Goal: Task Accomplishment & Management: Complete application form

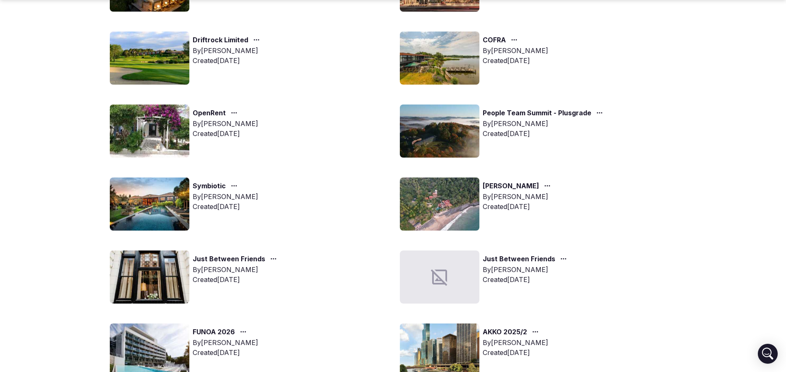
click at [156, 189] on img at bounding box center [150, 203] width 80 height 53
click at [156, 188] on img at bounding box center [150, 203] width 80 height 53
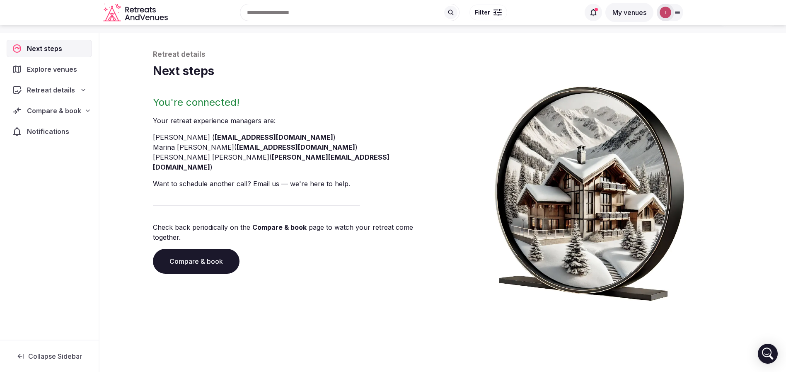
click at [212, 249] on link "Compare & book" at bounding box center [196, 261] width 87 height 25
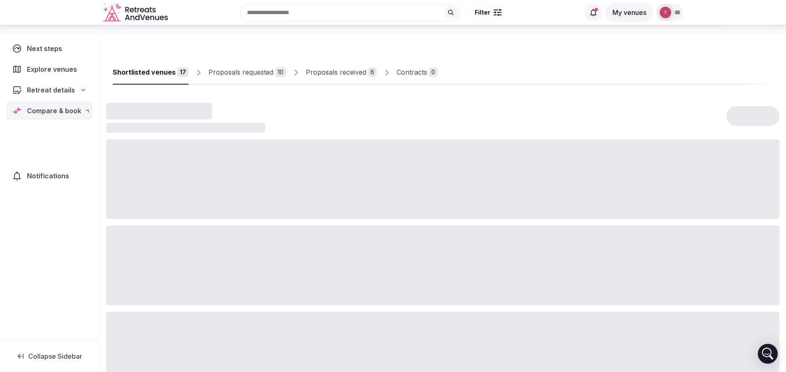
click at [212, 243] on div at bounding box center [443, 266] width 674 height 80
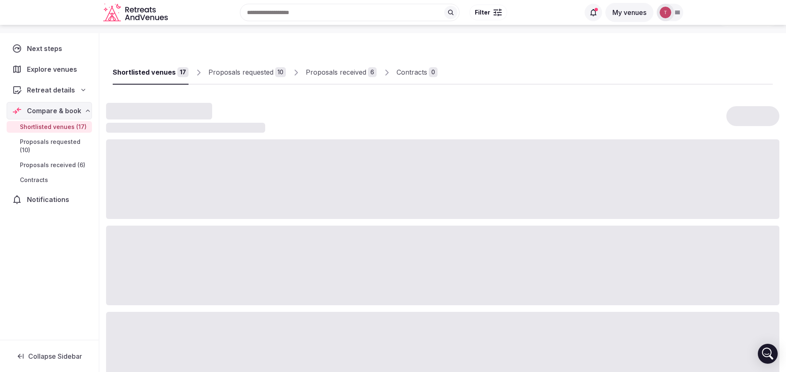
click at [329, 73] on div "Proposals received" at bounding box center [336, 72] width 61 height 10
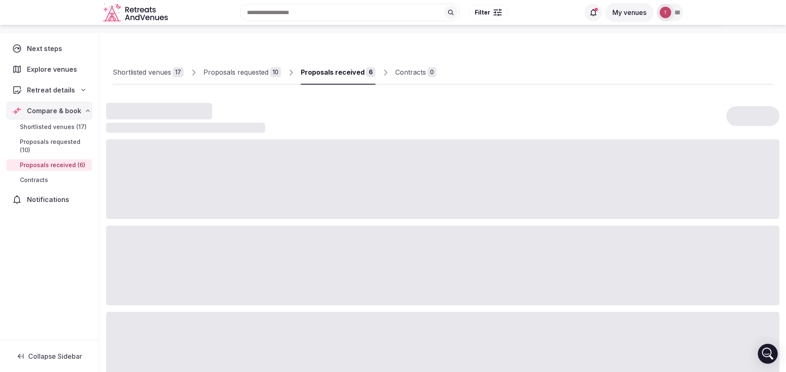
click at [247, 70] on div "Proposals requested" at bounding box center [236, 72] width 65 height 10
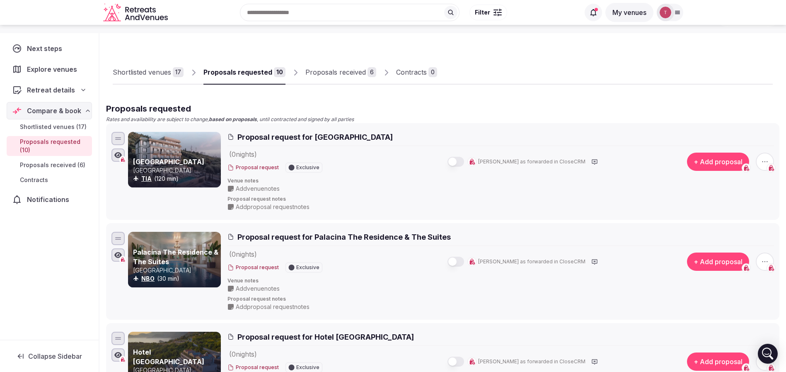
click at [337, 76] on div "Proposals received" at bounding box center [336, 72] width 61 height 10
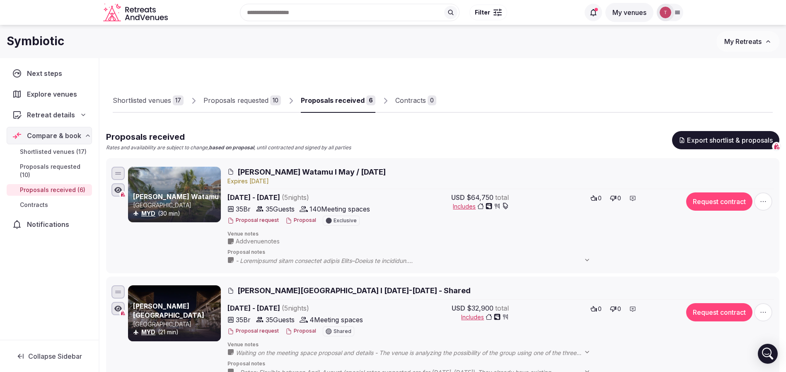
click at [259, 108] on link "Proposals requested 10" at bounding box center [243, 101] width 78 height 24
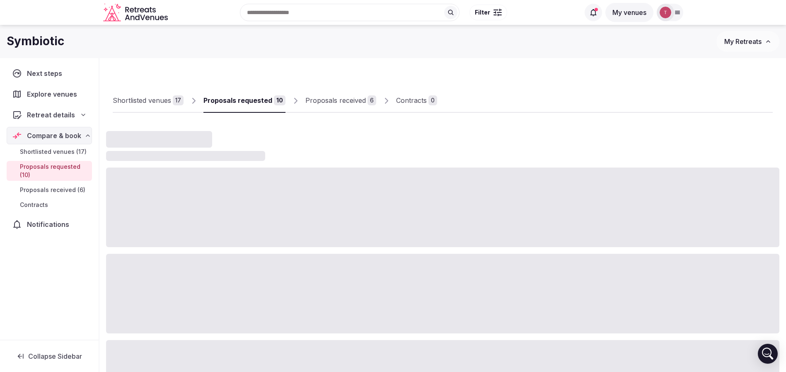
click at [262, 102] on div "Proposals requested" at bounding box center [238, 100] width 69 height 10
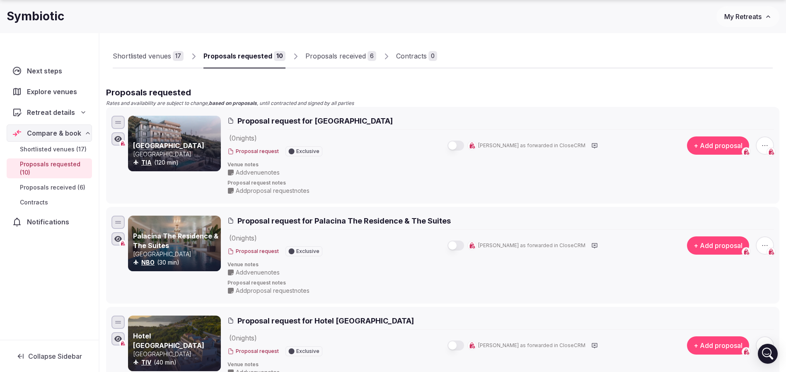
scroll to position [124, 0]
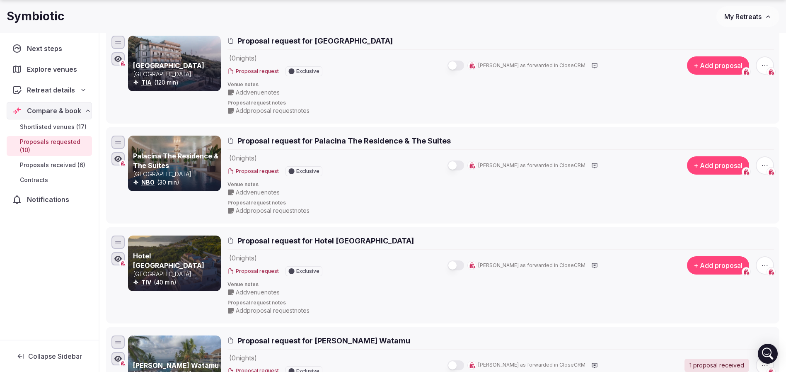
click at [764, 165] on icon "button" at bounding box center [765, 165] width 8 height 8
click at [717, 119] on button "Withdraw proposal request" at bounding box center [734, 114] width 95 height 13
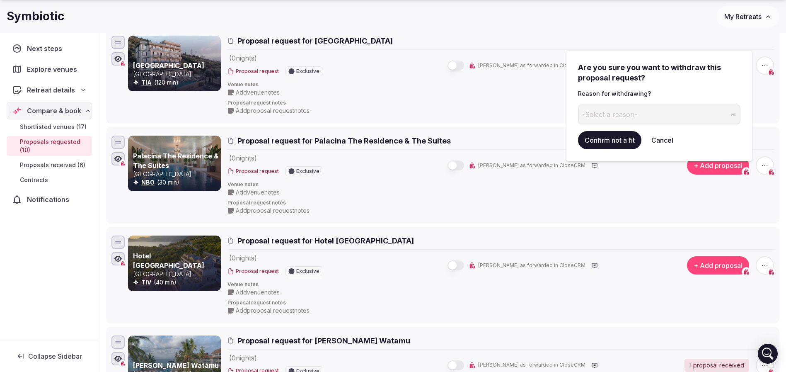
click at [641, 120] on button "-Select a reason-" at bounding box center [659, 114] width 163 height 20
click at [615, 141] on button "Confirm not a fit" at bounding box center [609, 140] width 63 height 18
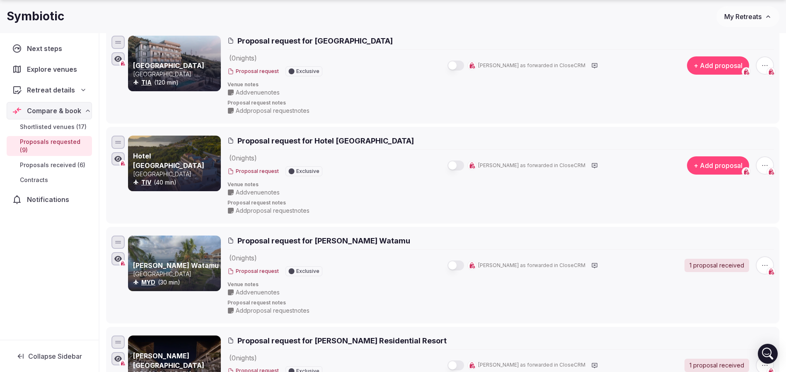
click at [767, 162] on icon "button" at bounding box center [765, 165] width 8 height 8
click at [738, 121] on button "Withdraw proposal request" at bounding box center [734, 114] width 95 height 13
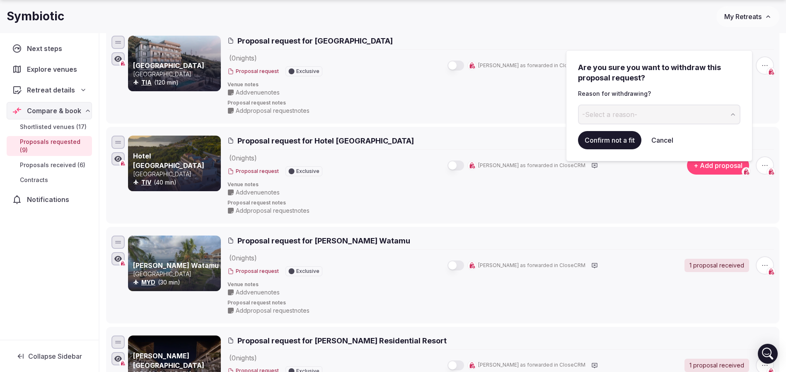
click at [654, 119] on button "-Select a reason-" at bounding box center [659, 114] width 163 height 20
click at [629, 137] on button "Confirm not a fit" at bounding box center [609, 140] width 63 height 18
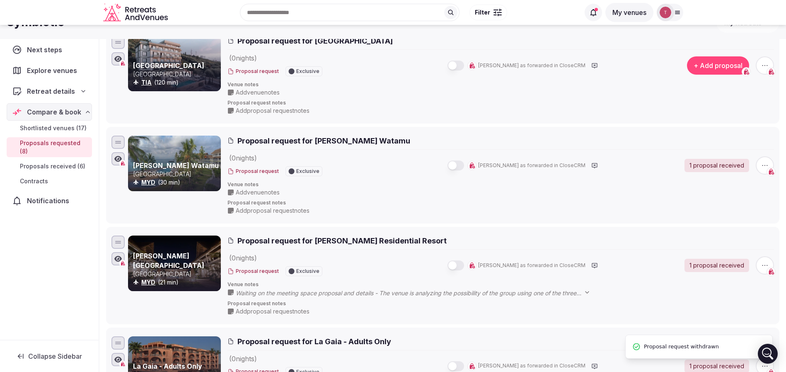
scroll to position [0, 0]
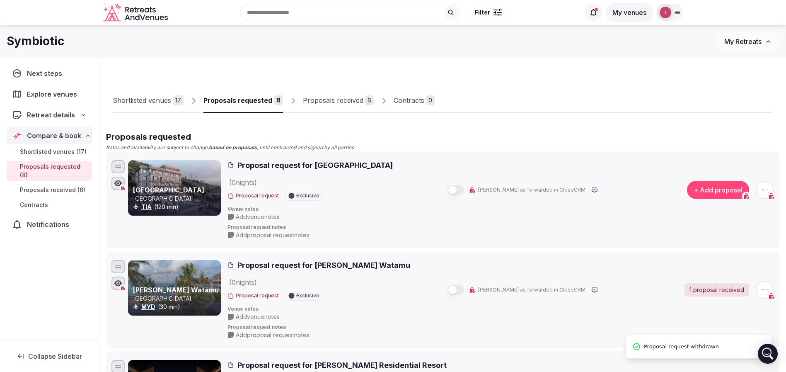
click at [337, 99] on div "Proposals received" at bounding box center [333, 100] width 61 height 10
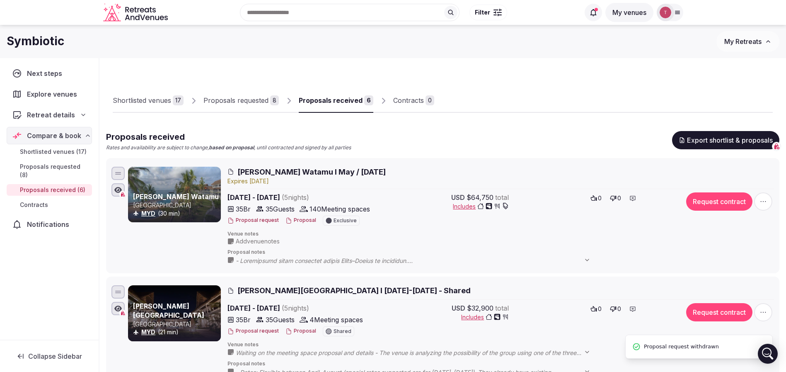
scroll to position [62, 0]
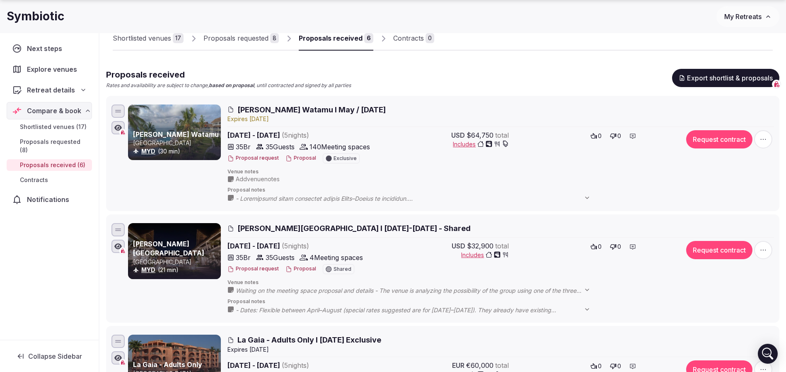
click at [263, 40] on div "Proposals requested" at bounding box center [236, 38] width 65 height 10
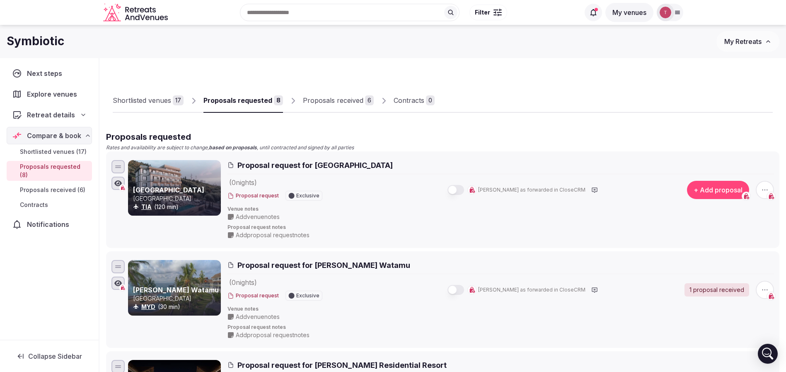
click at [349, 99] on div "Proposals received" at bounding box center [333, 100] width 61 height 10
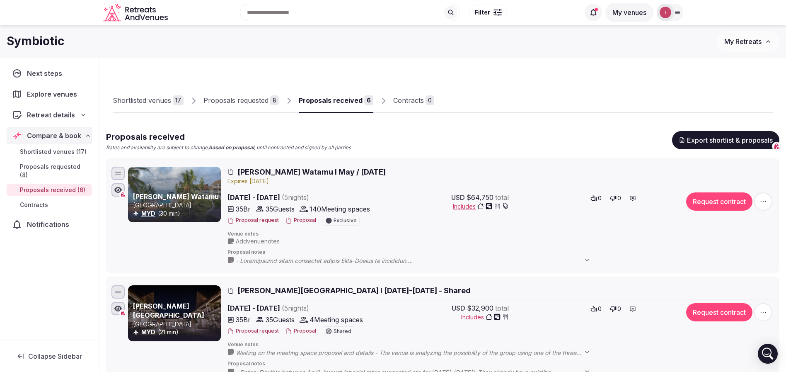
click at [270, 97] on div "8" at bounding box center [274, 100] width 9 height 10
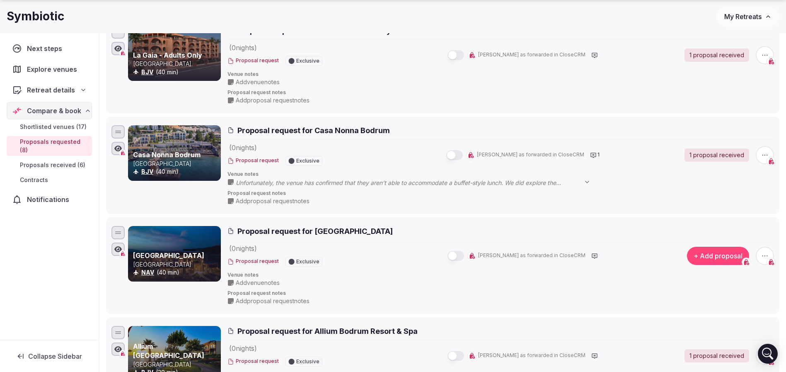
scroll to position [497, 0]
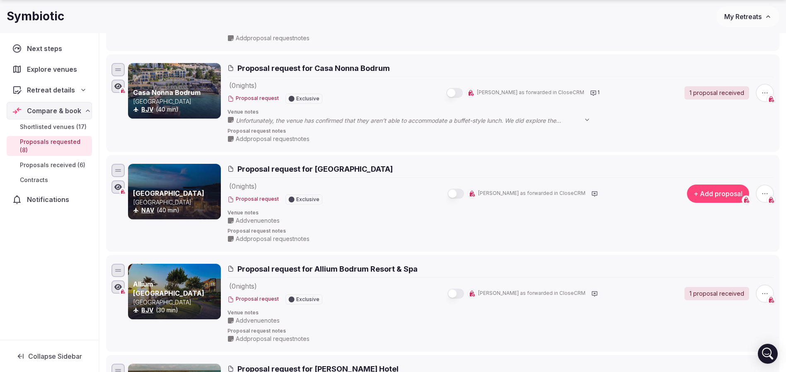
click at [759, 192] on span "button" at bounding box center [765, 193] width 18 height 18
click at [725, 147] on button "Withdraw proposal request" at bounding box center [734, 142] width 95 height 13
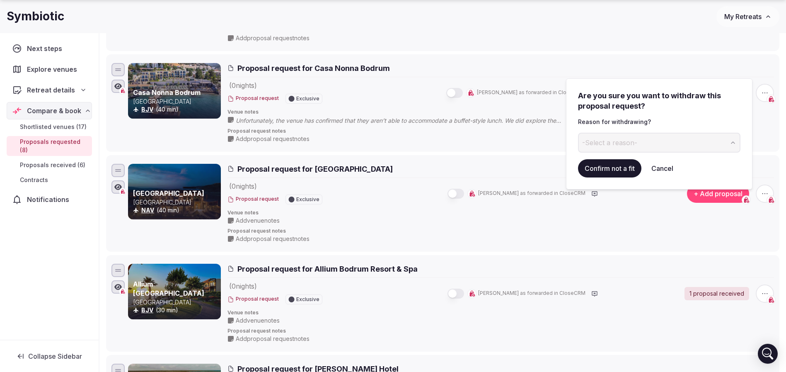
click at [667, 143] on button "-Select a reason-" at bounding box center [659, 143] width 163 height 20
click at [639, 145] on div "Full buyout not possible" at bounding box center [620, 143] width 76 height 10
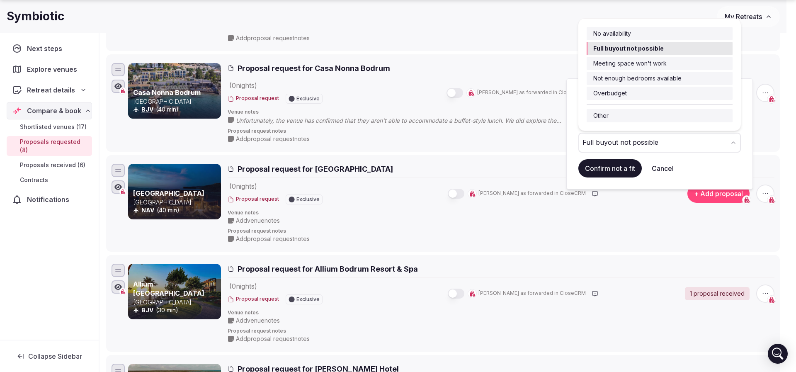
click at [621, 170] on button "Confirm not a fit" at bounding box center [609, 168] width 63 height 18
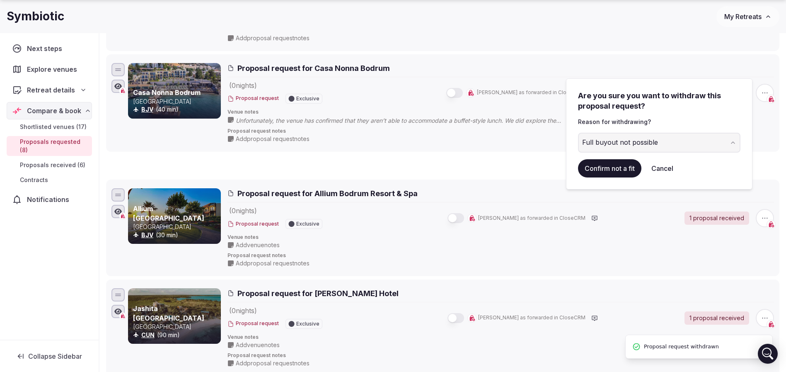
click at [608, 188] on h2 "Proposal request for Allium Bodrum Resort & Spa" at bounding box center [501, 193] width 547 height 10
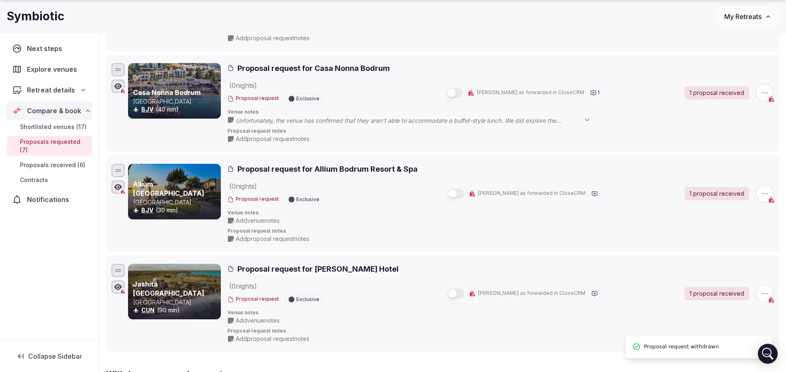
scroll to position [560, 0]
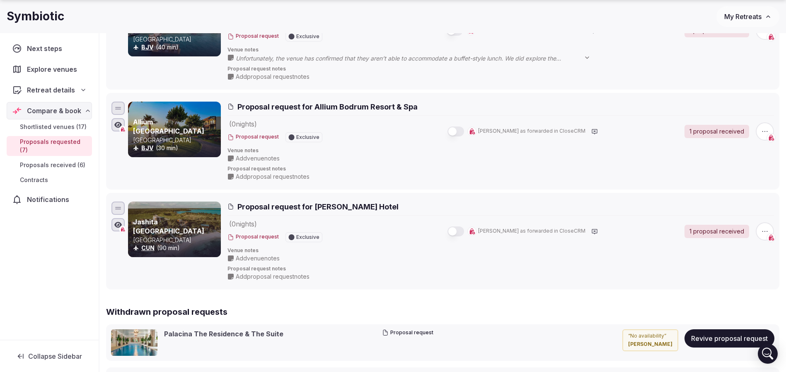
click at [762, 229] on icon "button" at bounding box center [765, 231] width 8 height 8
click at [742, 178] on button "Withdraw proposal request" at bounding box center [734, 180] width 95 height 13
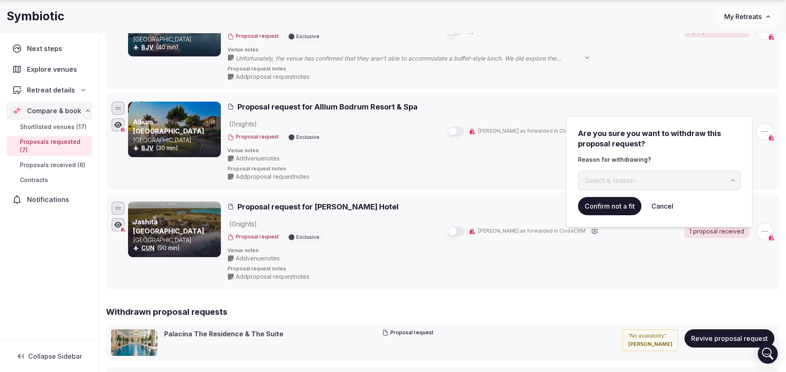
click at [648, 184] on button "-Select a reason-" at bounding box center [659, 180] width 163 height 20
click at [630, 178] on input at bounding box center [652, 180] width 149 height 20
type input "********"
click at [628, 210] on button "Confirm not a fit" at bounding box center [609, 206] width 63 height 18
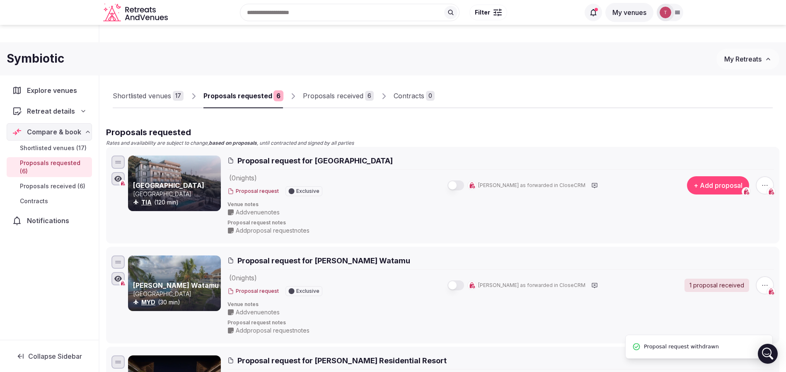
scroll to position [0, 0]
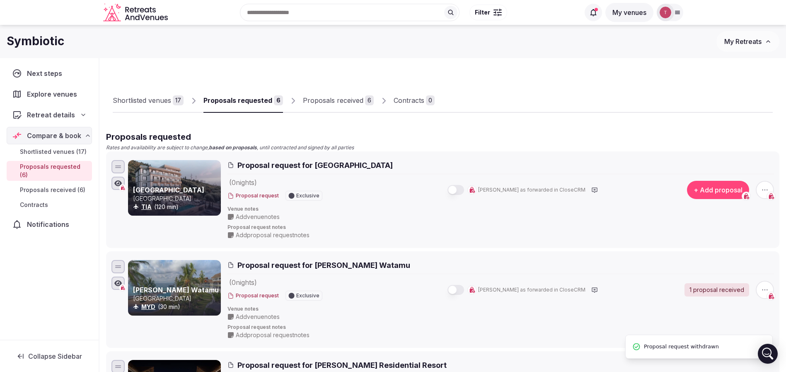
click at [331, 100] on div "Proposals received" at bounding box center [333, 100] width 61 height 10
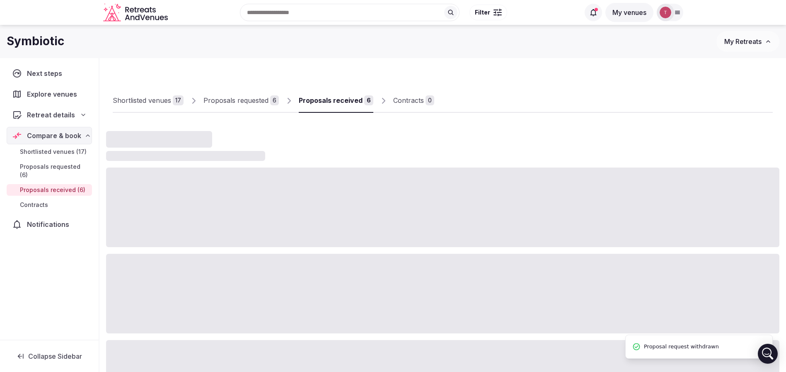
click at [331, 100] on div "Proposals received" at bounding box center [331, 100] width 64 height 10
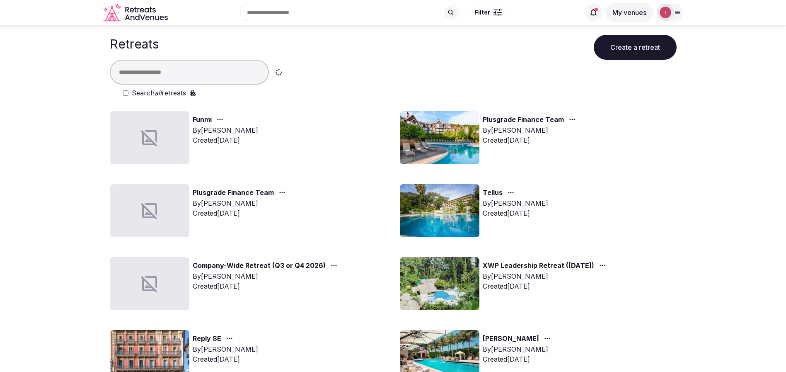
click at [627, 46] on button "Create a retreat" at bounding box center [635, 47] width 83 height 25
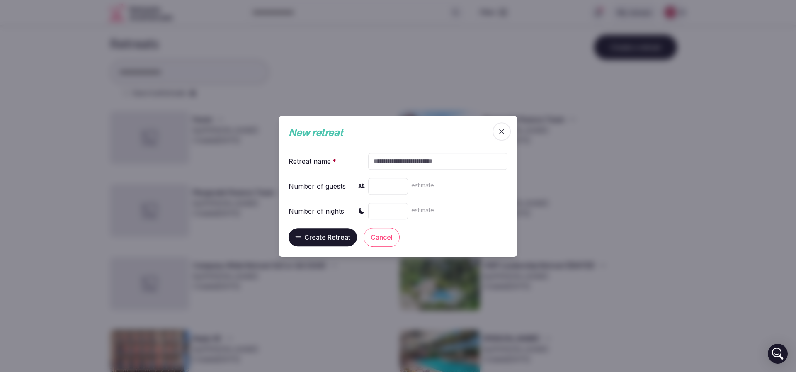
click at [399, 156] on input "text" at bounding box center [437, 161] width 139 height 17
click at [386, 184] on input "number" at bounding box center [388, 185] width 40 height 17
click at [400, 162] on input "text" at bounding box center [437, 161] width 139 height 17
paste input "**********"
type input "**********"
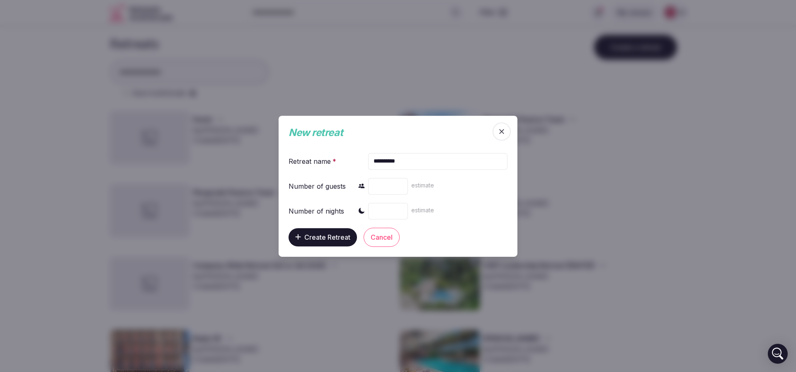
click at [384, 187] on input "number" at bounding box center [388, 185] width 40 height 17
type input "**"
click at [391, 208] on input "number" at bounding box center [388, 210] width 40 height 17
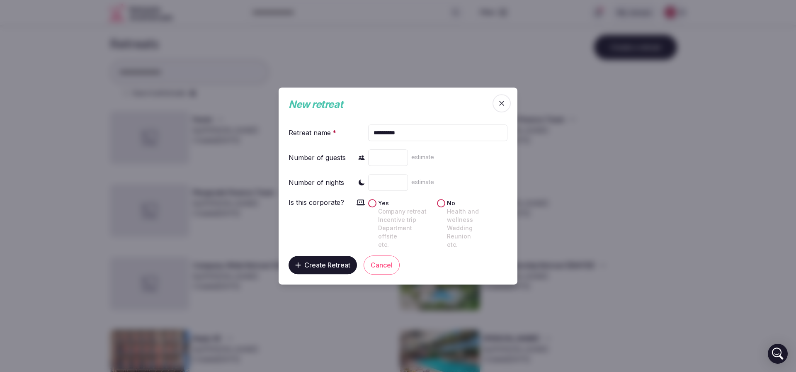
type input "*"
click at [372, 207] on button "Yes Company retreat Incentive trip Department offsite etc." at bounding box center [372, 203] width 8 height 8
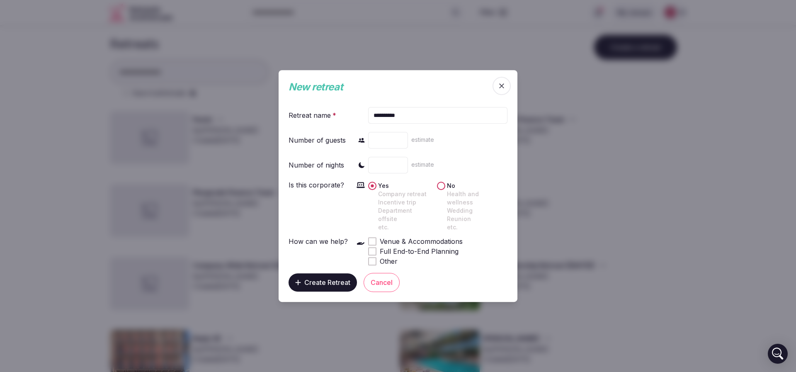
click at [319, 278] on span "Create Retreat" at bounding box center [327, 282] width 46 height 8
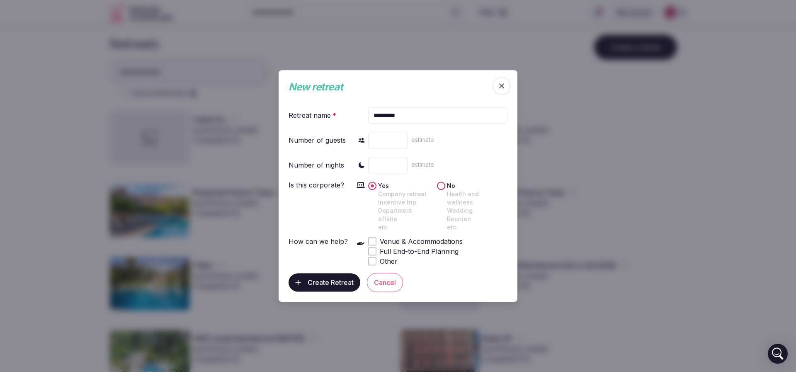
drag, startPoint x: 313, startPoint y: 277, endPoint x: 284, endPoint y: 281, distance: 29.7
click at [314, 278] on span "Create Retreat" at bounding box center [331, 282] width 46 height 8
click at [5, 174] on div at bounding box center [398, 186] width 796 height 372
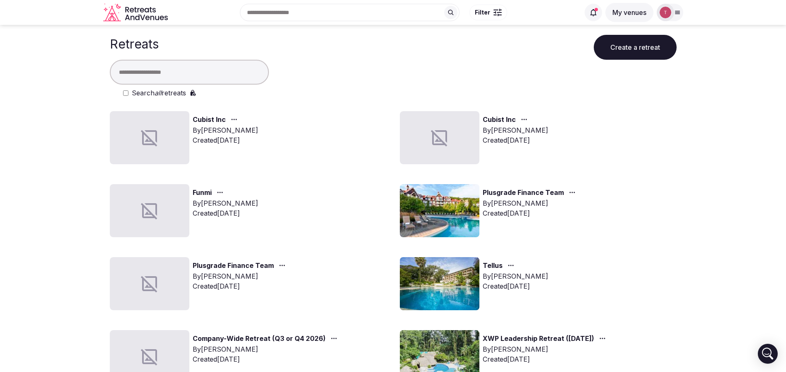
click at [167, 148] on div at bounding box center [150, 137] width 80 height 53
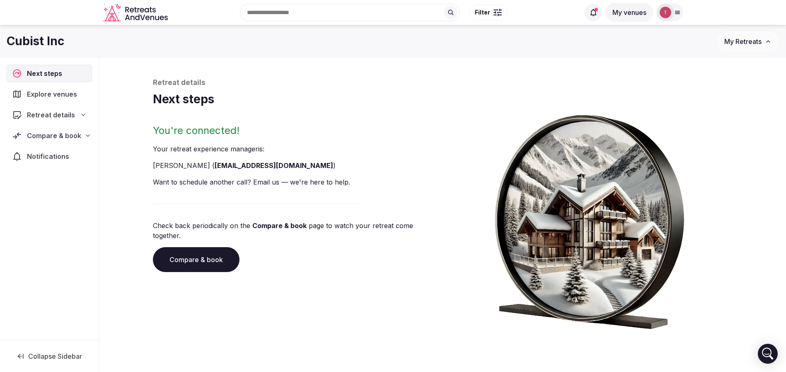
click at [78, 136] on span "Compare & book" at bounding box center [54, 136] width 54 height 10
click at [63, 114] on span "Retreat details" at bounding box center [51, 115] width 48 height 10
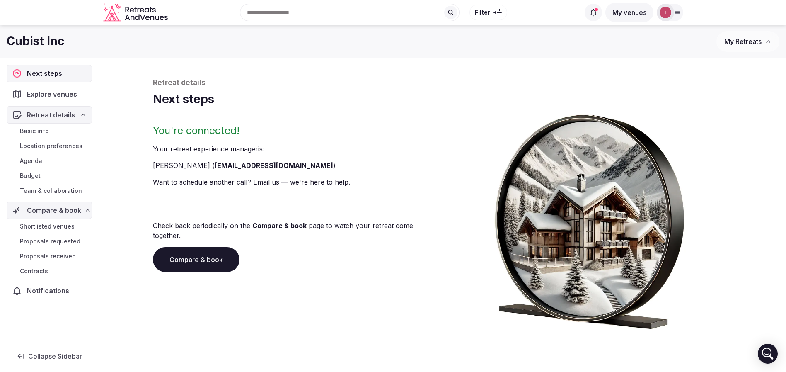
click at [62, 190] on span "Team & collaboration" at bounding box center [51, 191] width 62 height 8
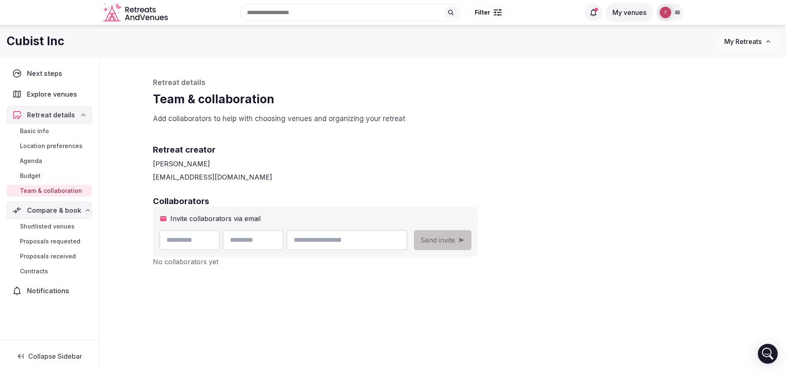
click at [199, 246] on input "text" at bounding box center [190, 240] width 61 height 20
type input "********"
click at [391, 245] on input "email" at bounding box center [347, 240] width 120 height 20
type input "**********"
click at [438, 189] on div "**********" at bounding box center [443, 218] width 597 height 321
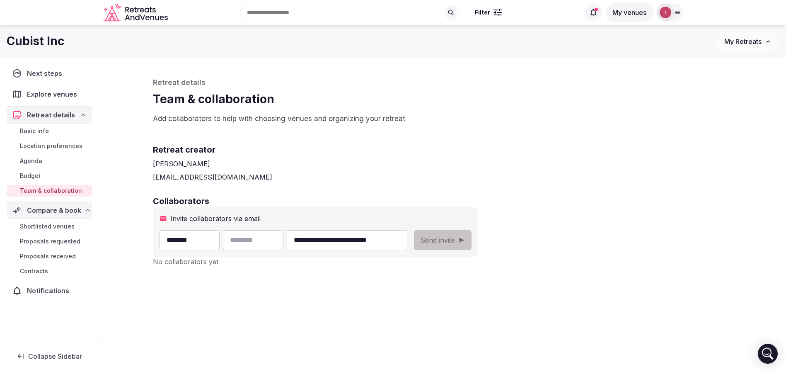
click at [284, 245] on input "text" at bounding box center [253, 240] width 61 height 20
type input "******"
click at [455, 239] on span "Send invite" at bounding box center [438, 240] width 34 height 10
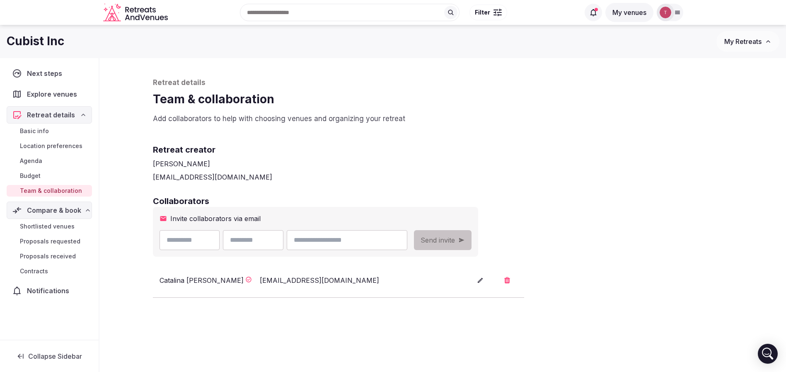
click at [708, 175] on div "thiago@retreatsandvenues.com" at bounding box center [443, 177] width 580 height 10
click at [471, 126] on div "Retreat details Team & collaboration Add collaborators to help with choosing ve…" at bounding box center [443, 234] width 597 height 352
click at [136, 12] on icon "Retreats and Venues company logo" at bounding box center [136, 12] width 66 height 19
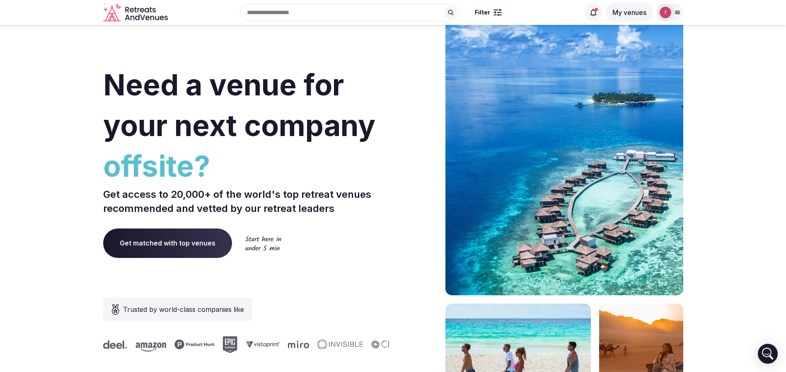
click at [665, 11] on img at bounding box center [666, 13] width 12 height 12
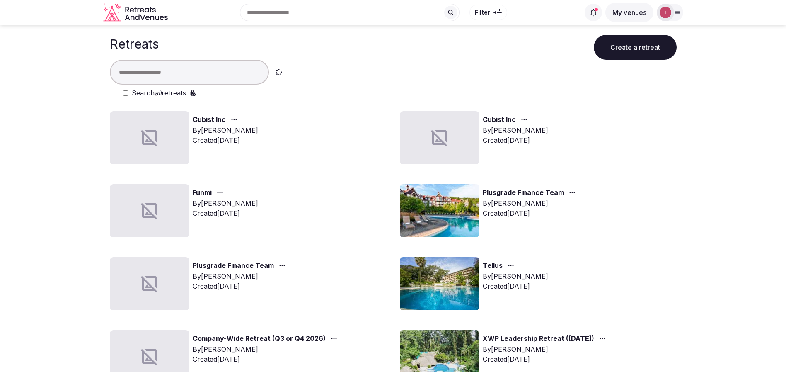
click at [176, 127] on div at bounding box center [150, 137] width 80 height 53
click at [212, 120] on link "Cubist Inc" at bounding box center [209, 119] width 33 height 11
click at [203, 117] on link "Cubist Inc" at bounding box center [209, 119] width 33 height 11
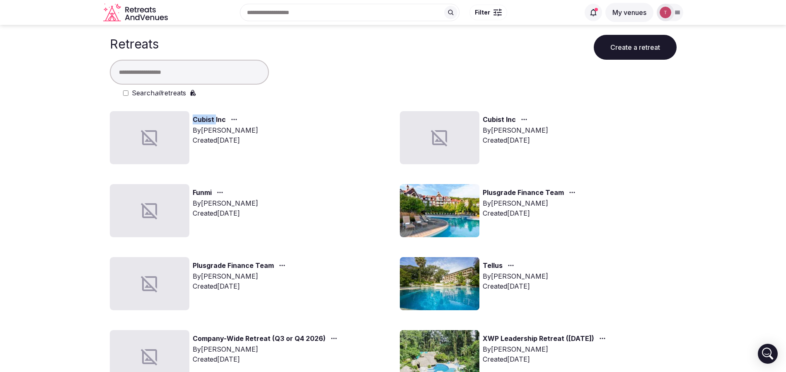
click at [203, 117] on link "Cubist Inc" at bounding box center [209, 119] width 33 height 11
click at [225, 121] on link "Cubist Inc" at bounding box center [209, 119] width 33 height 11
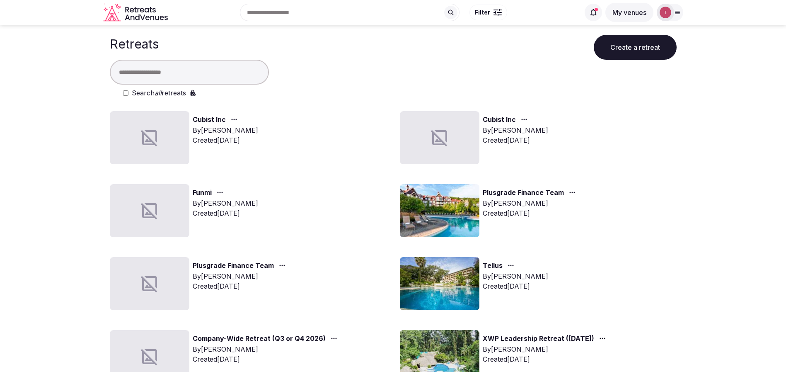
click at [217, 118] on link "Cubist Inc" at bounding box center [209, 119] width 33 height 11
click at [211, 121] on link "Cubist Inc" at bounding box center [209, 119] width 33 height 11
click at [215, 120] on link "Cubist Inc" at bounding box center [209, 119] width 33 height 11
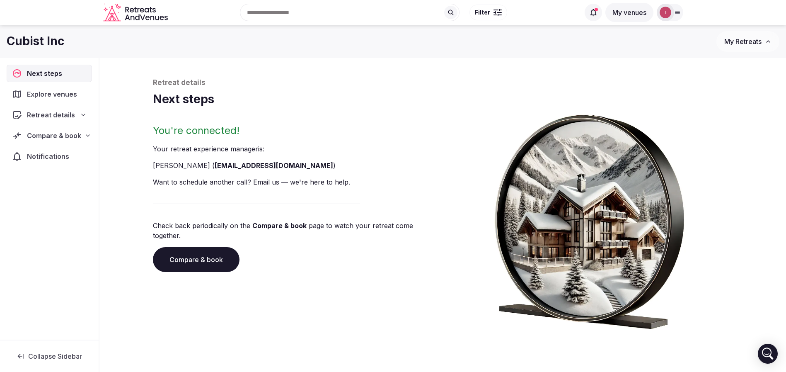
click at [204, 250] on link "Compare & book" at bounding box center [196, 259] width 87 height 25
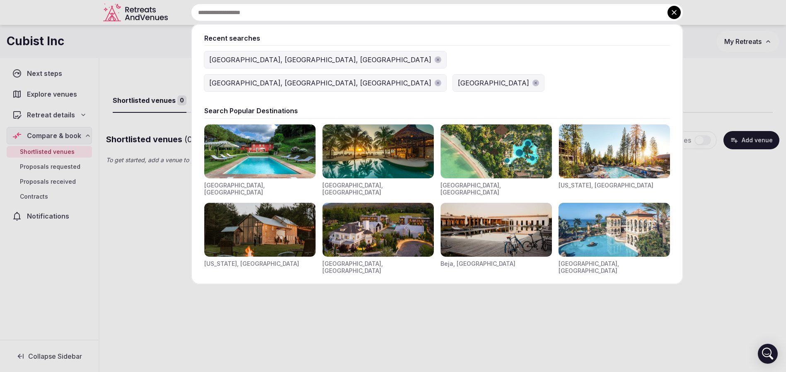
click at [317, 11] on input "text" at bounding box center [437, 12] width 493 height 17
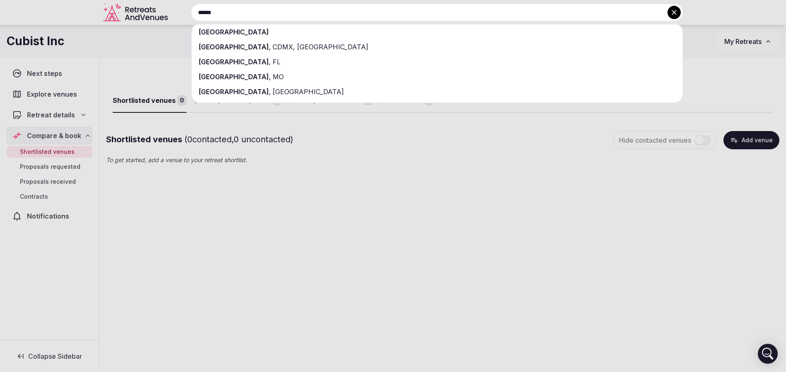
drag, startPoint x: 299, startPoint y: 12, endPoint x: 95, endPoint y: 9, distance: 204.0
click at [171, 9] on div "****** [GEOGRAPHIC_DATA] [GEOGRAPHIC_DATA] , [GEOGRAPHIC_DATA], [GEOGRAPHIC_DAT…" at bounding box center [427, 12] width 512 height 17
type input "******"
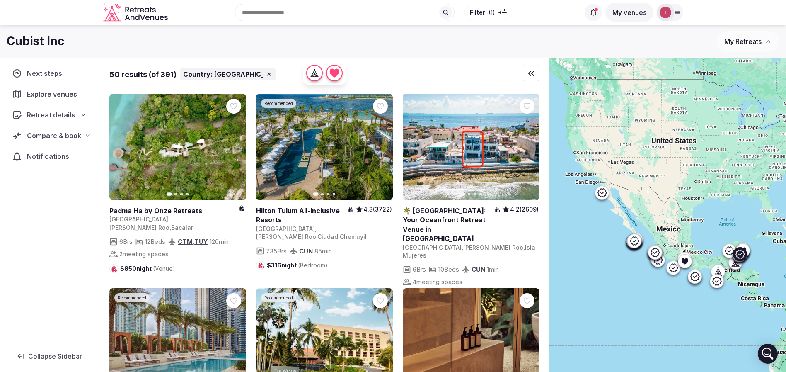
click at [383, 146] on icon "button" at bounding box center [381, 147] width 7 height 7
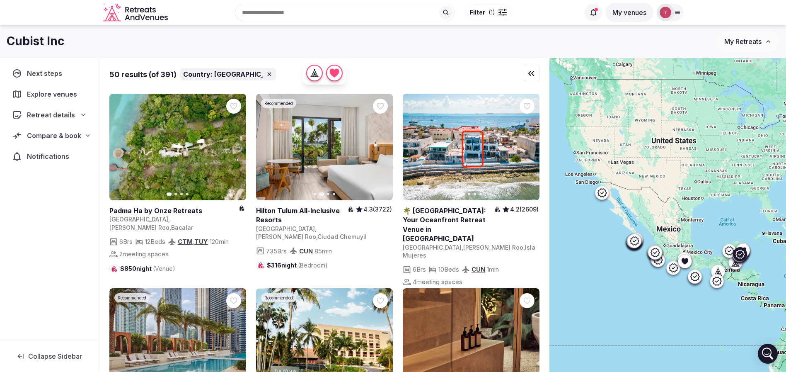
click at [384, 145] on icon "button" at bounding box center [381, 147] width 7 height 7
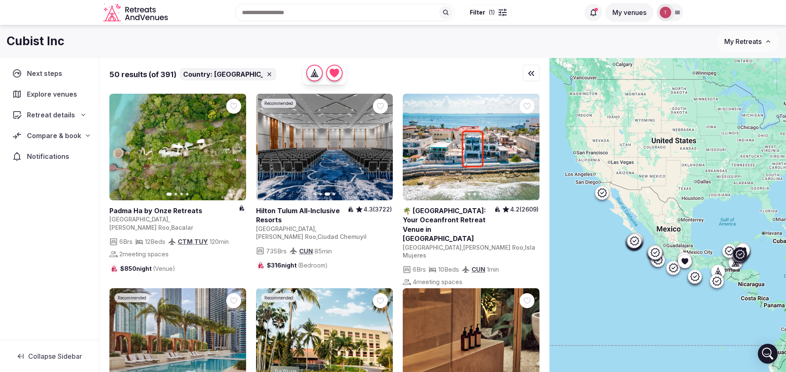
click at [384, 145] on icon "button" at bounding box center [381, 147] width 7 height 7
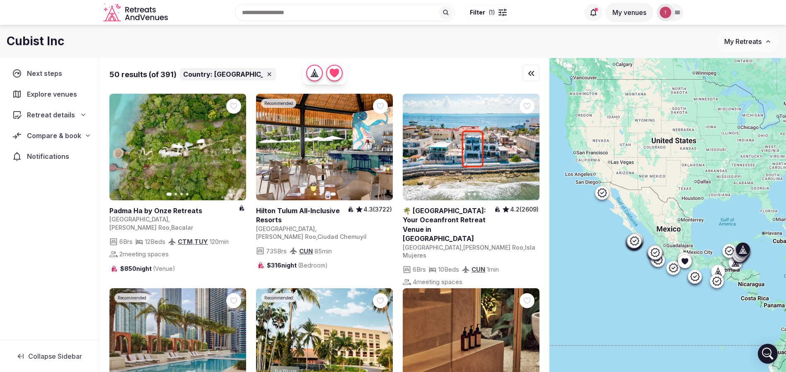
click at [525, 144] on icon "button" at bounding box center [528, 147] width 7 height 7
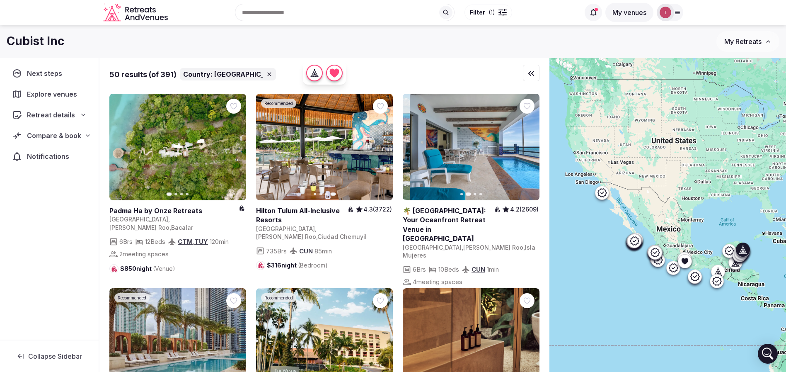
click at [529, 146] on icon "button" at bounding box center [528, 147] width 7 height 7
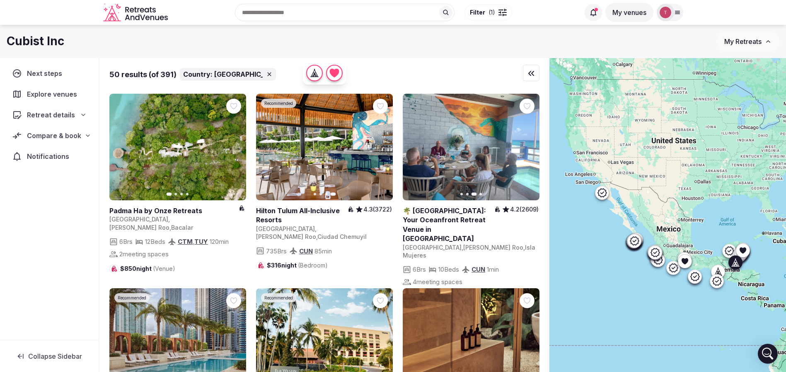
scroll to position [124, 0]
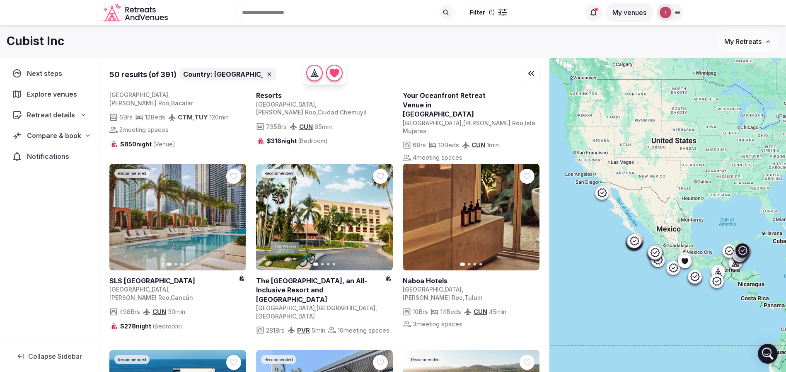
click at [237, 214] on icon "button" at bounding box center [234, 217] width 7 height 7
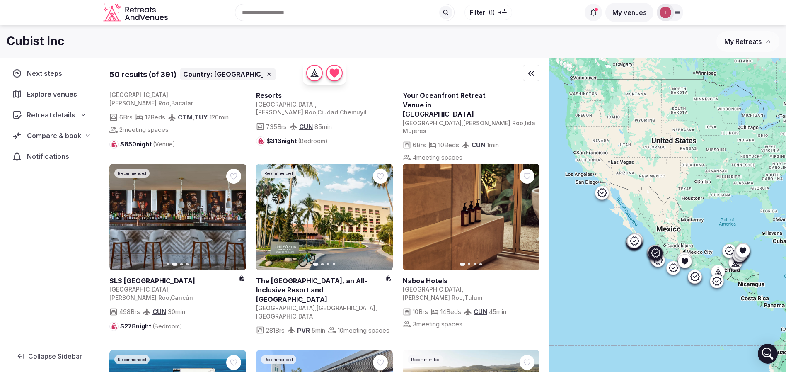
click at [383, 219] on icon "button" at bounding box center [381, 217] width 7 height 7
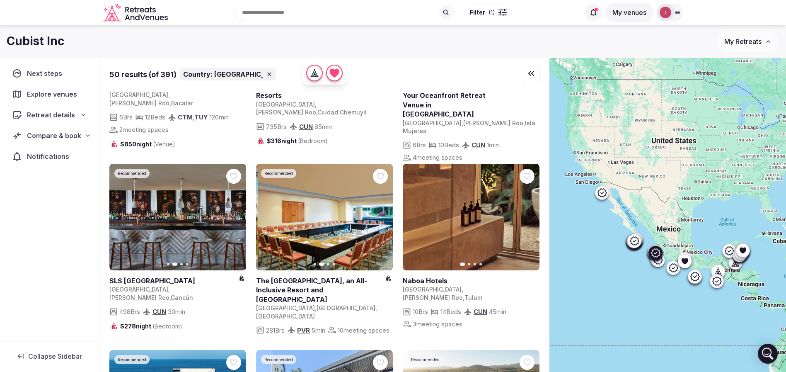
click at [383, 219] on icon "button" at bounding box center [381, 217] width 7 height 7
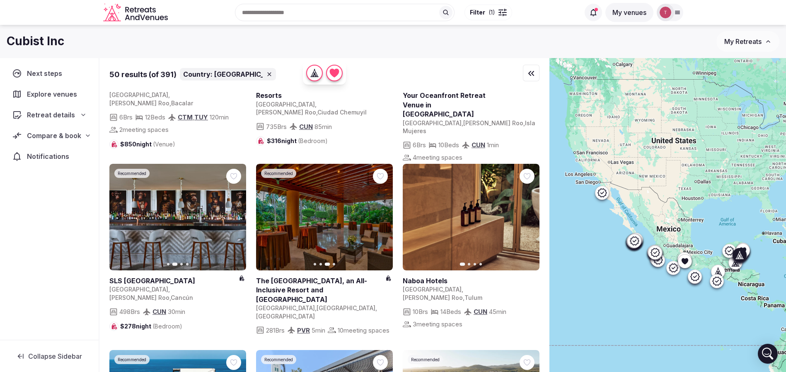
click at [527, 214] on icon "button" at bounding box center [528, 217] width 7 height 7
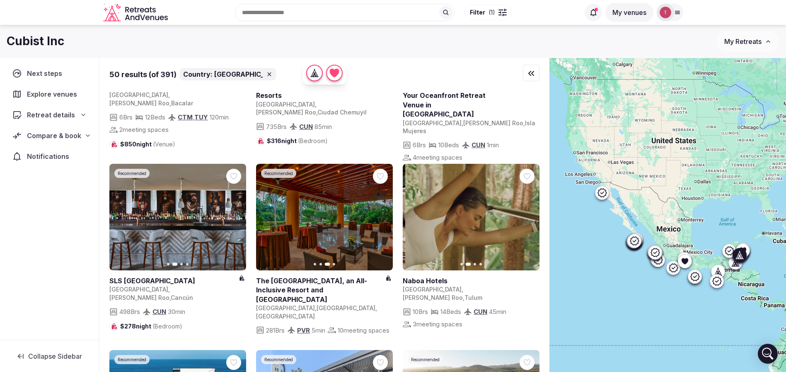
click at [531, 216] on icon "button" at bounding box center [528, 217] width 7 height 7
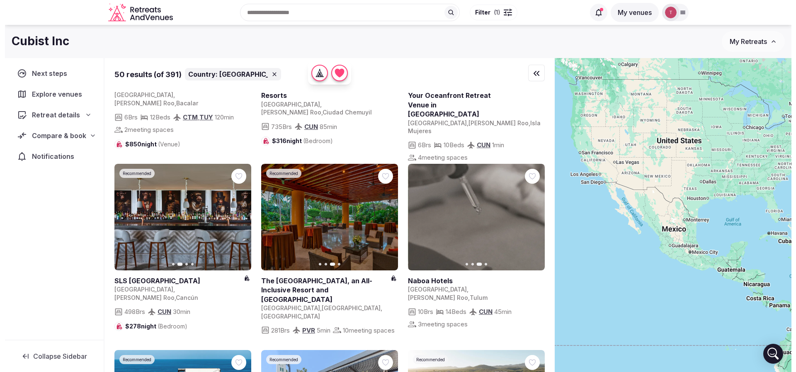
scroll to position [0, 0]
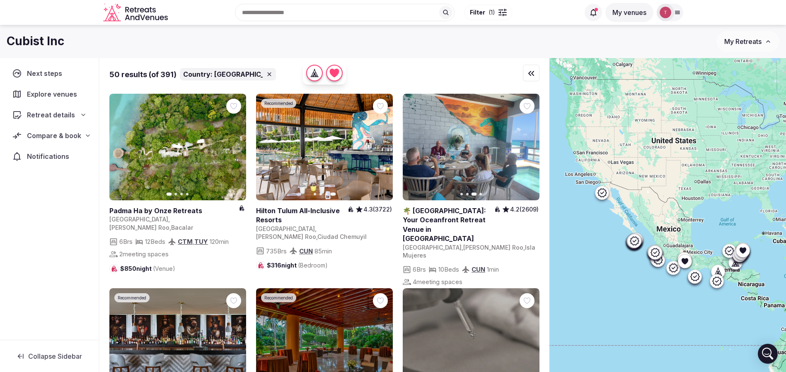
click at [474, 17] on button "Filter ( 1 )" at bounding box center [489, 13] width 48 height 16
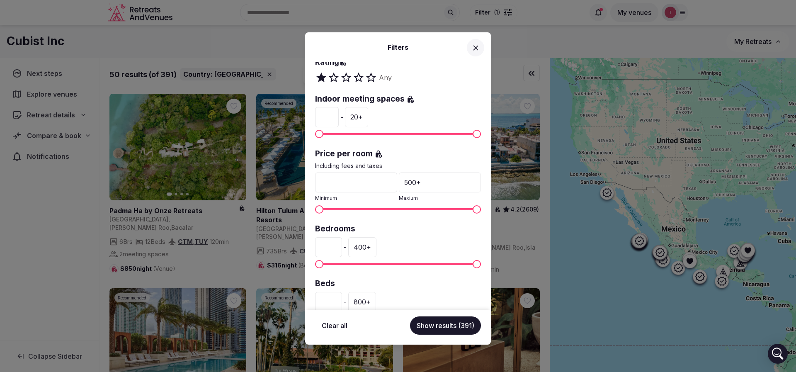
scroll to position [124, 0]
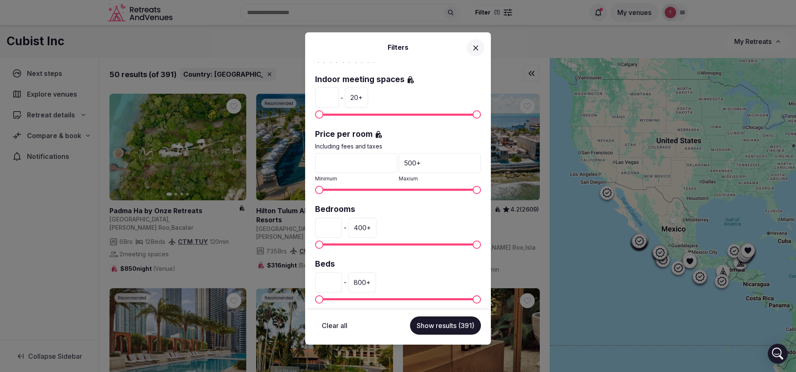
drag, startPoint x: 336, startPoint y: 228, endPoint x: 293, endPoint y: 228, distance: 43.1
click at [293, 228] on div "Filters Country: Mexico Venue name Status All Published Draft Rating Any Indoor…" at bounding box center [398, 186] width 796 height 372
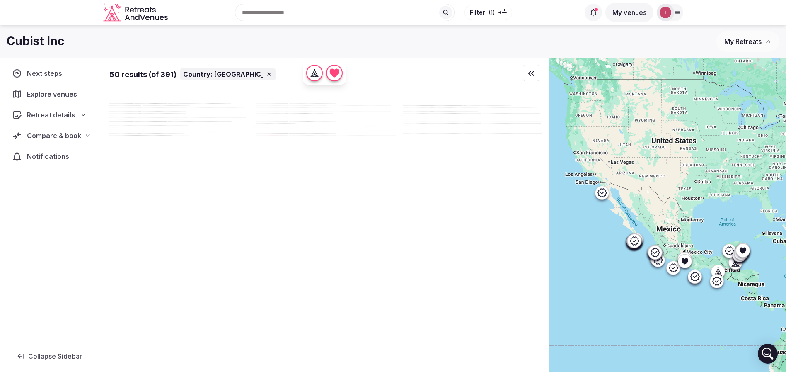
click at [486, 11] on span "Filter ( 1 )" at bounding box center [482, 12] width 25 height 8
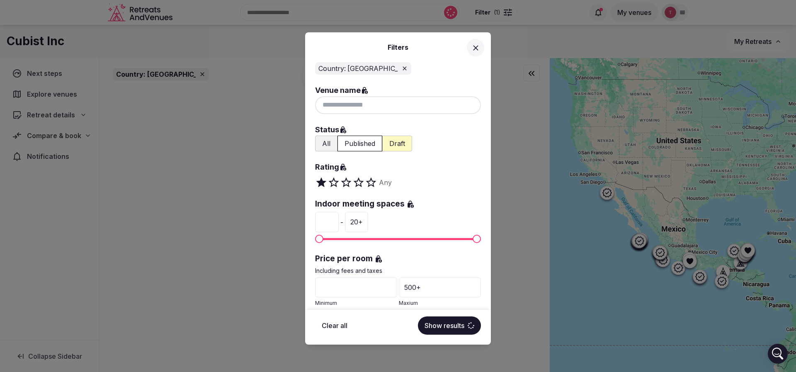
click at [338, 298] on div "* Minimum" at bounding box center [356, 292] width 82 height 30
click at [340, 291] on input "*" at bounding box center [356, 287] width 82 height 20
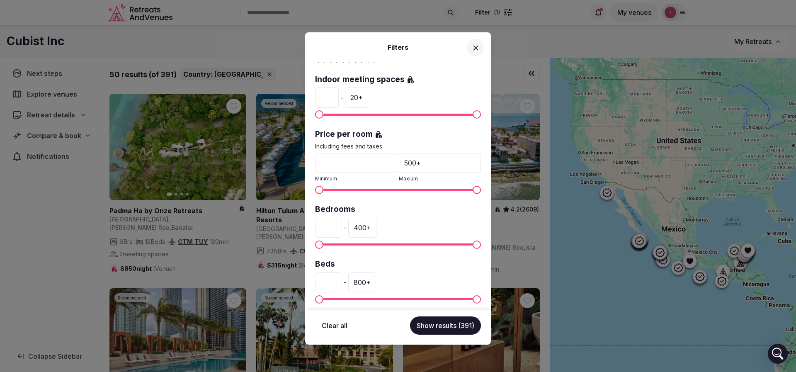
click at [334, 233] on input "*" at bounding box center [328, 228] width 27 height 20
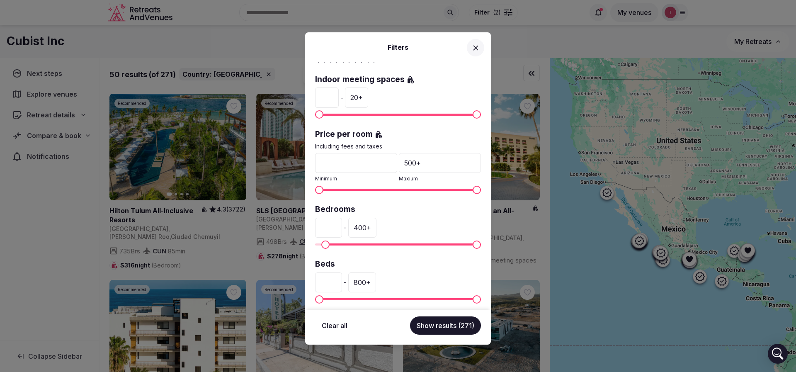
type input "**"
click at [447, 327] on button "Show results (271)" at bounding box center [445, 325] width 71 height 18
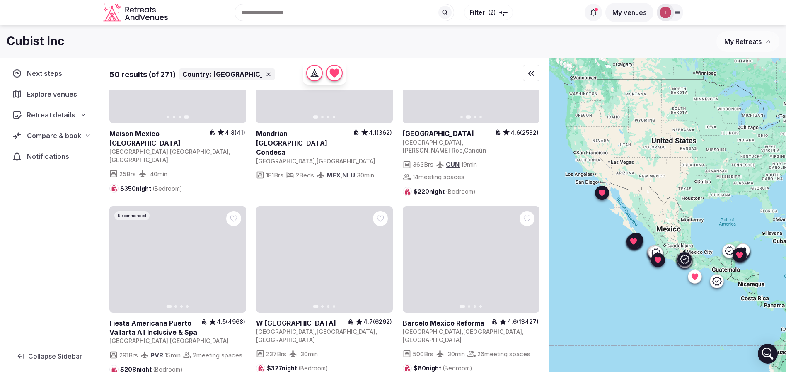
scroll to position [2550, 0]
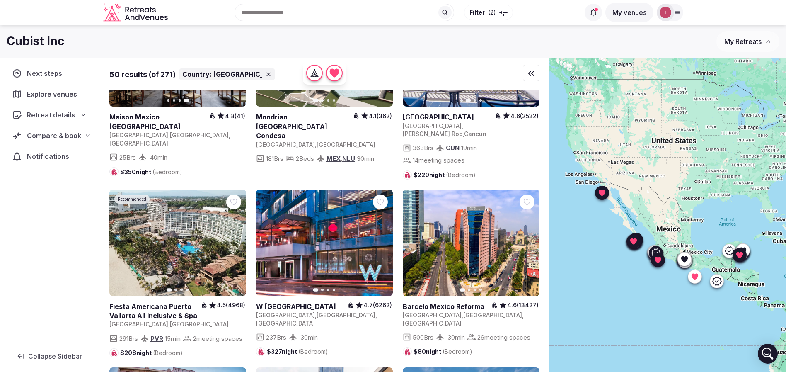
click at [230, 236] on button "Next slide" at bounding box center [234, 242] width 13 height 13
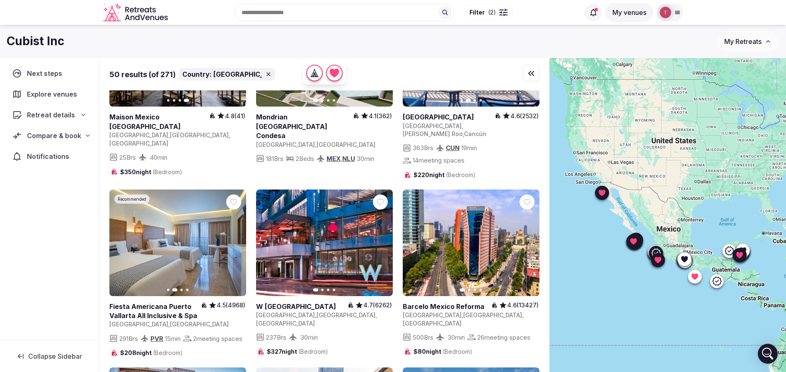
click at [236, 239] on icon "button" at bounding box center [234, 242] width 7 height 7
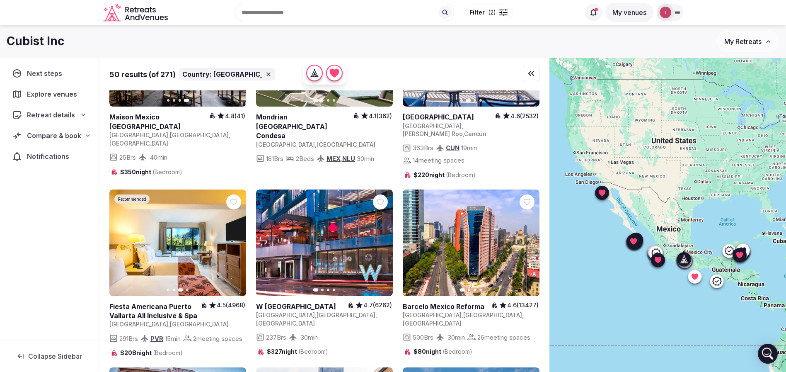
click at [386, 236] on button "Next slide" at bounding box center [381, 242] width 13 height 13
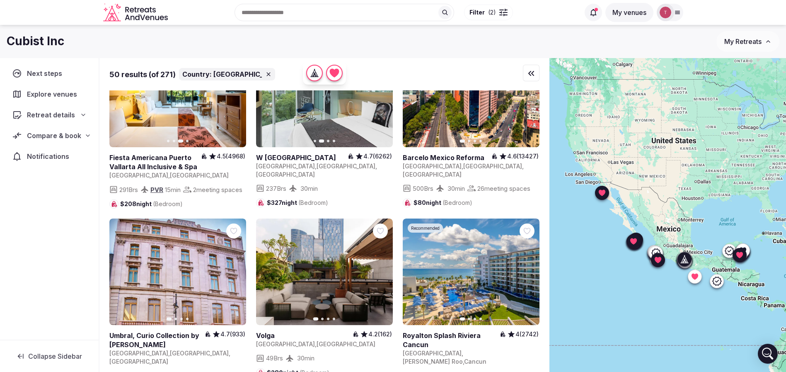
scroll to position [2736, 0]
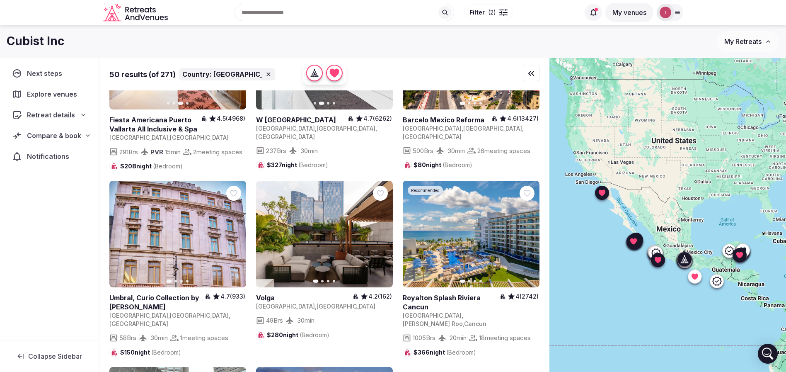
click at [236, 231] on icon "button" at bounding box center [234, 234] width 3 height 6
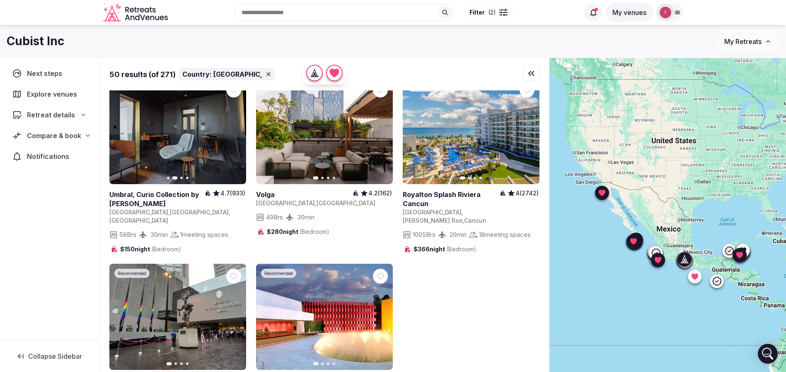
scroll to position [2778, 0]
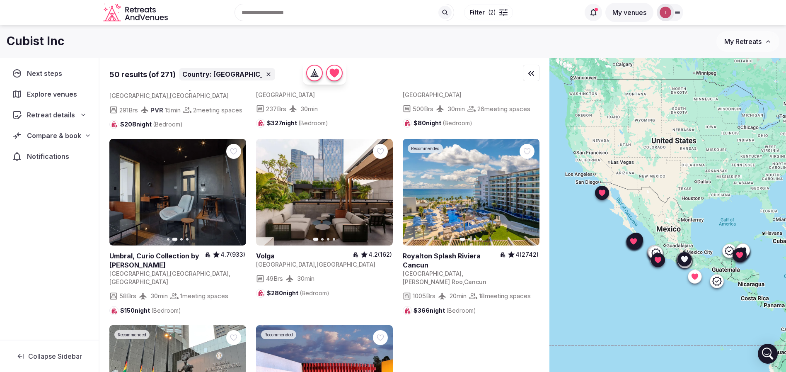
click at [384, 189] on icon "button" at bounding box center [381, 192] width 7 height 7
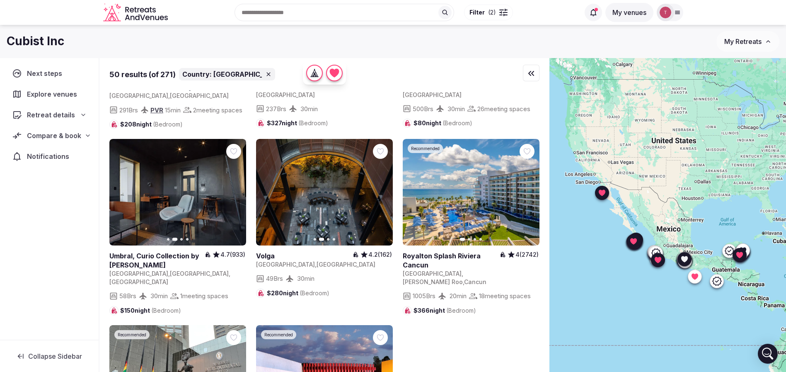
scroll to position [2902, 0]
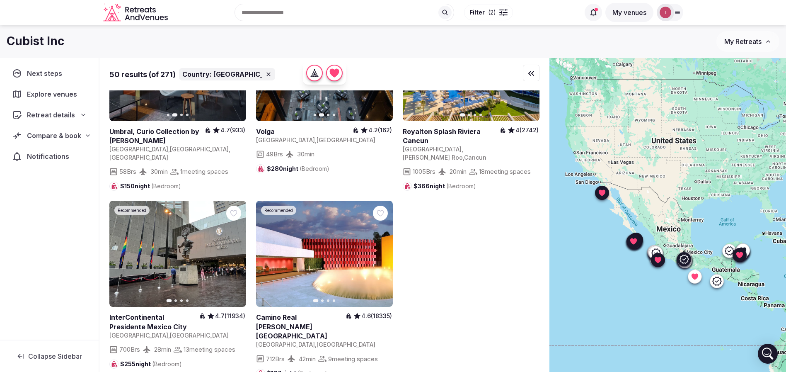
click at [239, 247] on button "Next slide" at bounding box center [234, 253] width 13 height 13
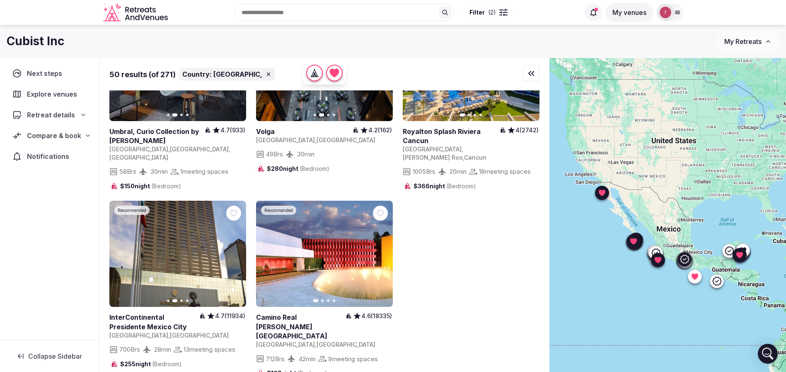
click at [379, 250] on icon "button" at bounding box center [381, 253] width 7 height 7
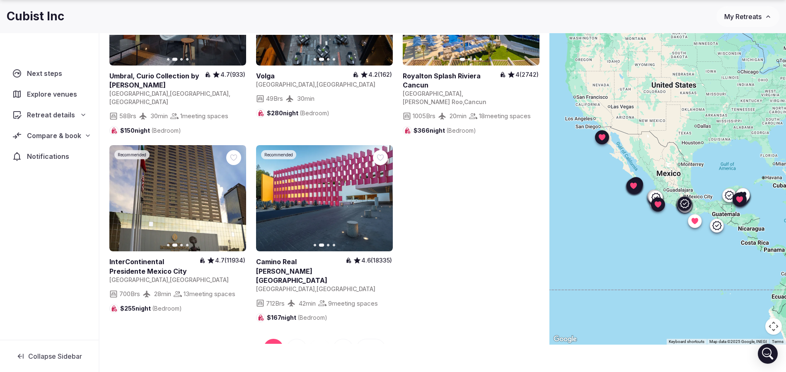
scroll to position [61, 0]
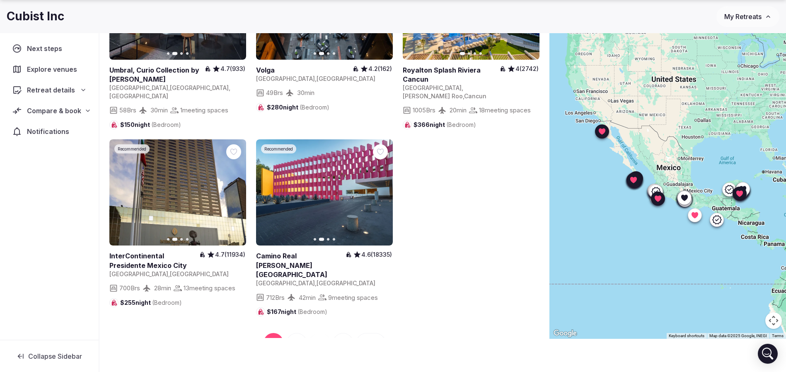
click at [295, 333] on button "2" at bounding box center [297, 343] width 20 height 20
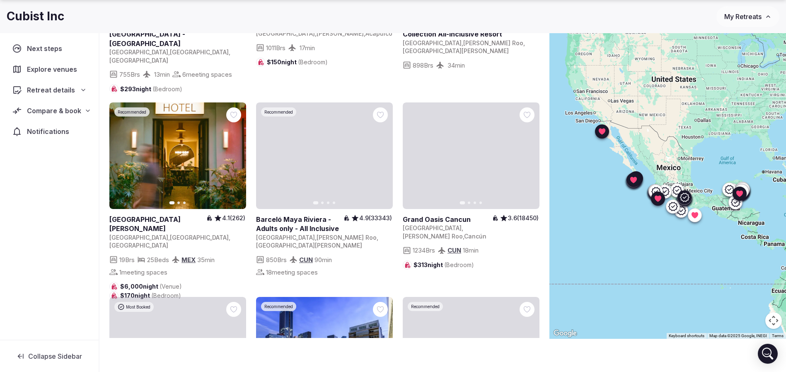
scroll to position [249, 0]
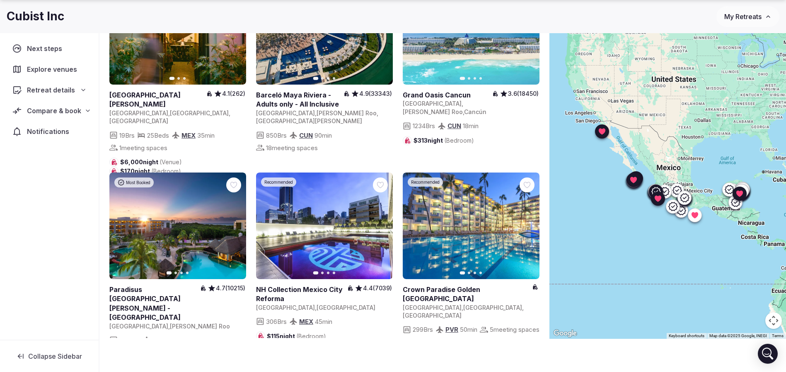
click at [527, 223] on icon "button" at bounding box center [528, 226] width 7 height 7
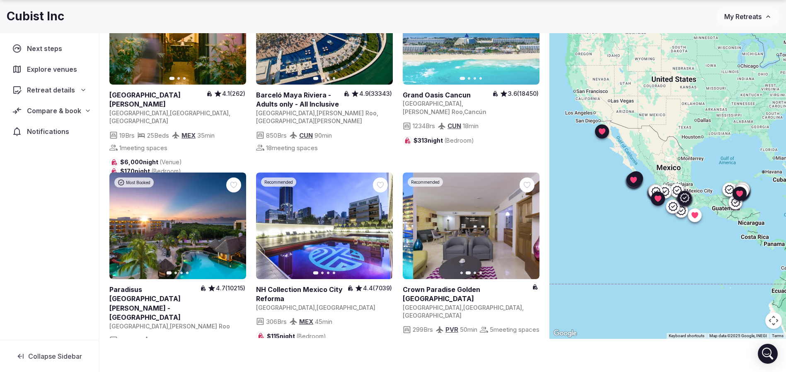
scroll to position [435, 0]
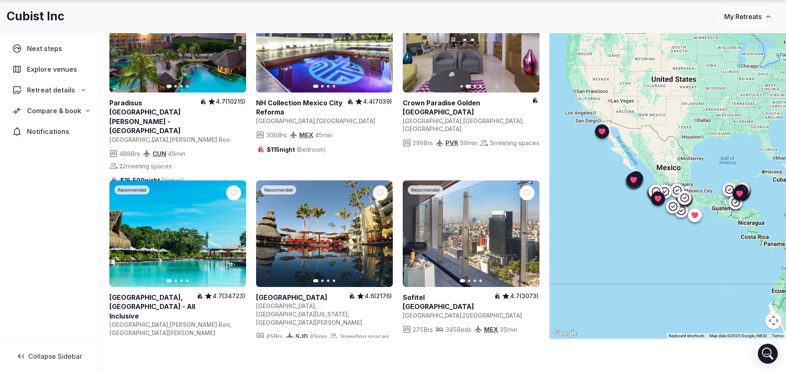
click at [231, 227] on button "Next slide" at bounding box center [234, 233] width 13 height 13
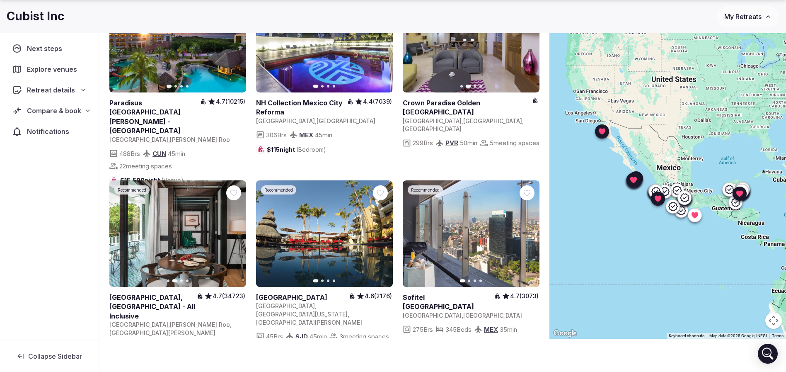
click at [382, 231] on icon "button" at bounding box center [381, 234] width 3 height 6
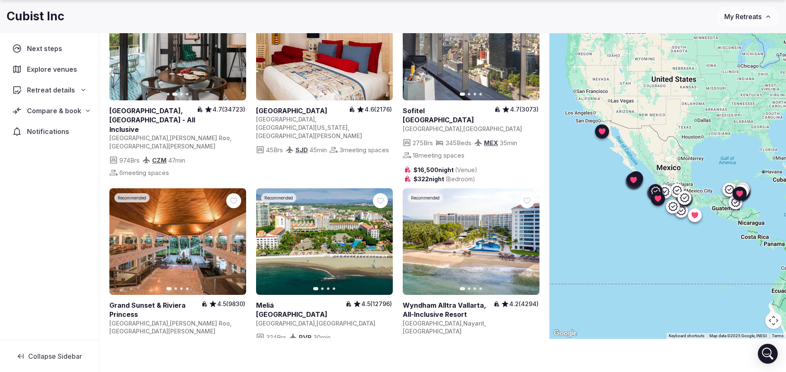
scroll to position [871, 0]
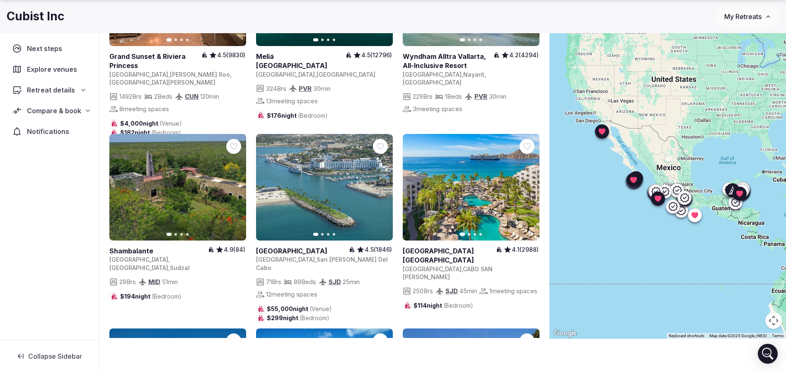
click at [234, 184] on icon "button" at bounding box center [234, 187] width 7 height 7
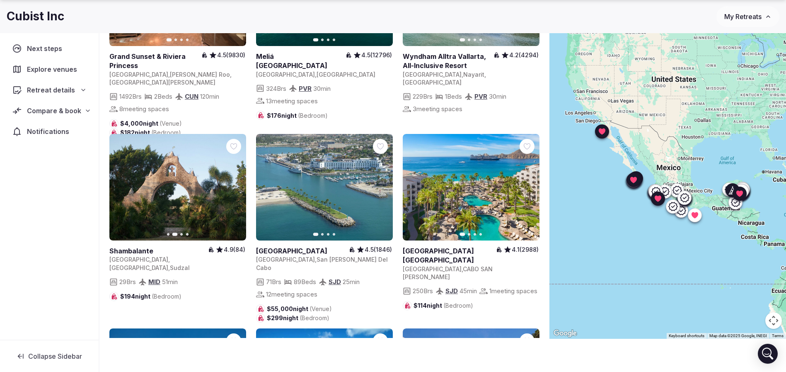
click at [234, 184] on icon "button" at bounding box center [234, 187] width 7 height 7
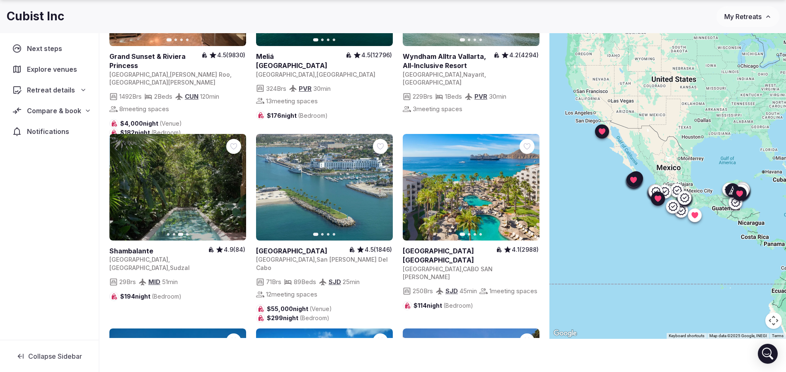
click at [234, 184] on icon "button" at bounding box center [234, 187] width 7 height 7
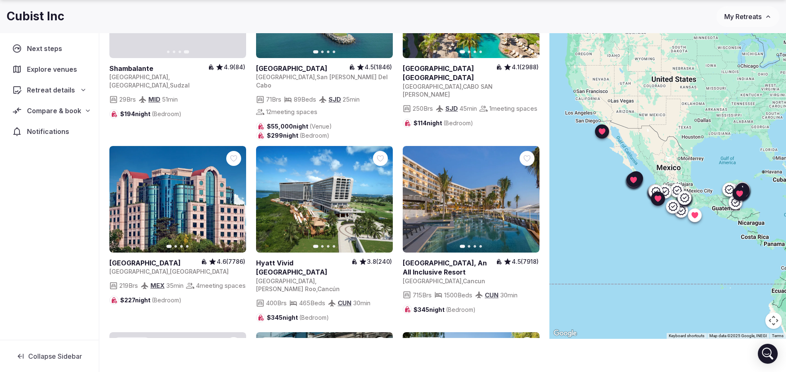
scroll to position [1244, 0]
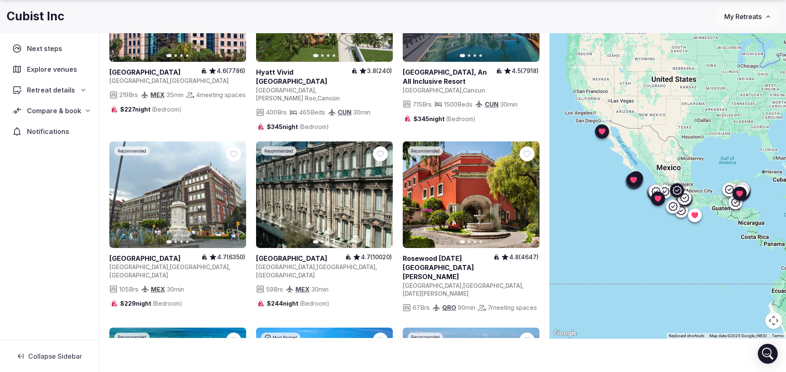
click at [529, 192] on icon "button" at bounding box center [528, 195] width 3 height 6
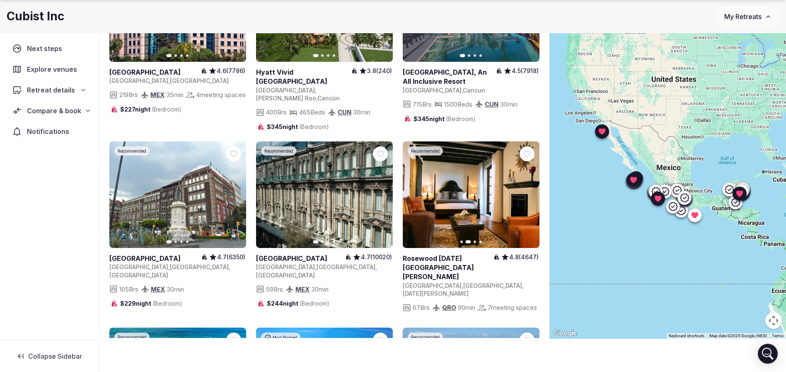
click at [528, 191] on icon "button" at bounding box center [528, 194] width 7 height 7
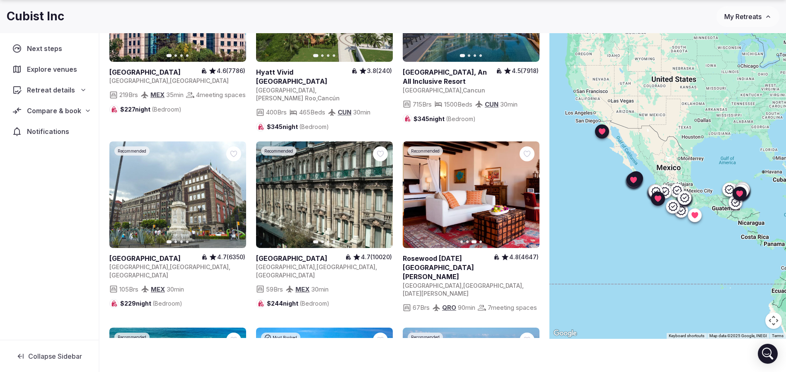
click at [528, 191] on icon "button" at bounding box center [528, 194] width 7 height 7
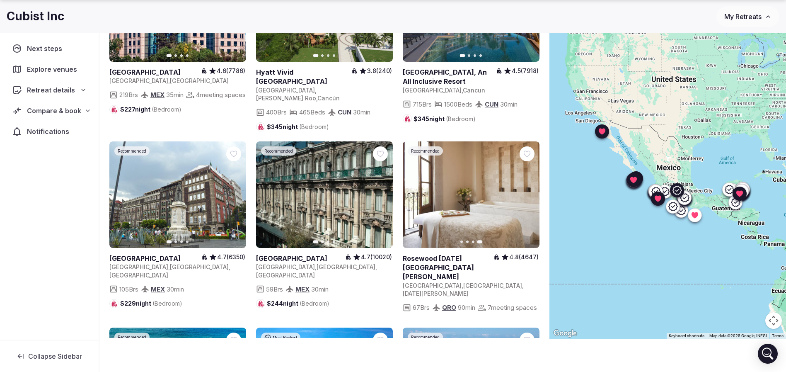
click at [529, 146] on div at bounding box center [527, 153] width 15 height 15
click at [532, 146] on div at bounding box center [527, 153] width 15 height 15
click at [0, 0] on icon at bounding box center [0, 0] width 0 height 0
click at [386, 188] on button "Next slide" at bounding box center [381, 194] width 13 height 13
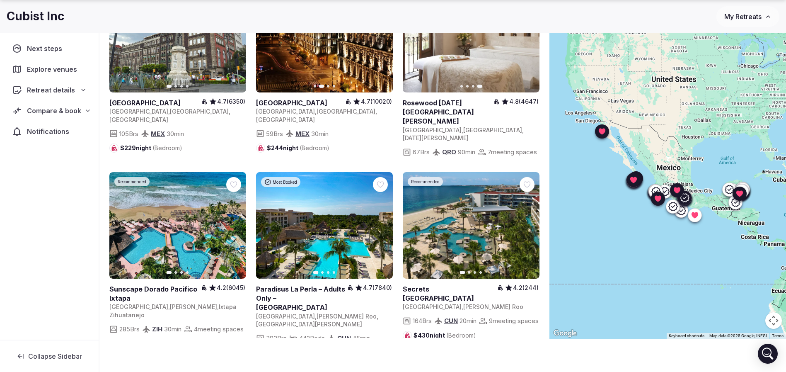
scroll to position [1430, 0]
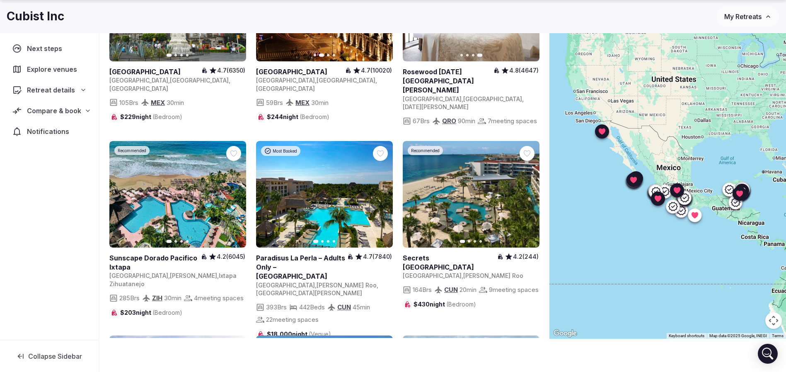
click at [531, 191] on icon "button" at bounding box center [528, 194] width 7 height 7
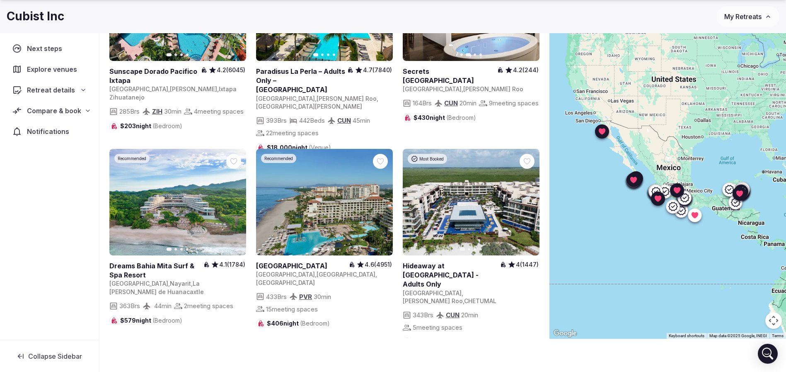
scroll to position [1803, 0]
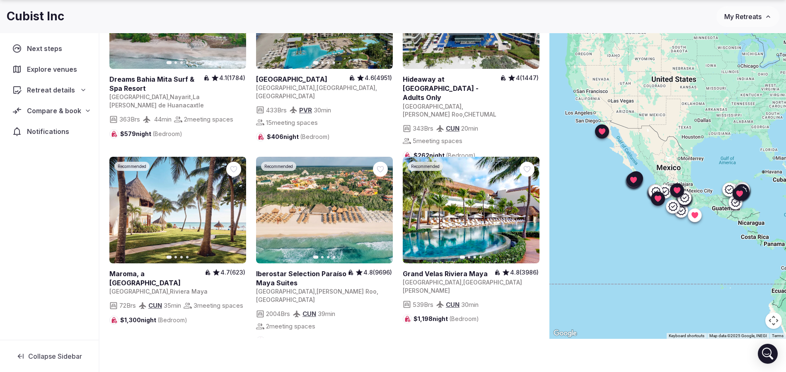
click at [237, 206] on icon "button" at bounding box center [234, 209] width 7 height 7
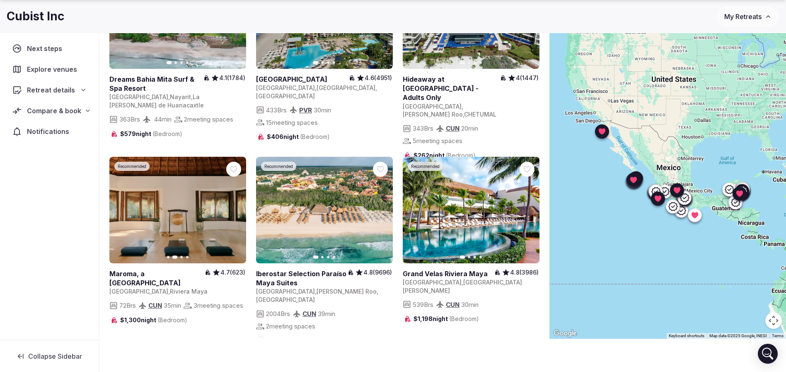
click at [235, 207] on icon "button" at bounding box center [234, 210] width 3 height 6
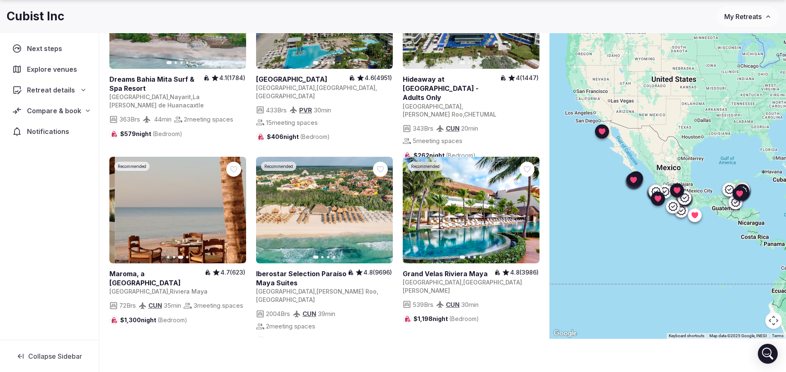
click at [235, 207] on icon "button" at bounding box center [234, 210] width 3 height 6
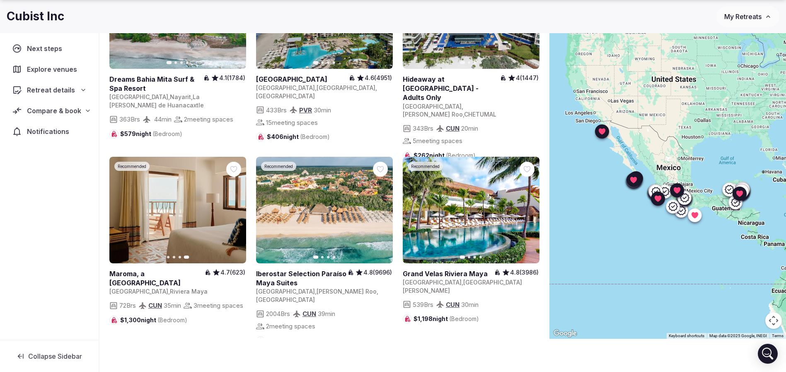
click at [123, 206] on icon "button" at bounding box center [121, 209] width 7 height 7
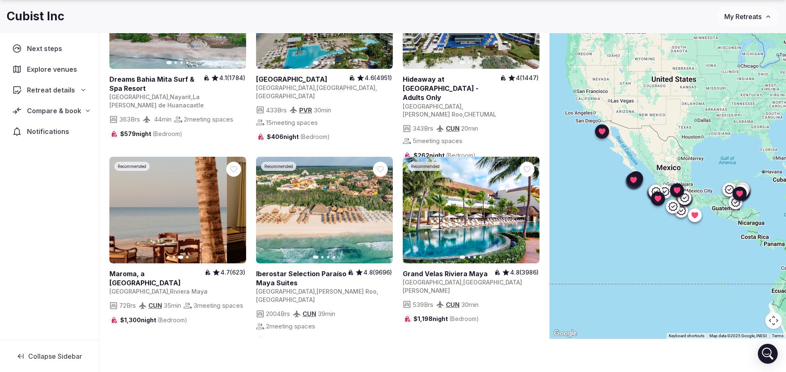
click at [123, 206] on icon "button" at bounding box center [121, 209] width 7 height 7
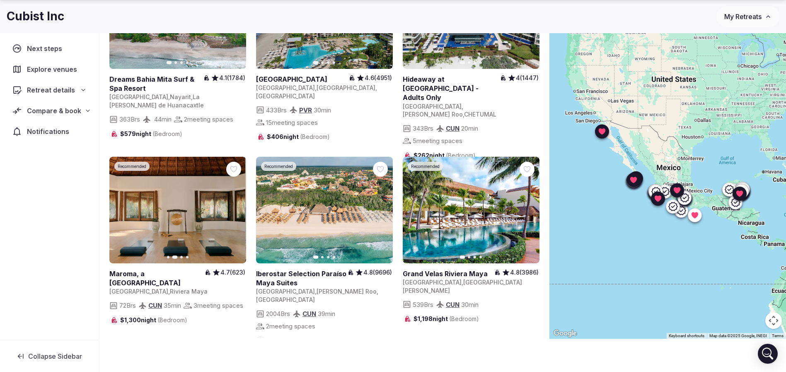
click at [123, 206] on icon "button" at bounding box center [121, 209] width 7 height 7
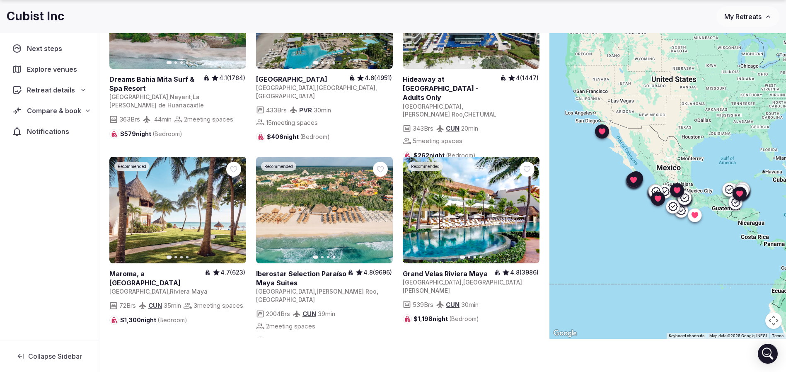
click at [240, 162] on div at bounding box center [233, 169] width 15 height 15
click at [0, 0] on icon at bounding box center [0, 0] width 0 height 0
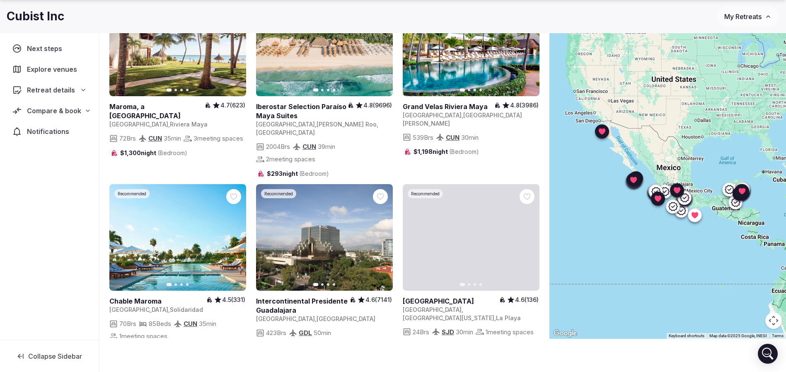
scroll to position [1990, 0]
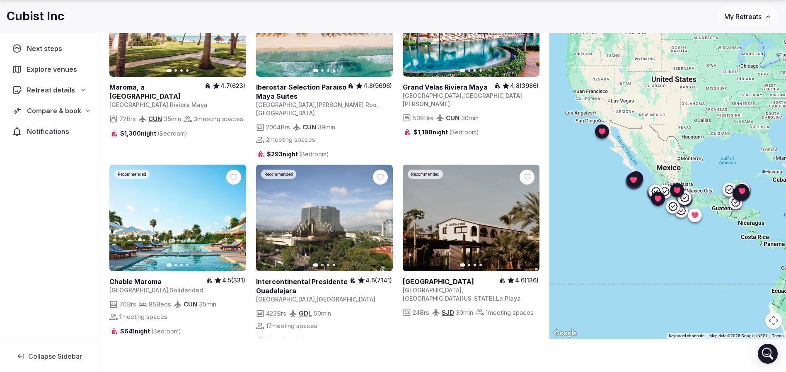
click at [235, 215] on icon "button" at bounding box center [234, 218] width 3 height 6
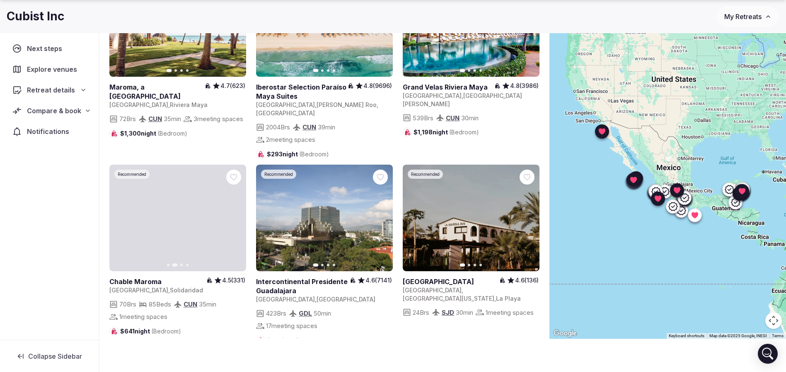
click at [240, 211] on button "Next slide" at bounding box center [234, 217] width 13 height 13
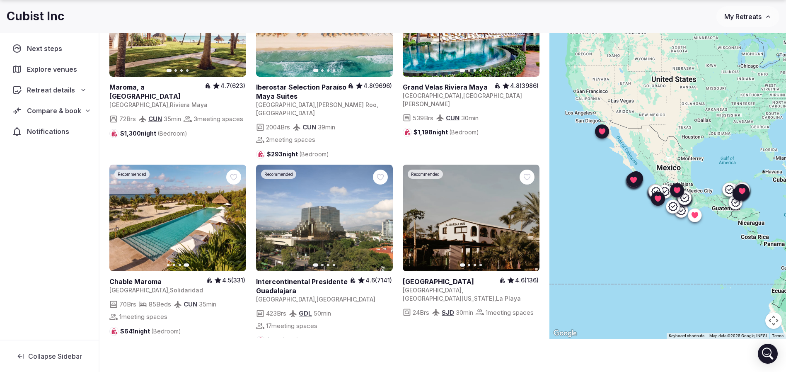
click at [0, 0] on icon at bounding box center [0, 0] width 0 height 0
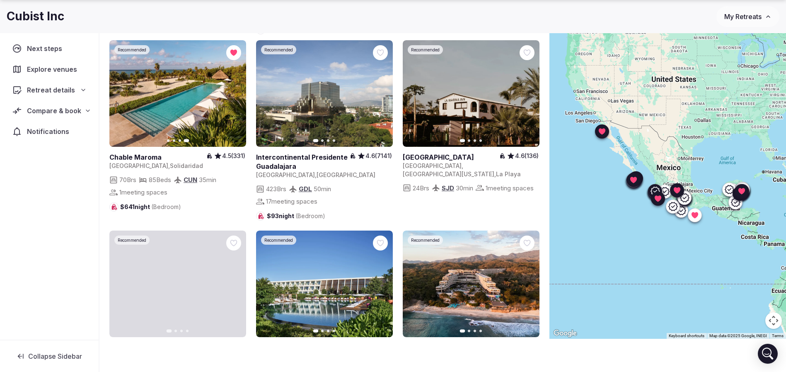
scroll to position [2363, 0]
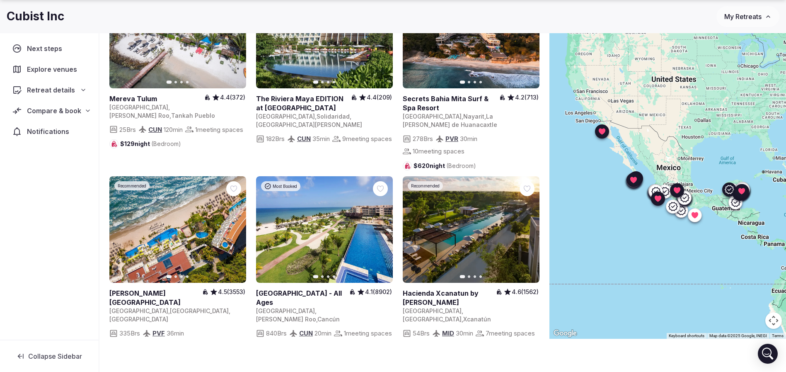
click at [527, 226] on icon "button" at bounding box center [528, 229] width 7 height 7
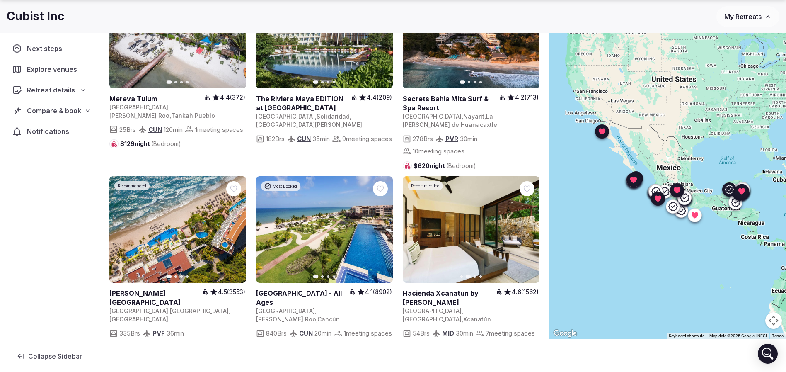
click at [529, 226] on icon "button" at bounding box center [528, 229] width 3 height 6
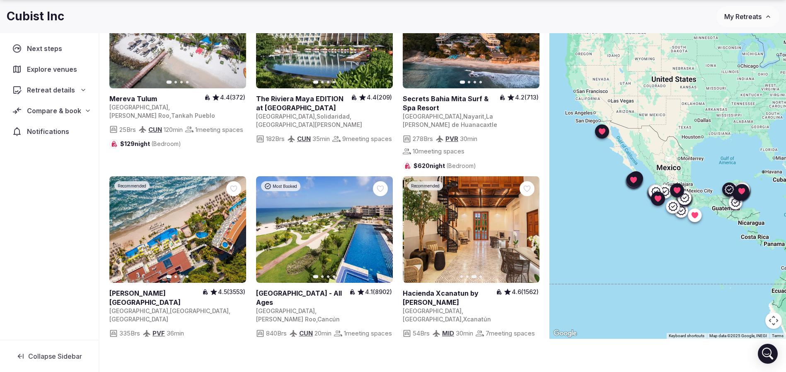
click at [529, 226] on icon "button" at bounding box center [528, 229] width 3 height 6
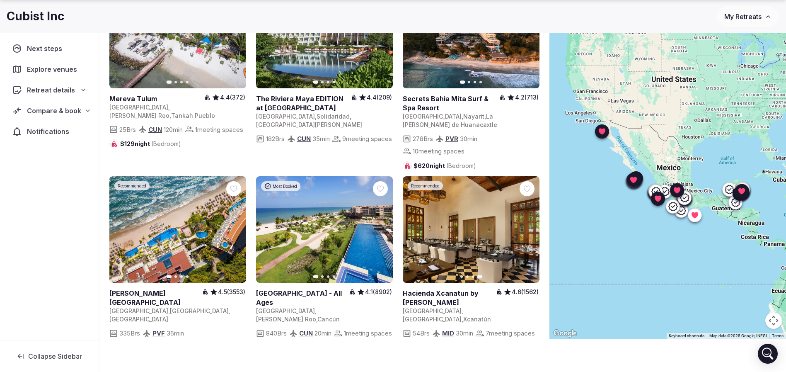
click at [412, 226] on icon "button" at bounding box center [414, 229] width 7 height 7
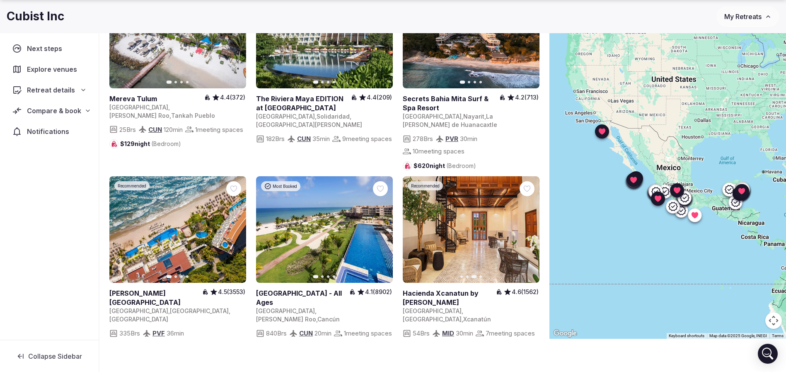
click at [412, 226] on icon "button" at bounding box center [414, 229] width 7 height 7
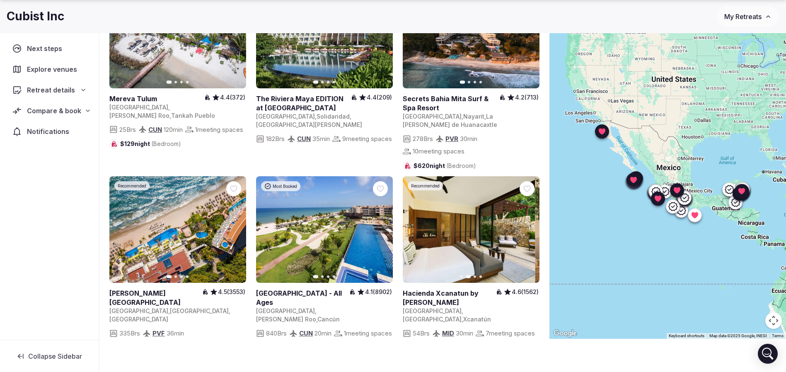
click at [412, 226] on icon "button" at bounding box center [414, 229] width 7 height 7
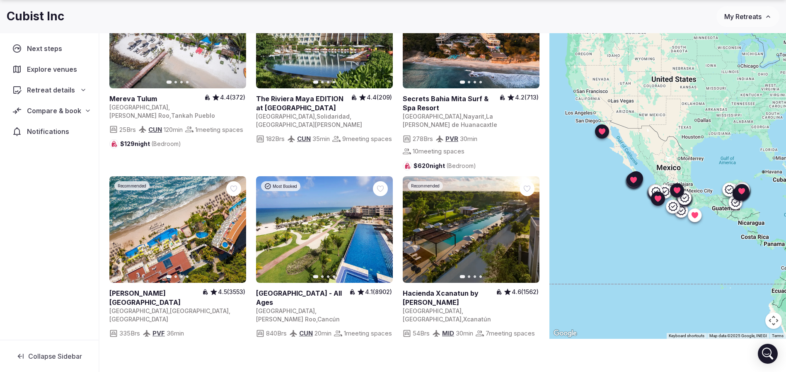
click at [0, 0] on icon at bounding box center [0, 0] width 0 height 0
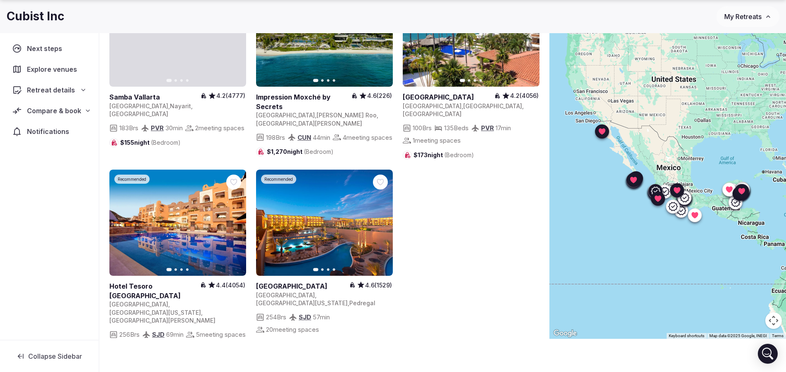
scroll to position [2951, 0]
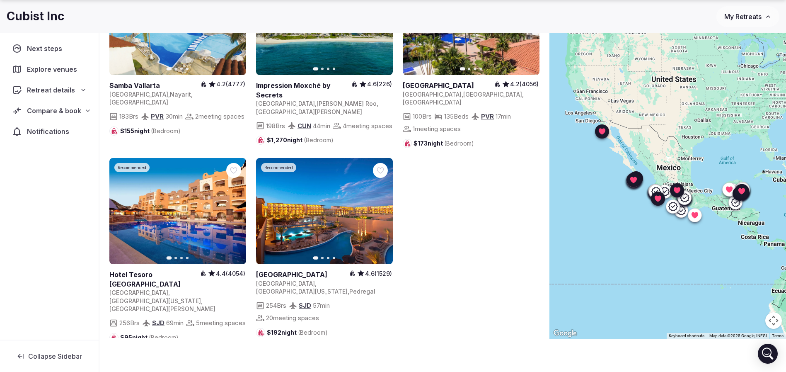
click at [333, 359] on button "3" at bounding box center [331, 369] width 20 height 20
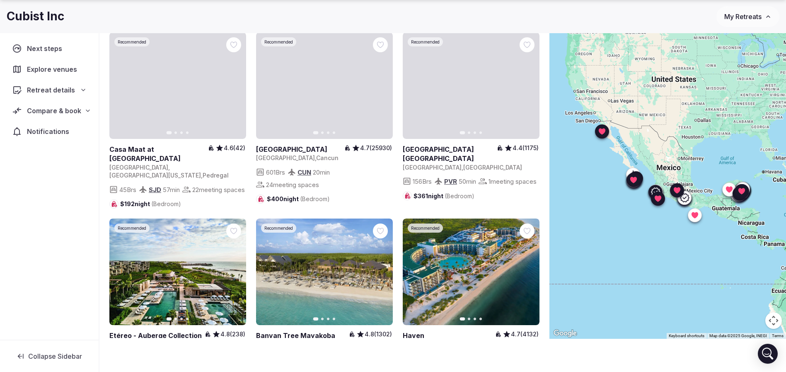
scroll to position [62, 0]
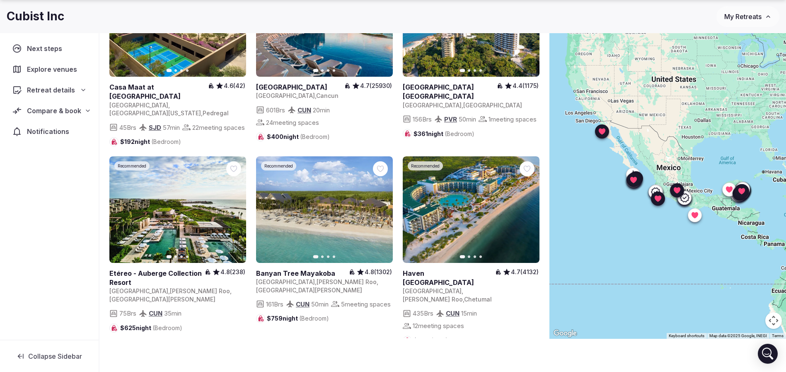
click at [235, 212] on icon "button" at bounding box center [234, 209] width 7 height 7
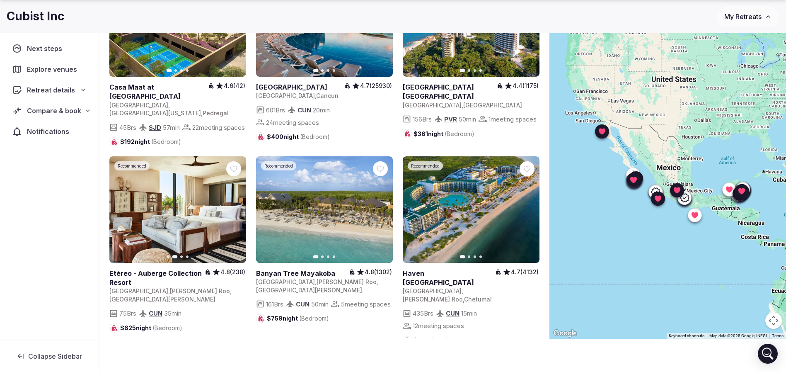
click at [238, 216] on button "Next slide" at bounding box center [234, 209] width 13 height 13
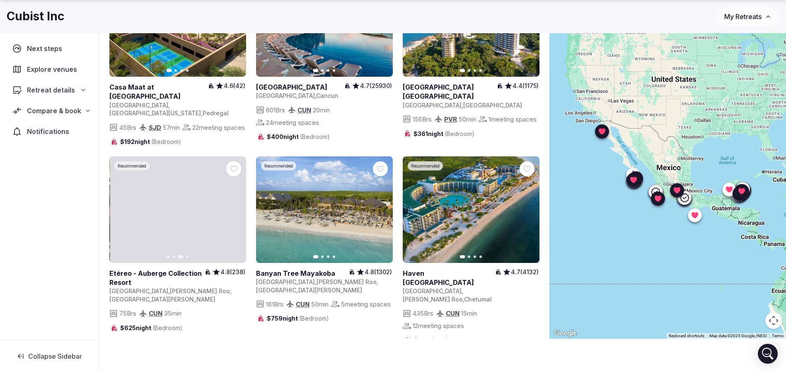
click at [234, 211] on icon "button" at bounding box center [234, 209] width 3 height 6
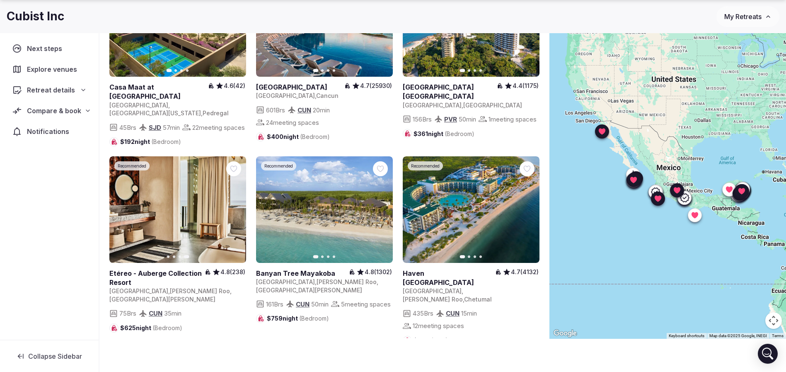
click at [122, 213] on icon "button" at bounding box center [121, 209] width 7 height 7
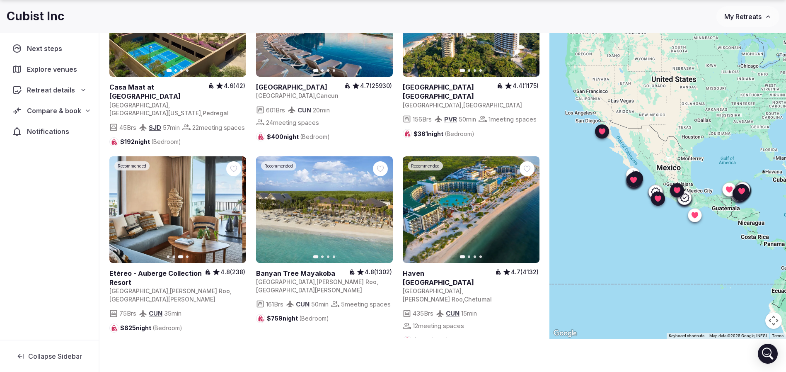
click at [122, 213] on icon "button" at bounding box center [121, 209] width 7 height 7
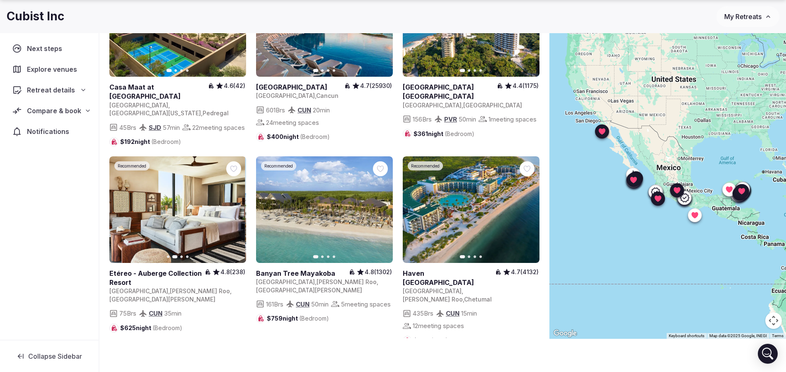
click at [122, 213] on icon "button" at bounding box center [121, 209] width 7 height 7
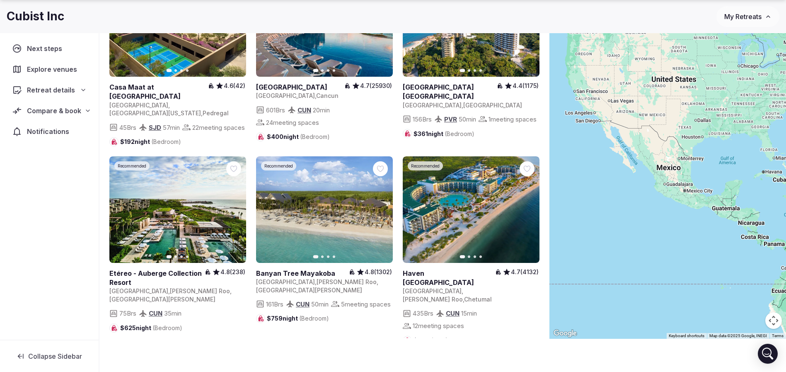
scroll to position [249, 0]
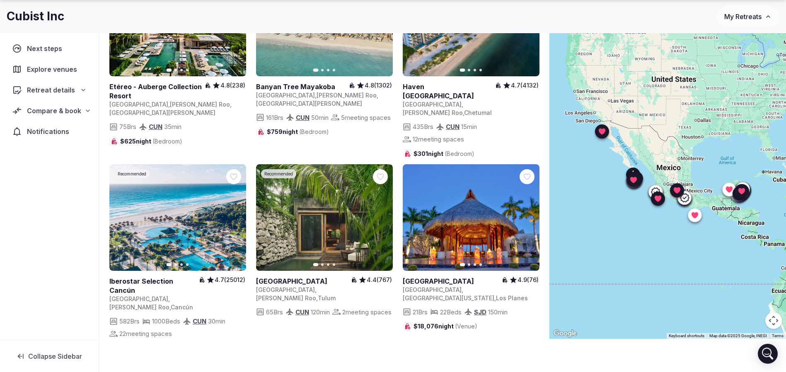
click at [529, 214] on icon "button" at bounding box center [528, 217] width 7 height 7
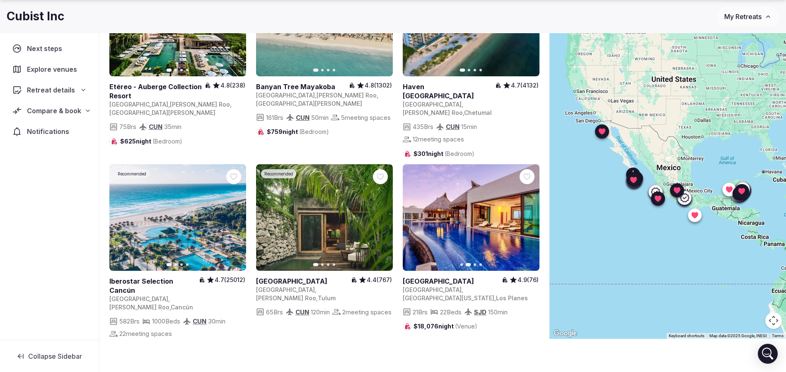
click at [530, 214] on icon "button" at bounding box center [528, 217] width 7 height 7
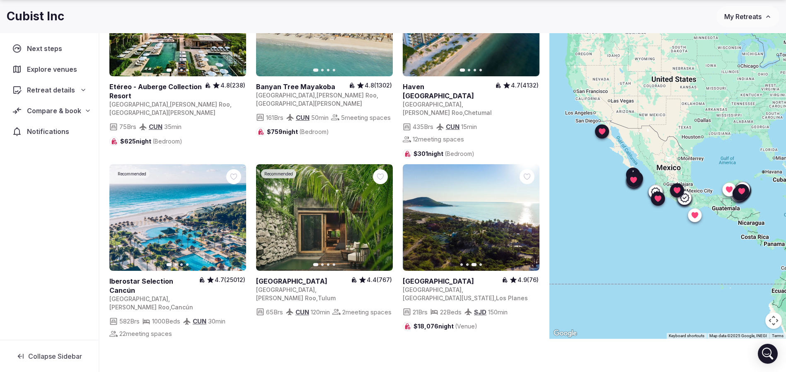
click at [530, 214] on icon "button" at bounding box center [528, 217] width 7 height 7
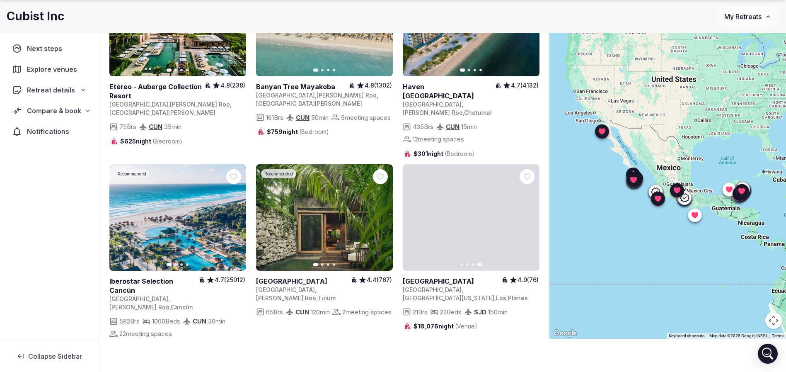
click at [0, 0] on icon at bounding box center [0, 0] width 0 height 0
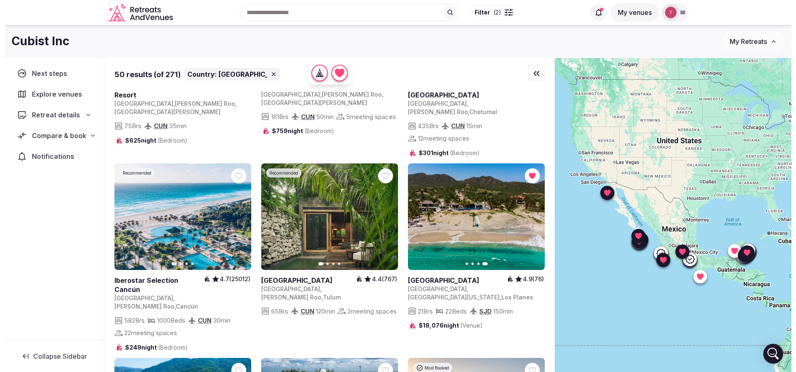
scroll to position [0, 0]
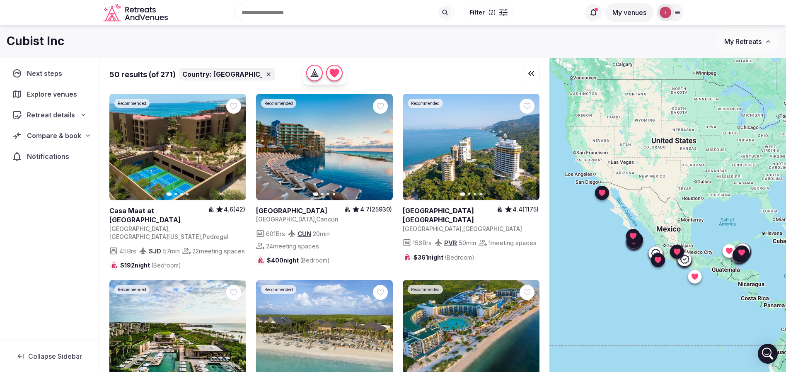
click at [324, 11] on div "Recent searches Mexico Grey County, ON, Canada Toronto, ON, Canada Blue Mountai…" at bounding box center [375, 13] width 409 height 36
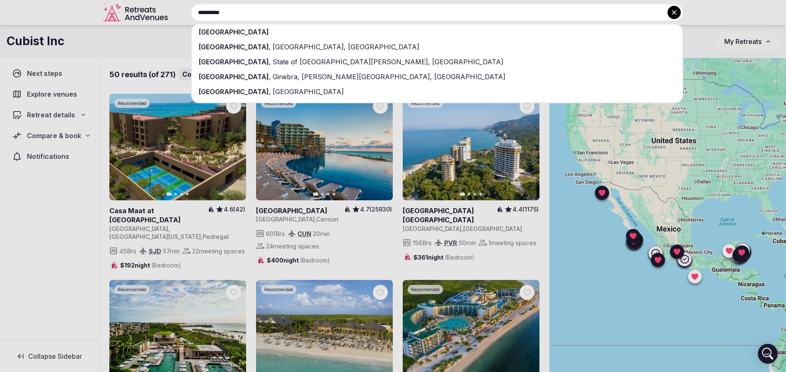
type input "**********"
click at [262, 34] on div "[GEOGRAPHIC_DATA]" at bounding box center [437, 31] width 491 height 15
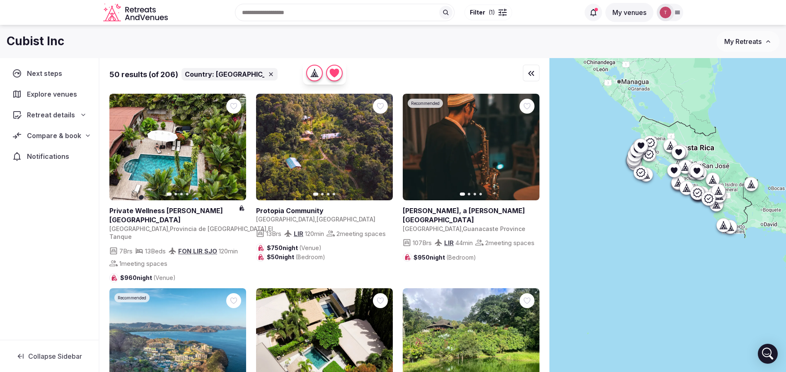
click at [500, 12] on div at bounding box center [500, 12] width 1 height 2
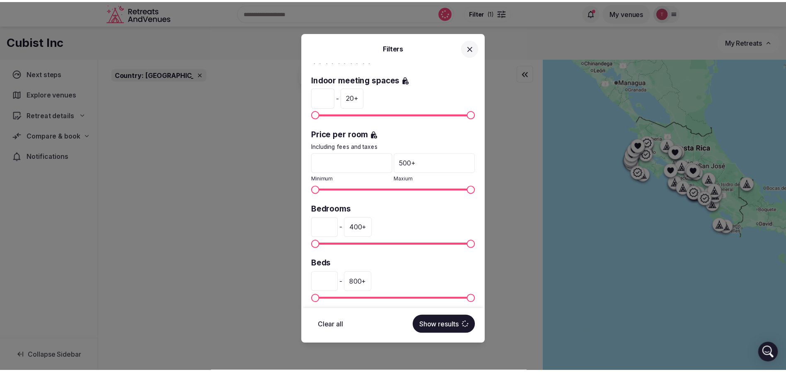
scroll to position [187, 0]
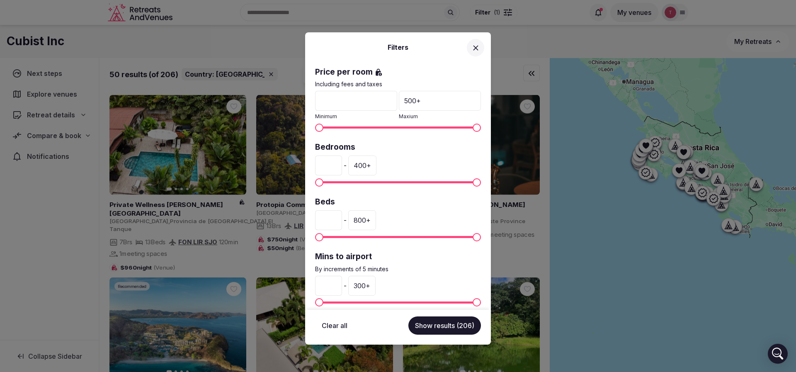
click at [335, 224] on input "*" at bounding box center [328, 220] width 27 height 20
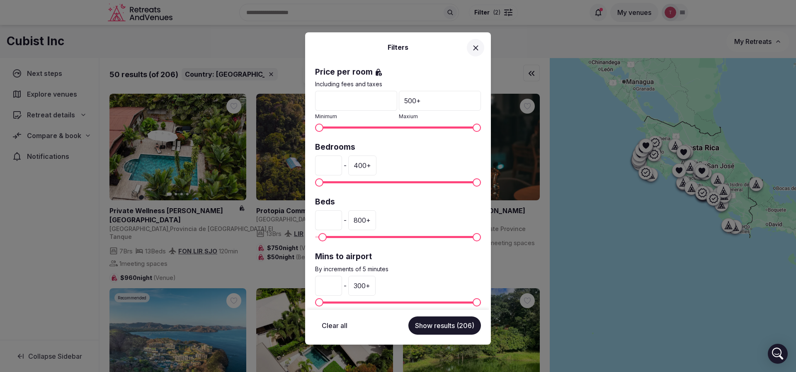
type input "**"
click at [457, 331] on button "Show results (206)" at bounding box center [444, 325] width 73 height 18
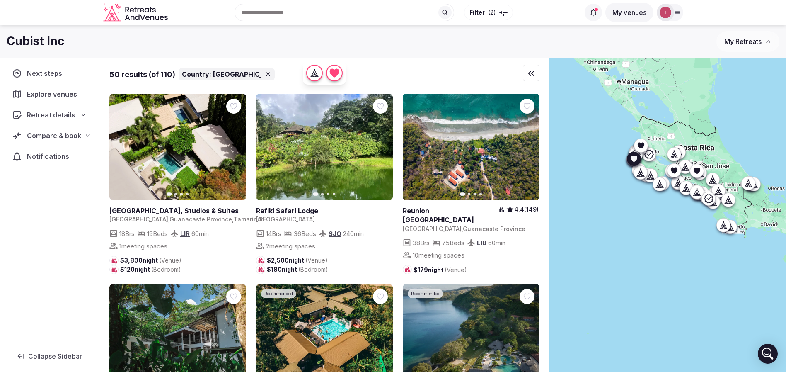
click at [239, 145] on button "Next slide" at bounding box center [234, 147] width 13 height 13
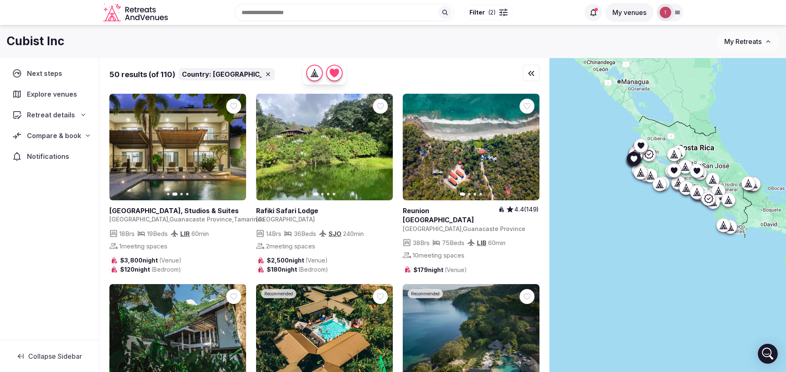
click at [235, 148] on icon "button" at bounding box center [234, 147] width 3 height 6
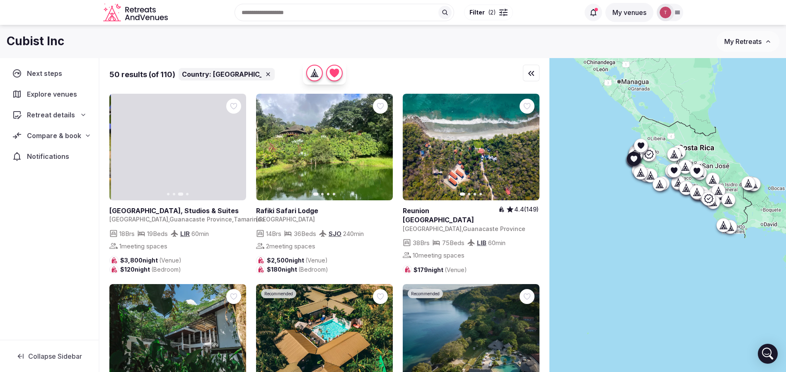
click at [236, 148] on icon "button" at bounding box center [234, 147] width 7 height 7
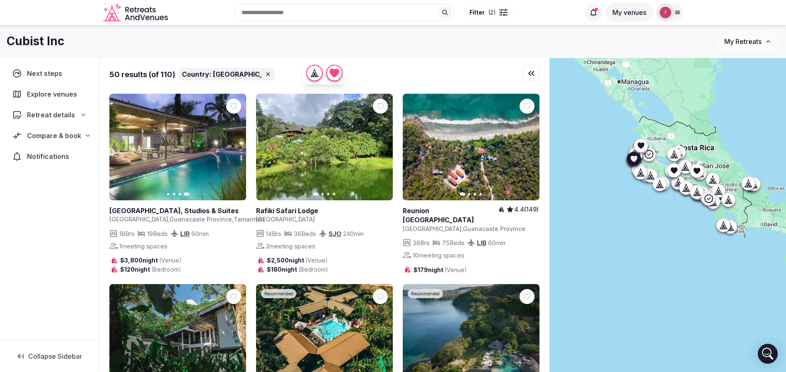
click at [0, 0] on icon at bounding box center [0, 0] width 0 height 0
click at [384, 146] on icon "button" at bounding box center [381, 147] width 7 height 7
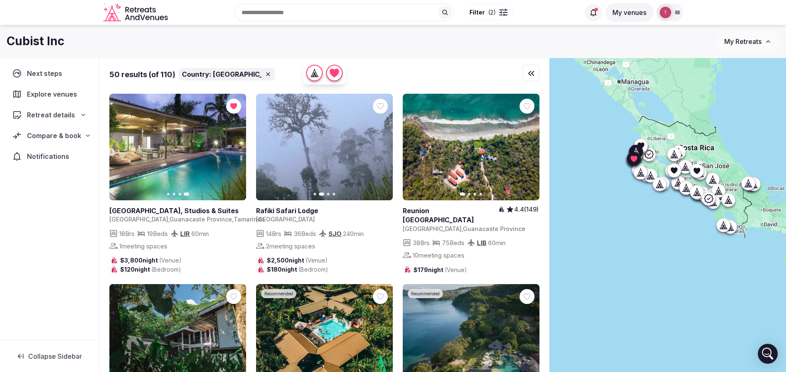
click at [529, 149] on icon "button" at bounding box center [528, 147] width 7 height 7
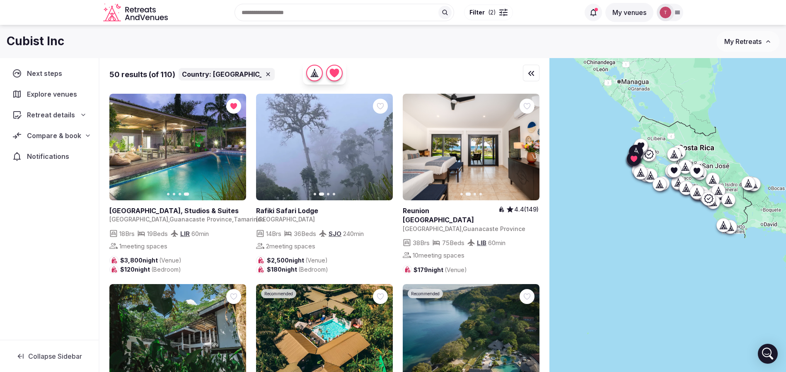
click at [529, 149] on icon "button" at bounding box center [528, 147] width 7 height 7
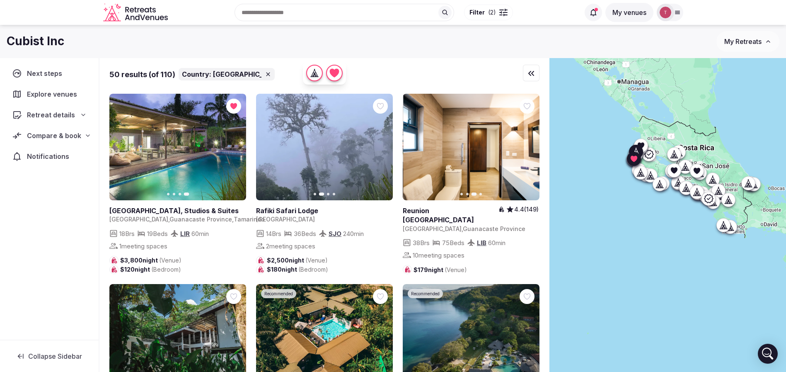
click at [529, 149] on icon "button" at bounding box center [528, 147] width 7 height 7
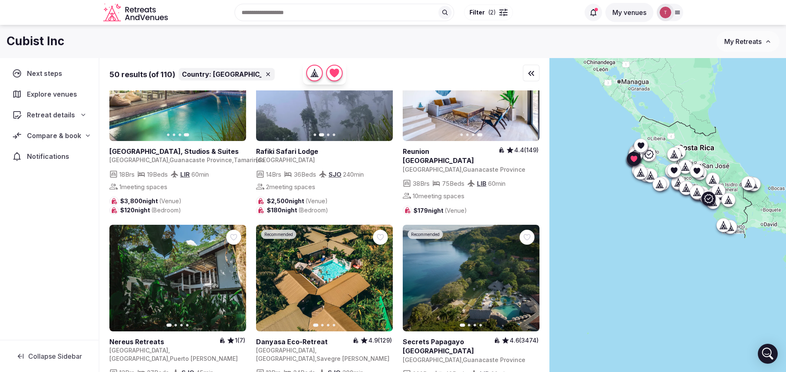
scroll to position [124, 0]
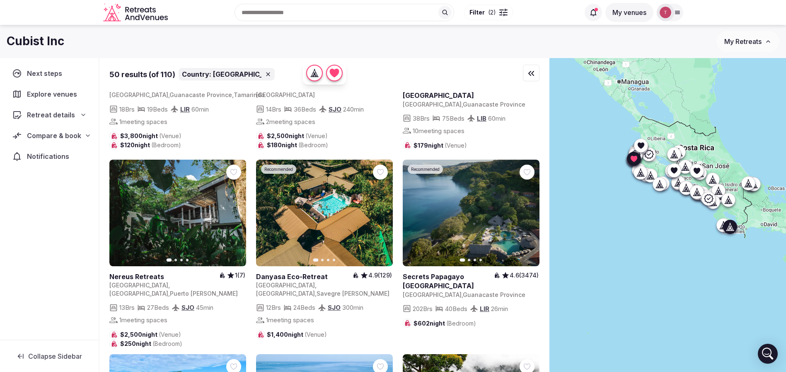
click at [230, 217] on button "Next slide" at bounding box center [234, 212] width 13 height 13
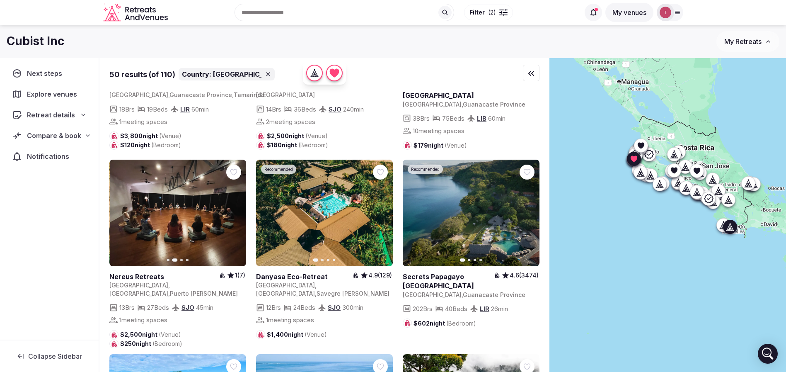
click at [233, 216] on icon "button" at bounding box center [234, 213] width 7 height 7
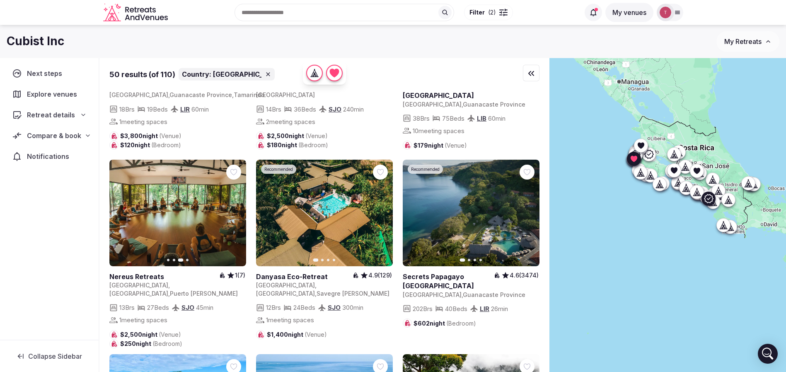
click at [383, 215] on icon "button" at bounding box center [381, 213] width 7 height 7
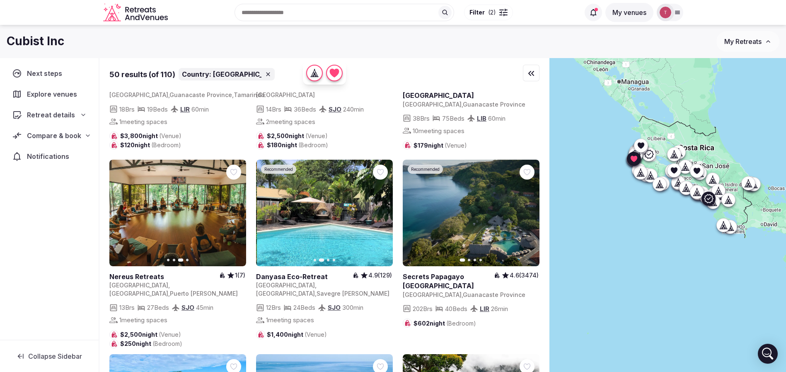
click at [383, 215] on icon "button" at bounding box center [381, 213] width 7 height 7
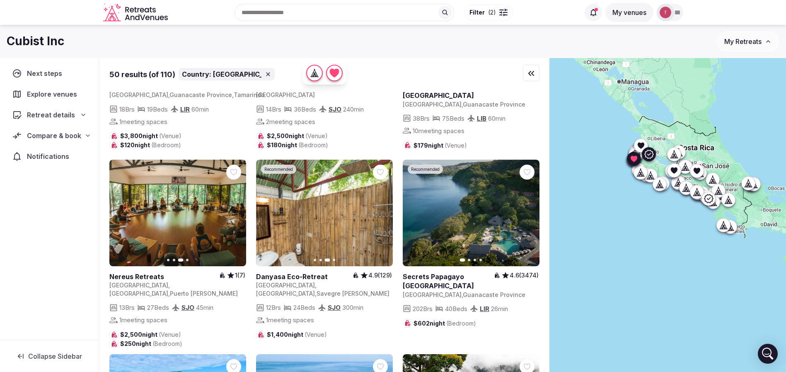
click at [524, 218] on button "Next slide" at bounding box center [528, 212] width 13 height 13
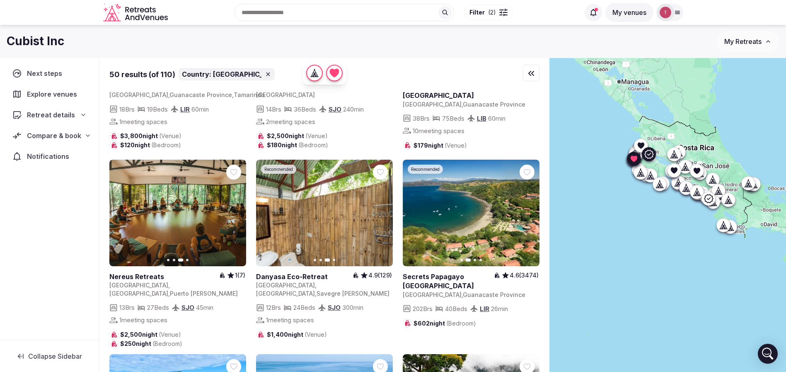
click at [524, 218] on button "Next slide" at bounding box center [528, 212] width 13 height 13
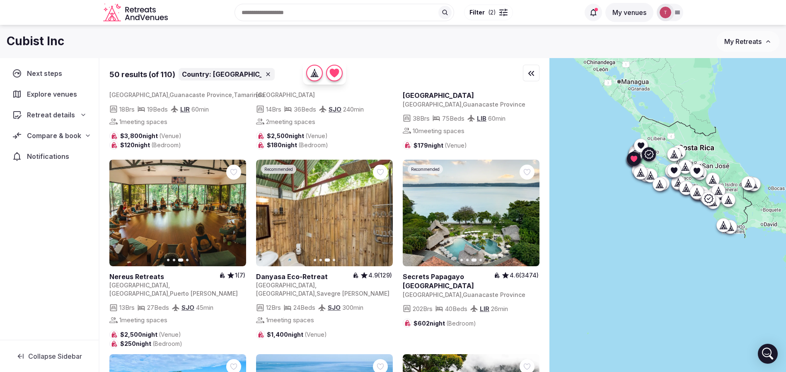
click at [526, 220] on button "Next slide" at bounding box center [528, 212] width 13 height 13
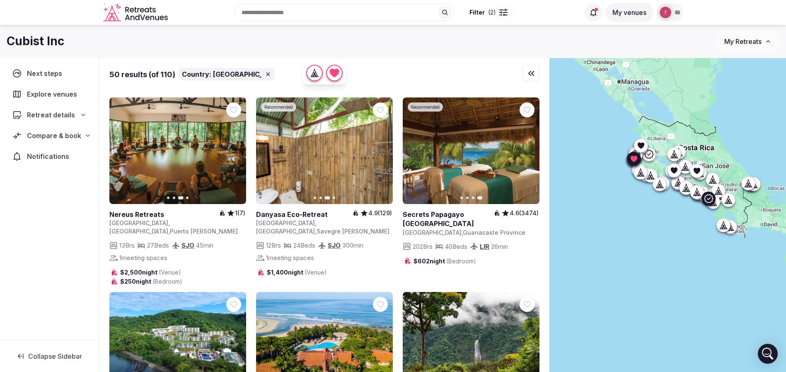
scroll to position [373, 0]
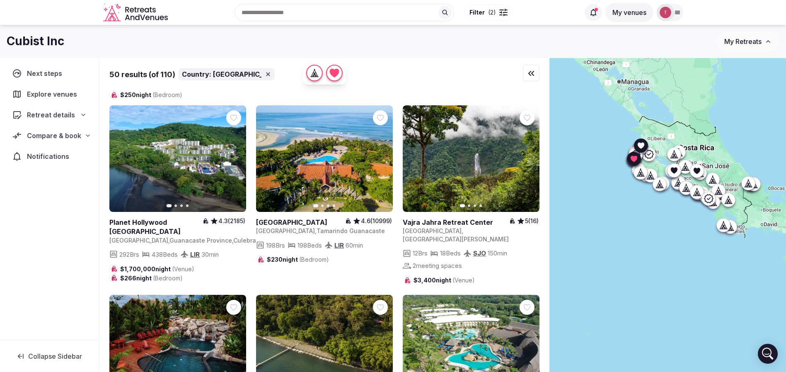
click at [233, 162] on icon "button" at bounding box center [234, 158] width 7 height 7
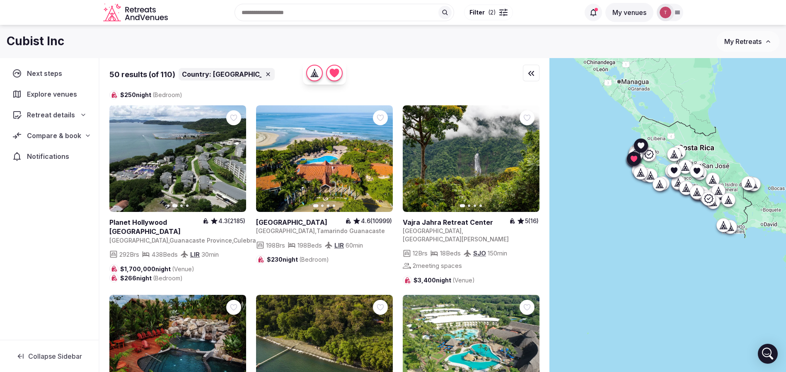
click at [234, 162] on icon "button" at bounding box center [234, 158] width 7 height 7
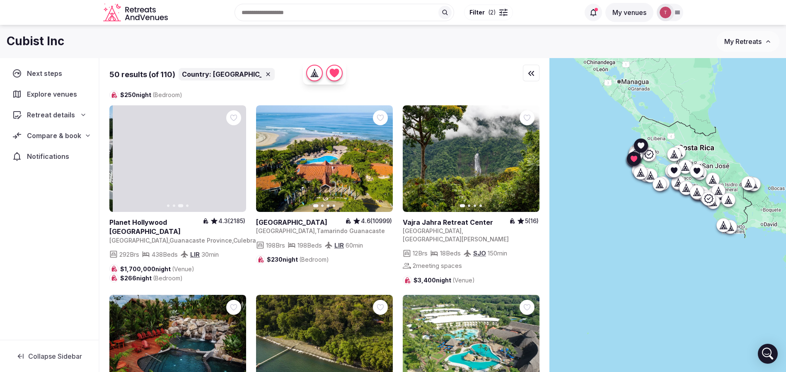
click at [234, 162] on icon "button" at bounding box center [234, 158] width 7 height 7
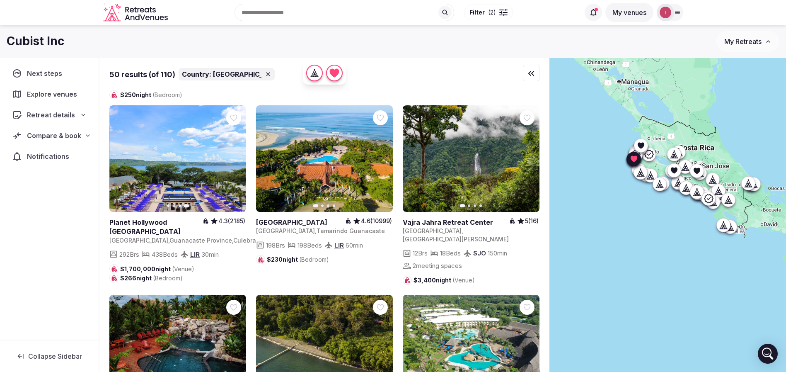
click at [378, 162] on icon "button" at bounding box center [381, 158] width 7 height 7
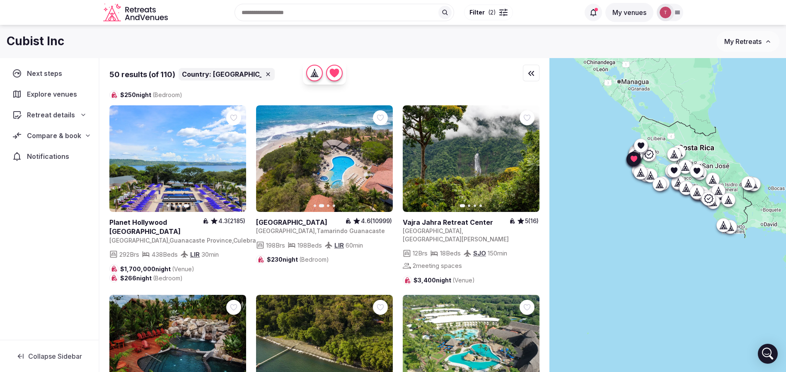
click at [382, 162] on icon "button" at bounding box center [381, 159] width 3 height 6
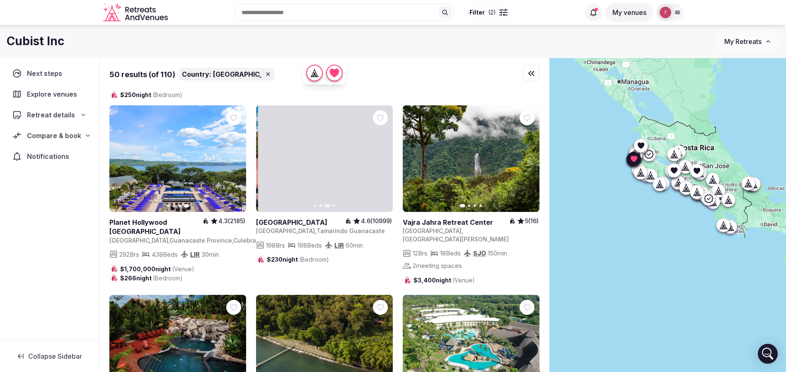
click at [382, 162] on icon "button" at bounding box center [381, 159] width 3 height 6
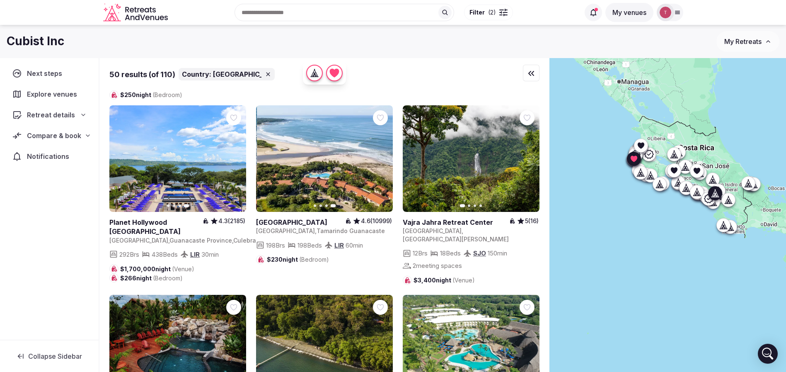
click at [530, 162] on icon "button" at bounding box center [528, 159] width 3 height 6
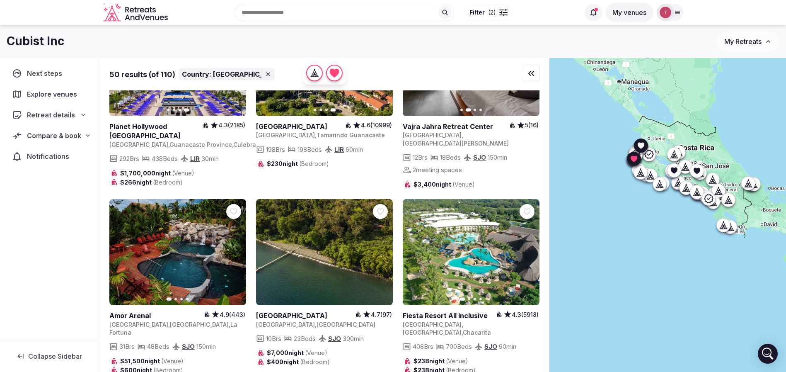
scroll to position [497, 0]
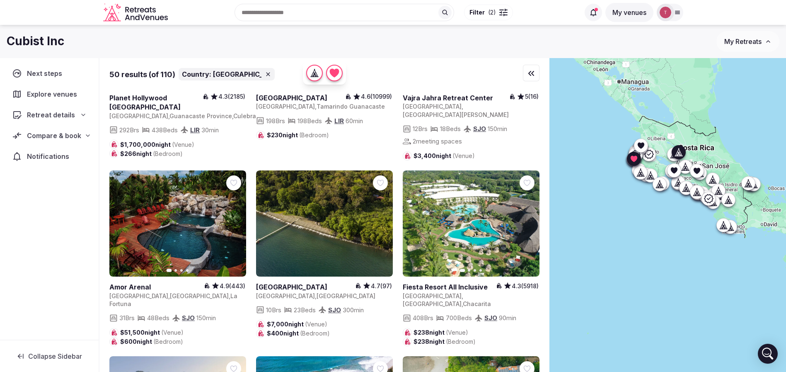
click at [234, 226] on icon "button" at bounding box center [234, 223] width 7 height 7
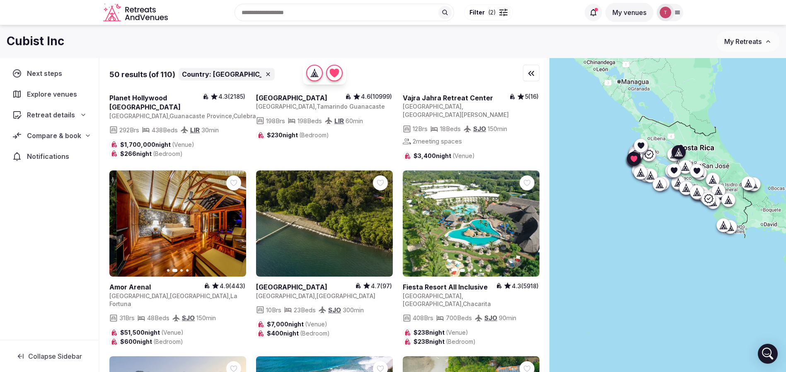
click at [234, 226] on icon "button" at bounding box center [234, 223] width 7 height 7
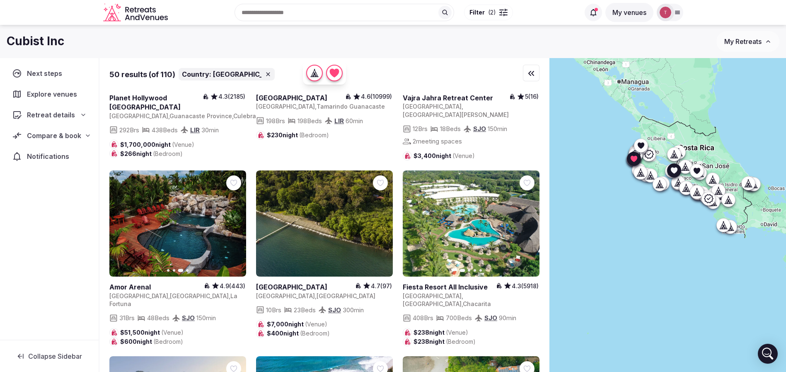
click at [531, 223] on icon "button" at bounding box center [528, 223] width 7 height 7
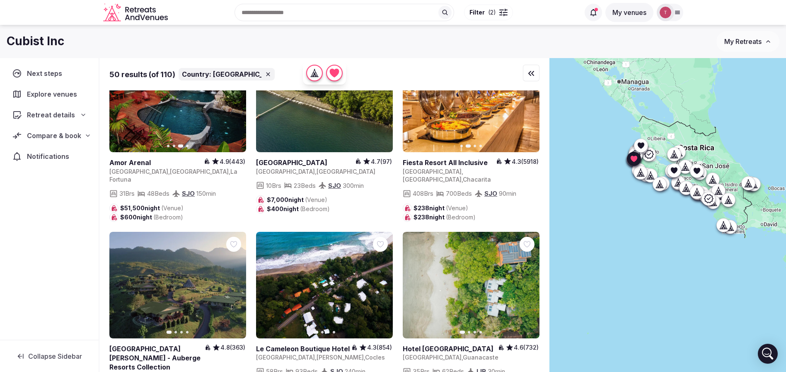
scroll to position [684, 0]
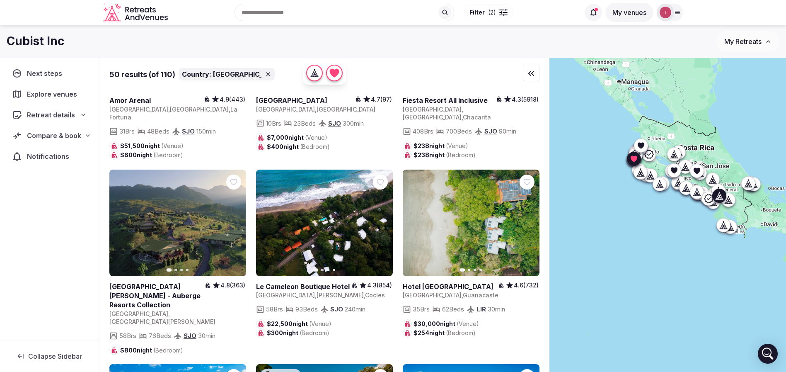
click at [236, 226] on icon "button" at bounding box center [234, 223] width 3 height 6
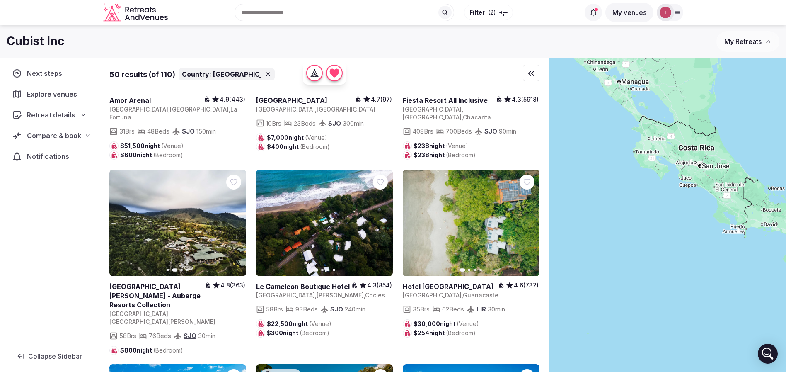
click at [235, 226] on icon "button" at bounding box center [234, 222] width 7 height 7
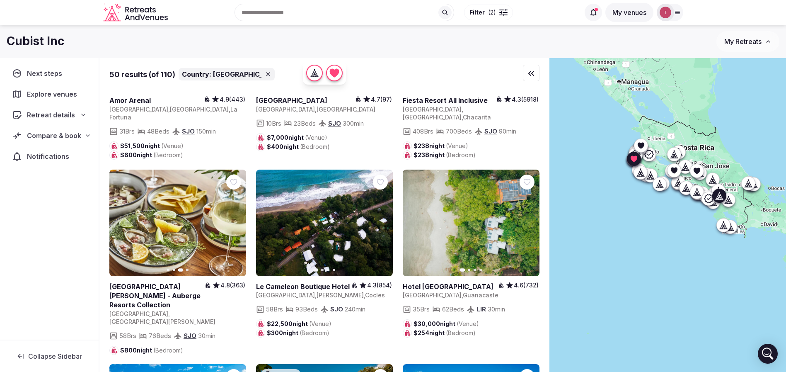
click at [236, 224] on icon "button" at bounding box center [234, 222] width 7 height 7
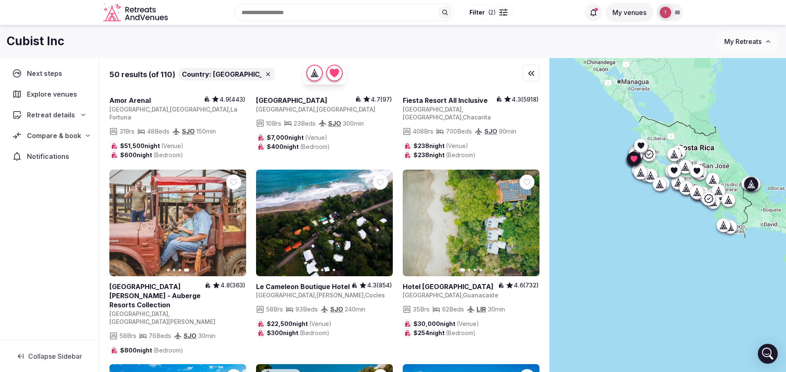
click at [386, 226] on button "Next slide" at bounding box center [381, 222] width 13 height 13
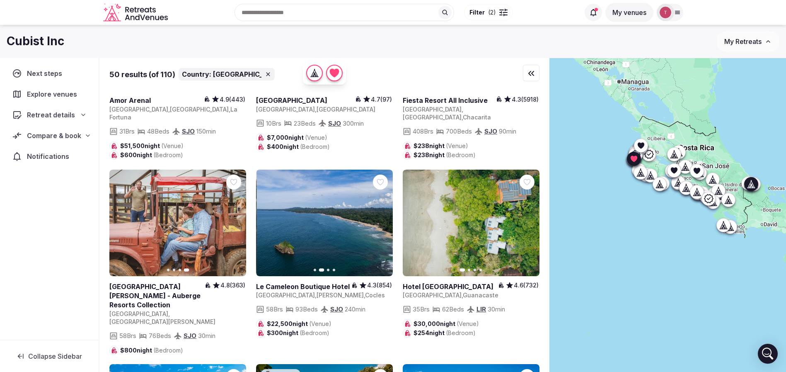
click at [384, 226] on icon "button" at bounding box center [381, 222] width 7 height 7
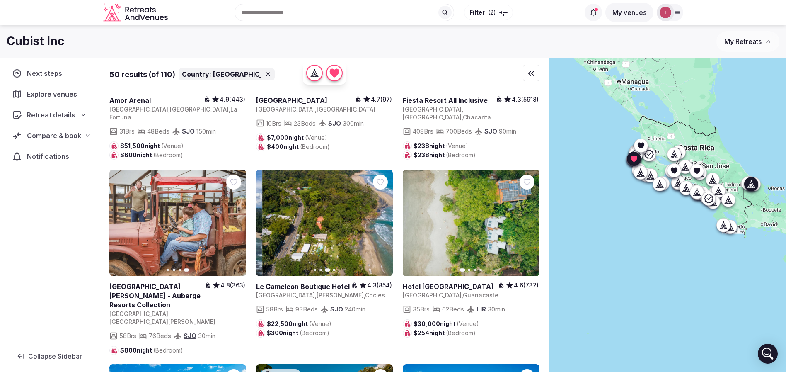
click at [384, 226] on icon "button" at bounding box center [381, 222] width 7 height 7
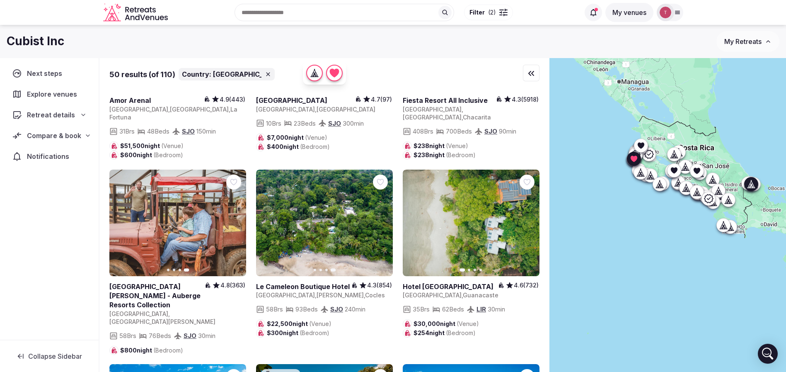
click at [0, 0] on icon at bounding box center [0, 0] width 0 height 0
click at [529, 225] on icon "button" at bounding box center [528, 222] width 7 height 7
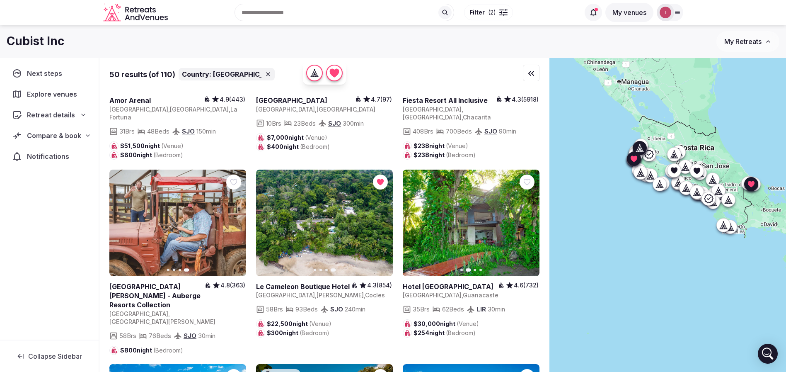
click at [532, 227] on button "Next slide" at bounding box center [528, 222] width 13 height 13
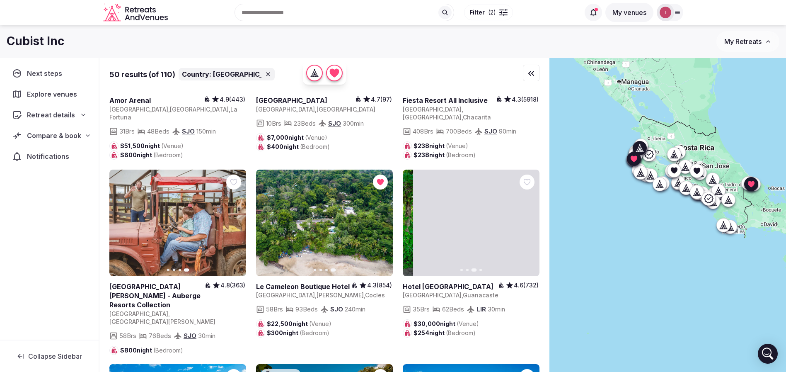
click at [531, 226] on icon "button" at bounding box center [528, 222] width 7 height 7
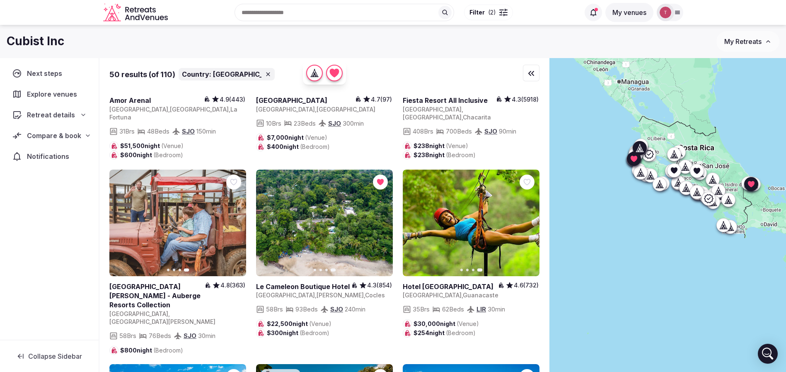
click at [0, 0] on icon at bounding box center [0, 0] width 0 height 0
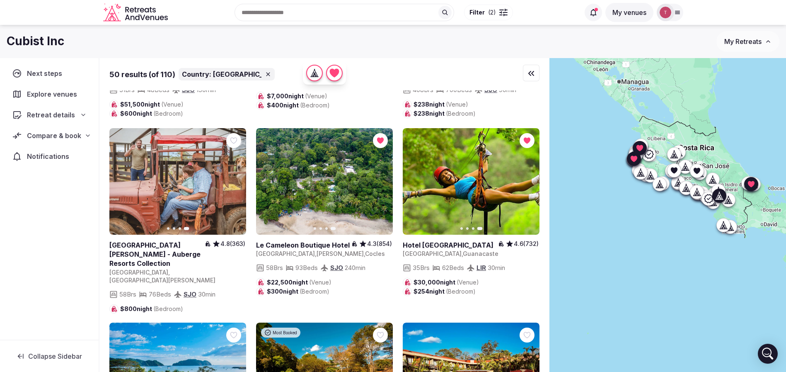
scroll to position [933, 0]
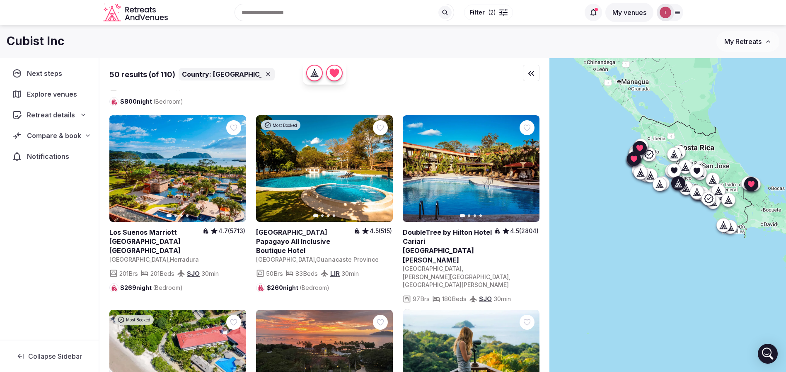
click at [236, 165] on icon "button" at bounding box center [234, 168] width 7 height 7
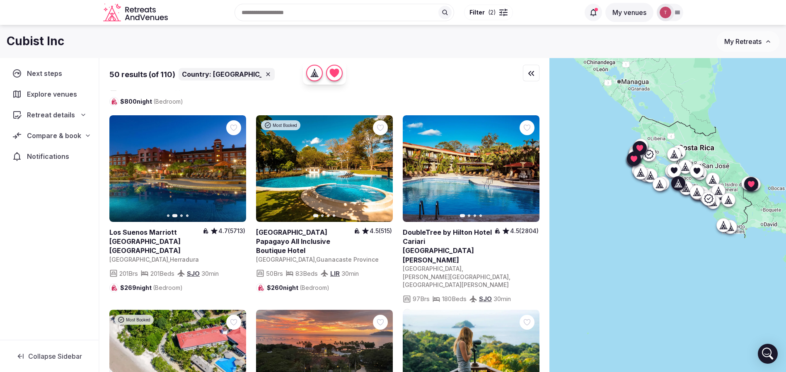
click at [236, 165] on icon "button" at bounding box center [234, 168] width 7 height 7
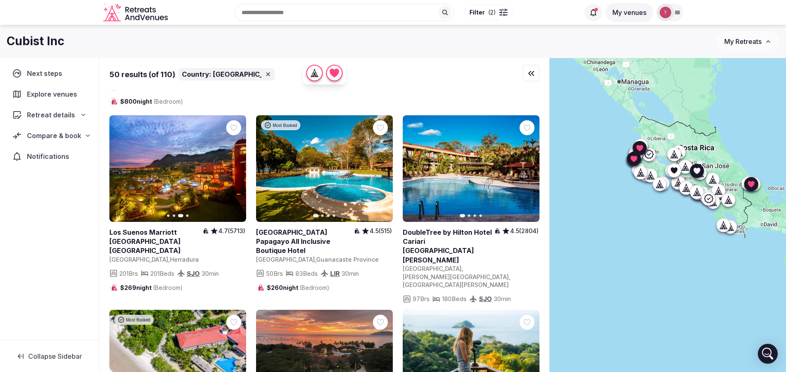
click at [525, 165] on icon "button" at bounding box center [528, 168] width 7 height 7
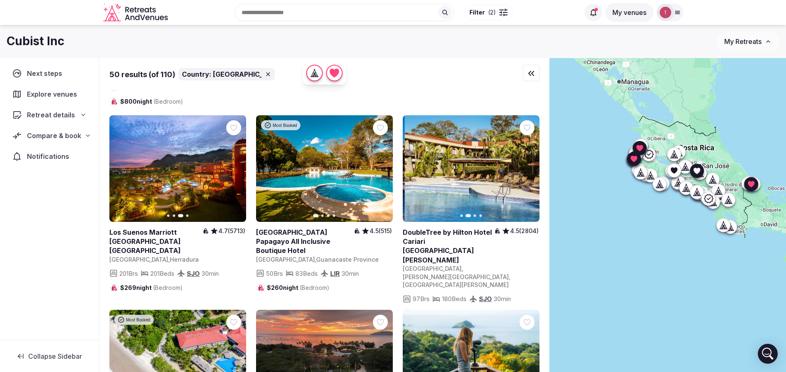
click at [525, 165] on icon "button" at bounding box center [528, 168] width 7 height 7
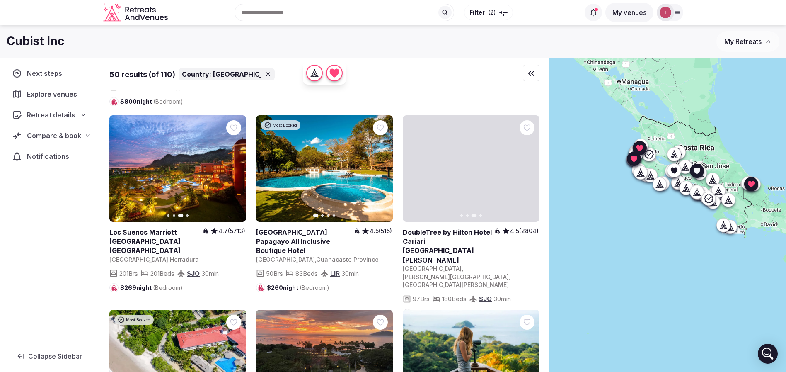
click at [525, 165] on icon "button" at bounding box center [528, 168] width 7 height 7
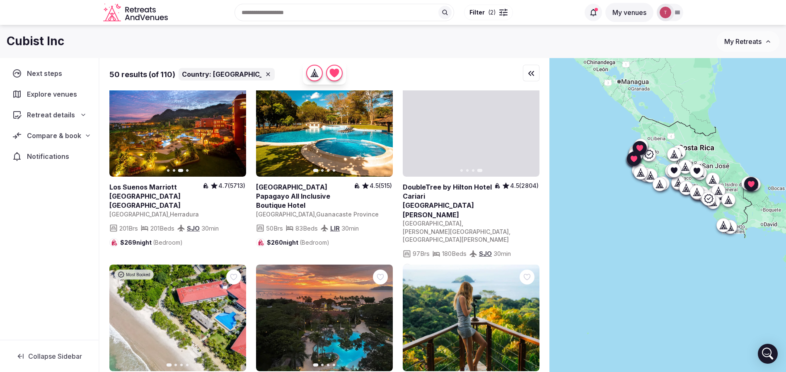
scroll to position [1057, 0]
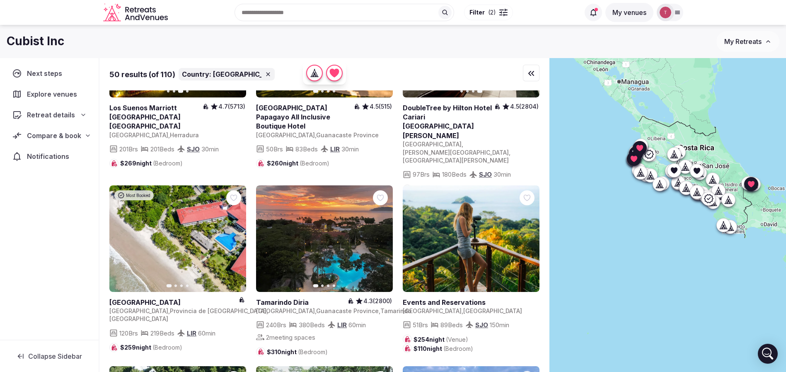
click at [235, 235] on icon "button" at bounding box center [234, 238] width 3 height 6
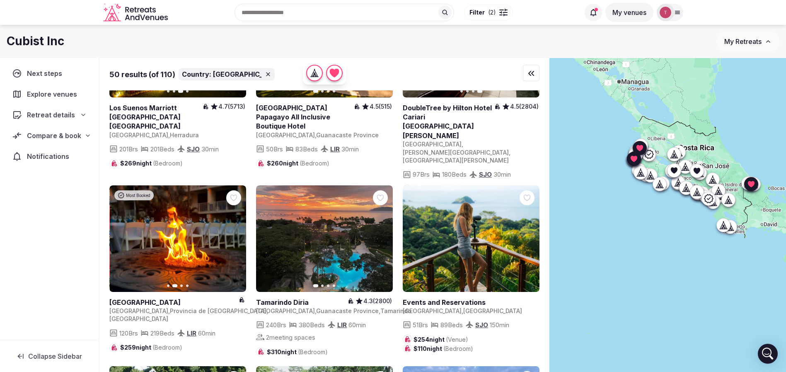
click at [388, 218] on link at bounding box center [324, 238] width 137 height 107
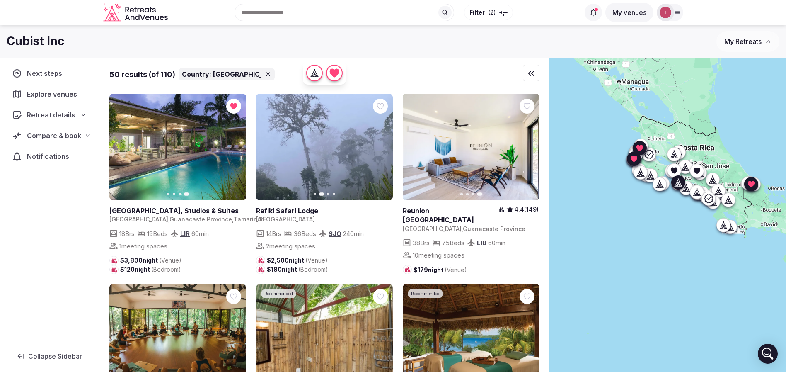
scroll to position [1244, 0]
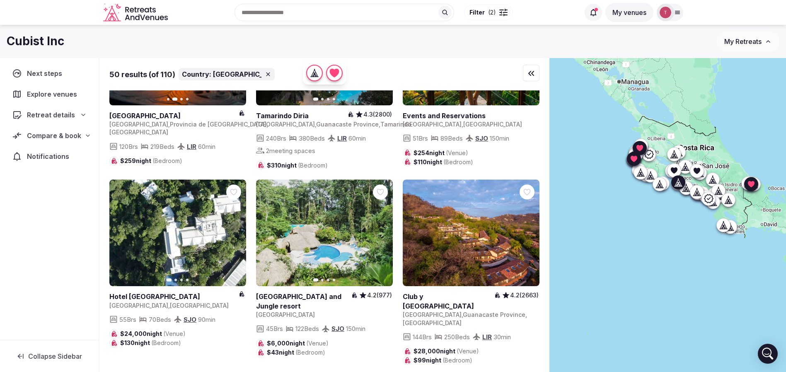
click at [237, 230] on icon "button" at bounding box center [234, 233] width 7 height 7
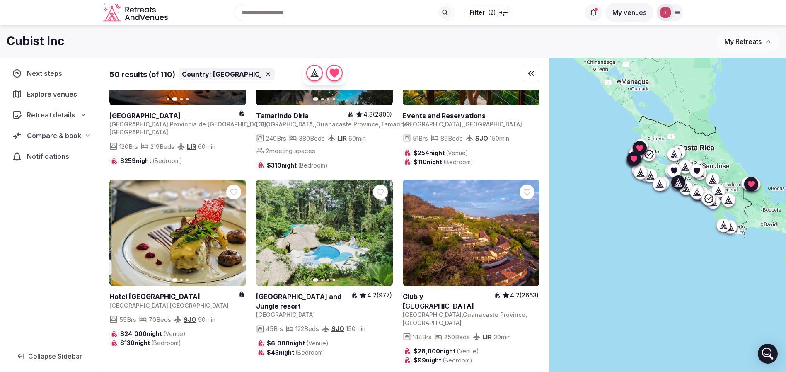
click at [237, 230] on icon "button" at bounding box center [234, 233] width 7 height 7
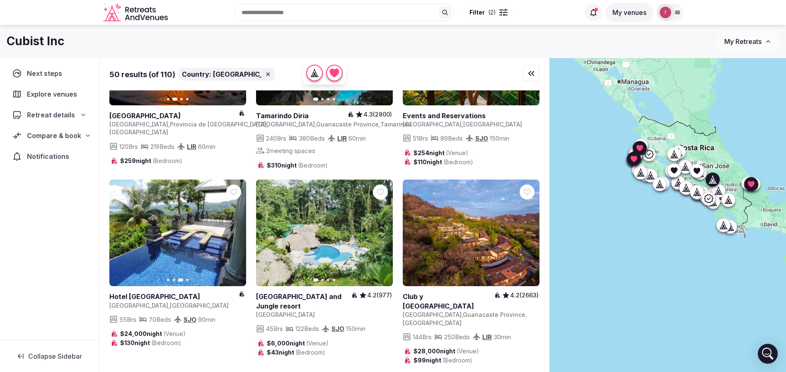
click at [381, 230] on icon "button" at bounding box center [381, 233] width 3 height 6
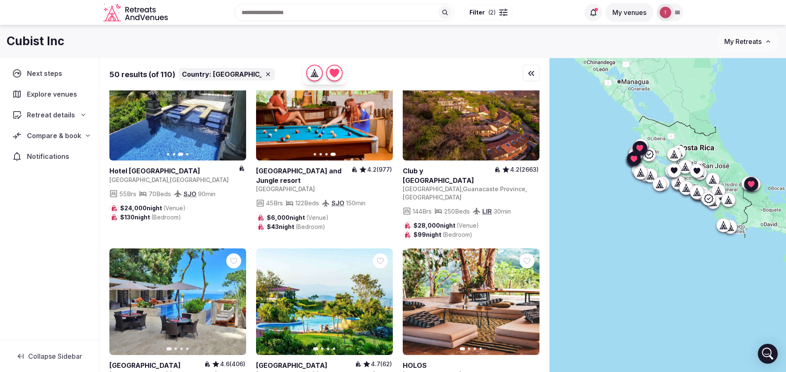
scroll to position [1430, 0]
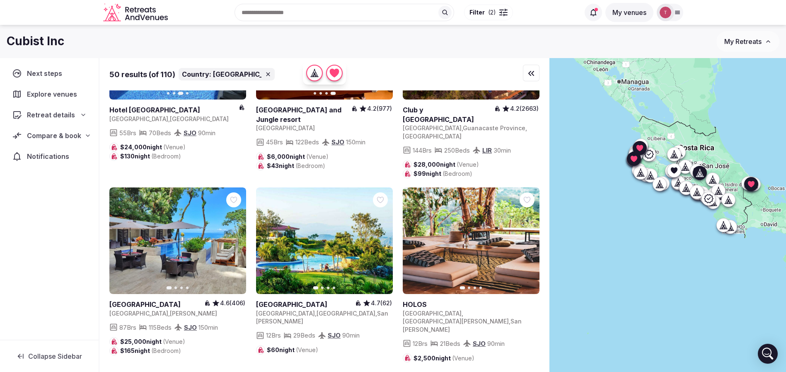
click at [529, 238] on icon "button" at bounding box center [528, 241] width 3 height 6
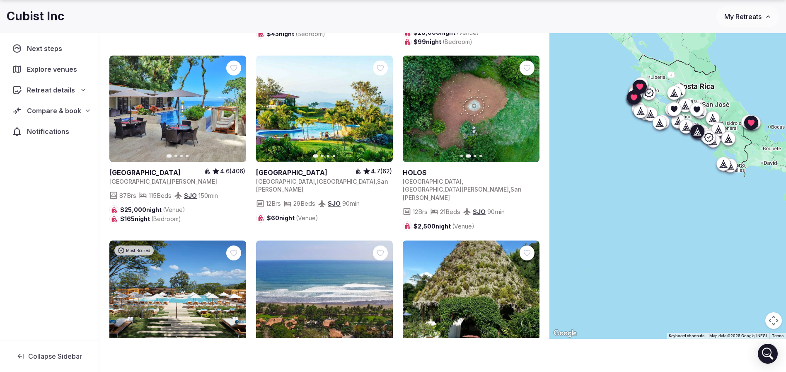
scroll to position [1555, 0]
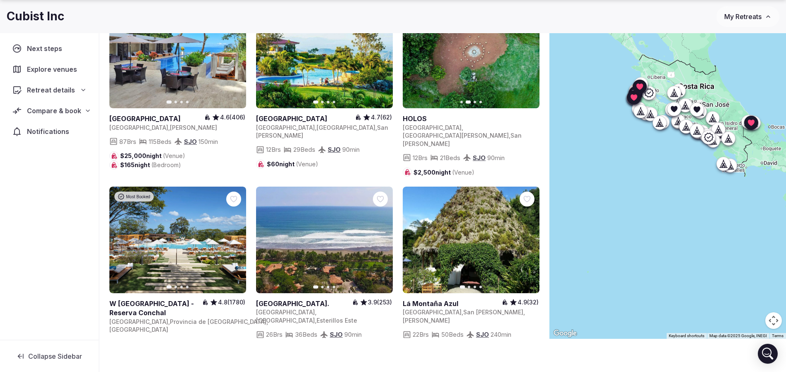
click at [234, 237] on icon "button" at bounding box center [234, 240] width 7 height 7
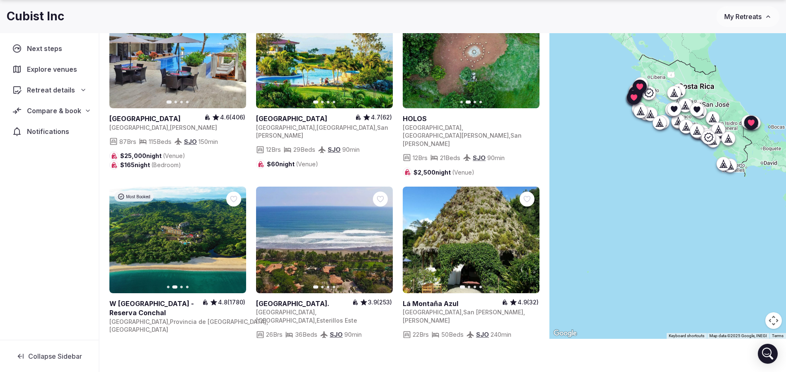
click at [234, 237] on icon "button" at bounding box center [234, 240] width 7 height 7
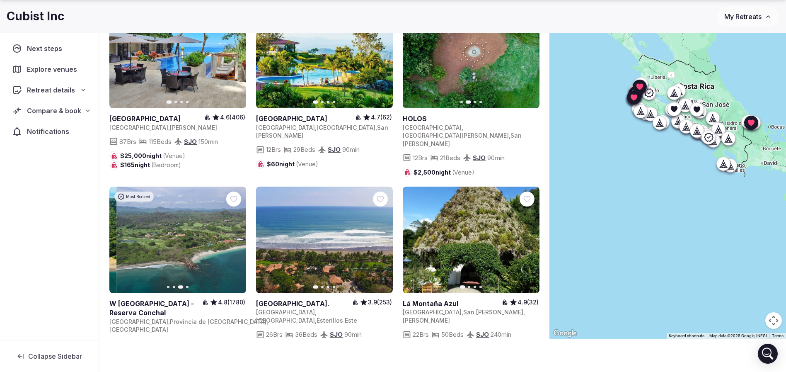
click at [234, 237] on icon "button" at bounding box center [234, 240] width 7 height 7
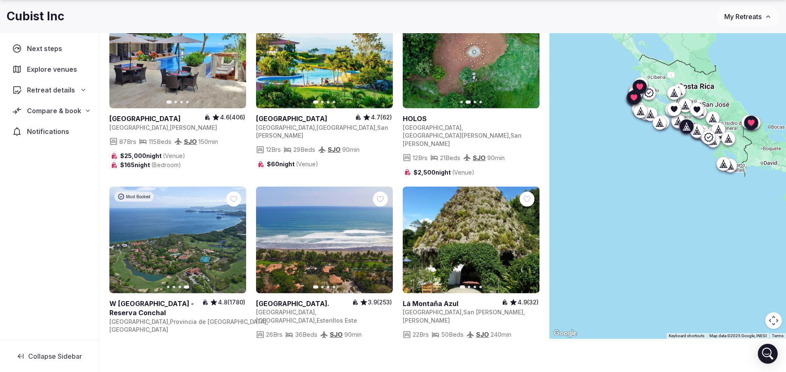
click at [386, 233] on button "Next slide" at bounding box center [381, 239] width 13 height 13
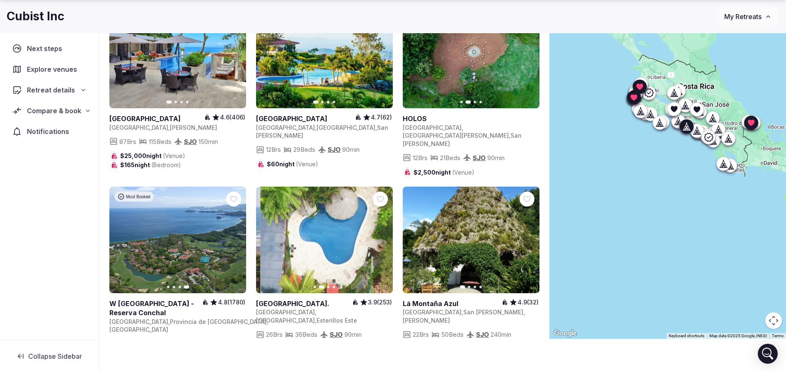
click at [386, 233] on button "Next slide" at bounding box center [381, 239] width 13 height 13
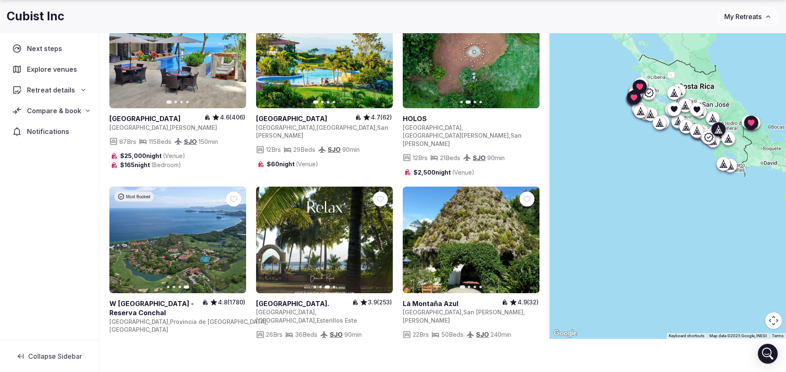
click at [534, 233] on button "Next slide" at bounding box center [528, 239] width 13 height 13
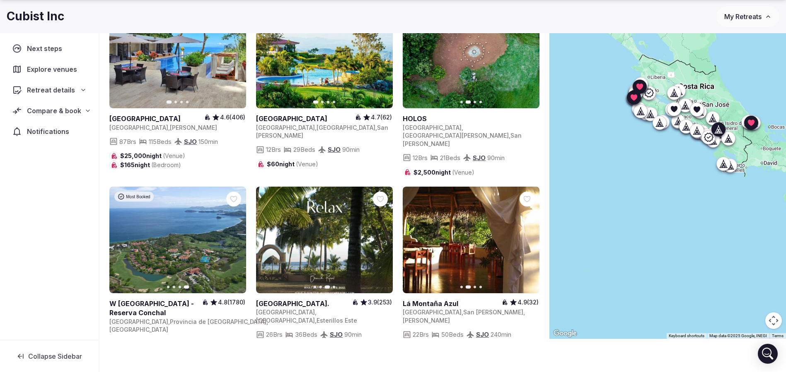
click at [527, 237] on icon "button" at bounding box center [528, 240] width 7 height 7
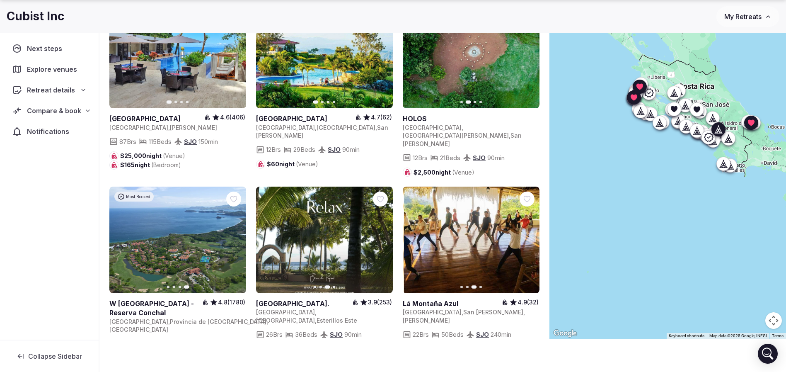
click at [527, 237] on icon "button" at bounding box center [528, 240] width 7 height 7
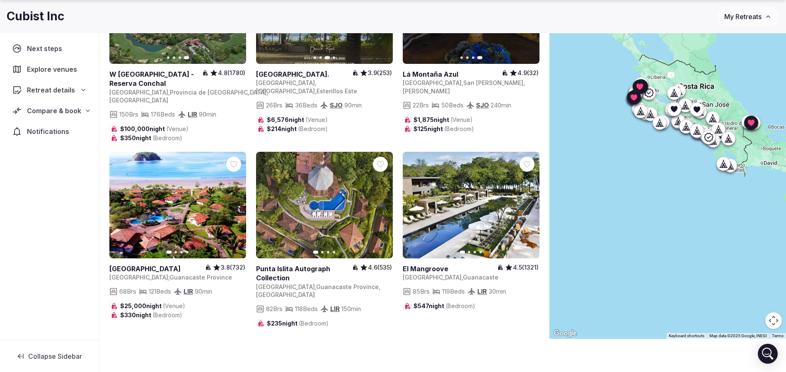
scroll to position [1803, 0]
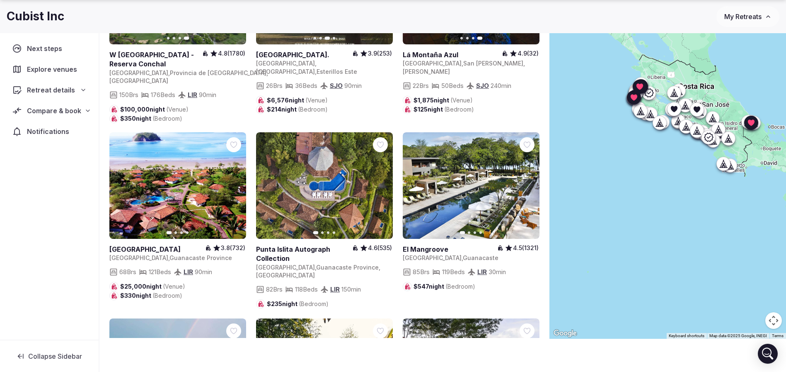
click at [532, 179] on button "Next slide" at bounding box center [528, 185] width 13 height 13
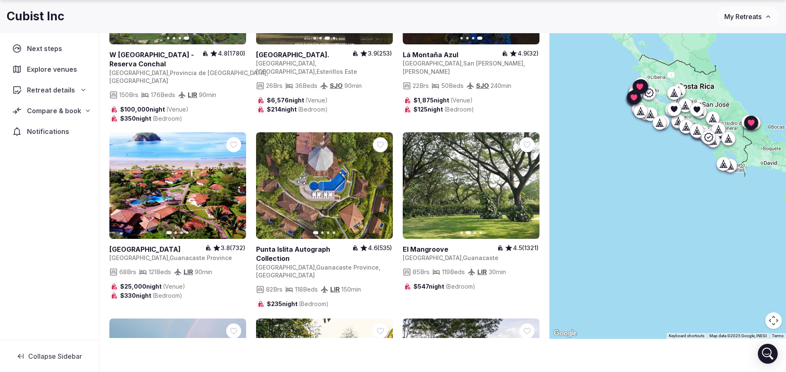
click at [529, 182] on icon "button" at bounding box center [528, 185] width 7 height 7
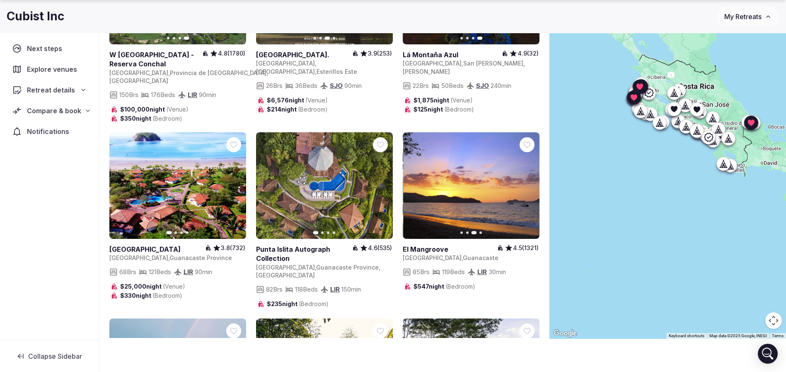
click at [529, 182] on icon "button" at bounding box center [528, 185] width 7 height 7
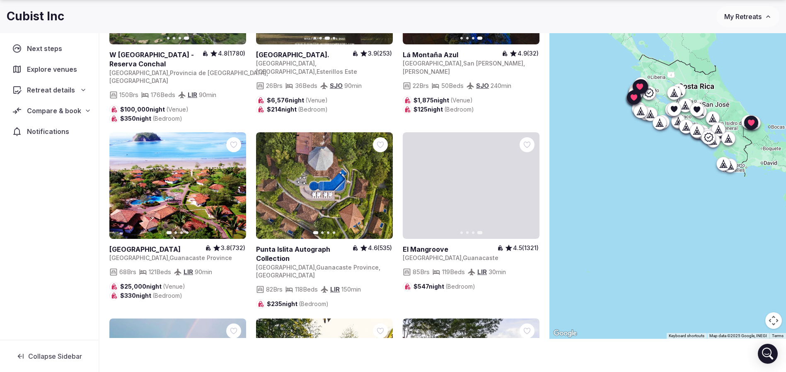
click at [0, 0] on icon at bounding box center [0, 0] width 0 height 0
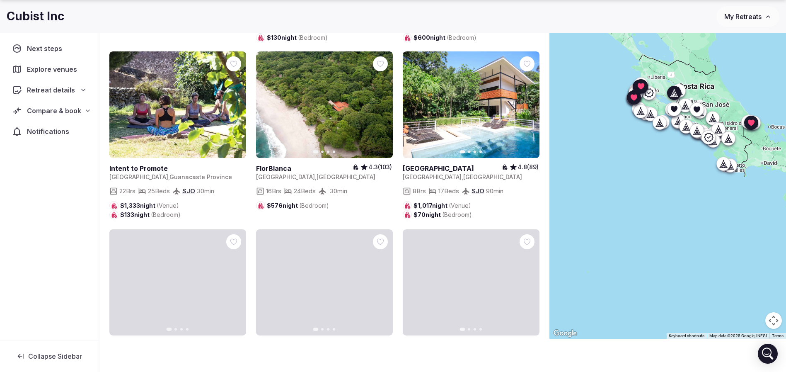
scroll to position [2550, 0]
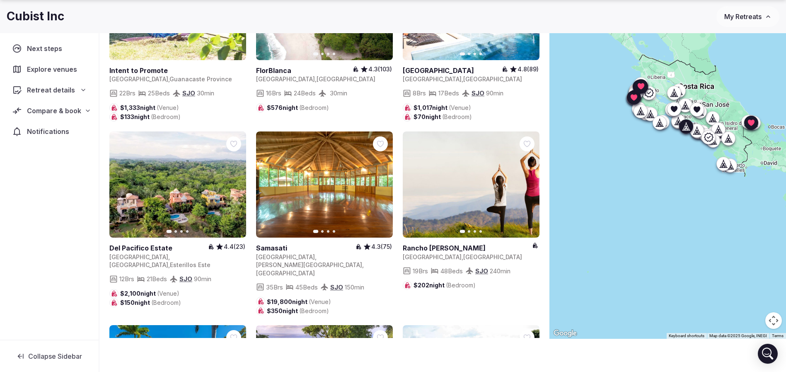
click at [235, 182] on icon "button" at bounding box center [234, 185] width 3 height 6
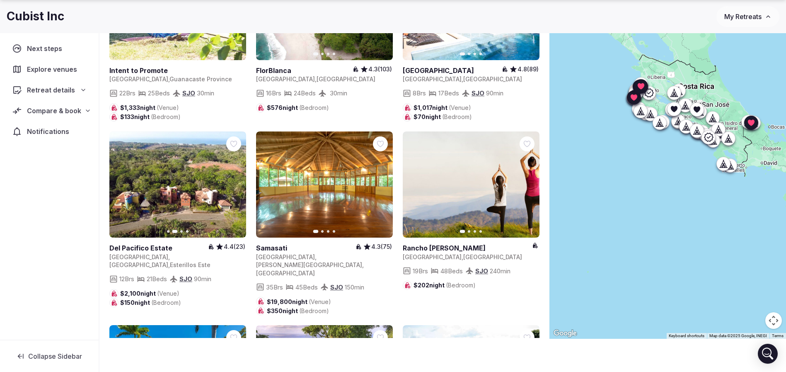
click at [235, 181] on icon "button" at bounding box center [234, 184] width 7 height 7
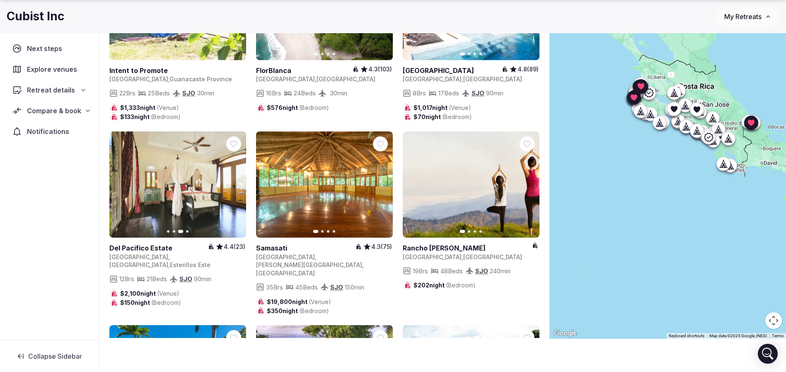
click at [235, 181] on icon "button" at bounding box center [234, 184] width 7 height 7
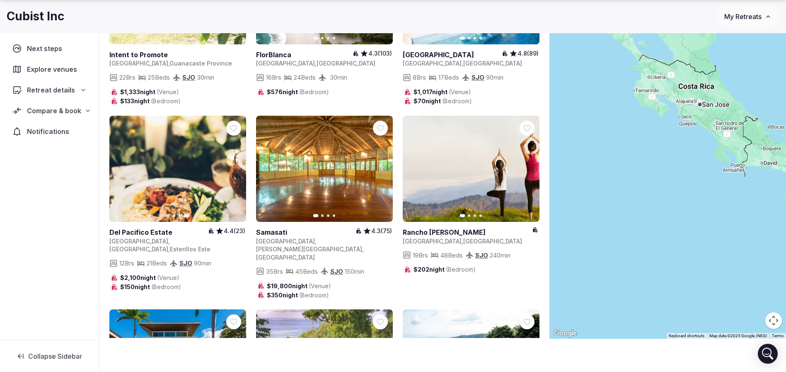
scroll to position [2487, 0]
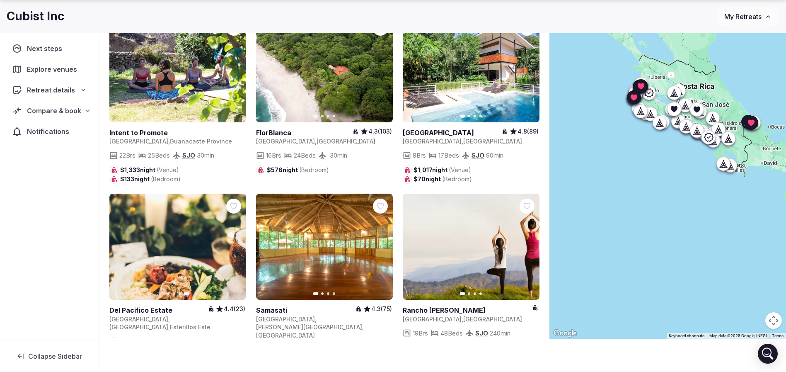
click at [381, 243] on icon "button" at bounding box center [381, 246] width 7 height 7
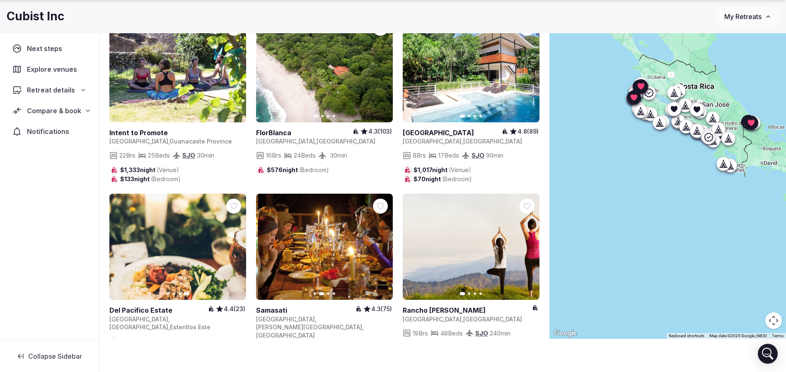
click at [381, 243] on icon "button" at bounding box center [381, 246] width 7 height 7
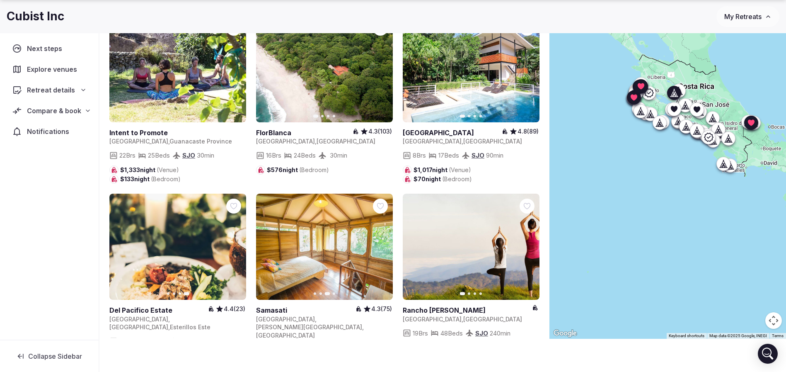
click at [531, 243] on icon "button" at bounding box center [528, 246] width 7 height 7
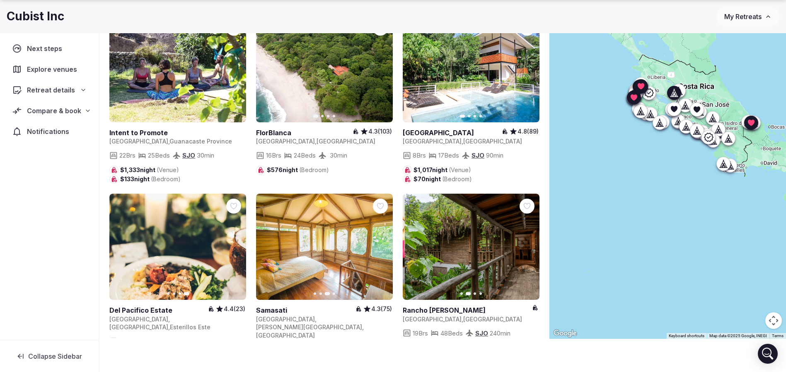
click at [531, 243] on icon "button" at bounding box center [528, 246] width 7 height 7
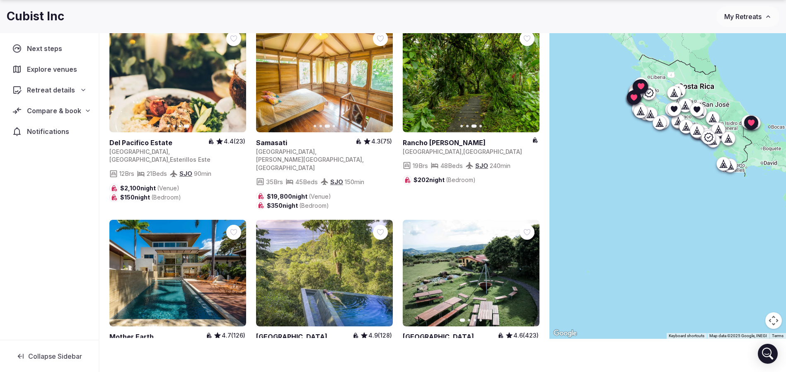
scroll to position [2674, 0]
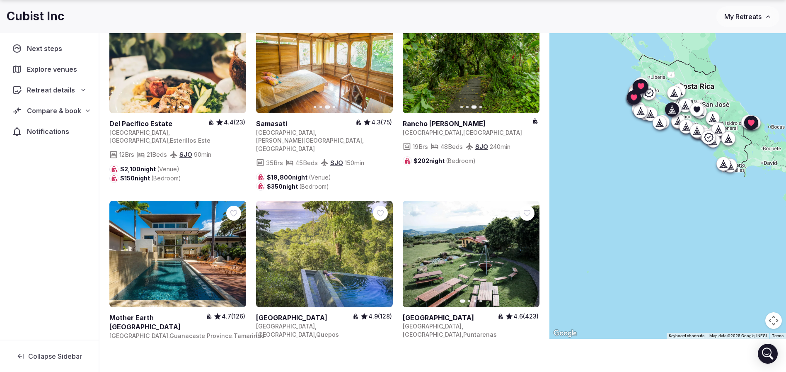
click at [527, 251] on icon "button" at bounding box center [528, 254] width 7 height 7
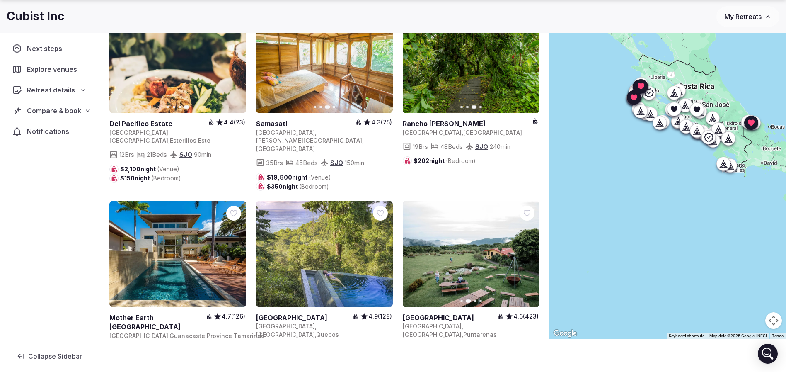
scroll to position [2798, 0]
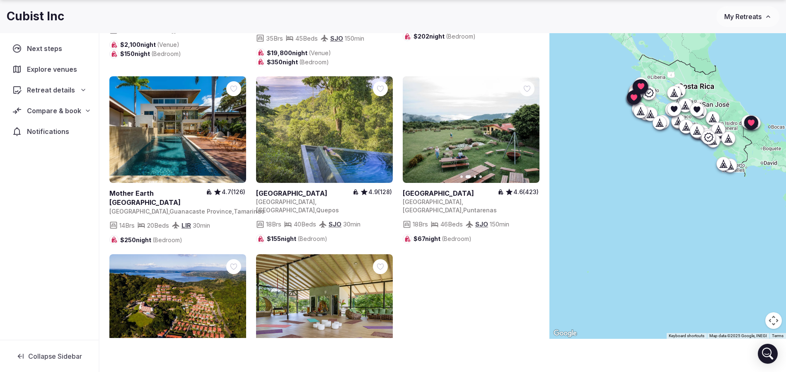
click at [238, 301] on button "Next slide" at bounding box center [234, 307] width 13 height 13
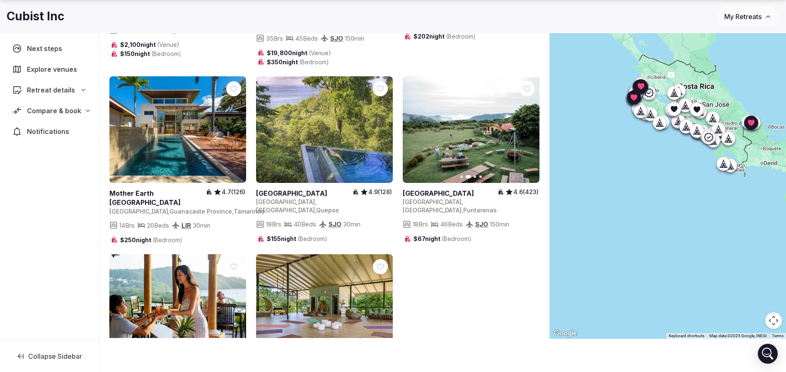
click at [233, 304] on icon "button" at bounding box center [234, 307] width 7 height 7
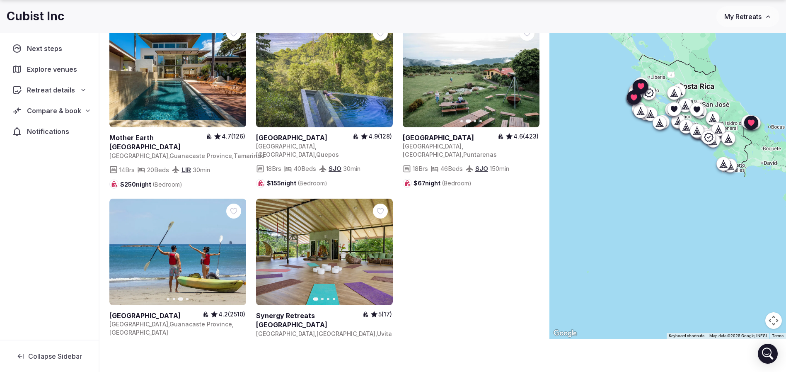
scroll to position [2792, 0]
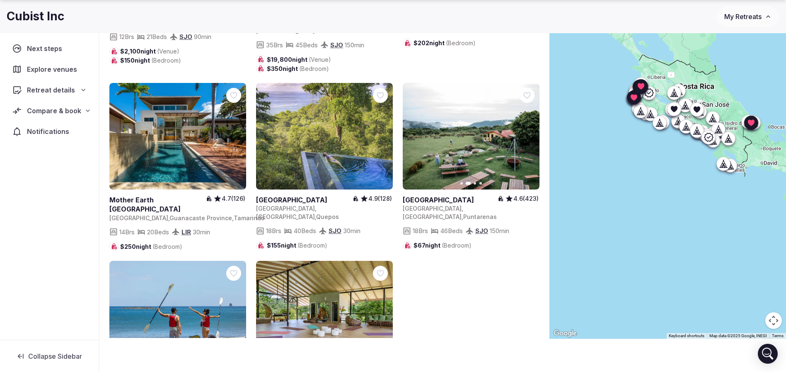
click at [235, 311] on icon "button" at bounding box center [234, 314] width 3 height 6
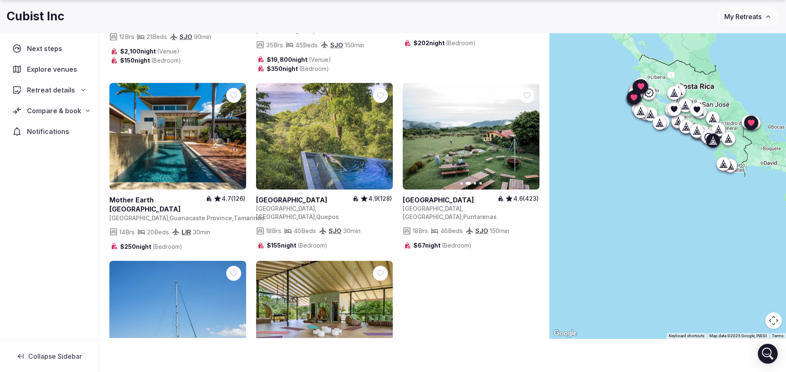
click at [383, 311] on icon "button" at bounding box center [381, 314] width 7 height 7
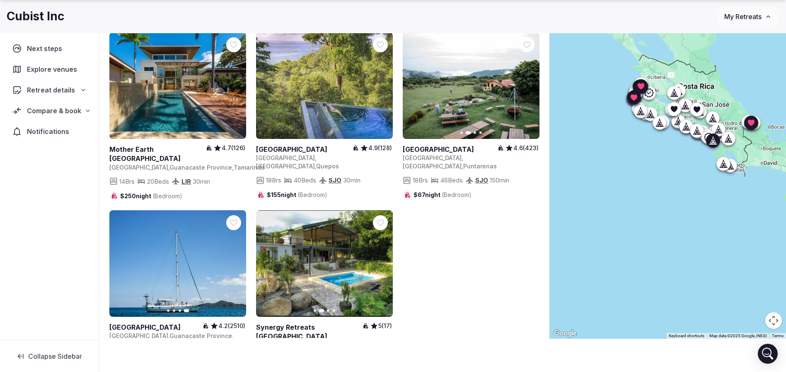
scroll to position [2854, 0]
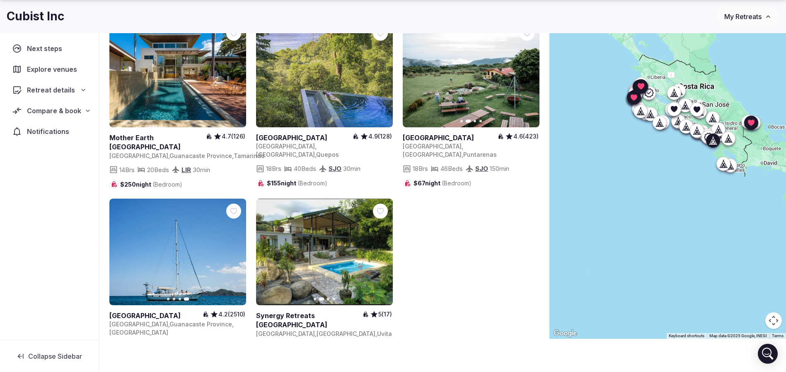
click at [382, 249] on icon "button" at bounding box center [381, 252] width 7 height 7
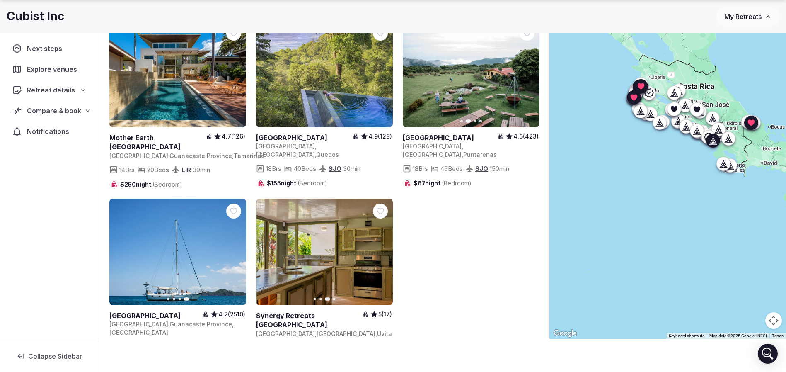
click at [382, 249] on icon "button" at bounding box center [381, 252] width 7 height 7
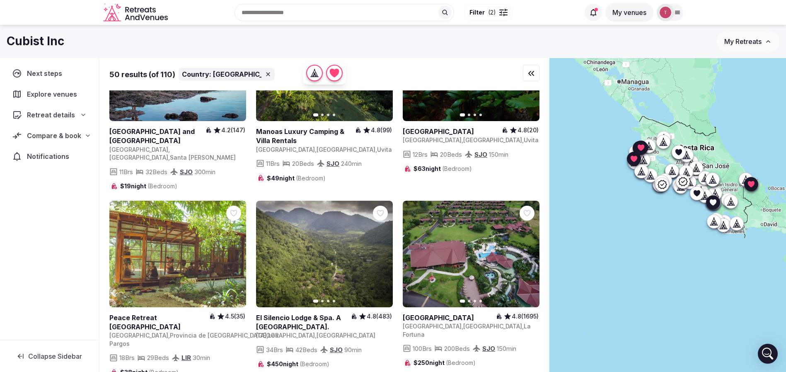
scroll to position [124, 0]
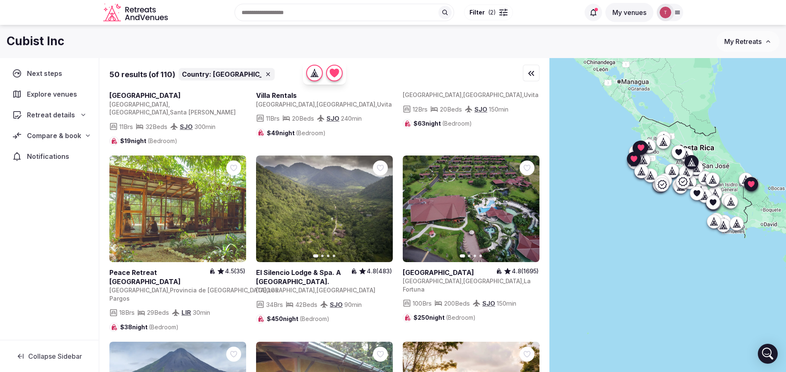
click at [378, 205] on icon "button" at bounding box center [381, 208] width 7 height 7
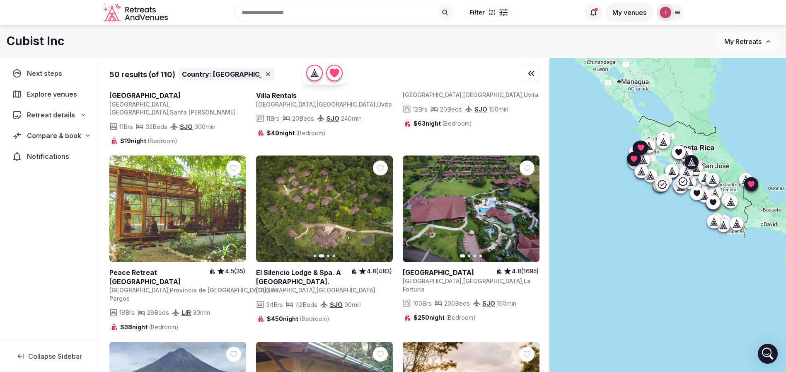
click at [380, 205] on icon "button" at bounding box center [381, 208] width 7 height 7
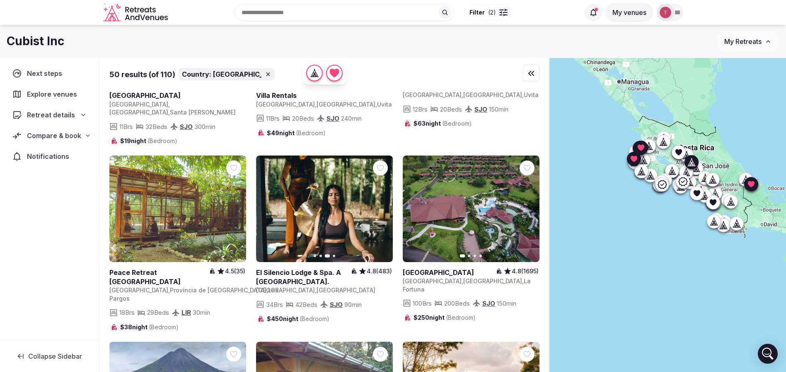
click at [380, 205] on icon "button" at bounding box center [381, 208] width 7 height 7
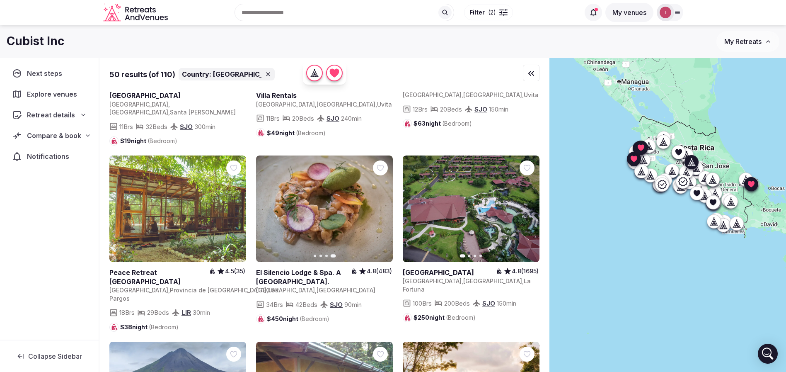
click at [0, 0] on icon at bounding box center [0, 0] width 0 height 0
click at [530, 205] on icon "button" at bounding box center [528, 208] width 7 height 7
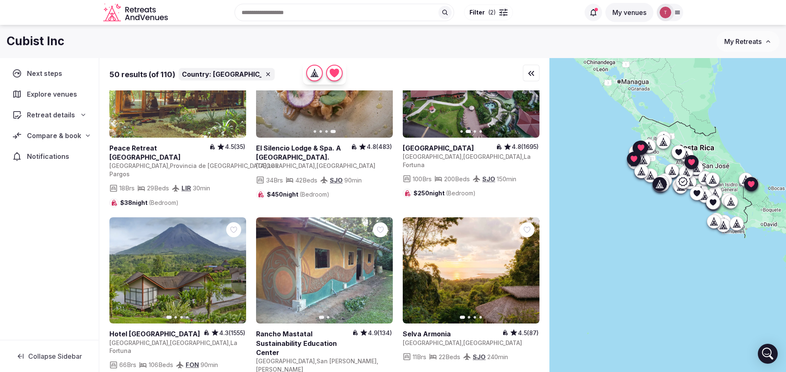
scroll to position [0, 0]
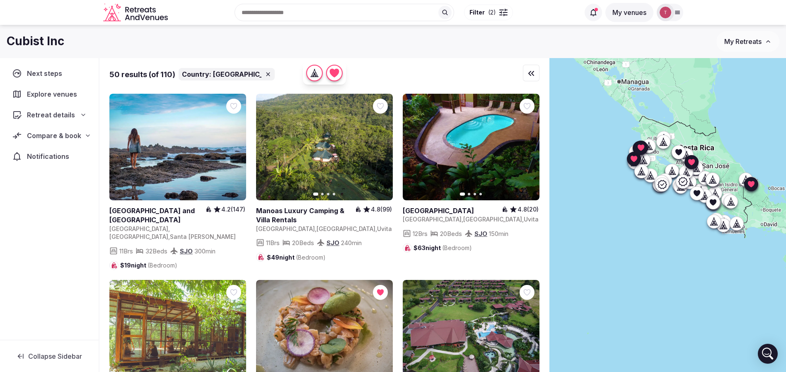
click at [86, 134] on icon at bounding box center [88, 135] width 7 height 7
click at [80, 112] on div "Retreat details" at bounding box center [49, 115] width 75 height 10
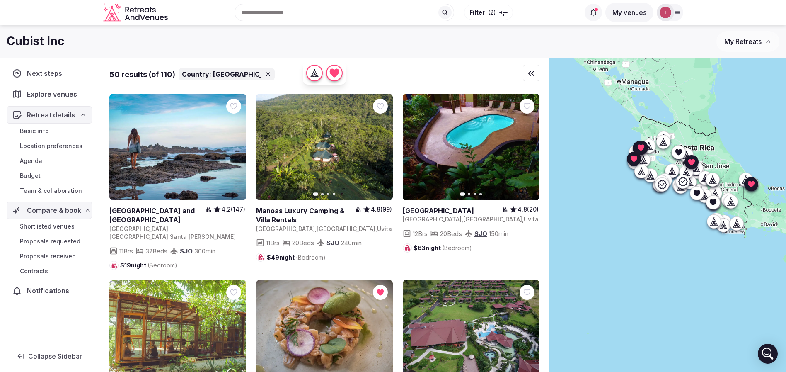
click at [58, 229] on span "Shortlisted venues" at bounding box center [47, 226] width 55 height 8
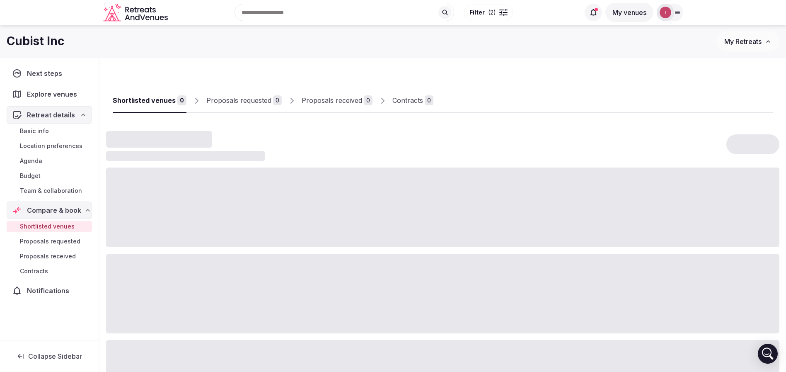
click at [58, 229] on span "Shortlisted venues" at bounding box center [47, 226] width 55 height 8
click at [73, 230] on span "Shortlisted venues (18)" at bounding box center [53, 226] width 67 height 8
drag, startPoint x: 582, startPoint y: 84, endPoint x: 661, endPoint y: 84, distance: 78.8
click at [661, 84] on div "Shortlisted venues 18 Proposals requested 0 Proposals received 0 Contracts 0" at bounding box center [443, 94] width 660 height 38
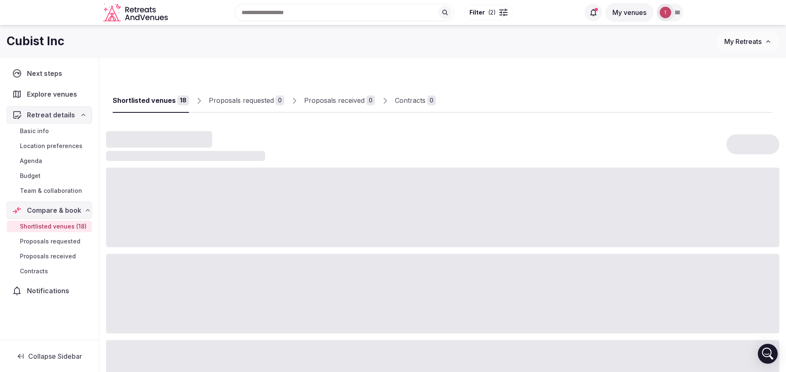
click at [661, 84] on div "Shortlisted venues 18 Proposals requested 0 Proposals received 0 Contracts 0" at bounding box center [443, 94] width 660 height 38
click at [556, 99] on div at bounding box center [604, 106] width 337 height 14
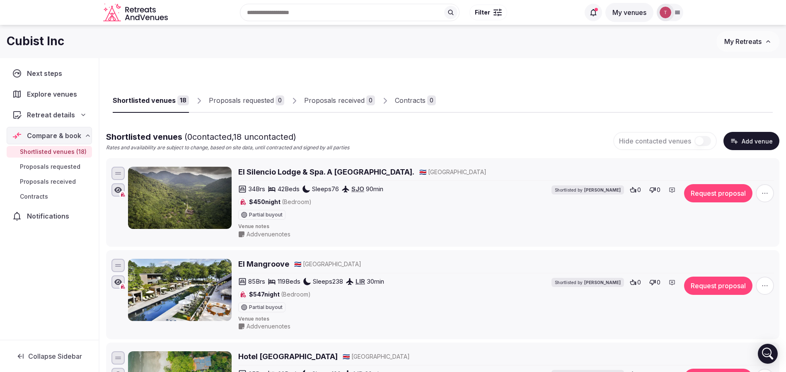
click at [263, 268] on h2 "El Mangroove" at bounding box center [263, 264] width 51 height 10
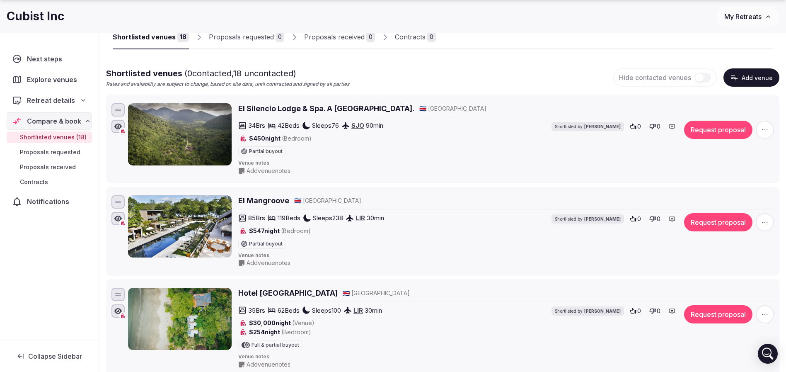
scroll to position [124, 0]
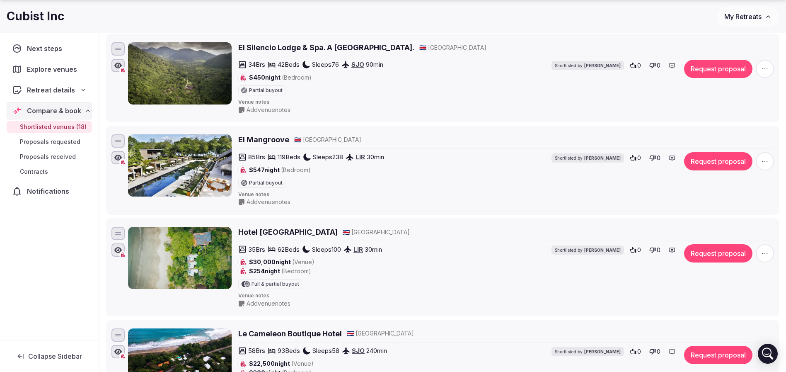
click at [276, 232] on h2 "Hotel Bosque del Mar" at bounding box center [287, 232] width 99 height 10
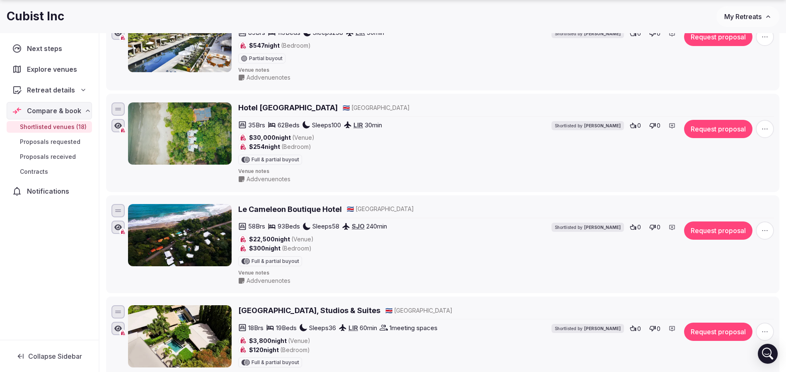
click at [266, 211] on h2 "Le Cameleon Boutique Hotel" at bounding box center [290, 209] width 104 height 10
click at [290, 209] on h2 "Le Cameleon Boutique Hotel" at bounding box center [290, 209] width 104 height 10
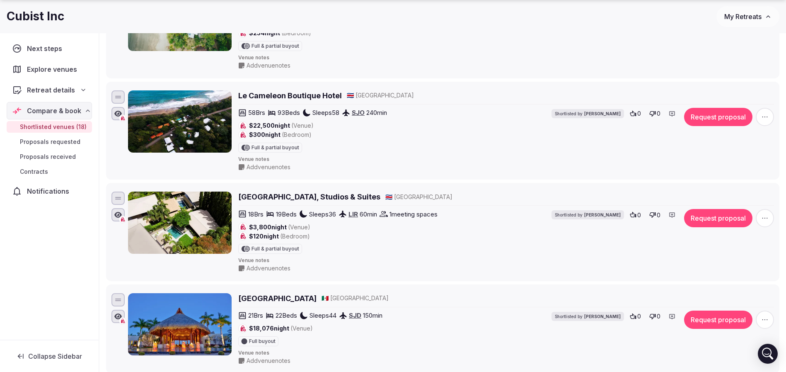
scroll to position [373, 0]
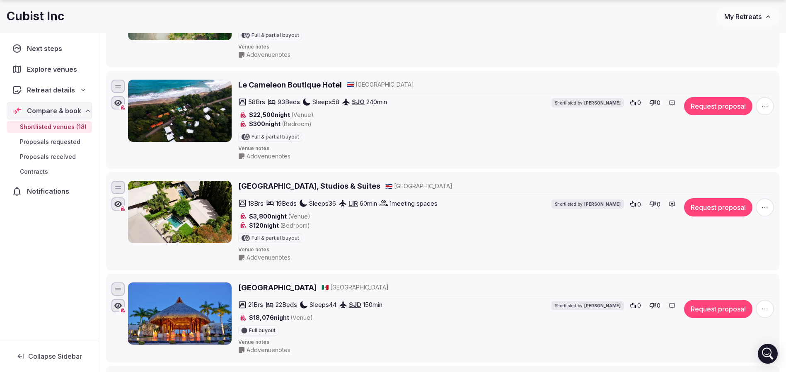
click at [343, 188] on h2 "Tamarindo Bay Boutique Hotel, Studios & Suites" at bounding box center [309, 186] width 142 height 10
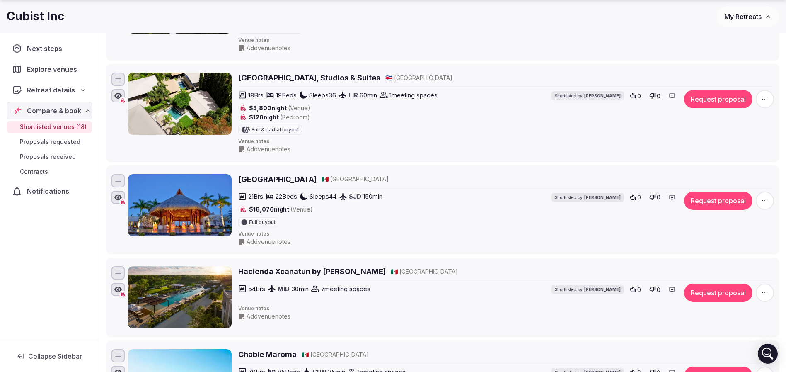
scroll to position [497, 0]
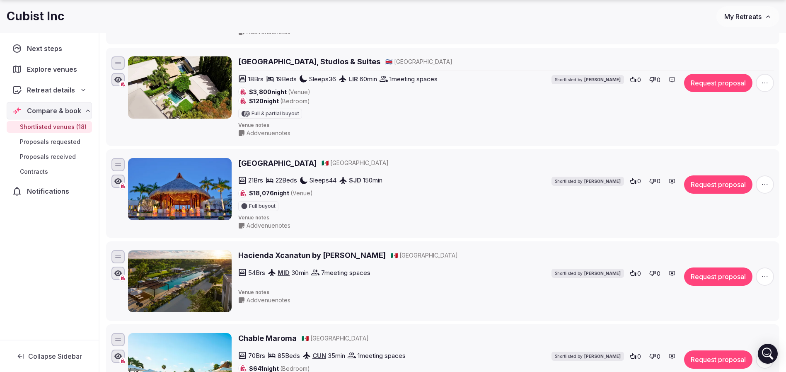
click at [277, 164] on h2 "Gran Sueño Resort" at bounding box center [277, 163] width 78 height 10
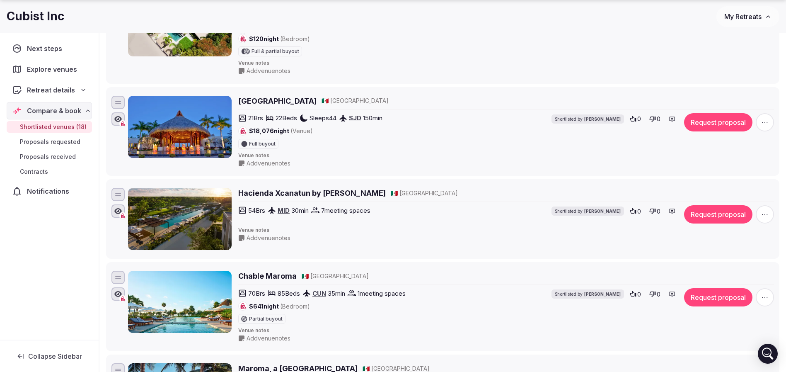
click at [313, 189] on h2 "Hacienda Xcanatun by Angsana" at bounding box center [312, 193] width 148 height 10
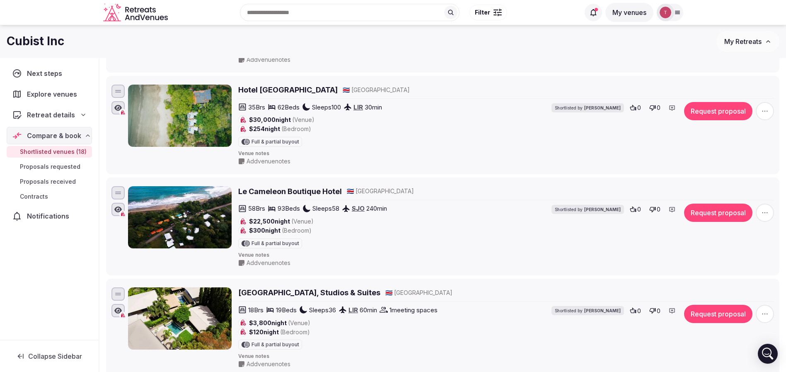
scroll to position [124, 0]
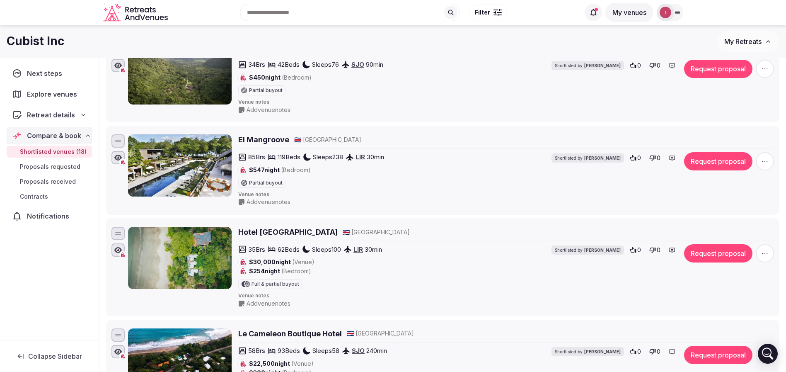
click at [769, 253] on icon "button" at bounding box center [765, 253] width 8 height 8
click at [728, 228] on button "Remove Venue" at bounding box center [742, 224] width 69 height 13
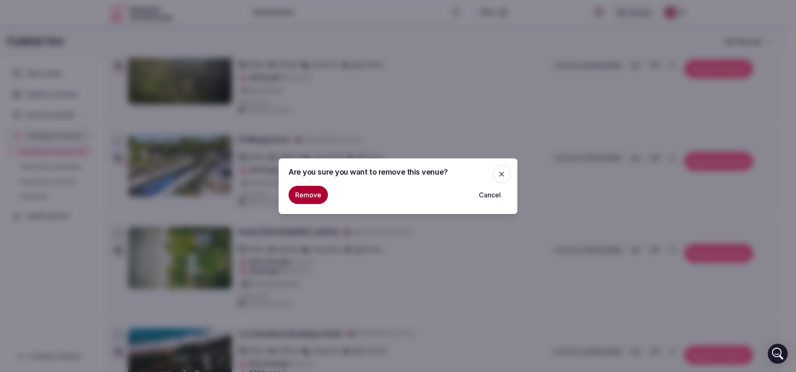
click at [303, 193] on button "Remove" at bounding box center [308, 195] width 39 height 18
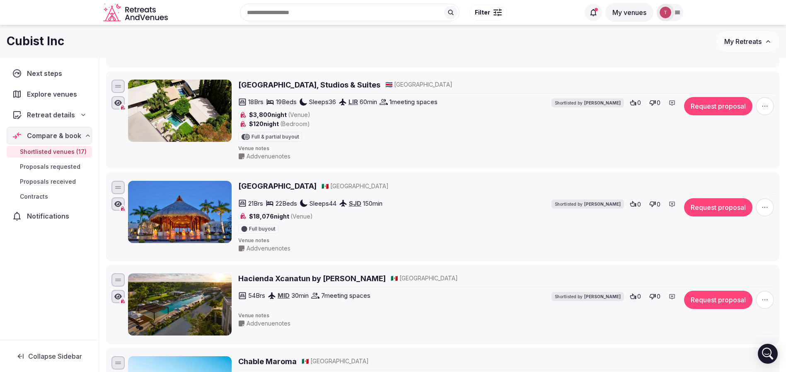
scroll to position [2, 0]
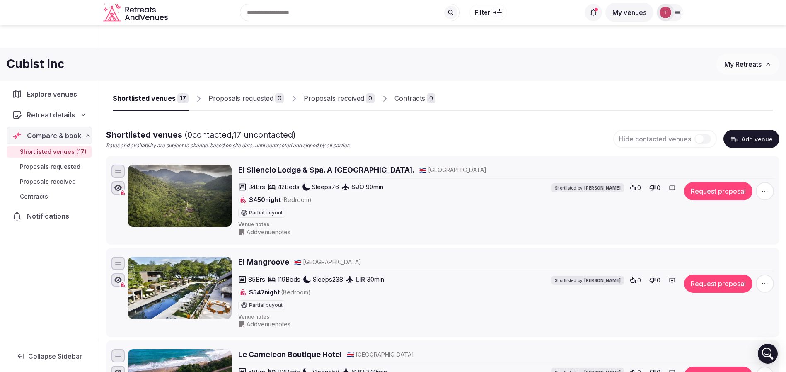
scroll to position [0, 0]
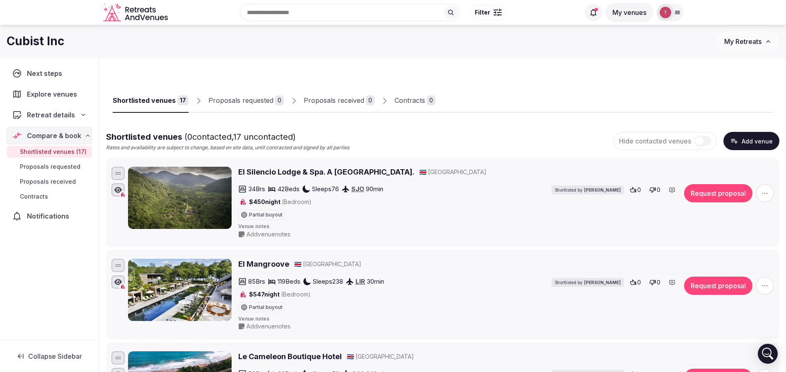
click at [522, 96] on div "Shortlisted venues 17 Proposals requested 0 Proposals received 0 Contracts 0" at bounding box center [443, 94] width 660 height 38
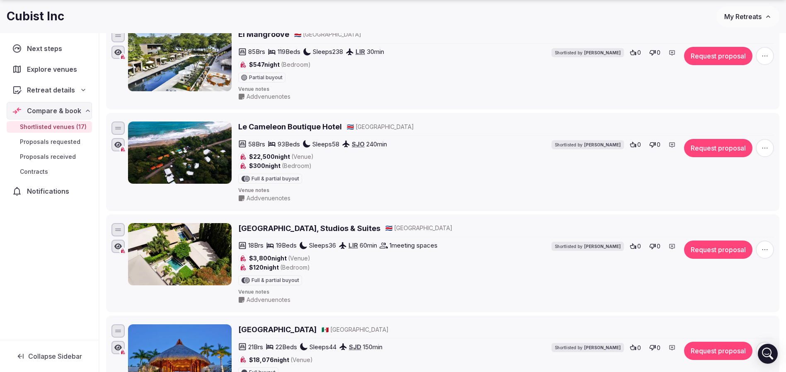
scroll to position [249, 0]
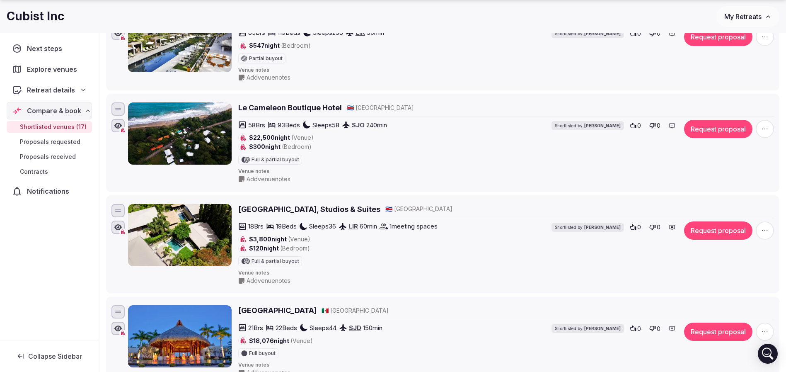
click at [355, 212] on h2 "Tamarindo Bay Boutique Hotel, Studios & Suites" at bounding box center [309, 209] width 142 height 10
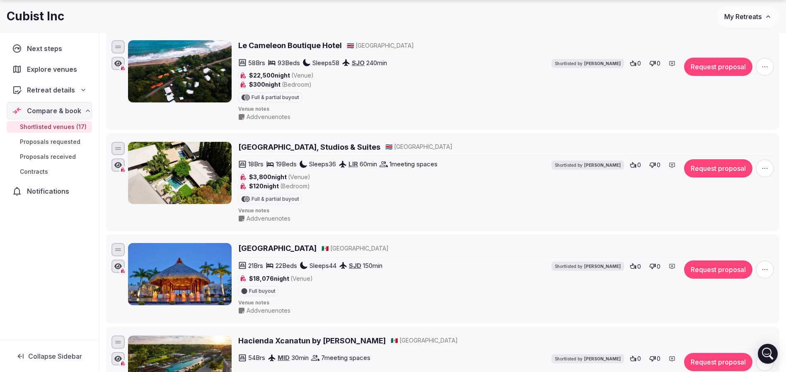
click at [296, 252] on h2 "[GEOGRAPHIC_DATA]" at bounding box center [277, 248] width 78 height 10
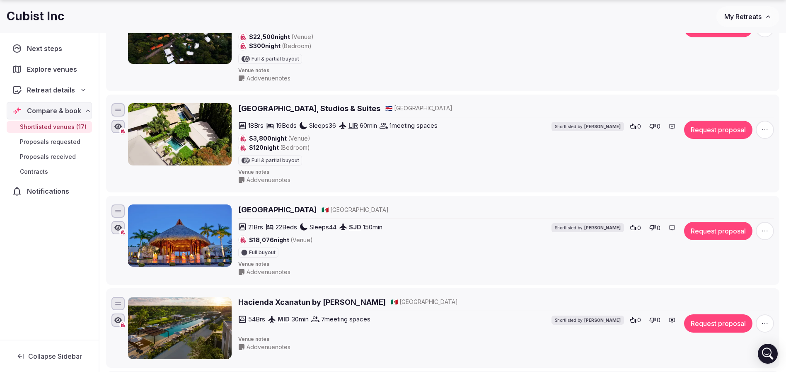
scroll to position [435, 0]
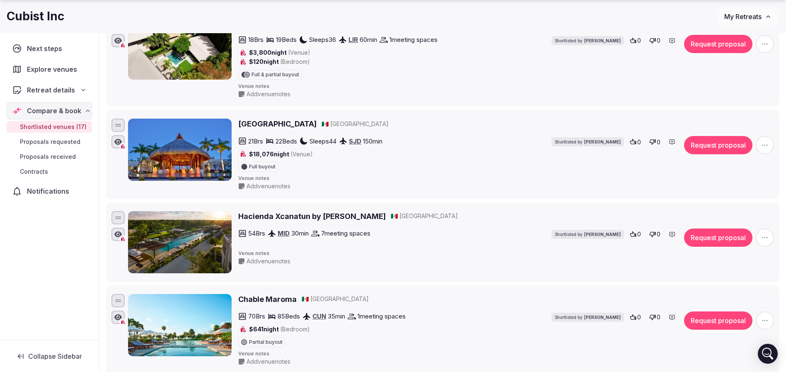
click at [280, 219] on h2 "Hacienda Xcanatun by Angsana" at bounding box center [312, 216] width 148 height 10
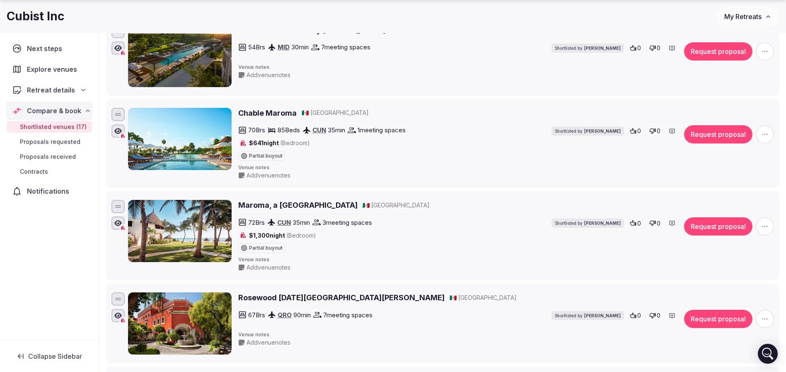
scroll to position [622, 0]
click at [280, 114] on h2 "Chable Maroma" at bounding box center [267, 112] width 58 height 10
click at [283, 203] on h2 "Maroma, a Belmond Hotel" at bounding box center [297, 204] width 119 height 10
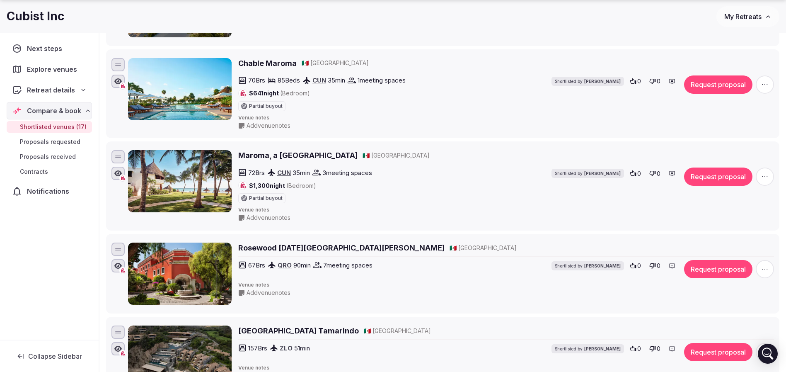
scroll to position [746, 0]
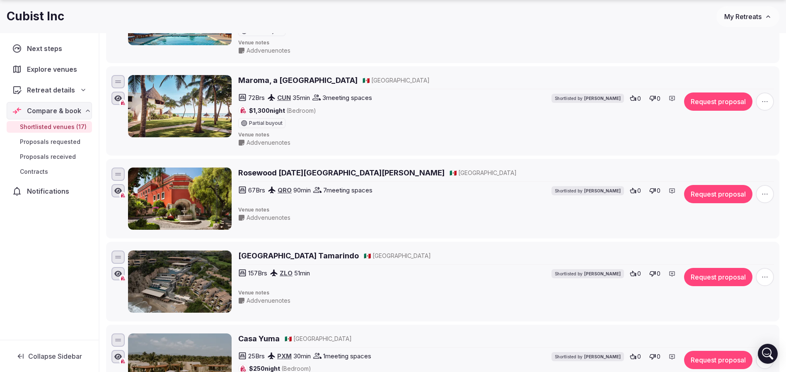
click at [304, 169] on h2 "Rosewood San Miguel de Allende" at bounding box center [341, 172] width 206 height 10
click at [335, 254] on h2 "Four Seasons Resort Tamarindo" at bounding box center [298, 255] width 121 height 10
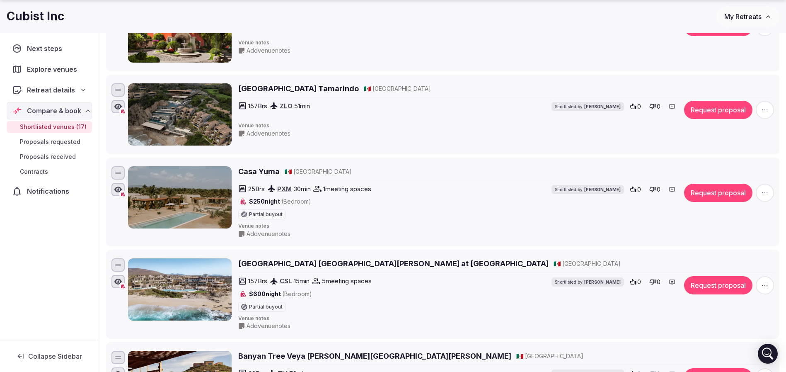
scroll to position [933, 0]
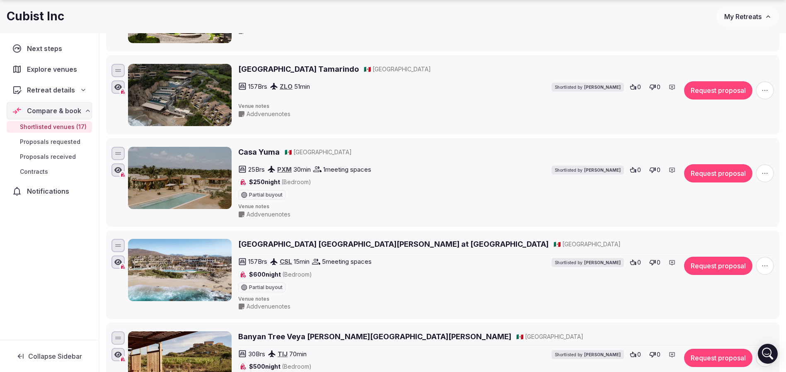
click at [262, 148] on h2 "Casa Yuma" at bounding box center [258, 152] width 41 height 10
click at [290, 245] on h2 "Four Seasons Resort and Residences Cabo San Lucas at Cabo Del Sol" at bounding box center [393, 244] width 311 height 10
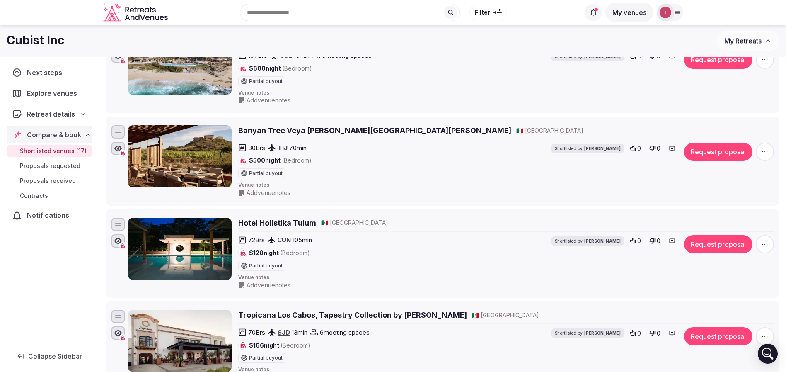
scroll to position [1119, 0]
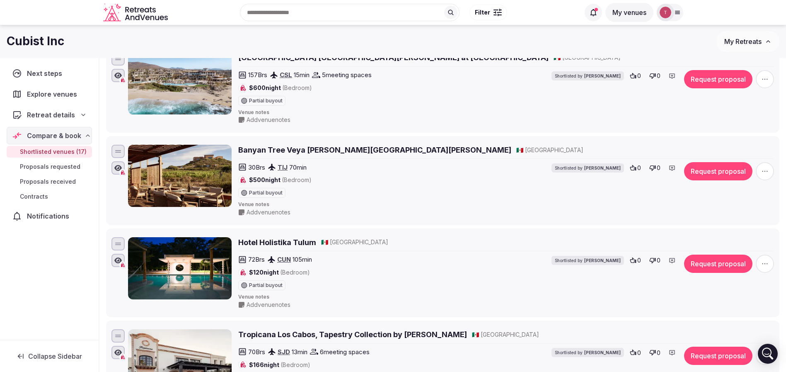
click at [328, 157] on div "Banyan Tree Veya Valle de Guadalupe 🇲🇽 Mexico" at bounding box center [506, 152] width 536 height 14
click at [328, 150] on h2 "Banyan Tree Veya Valle de Guadalupe" at bounding box center [374, 150] width 273 height 10
click at [286, 244] on h2 "Hotel Holistika Tulum" at bounding box center [277, 242] width 78 height 10
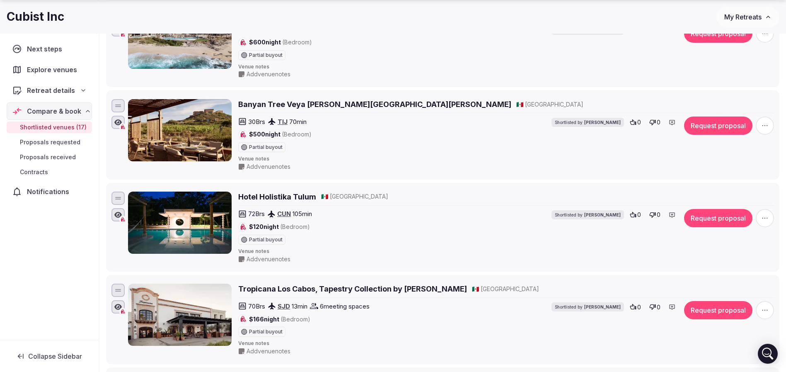
scroll to position [1182, 0]
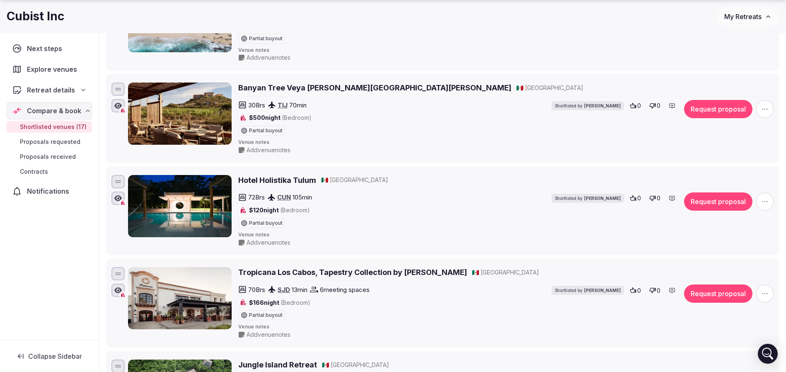
click at [325, 275] on h2 "Tropicana Los Cabos, Tapestry Collection by Hilton" at bounding box center [352, 272] width 229 height 10
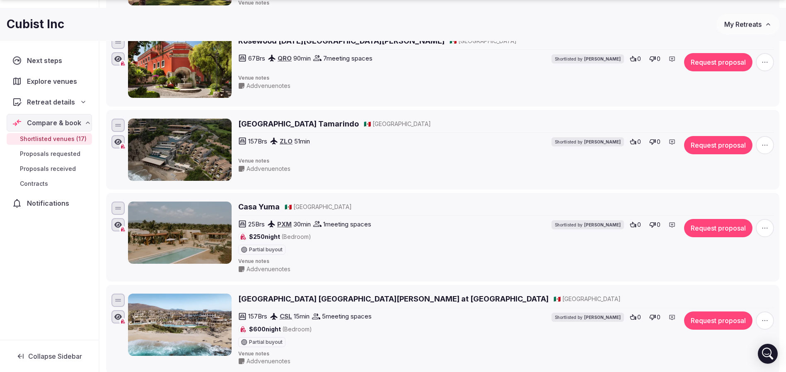
scroll to position [963, 0]
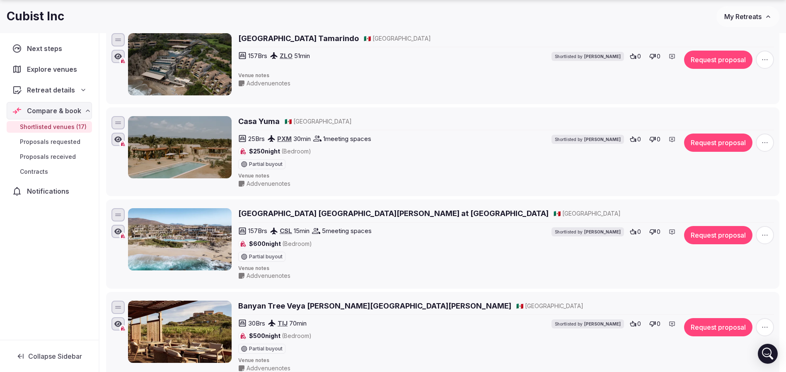
click at [772, 233] on span "button" at bounding box center [765, 235] width 18 height 18
click at [746, 211] on button "Remove Venue" at bounding box center [742, 206] width 69 height 13
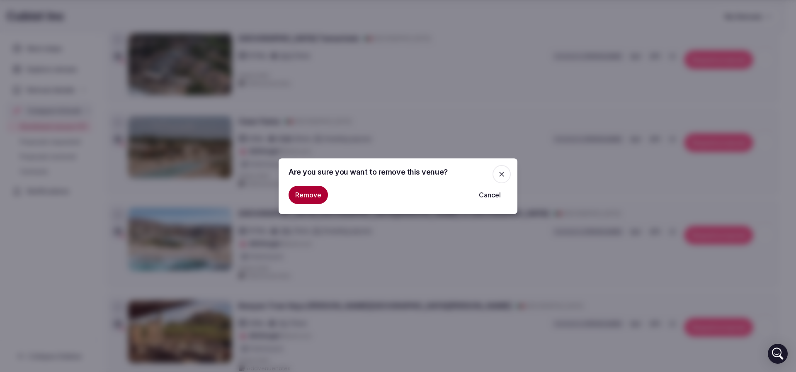
click at [304, 199] on button "Remove" at bounding box center [308, 195] width 39 height 18
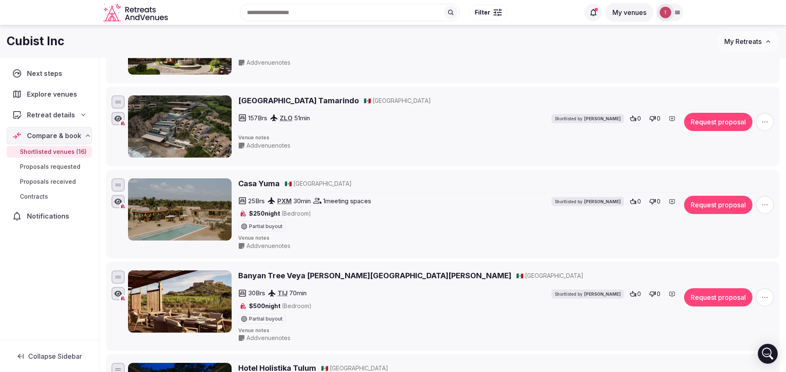
scroll to position [548, 0]
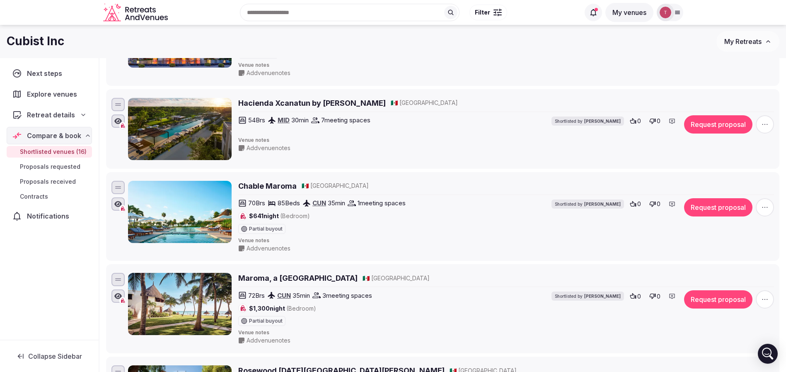
click at [770, 299] on span "button" at bounding box center [765, 299] width 18 height 18
click at [733, 273] on button "Remove Venue" at bounding box center [742, 270] width 69 height 13
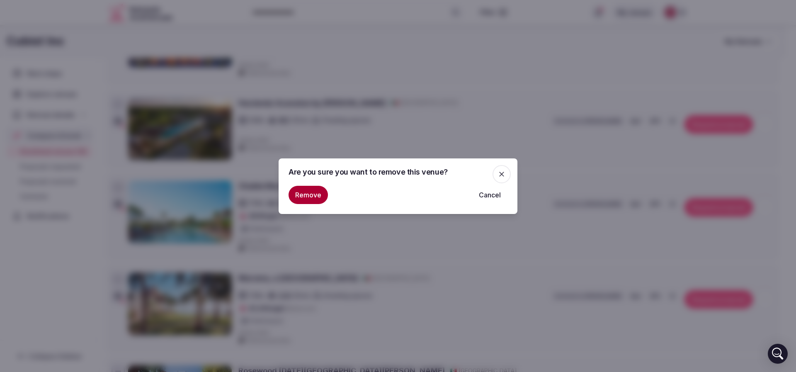
click at [301, 193] on button "Remove" at bounding box center [308, 195] width 39 height 18
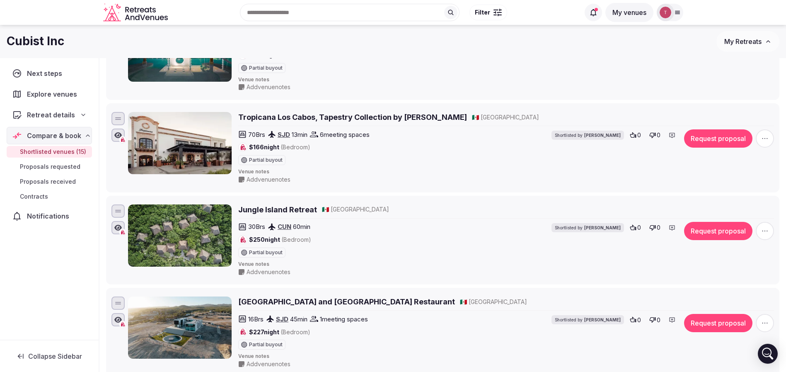
scroll to position [374, 0]
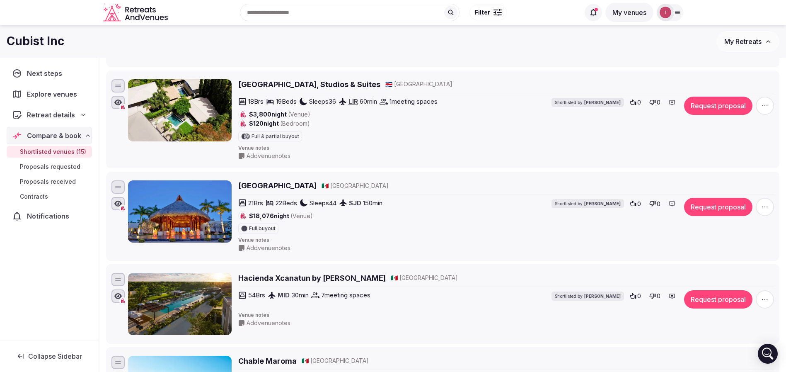
click at [761, 208] on icon "button" at bounding box center [765, 207] width 8 height 8
click at [721, 179] on icon at bounding box center [720, 179] width 5 height 6
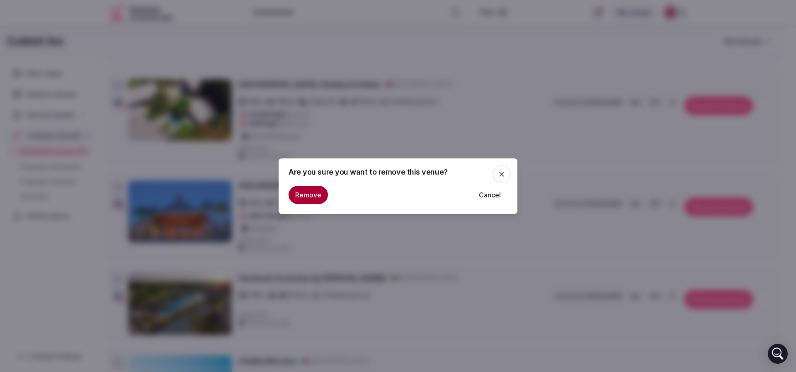
drag, startPoint x: 315, startPoint y: 194, endPoint x: 310, endPoint y: 177, distance: 18.1
click at [315, 194] on button "Remove" at bounding box center [308, 195] width 39 height 18
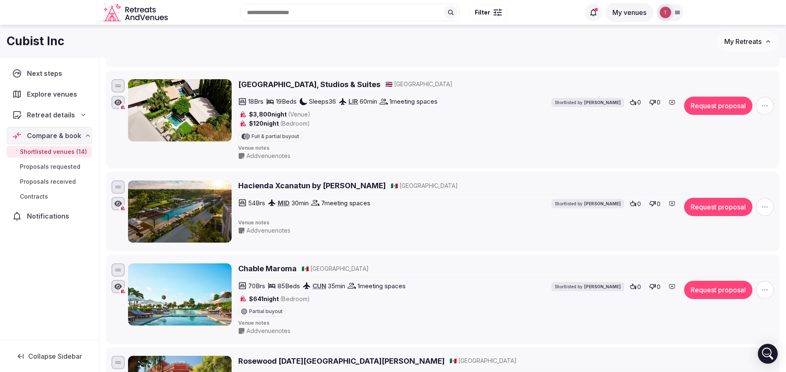
click at [263, 83] on h2 "[GEOGRAPHIC_DATA], Studios & Suites" at bounding box center [309, 84] width 142 height 10
click at [71, 112] on span "Retreat details" at bounding box center [51, 115] width 48 height 10
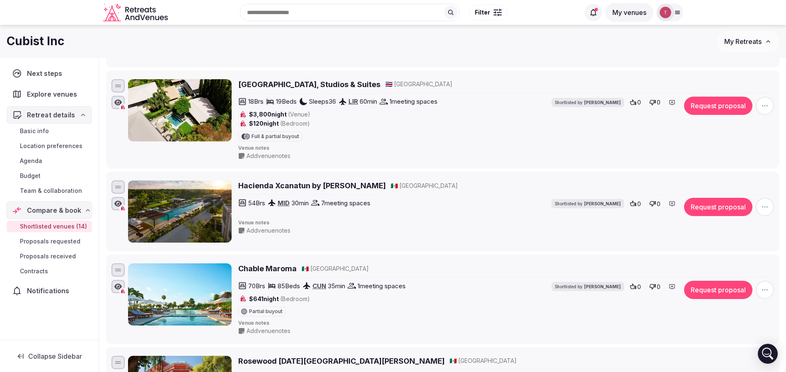
click at [56, 195] on link "Team & collaboration" at bounding box center [49, 191] width 85 height 12
click at [59, 189] on span "Team & collaboration" at bounding box center [51, 191] width 62 height 8
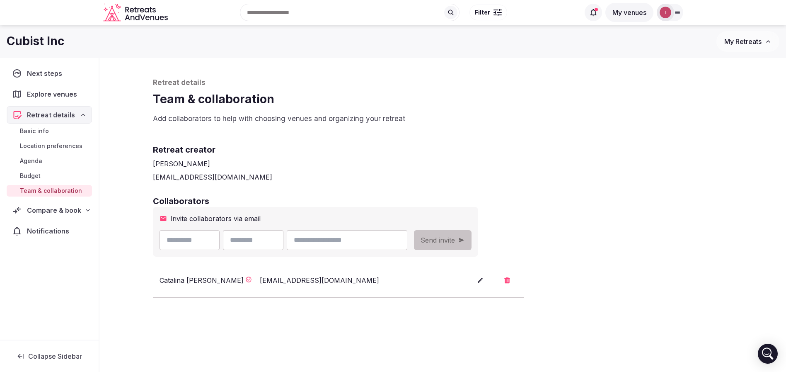
drag, startPoint x: 352, startPoint y: 243, endPoint x: 376, endPoint y: 227, distance: 28.7
click at [352, 243] on input "email" at bounding box center [347, 240] width 120 height 20
paste input "**********"
type input "**********"
click at [339, 190] on div "**********" at bounding box center [443, 234] width 597 height 352
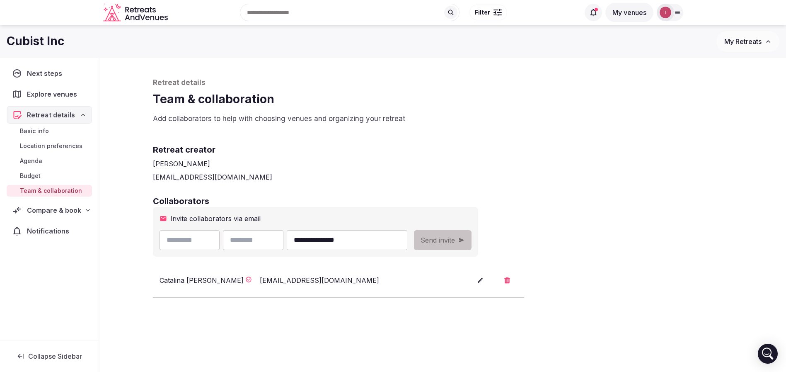
click at [206, 241] on input "text" at bounding box center [190, 240] width 61 height 20
type input "******"
click at [347, 174] on div "thiago@retreatsandvenues.com" at bounding box center [443, 177] width 580 height 10
click at [284, 240] on input "text" at bounding box center [253, 240] width 61 height 20
paste input "*********"
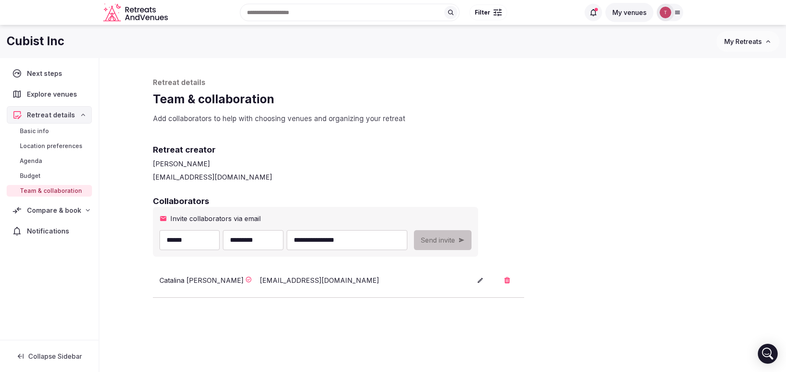
type input "*********"
click at [473, 168] on div "[PERSON_NAME]" at bounding box center [443, 164] width 580 height 10
click at [455, 237] on span "Send invite" at bounding box center [438, 240] width 34 height 10
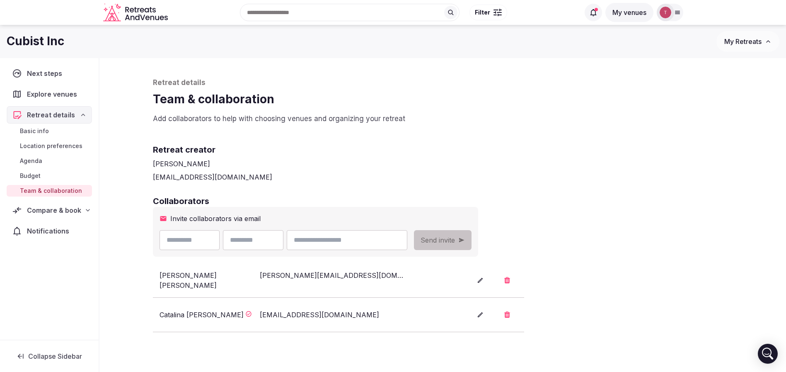
click at [628, 216] on div "Collaborators Invite collaborators via email Send invite Amanda Marquardt mandy…" at bounding box center [443, 263] width 580 height 137
click at [146, 17] on icon "Retreats and Venues company logo" at bounding box center [136, 12] width 66 height 19
click at [146, 16] on icon "Retreats and Venues company logo" at bounding box center [136, 12] width 66 height 19
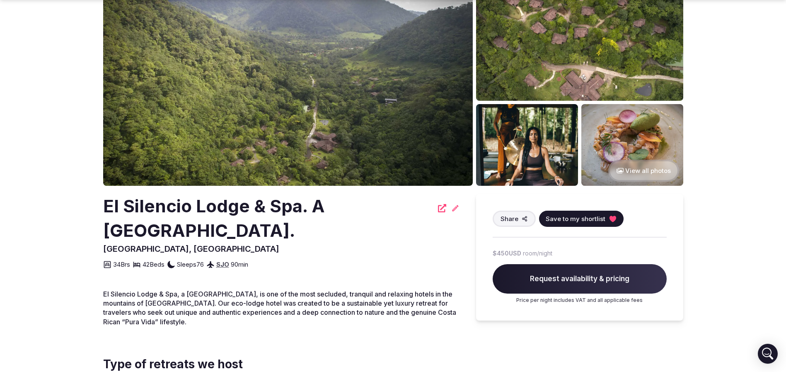
scroll to position [187, 0]
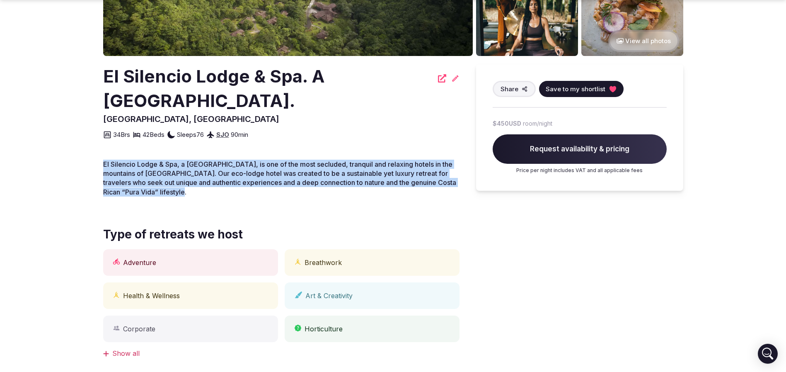
drag, startPoint x: 94, startPoint y: 166, endPoint x: 182, endPoint y: 189, distance: 90.6
click at [182, 189] on section "View all photos [GEOGRAPHIC_DATA] & Spa. A [GEOGRAPHIC_DATA]. [GEOGRAPHIC_DATA]…" at bounding box center [393, 283] width 786 height 891
click at [182, 189] on p "El Silencio Lodge & Spa, a [GEOGRAPHIC_DATA], is one of the most secluded, tran…" at bounding box center [281, 178] width 357 height 37
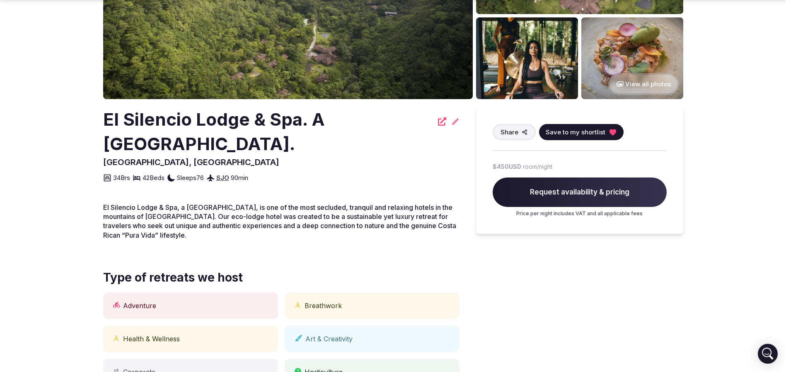
scroll to position [124, 0]
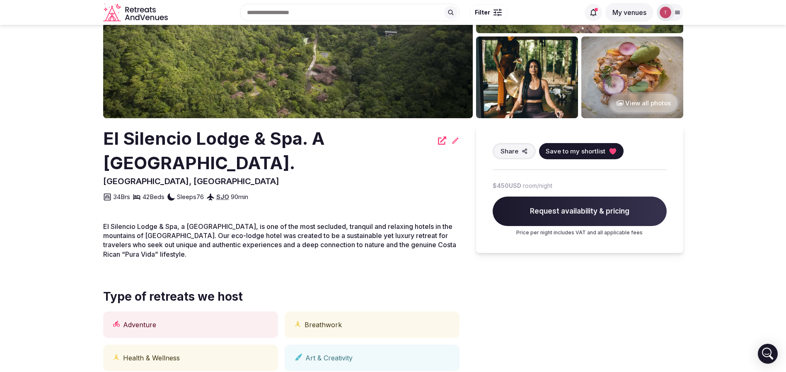
click at [327, 82] on img at bounding box center [288, 17] width 370 height 201
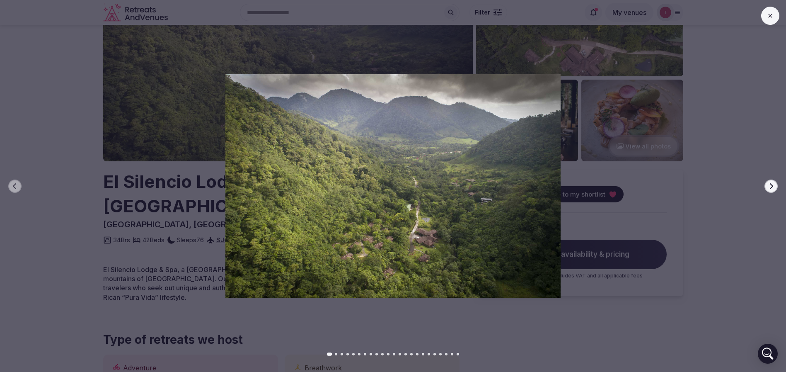
scroll to position [62, 0]
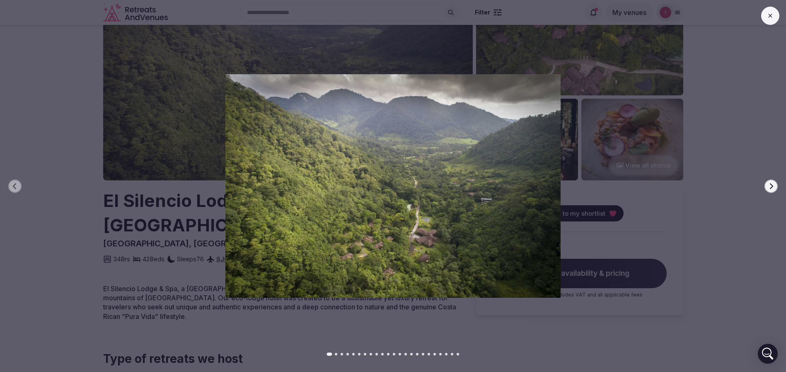
click at [774, 187] on icon "button" at bounding box center [771, 186] width 7 height 7
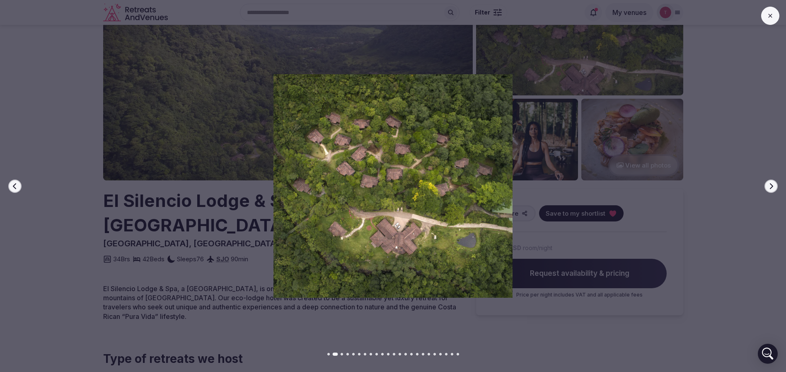
click at [774, 187] on icon "button" at bounding box center [771, 186] width 7 height 7
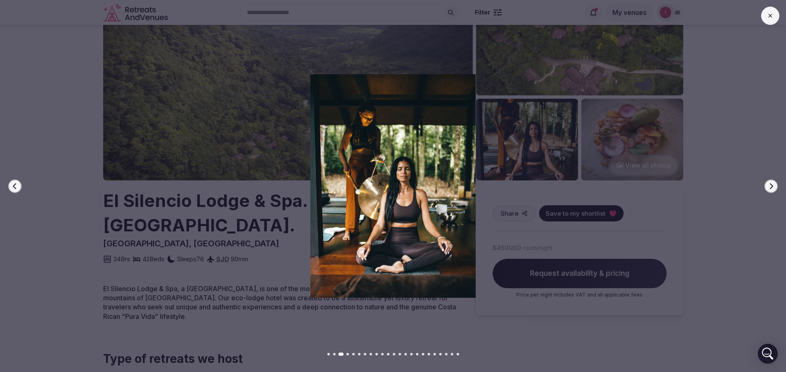
click at [774, 187] on icon "button" at bounding box center [771, 186] width 7 height 7
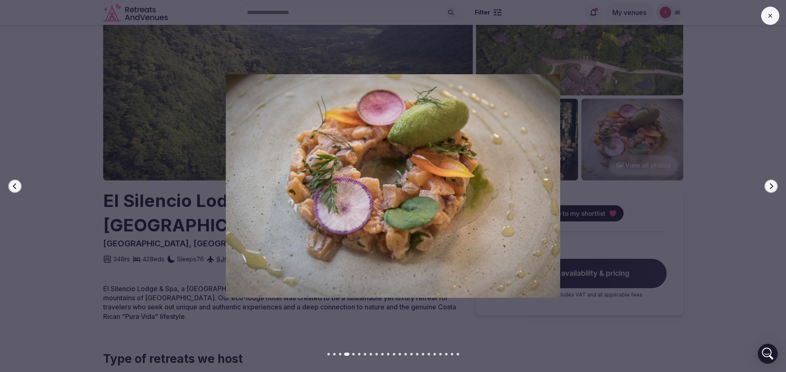
click at [774, 187] on icon "button" at bounding box center [771, 186] width 7 height 7
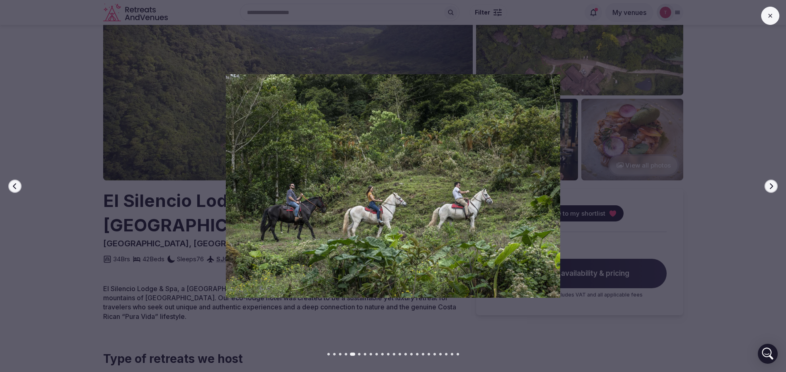
click at [774, 187] on icon "button" at bounding box center [771, 186] width 7 height 7
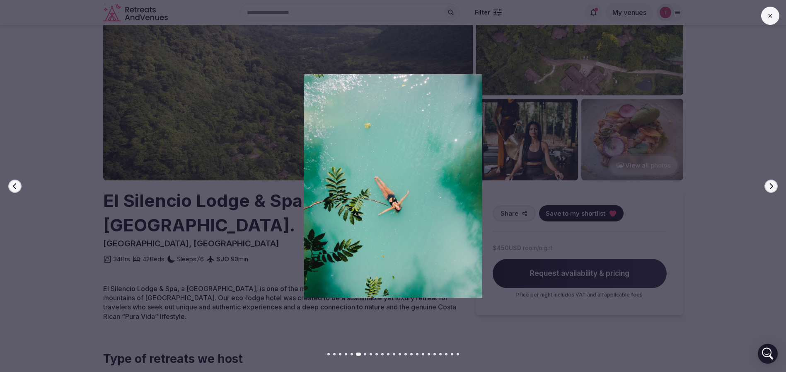
click at [774, 187] on icon "button" at bounding box center [771, 186] width 7 height 7
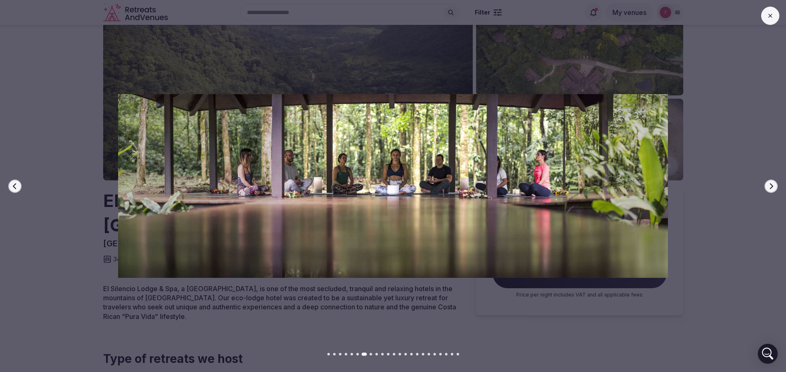
click at [774, 187] on icon "button" at bounding box center [771, 186] width 7 height 7
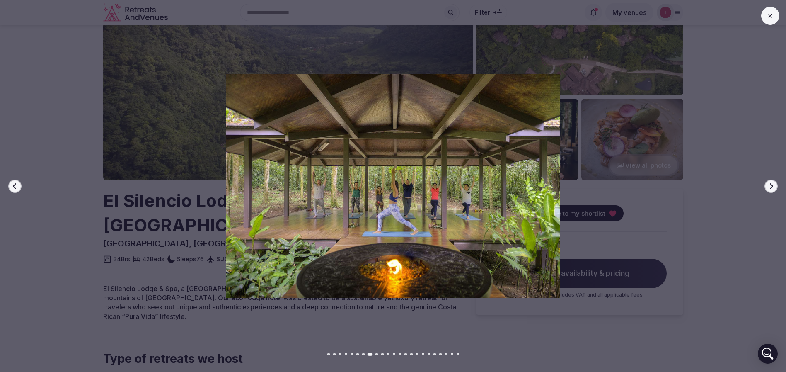
click at [774, 187] on icon "button" at bounding box center [771, 186] width 7 height 7
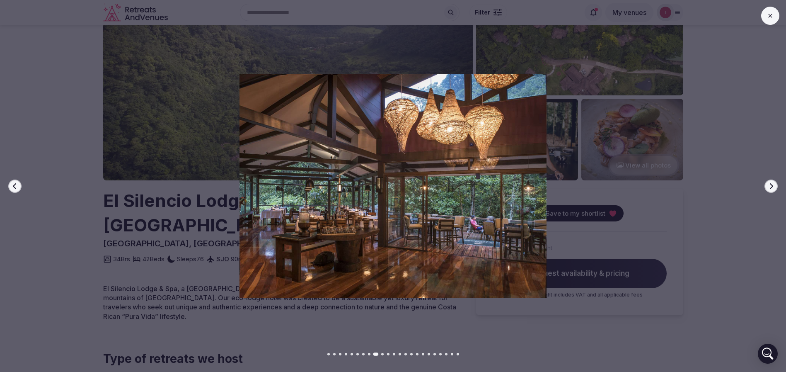
click at [774, 187] on icon "button" at bounding box center [771, 186] width 7 height 7
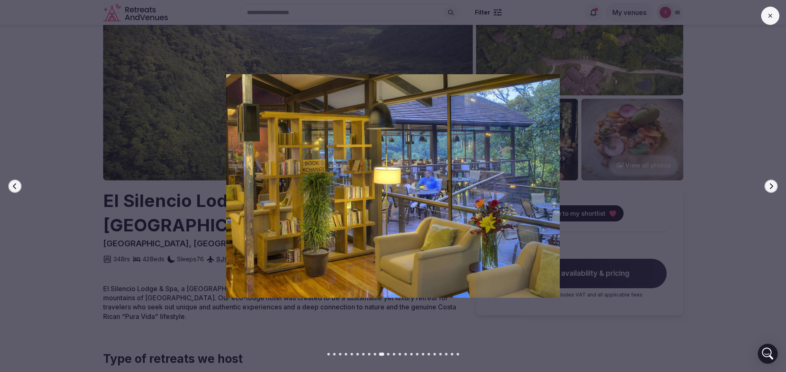
click at [774, 187] on icon "button" at bounding box center [771, 186] width 7 height 7
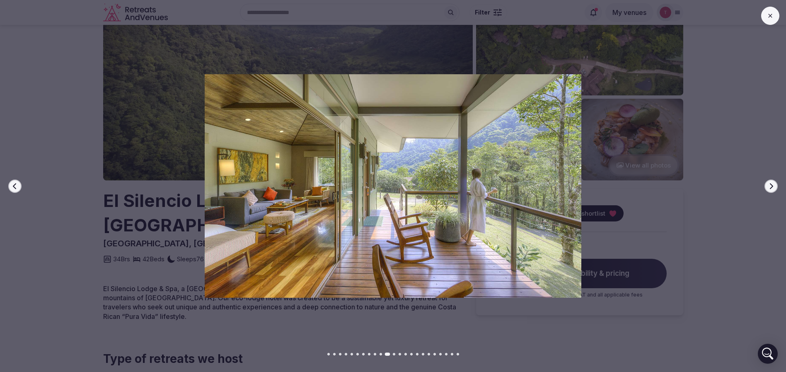
click at [774, 187] on icon "button" at bounding box center [771, 186] width 7 height 7
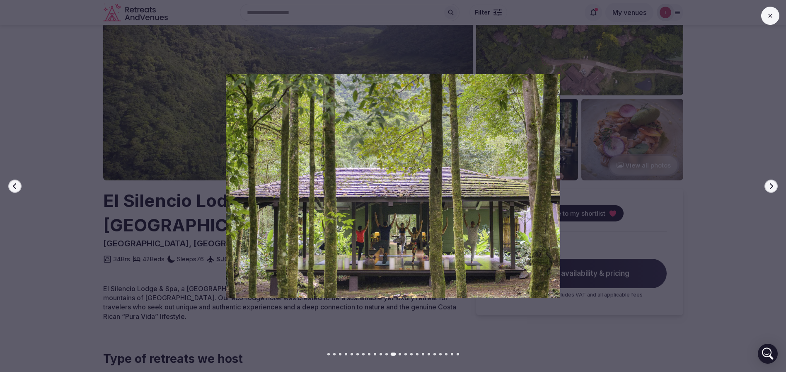
click at [774, 187] on icon "button" at bounding box center [771, 186] width 7 height 7
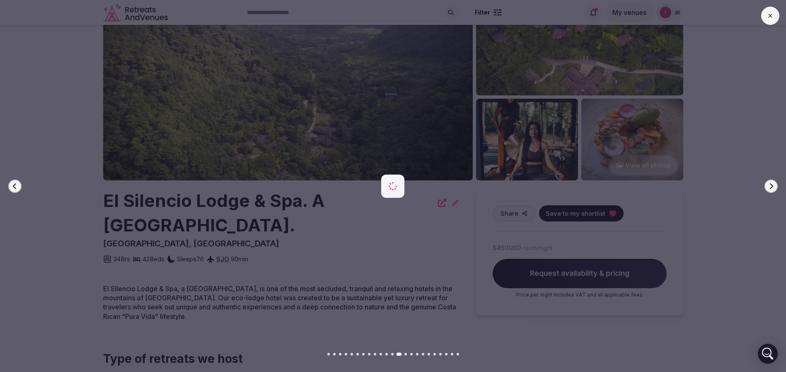
click at [774, 187] on icon "button" at bounding box center [771, 186] width 7 height 7
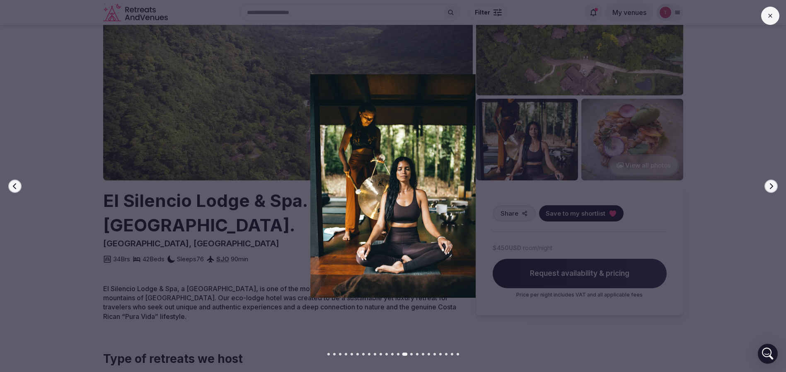
click at [774, 187] on icon "button" at bounding box center [771, 186] width 7 height 7
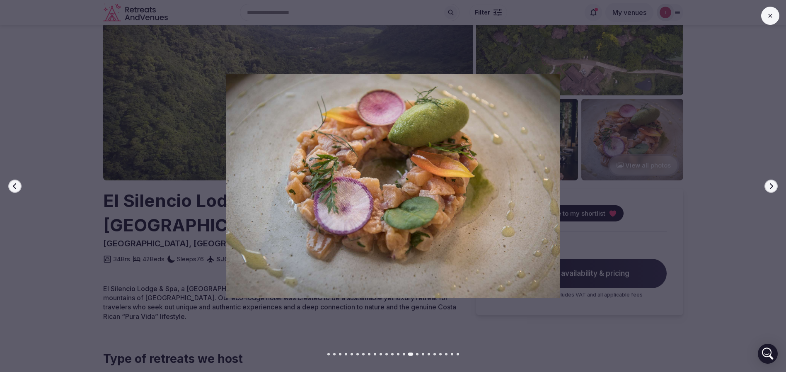
click at [774, 187] on icon "button" at bounding box center [771, 186] width 7 height 7
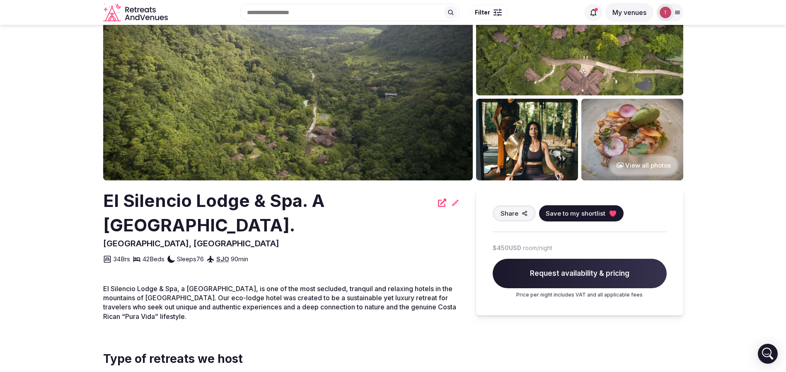
drag, startPoint x: 159, startPoint y: 203, endPoint x: 260, endPoint y: 230, distance: 104.6
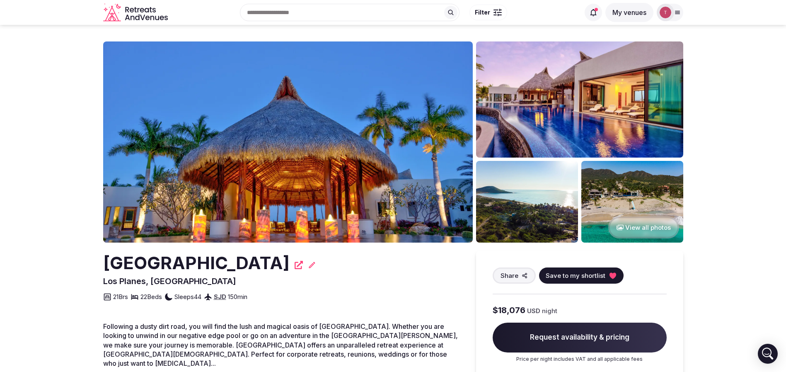
click at [326, 135] on img at bounding box center [288, 141] width 370 height 201
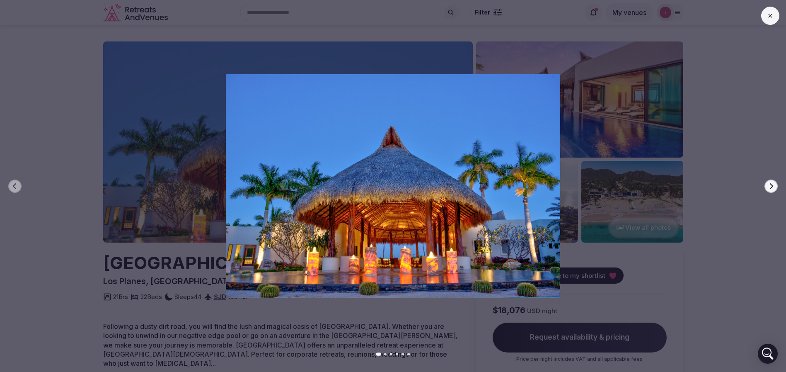
click at [768, 185] on icon "button" at bounding box center [771, 186] width 7 height 7
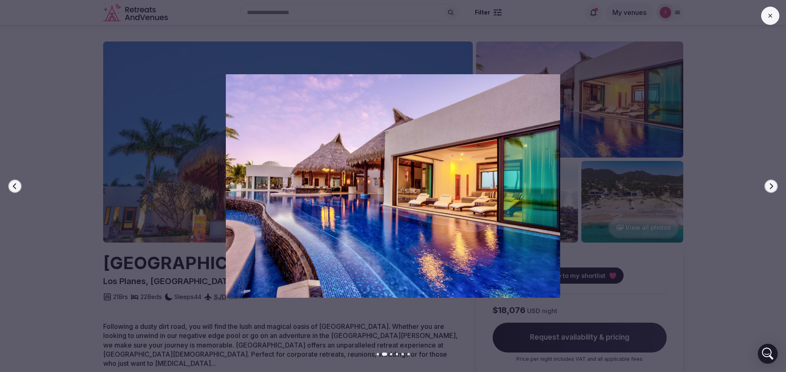
click at [768, 185] on icon "button" at bounding box center [771, 186] width 7 height 7
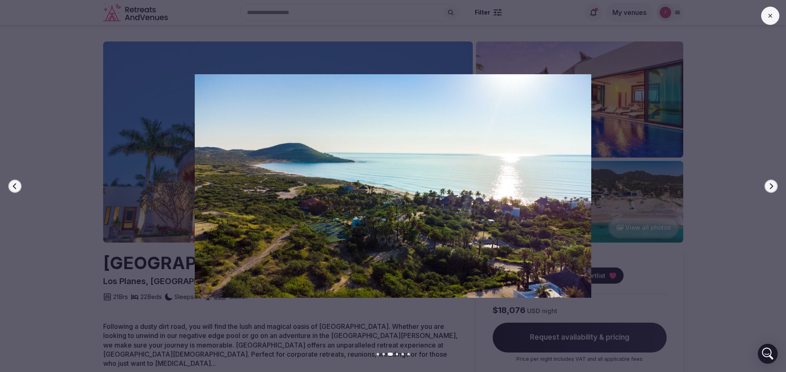
click at [768, 185] on icon "button" at bounding box center [771, 186] width 7 height 7
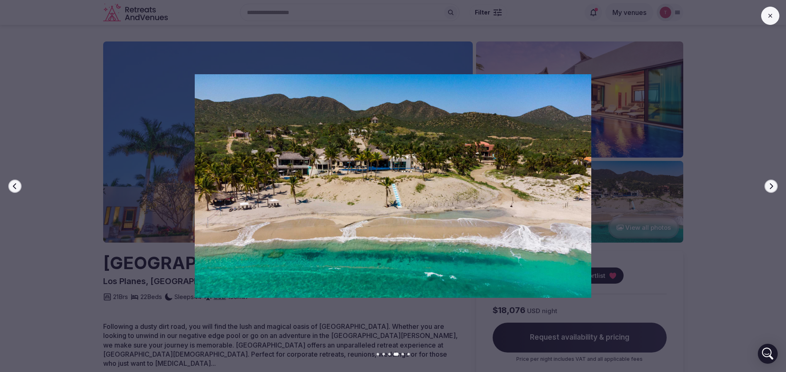
click at [768, 185] on icon "button" at bounding box center [771, 186] width 7 height 7
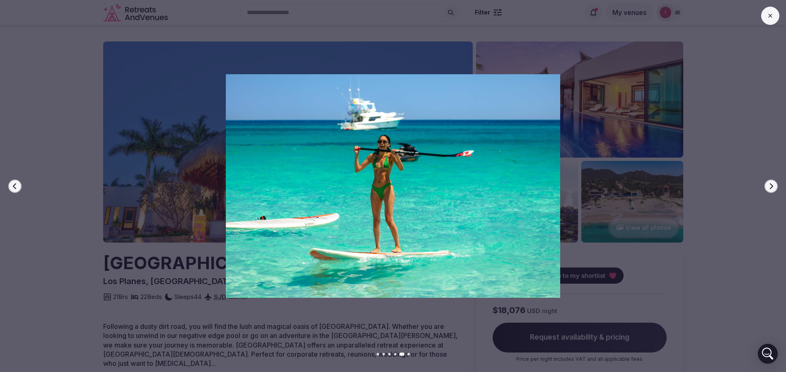
click at [768, 185] on icon "button" at bounding box center [771, 186] width 7 height 7
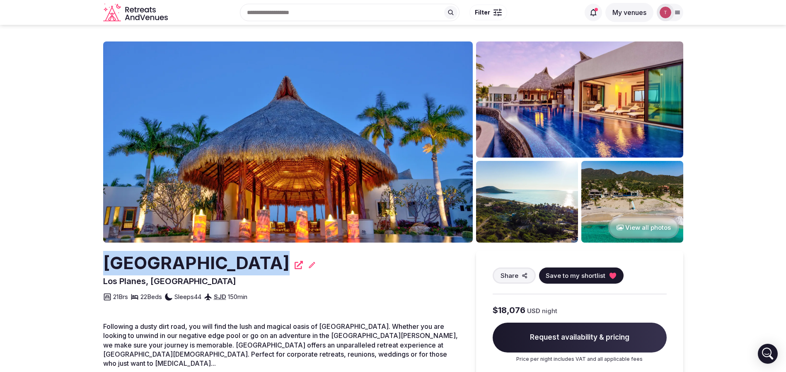
drag, startPoint x: 93, startPoint y: 272, endPoint x: 262, endPoint y: 267, distance: 168.8
click at [262, 267] on section "View all photos [GEOGRAPHIC_DATA] [GEOGRAPHIC_DATA], [GEOGRAPHIC_DATA] Share Sa…" at bounding box center [393, 305] width 786 height 560
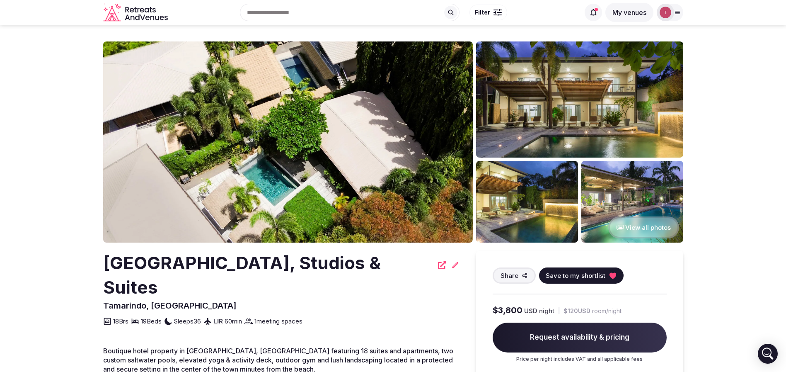
click at [313, 141] on img at bounding box center [288, 141] width 370 height 201
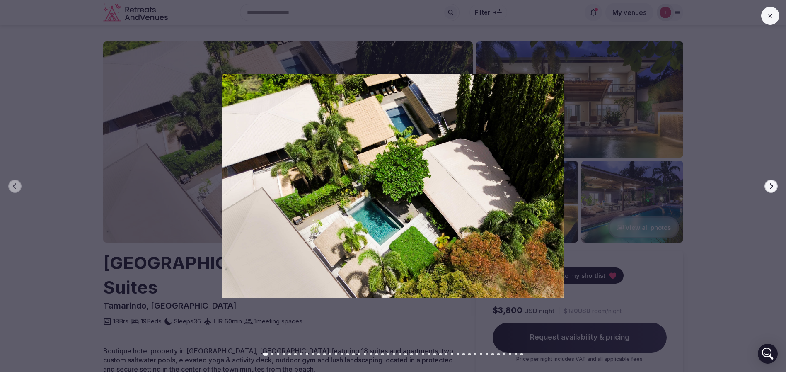
click at [770, 186] on icon "button" at bounding box center [771, 186] width 7 height 7
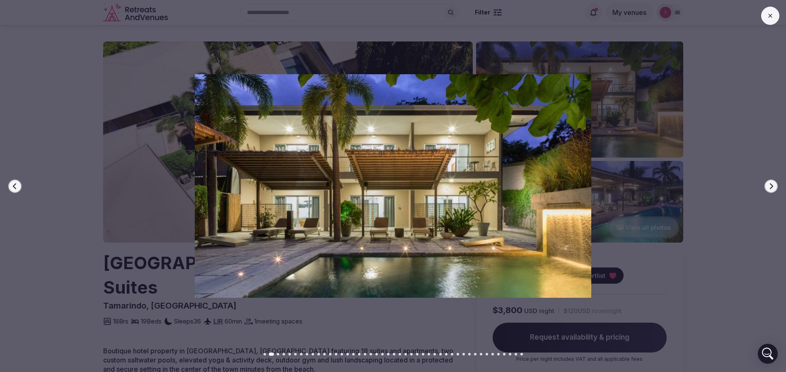
click at [770, 186] on icon "button" at bounding box center [771, 186] width 7 height 7
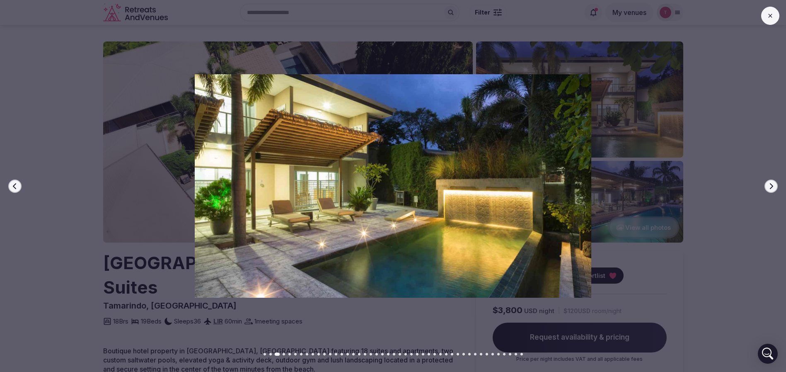
click at [770, 186] on icon "button" at bounding box center [771, 186] width 7 height 7
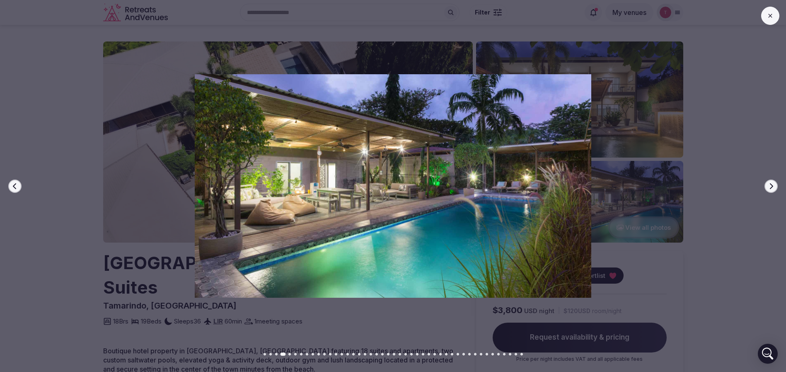
click at [770, 186] on icon "button" at bounding box center [771, 186] width 7 height 7
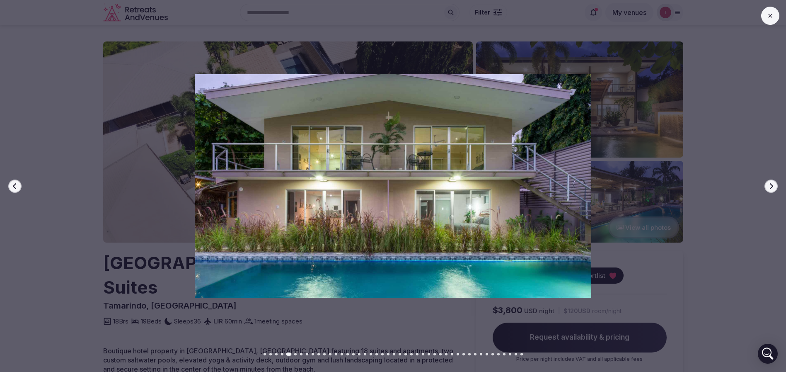
click at [770, 186] on icon "button" at bounding box center [771, 186] width 7 height 7
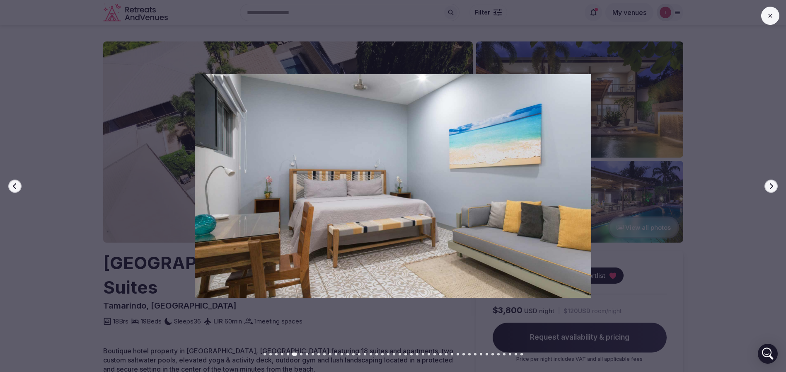
click at [770, 186] on icon "button" at bounding box center [771, 186] width 7 height 7
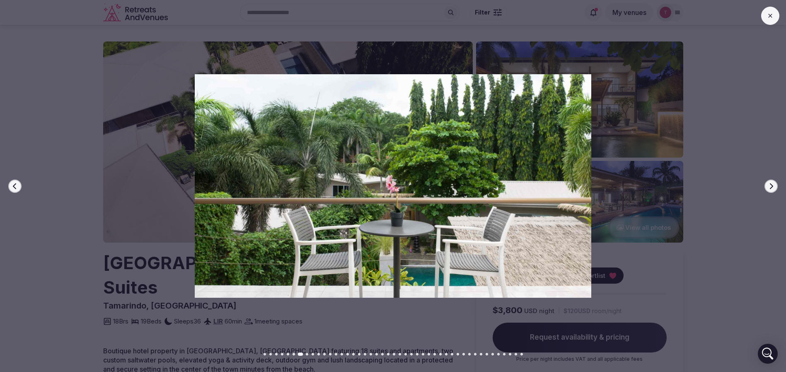
click at [770, 186] on icon "button" at bounding box center [771, 186] width 7 height 7
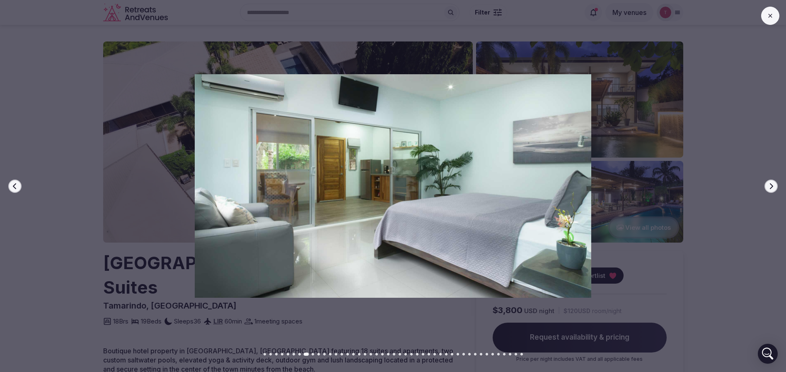
click at [770, 186] on icon "button" at bounding box center [771, 186] width 7 height 7
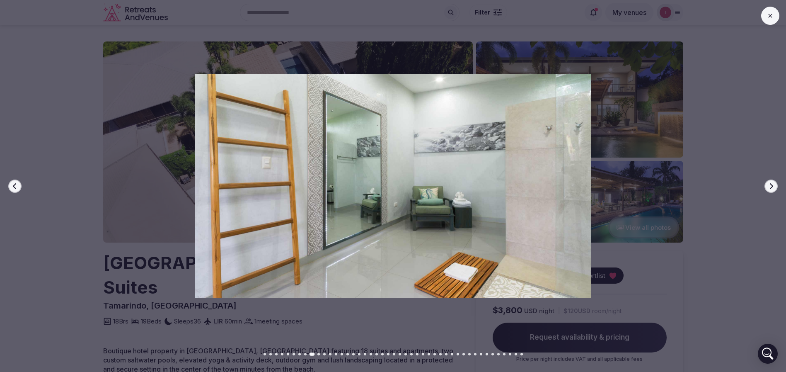
click at [770, 186] on icon "button" at bounding box center [771, 186] width 7 height 7
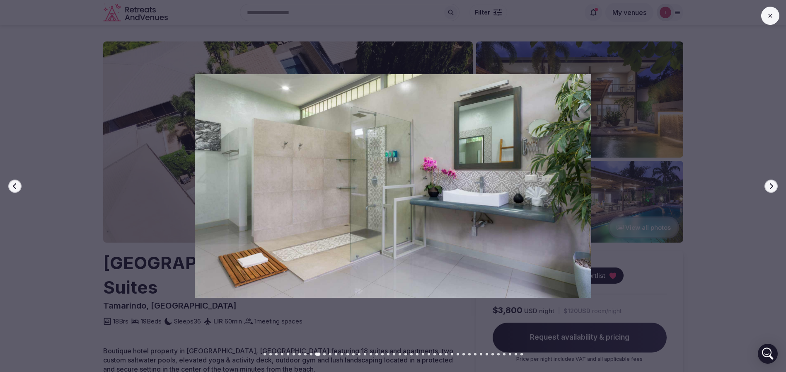
click at [770, 186] on icon "button" at bounding box center [771, 186] width 7 height 7
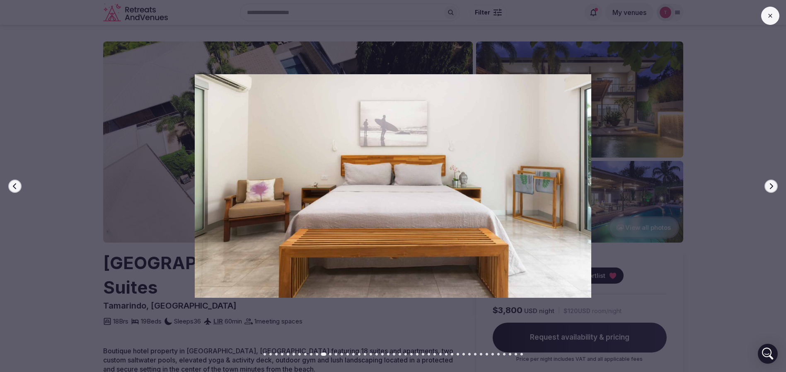
click at [770, 186] on icon "button" at bounding box center [771, 186] width 7 height 7
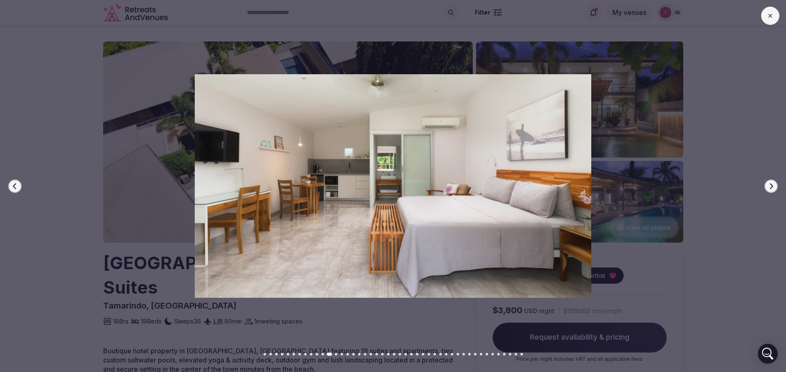
click at [770, 186] on icon "button" at bounding box center [771, 186] width 7 height 7
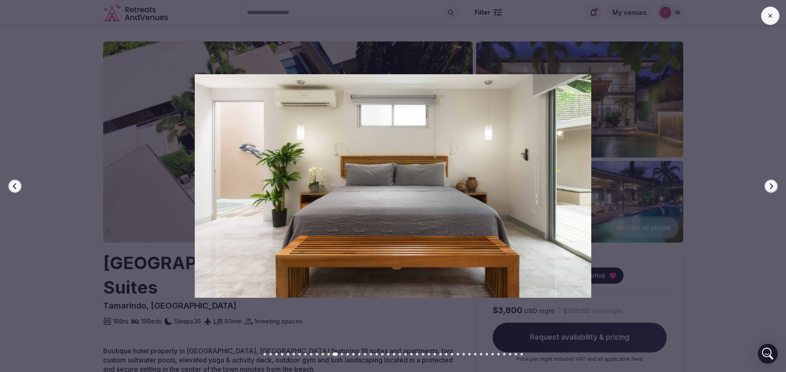
click at [770, 186] on icon "button" at bounding box center [771, 186] width 7 height 7
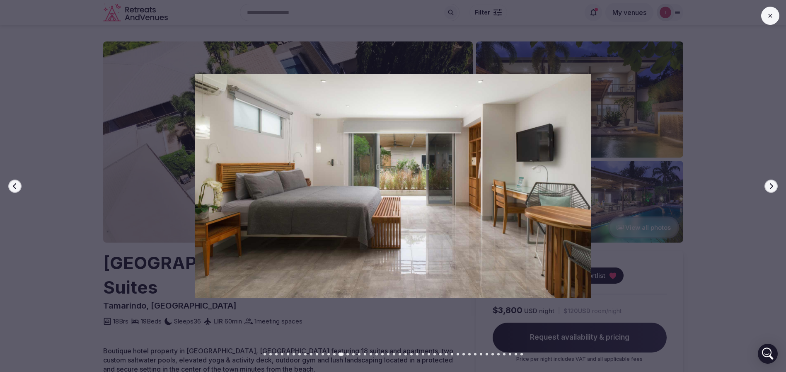
click at [770, 186] on icon "button" at bounding box center [771, 186] width 7 height 7
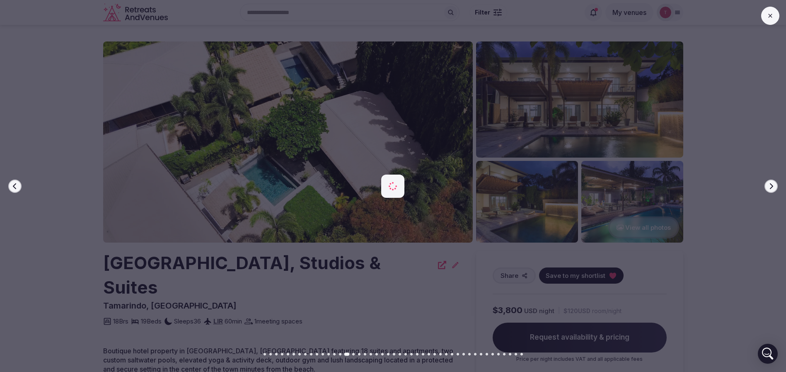
click at [770, 186] on icon "button" at bounding box center [771, 186] width 7 height 7
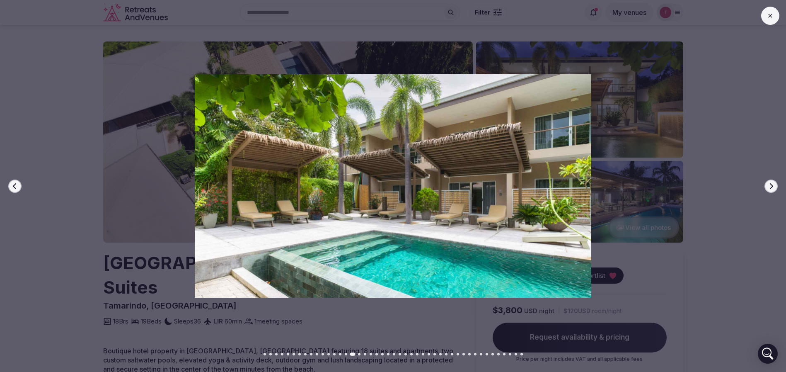
click at [770, 186] on icon "button" at bounding box center [771, 186] width 7 height 7
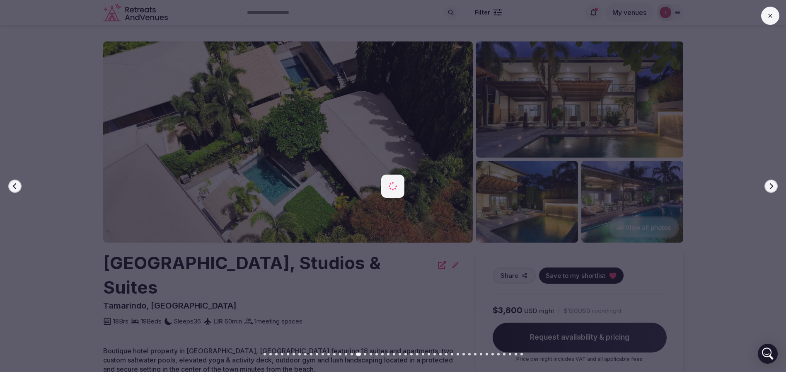
click at [770, 186] on icon "button" at bounding box center [771, 186] width 7 height 7
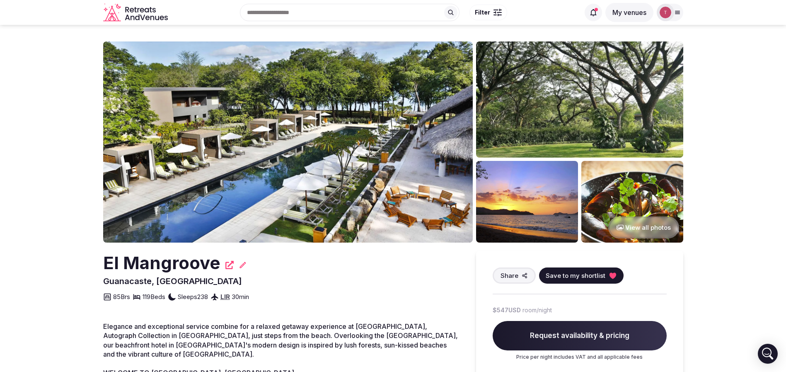
click at [300, 148] on img at bounding box center [288, 141] width 370 height 201
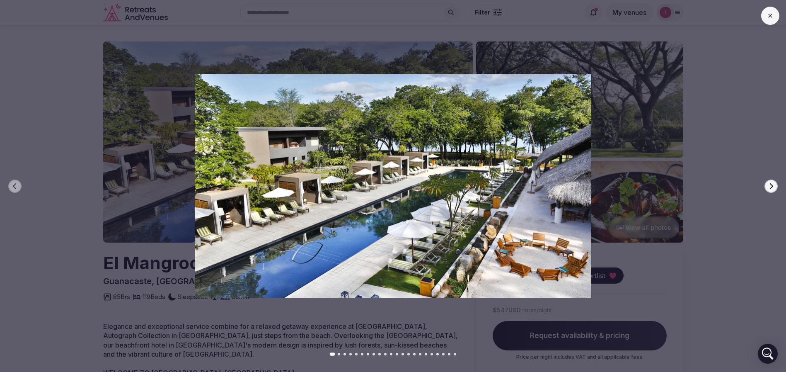
click at [770, 181] on button "Next slide" at bounding box center [771, 186] width 13 height 13
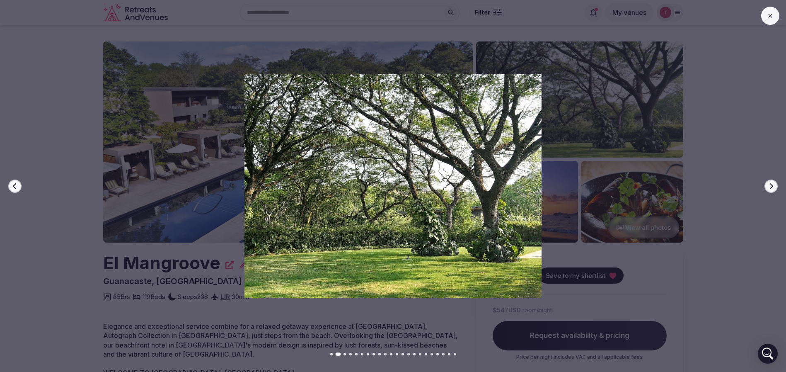
click at [770, 182] on button "Next slide" at bounding box center [771, 186] width 13 height 13
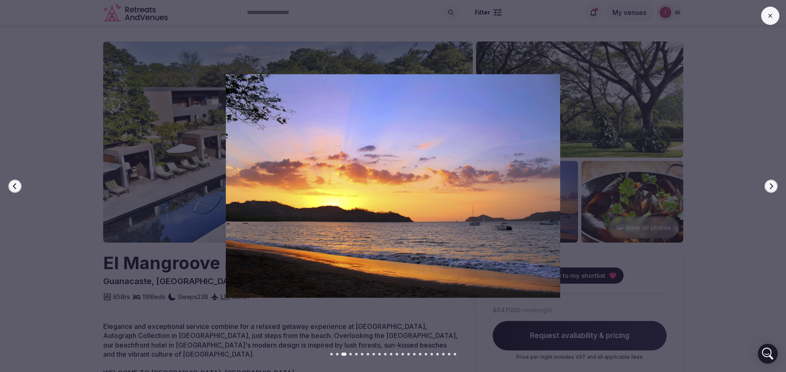
click at [770, 182] on button "Next slide" at bounding box center [771, 186] width 13 height 13
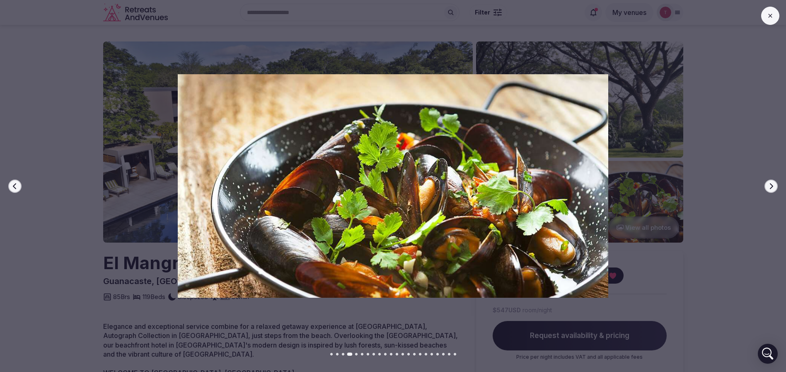
click at [771, 185] on icon "button" at bounding box center [771, 186] width 7 height 7
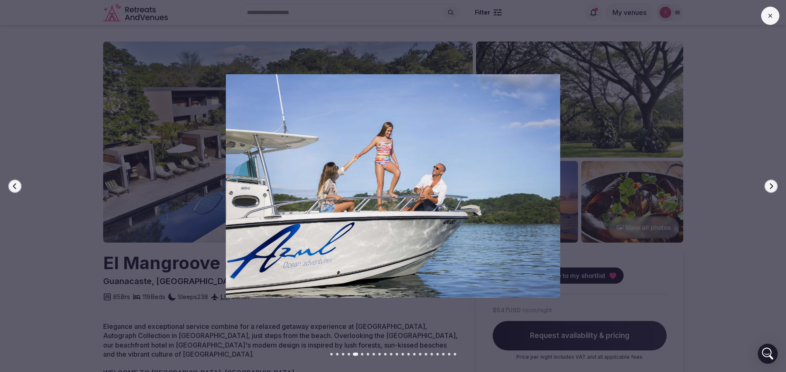
click at [771, 185] on icon "button" at bounding box center [771, 186] width 7 height 7
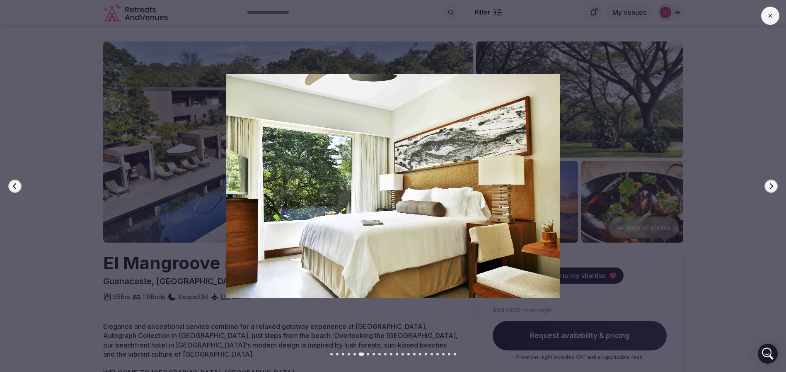
click at [771, 185] on icon "button" at bounding box center [771, 186] width 7 height 7
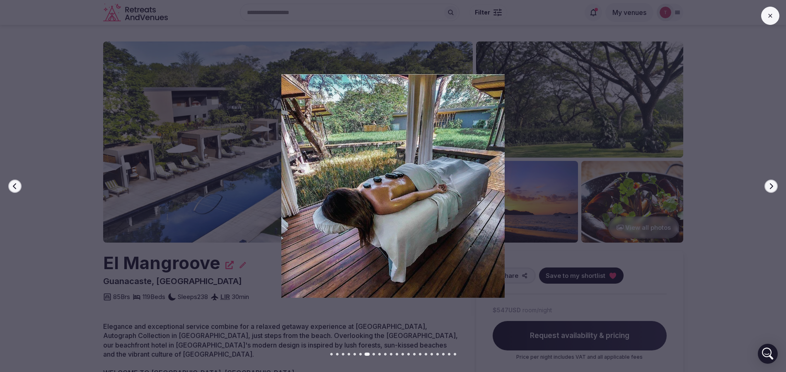
click at [771, 185] on icon "button" at bounding box center [771, 186] width 7 height 7
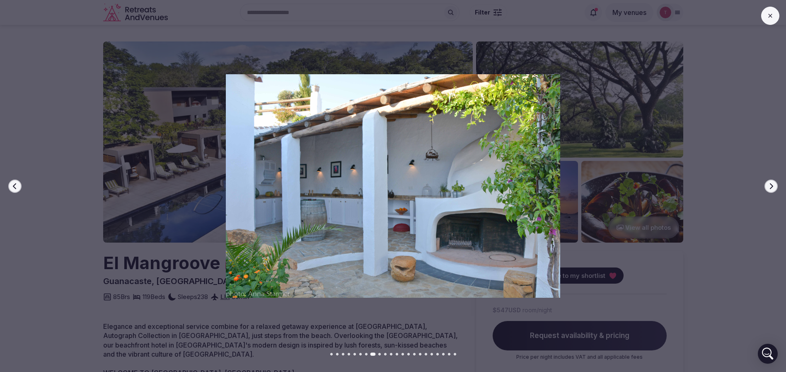
click at [773, 189] on icon "button" at bounding box center [771, 186] width 7 height 7
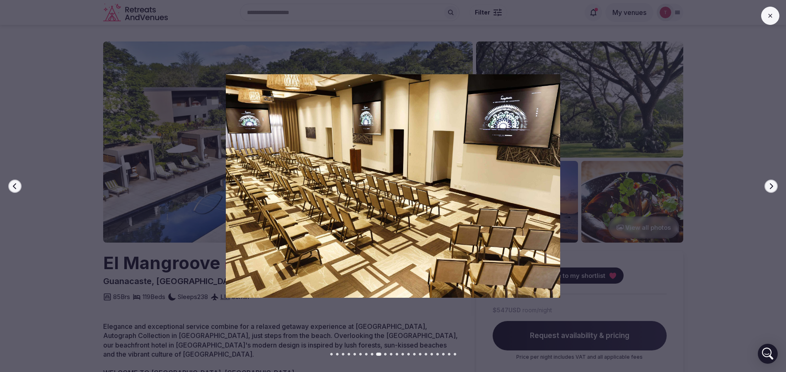
click at [774, 184] on icon "button" at bounding box center [771, 186] width 7 height 7
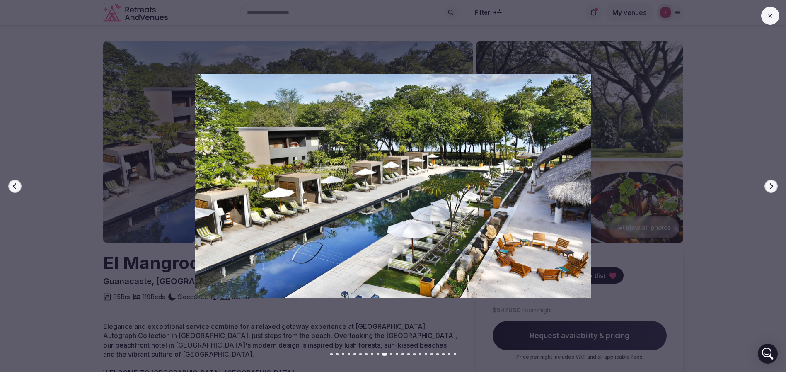
click at [774, 184] on icon "button" at bounding box center [771, 186] width 7 height 7
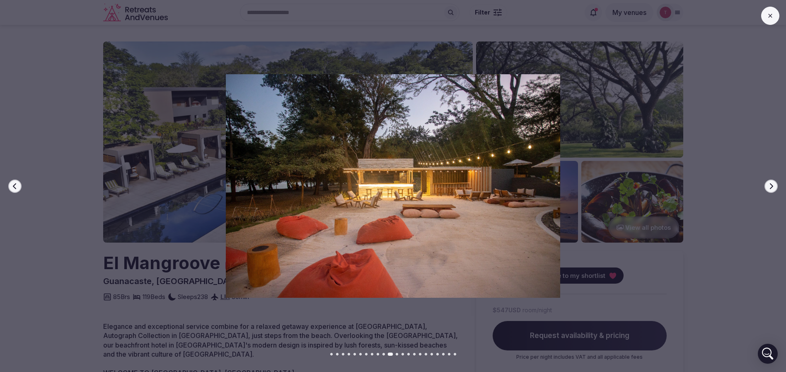
click at [774, 184] on icon "button" at bounding box center [771, 186] width 7 height 7
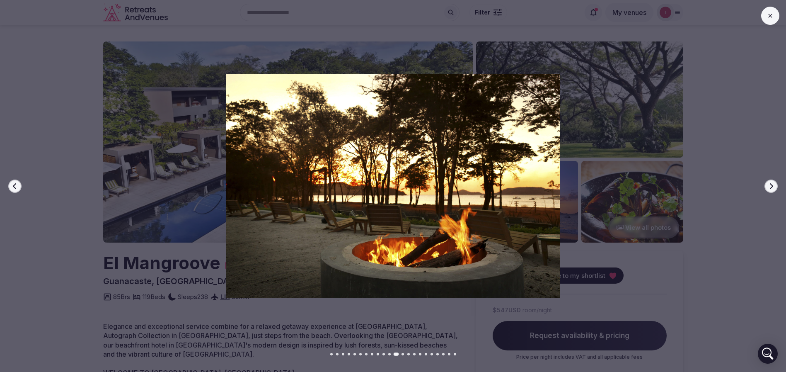
click at [774, 184] on icon "button" at bounding box center [771, 186] width 7 height 7
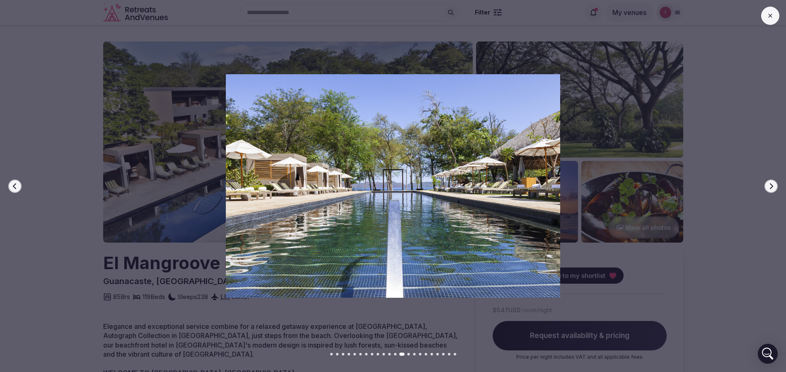
click at [774, 184] on icon "button" at bounding box center [771, 186] width 7 height 7
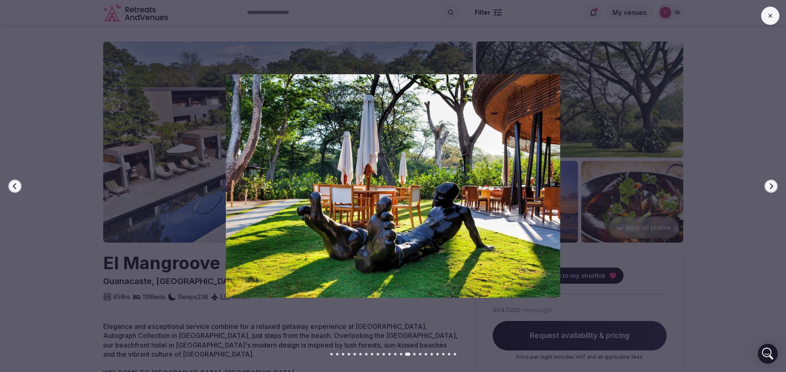
click at [774, 184] on icon "button" at bounding box center [771, 186] width 7 height 7
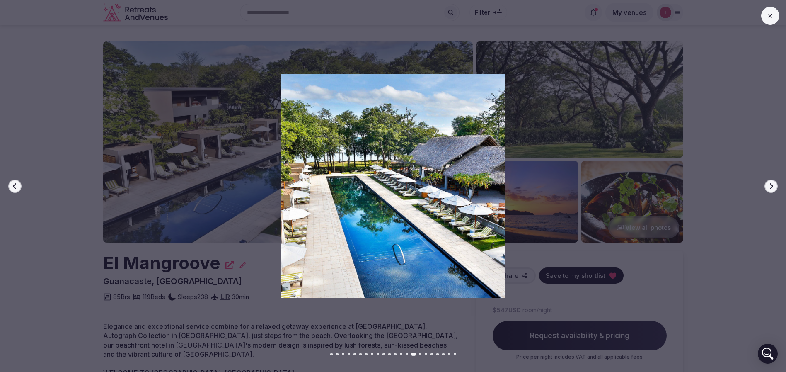
click at [774, 184] on icon "button" at bounding box center [771, 186] width 7 height 7
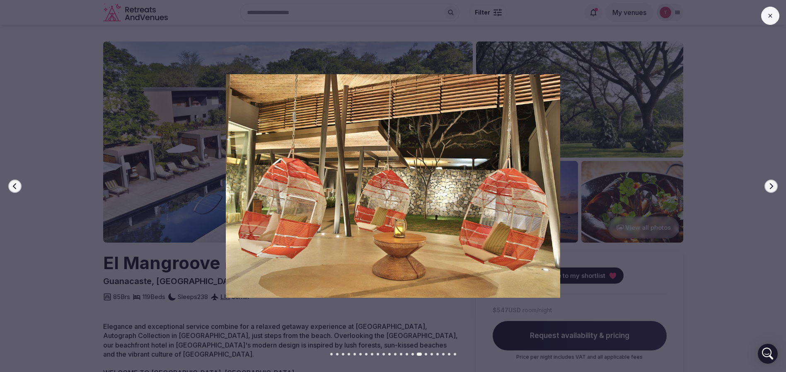
click at [774, 184] on icon "button" at bounding box center [771, 186] width 7 height 7
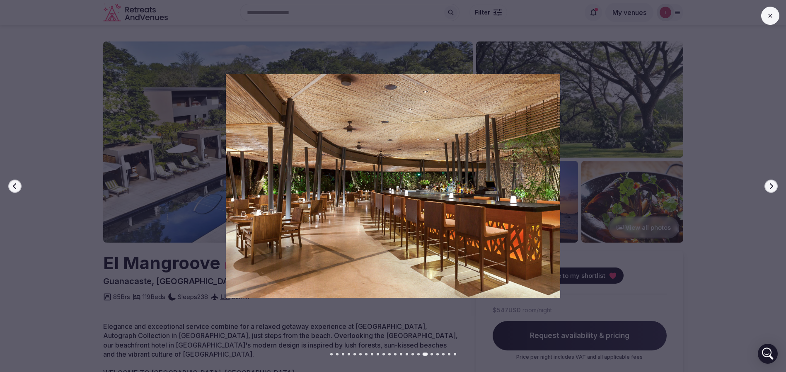
click at [774, 184] on icon "button" at bounding box center [771, 186] width 7 height 7
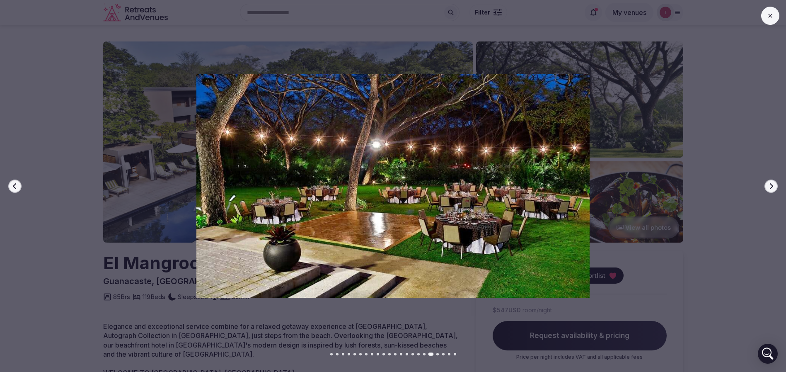
click at [774, 184] on icon "button" at bounding box center [771, 186] width 7 height 7
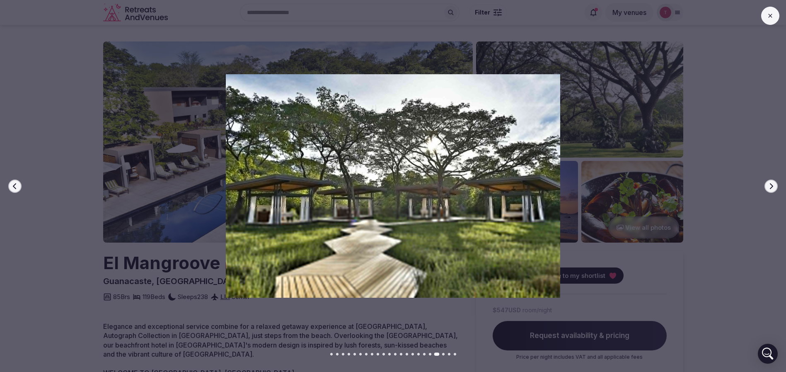
click at [774, 184] on icon "button" at bounding box center [771, 186] width 7 height 7
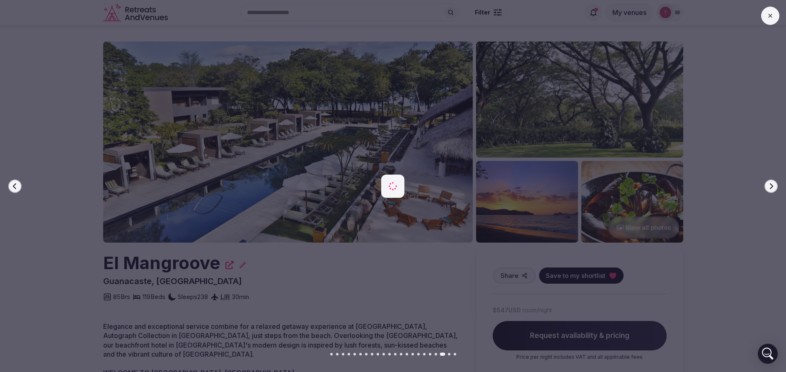
click at [774, 184] on icon "button" at bounding box center [771, 186] width 7 height 7
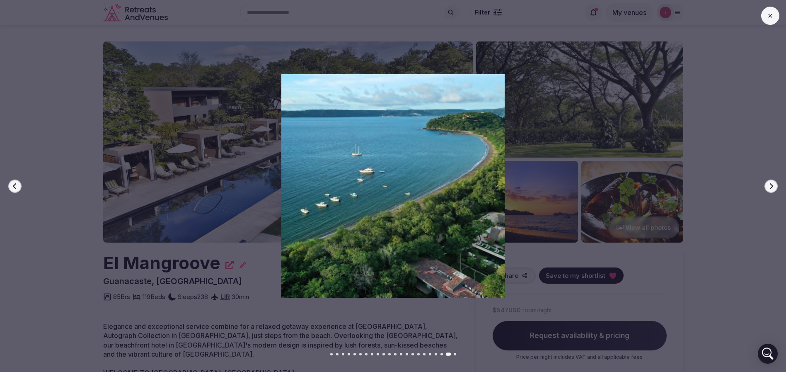
click at [774, 184] on icon "button" at bounding box center [771, 186] width 7 height 7
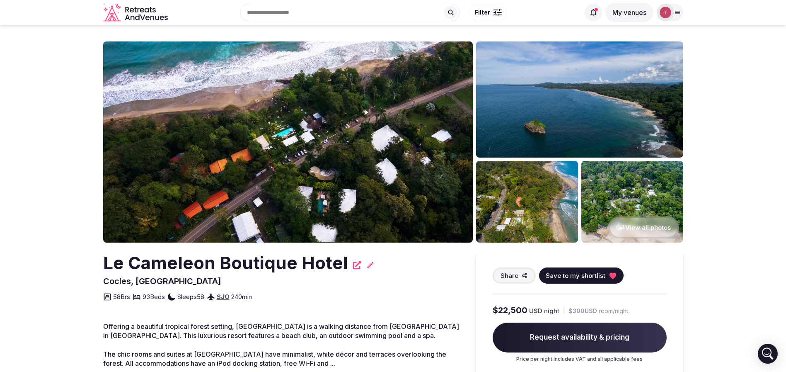
click at [339, 146] on img at bounding box center [288, 141] width 370 height 201
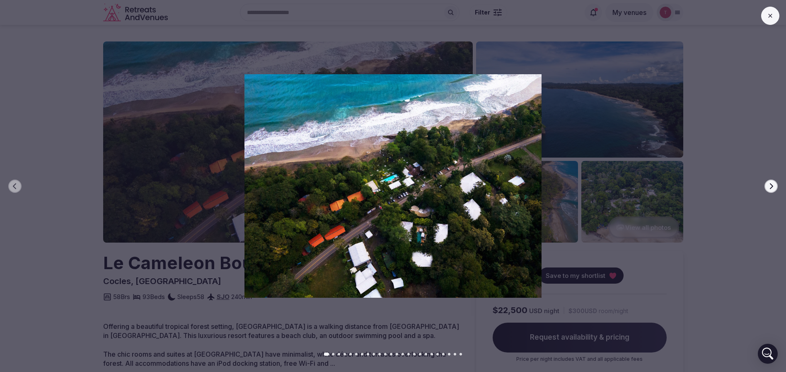
click at [778, 184] on div at bounding box center [389, 185] width 793 height 223
click at [775, 187] on button "Next slide" at bounding box center [771, 186] width 13 height 13
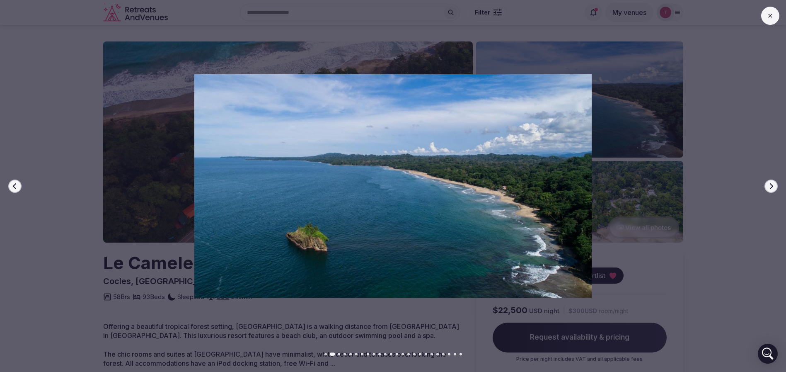
click at [772, 187] on icon "button" at bounding box center [771, 186] width 3 height 6
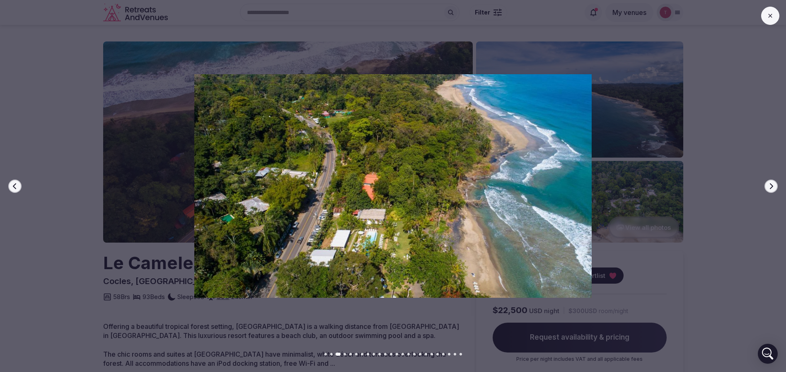
click at [772, 187] on icon "button" at bounding box center [771, 186] width 7 height 7
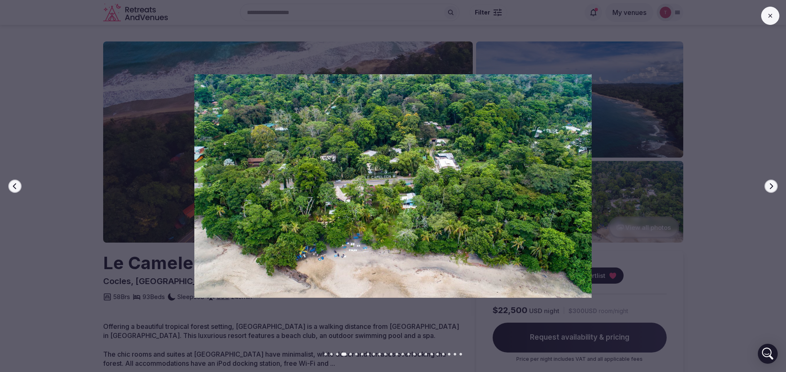
click at [772, 187] on icon "button" at bounding box center [771, 186] width 7 height 7
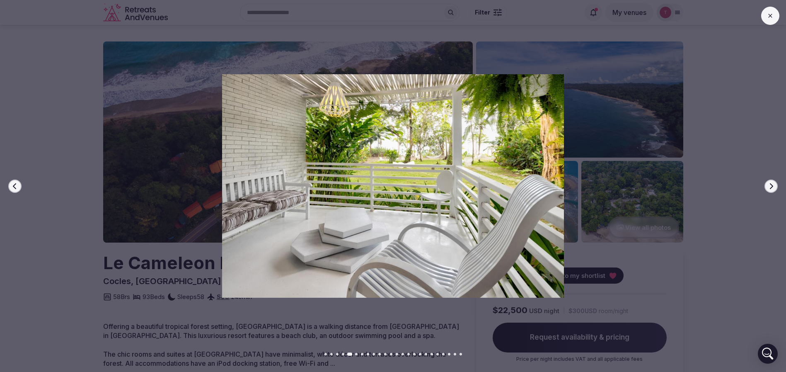
click at [772, 187] on icon "button" at bounding box center [771, 186] width 7 height 7
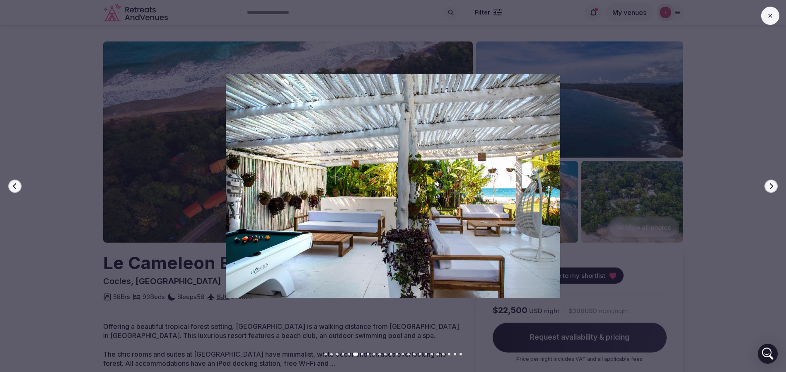
click at [772, 187] on icon "button" at bounding box center [771, 186] width 7 height 7
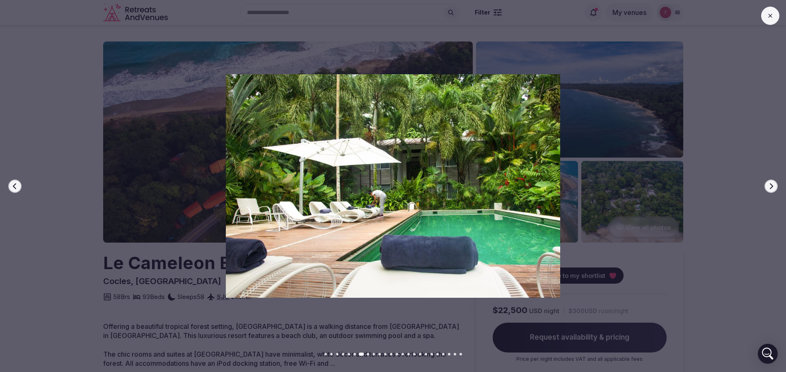
click at [772, 187] on icon "button" at bounding box center [771, 186] width 7 height 7
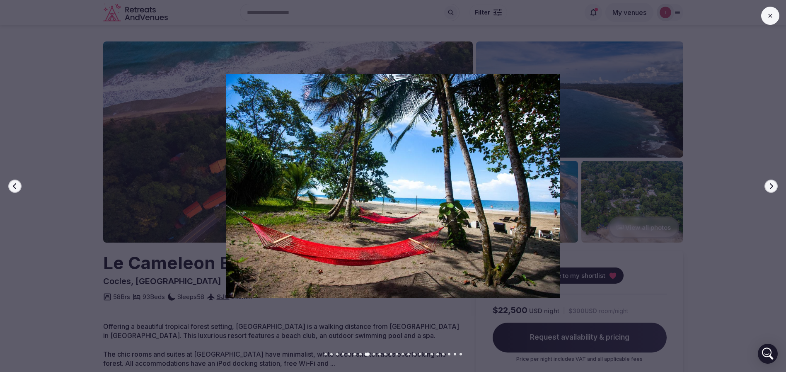
click at [772, 187] on icon "button" at bounding box center [771, 186] width 7 height 7
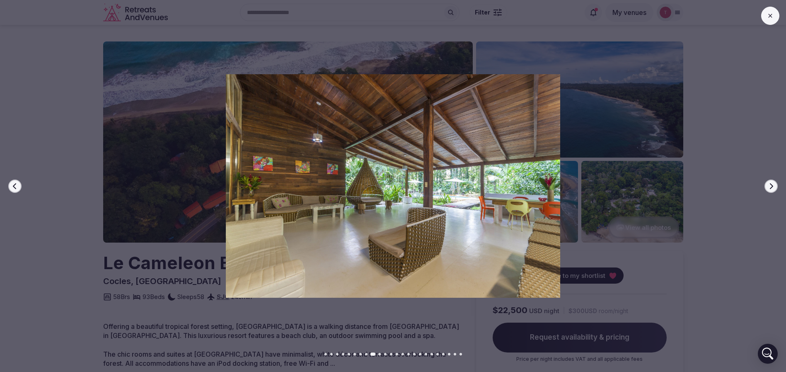
click at [772, 187] on icon "button" at bounding box center [771, 186] width 7 height 7
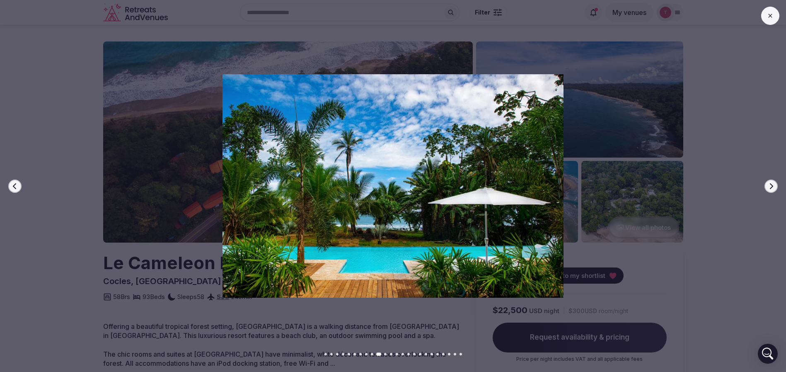
click at [772, 187] on icon "button" at bounding box center [771, 186] width 7 height 7
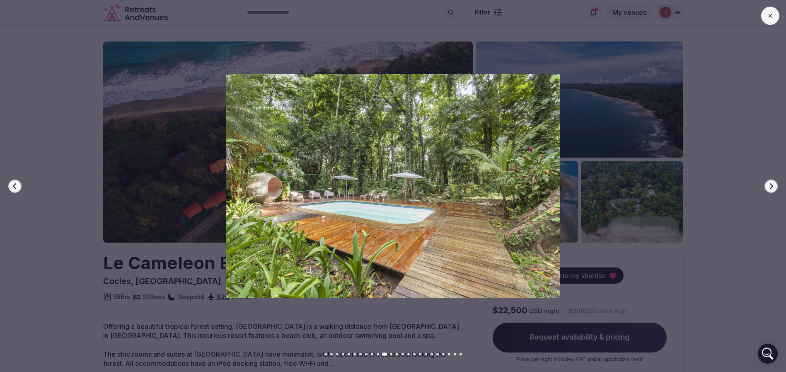
click at [772, 187] on icon "button" at bounding box center [771, 186] width 7 height 7
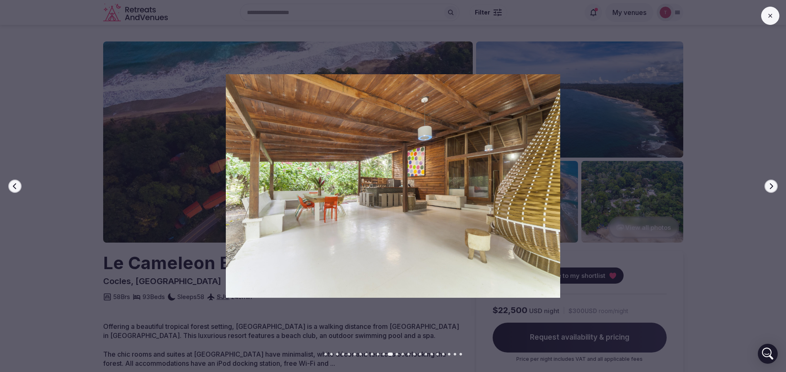
click at [772, 187] on icon "button" at bounding box center [771, 186] width 7 height 7
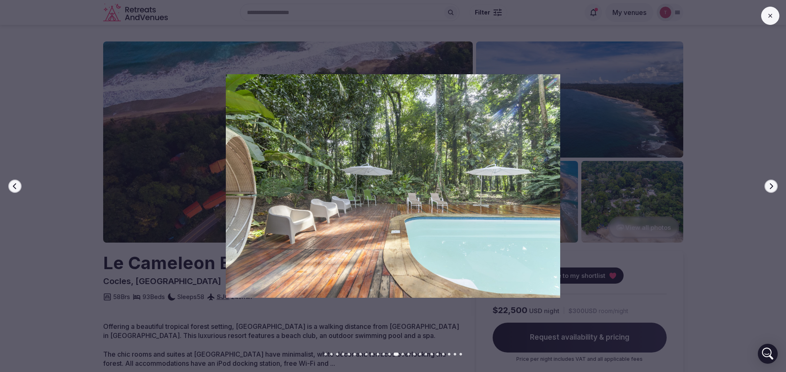
click at [772, 187] on icon "button" at bounding box center [771, 186] width 7 height 7
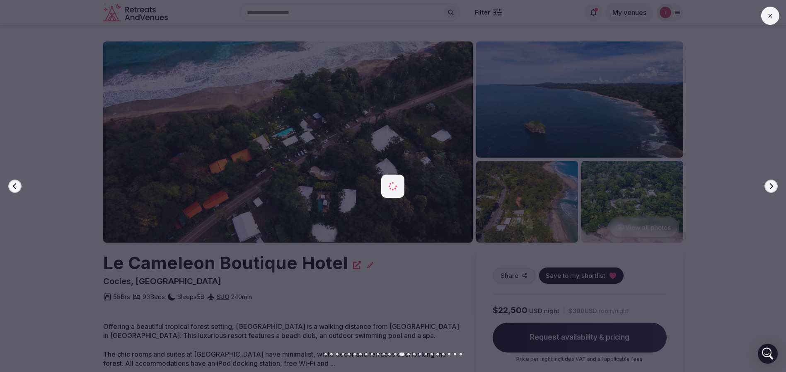
click at [772, 187] on icon "button" at bounding box center [771, 186] width 7 height 7
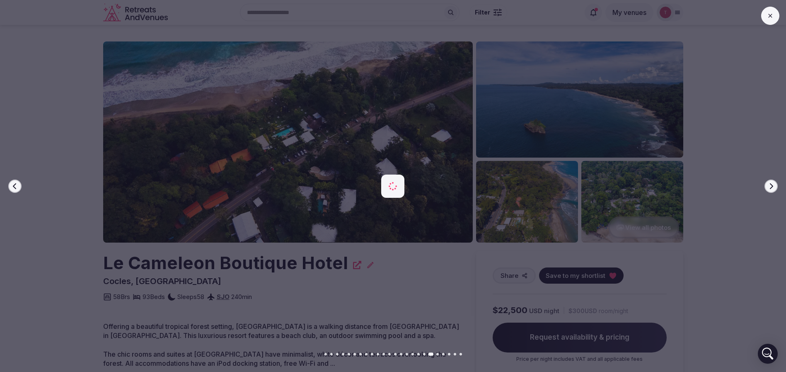
click at [772, 187] on icon "button" at bounding box center [771, 186] width 7 height 7
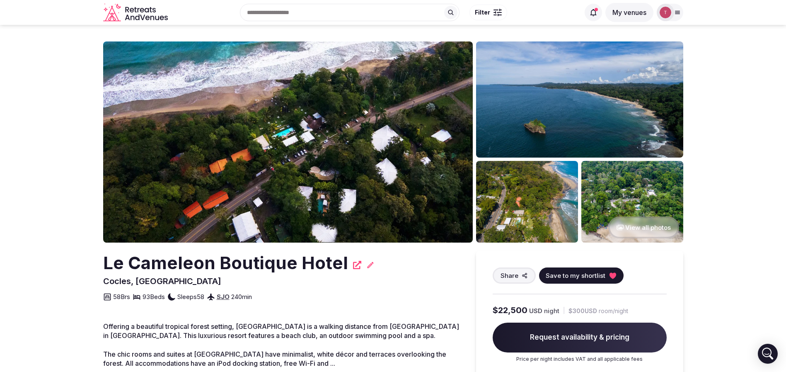
click at [306, 80] on img at bounding box center [288, 141] width 370 height 201
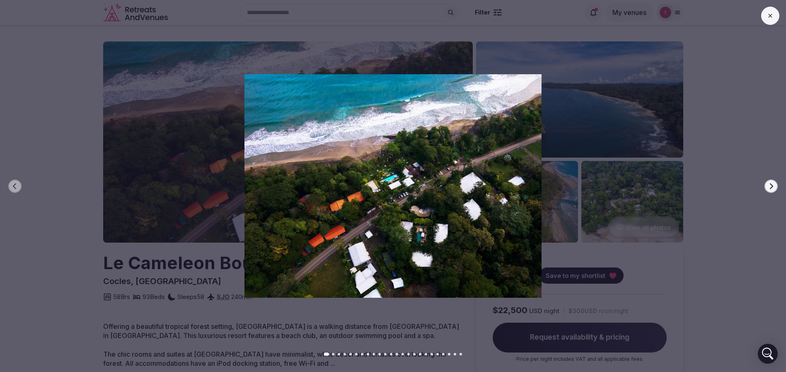
click at [770, 184] on icon "button" at bounding box center [771, 186] width 7 height 7
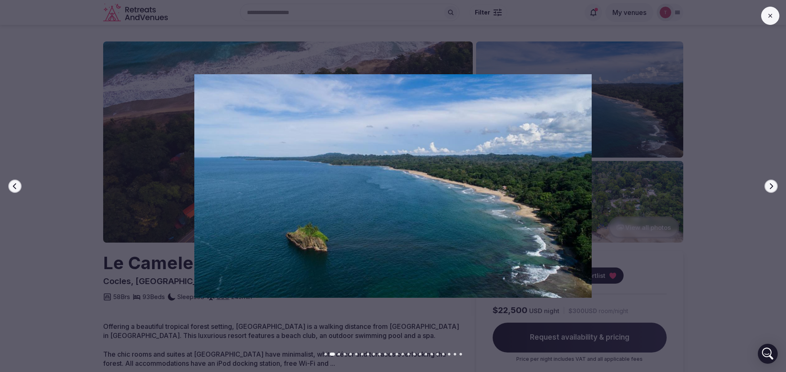
click at [770, 184] on icon "button" at bounding box center [771, 186] width 7 height 7
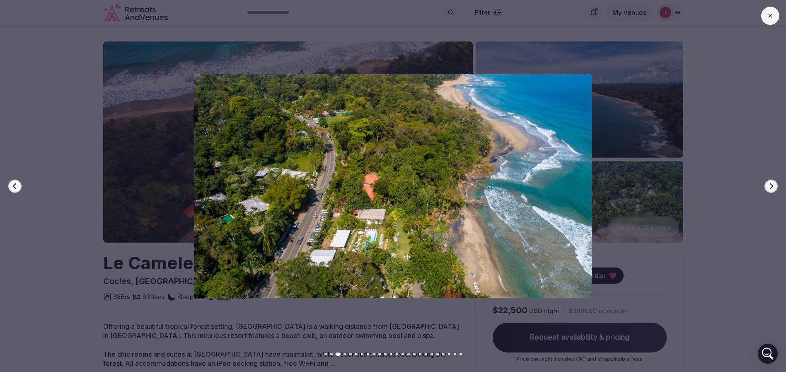
click at [770, 184] on icon "button" at bounding box center [771, 186] width 7 height 7
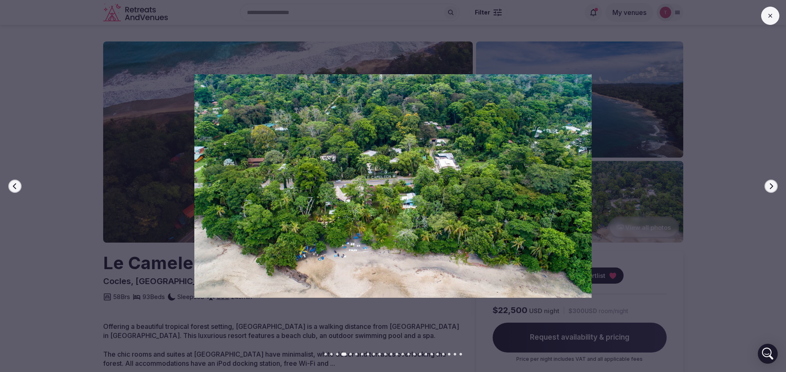
click at [770, 184] on icon "button" at bounding box center [771, 186] width 7 height 7
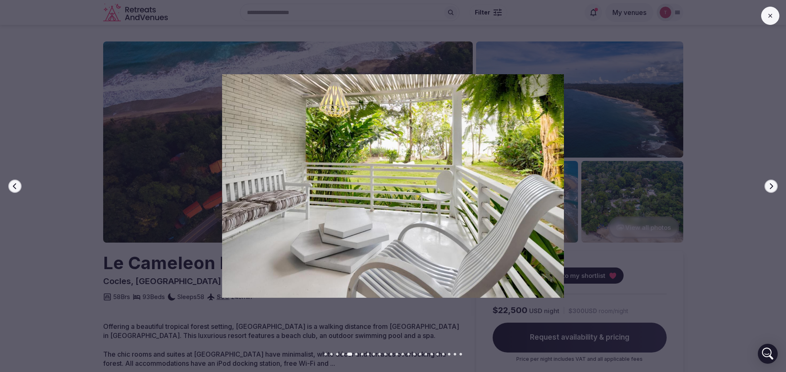
click at [770, 184] on icon "button" at bounding box center [771, 186] width 7 height 7
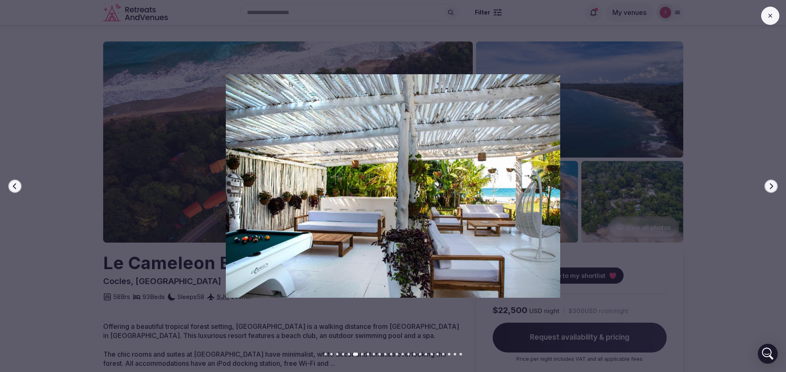
click at [770, 184] on icon "button" at bounding box center [771, 186] width 7 height 7
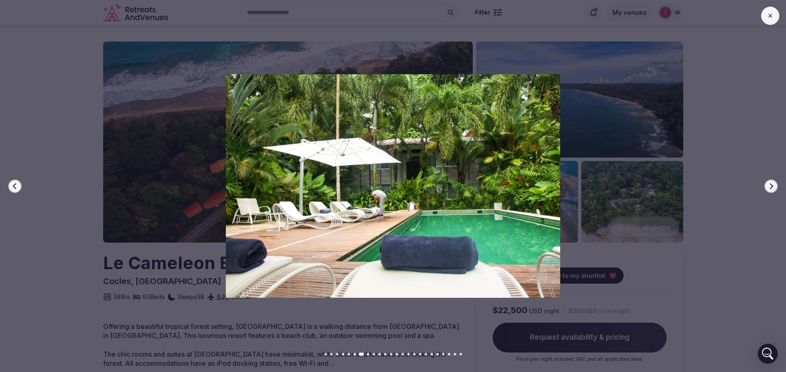
click at [770, 184] on icon "button" at bounding box center [771, 186] width 7 height 7
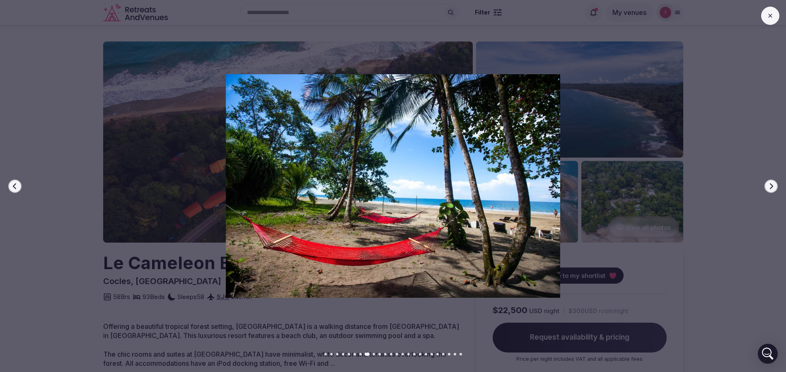
click at [770, 184] on icon "button" at bounding box center [771, 186] width 7 height 7
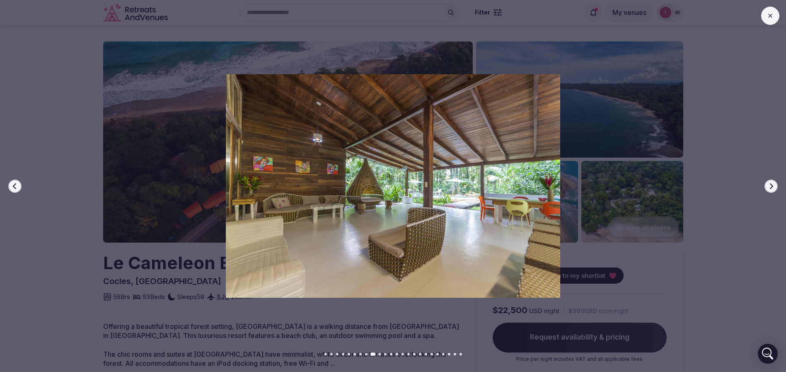
click at [770, 184] on icon "button" at bounding box center [771, 186] width 7 height 7
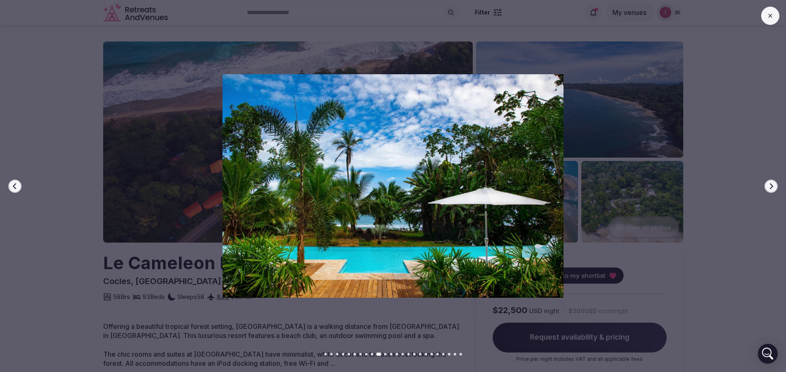
click at [770, 184] on icon "button" at bounding box center [771, 186] width 7 height 7
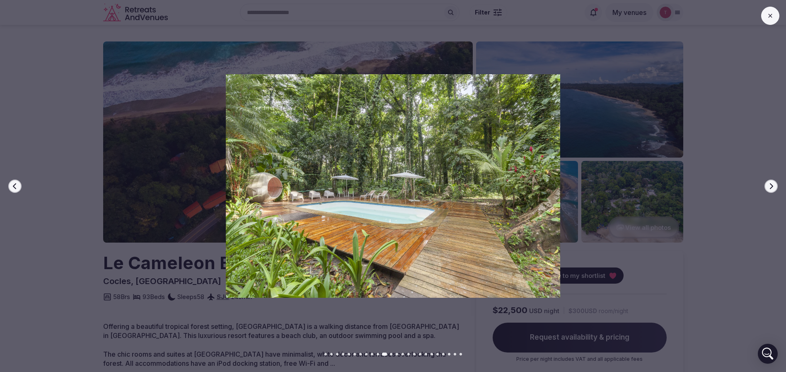
click at [770, 184] on icon "button" at bounding box center [771, 186] width 7 height 7
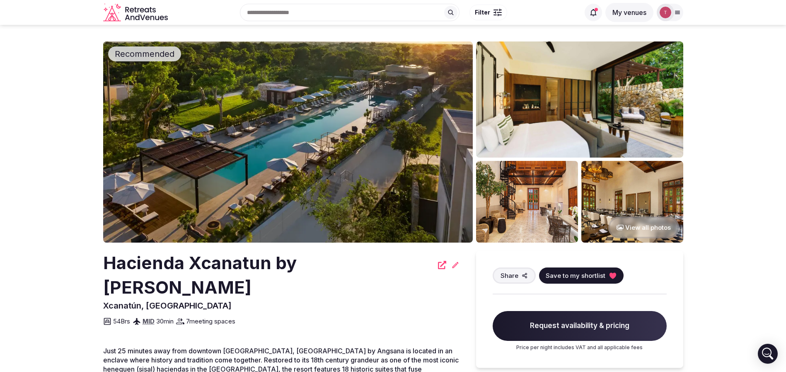
click at [276, 133] on img at bounding box center [288, 141] width 370 height 201
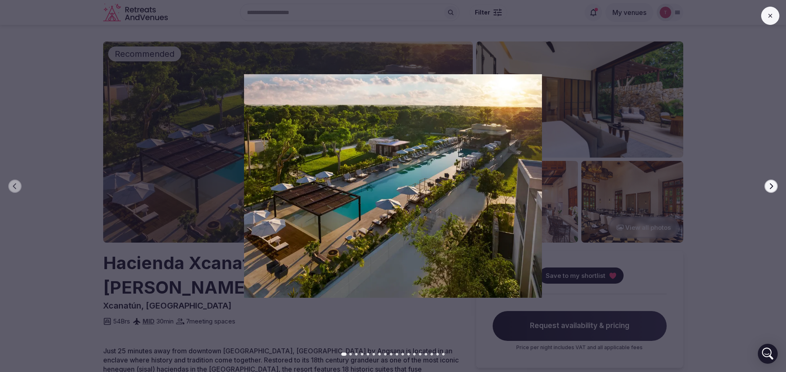
click at [772, 182] on button "Next slide" at bounding box center [771, 186] width 13 height 13
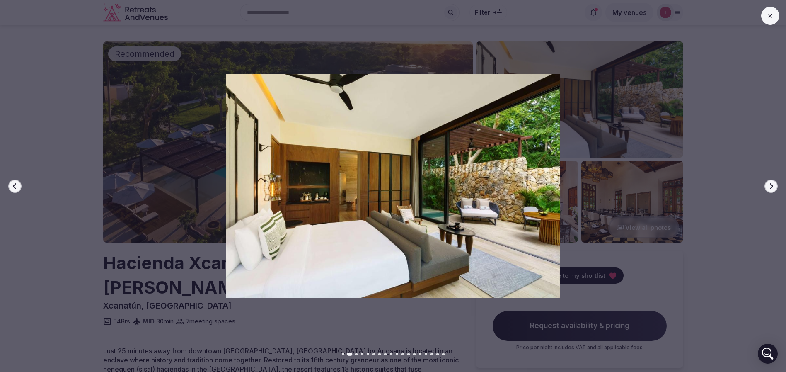
click at [775, 185] on button "Next slide" at bounding box center [771, 186] width 13 height 13
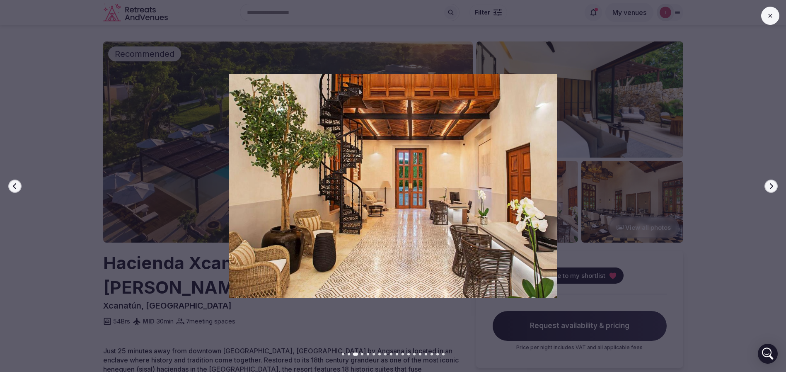
click at [775, 185] on button "Next slide" at bounding box center [771, 186] width 13 height 13
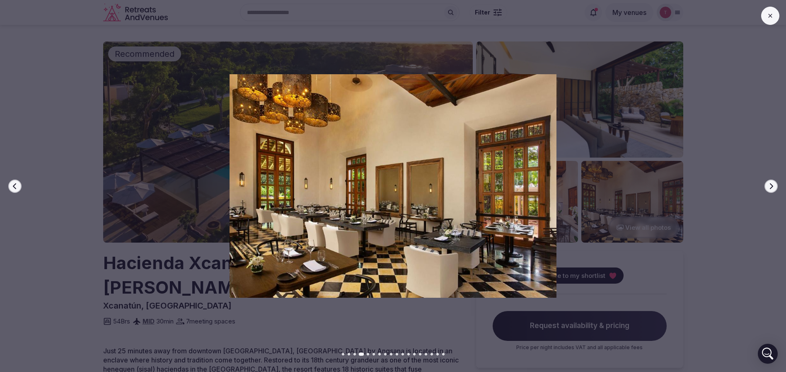
click at [775, 185] on button "Next slide" at bounding box center [771, 186] width 13 height 13
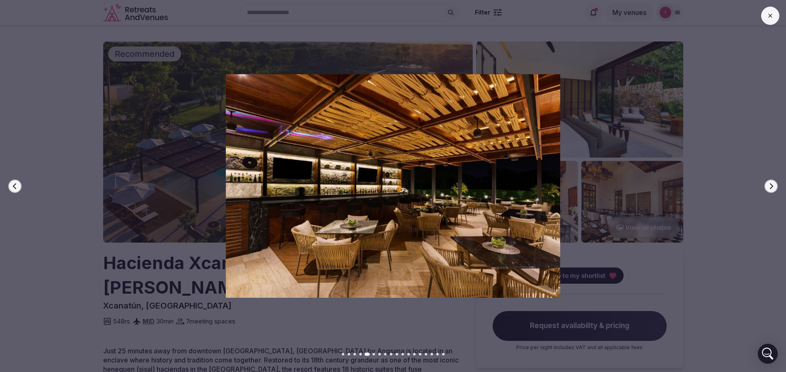
click at [776, 185] on button "Next slide" at bounding box center [771, 186] width 13 height 13
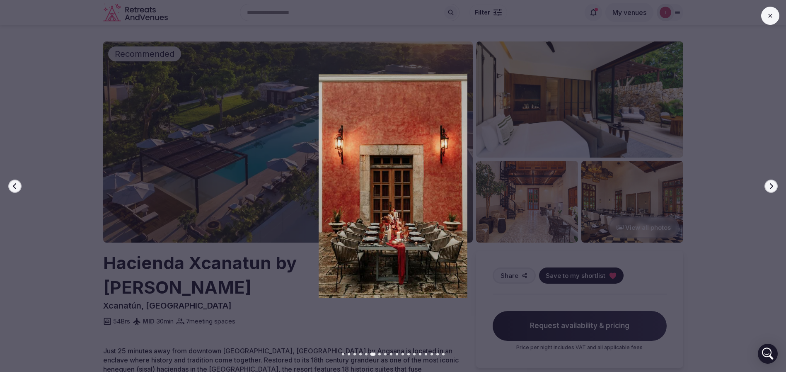
click at [776, 185] on button "Next slide" at bounding box center [771, 186] width 13 height 13
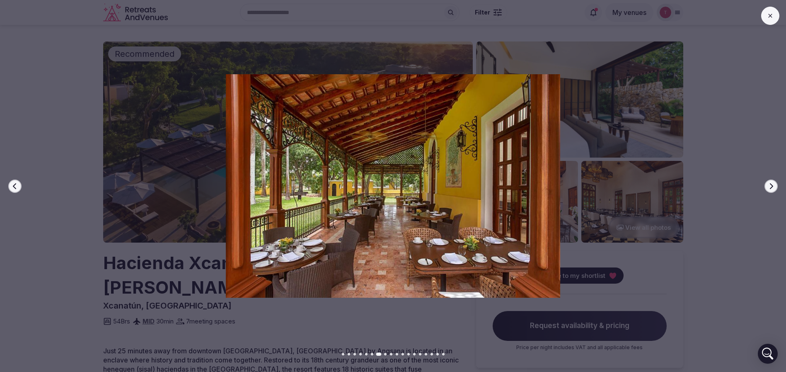
click at [776, 185] on button "Next slide" at bounding box center [771, 186] width 13 height 13
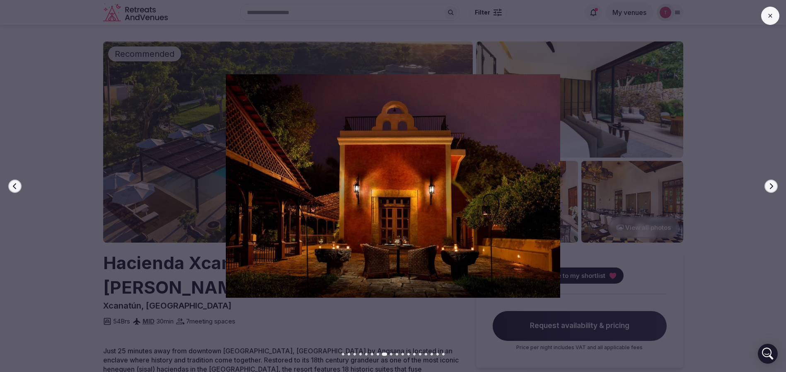
click at [776, 185] on button "Next slide" at bounding box center [771, 186] width 13 height 13
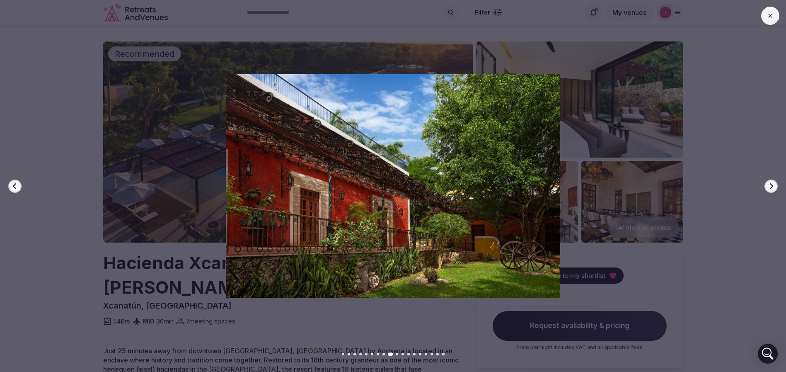
click at [776, 185] on button "Next slide" at bounding box center [771, 186] width 13 height 13
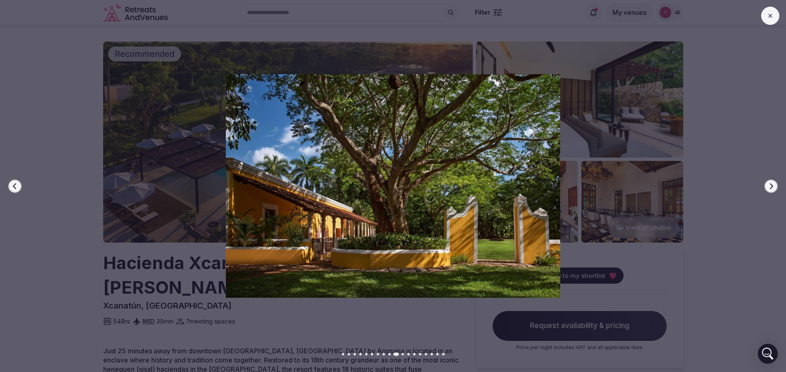
click at [776, 184] on button "Next slide" at bounding box center [771, 186] width 13 height 13
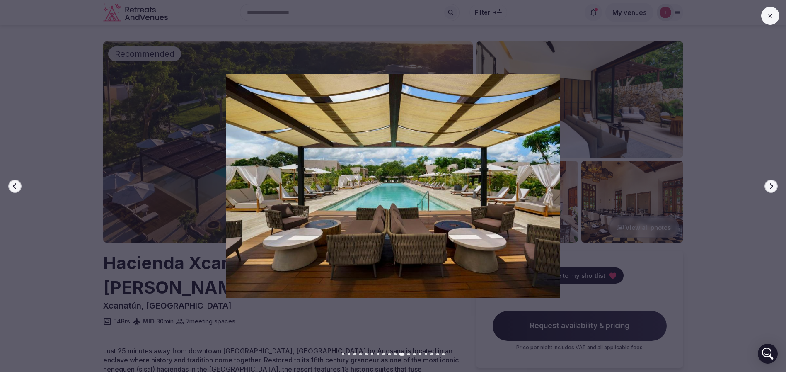
click at [776, 184] on button "Next slide" at bounding box center [771, 186] width 13 height 13
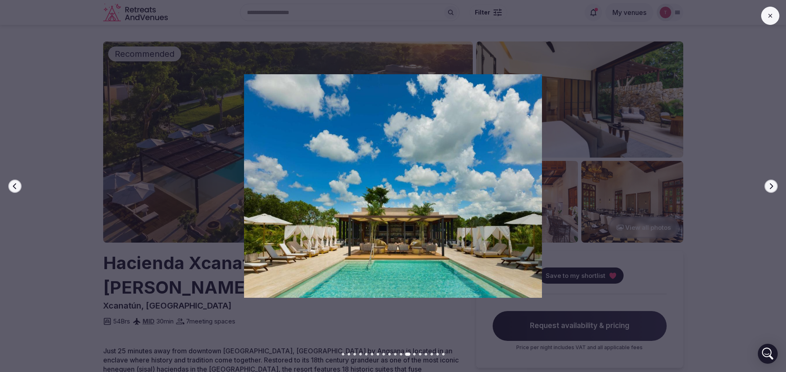
click at [776, 184] on button "Next slide" at bounding box center [771, 186] width 13 height 13
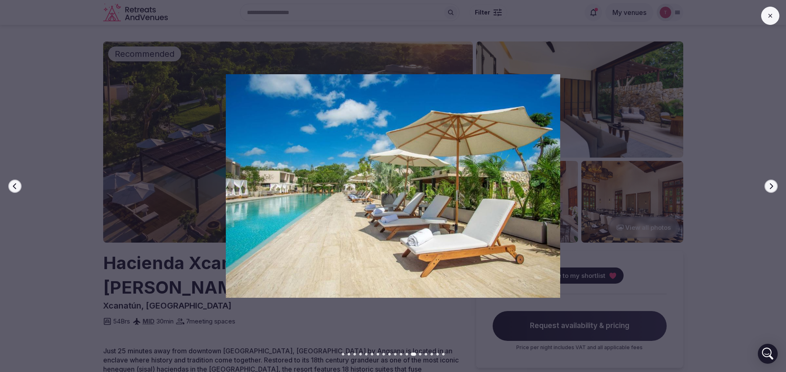
click at [776, 187] on button "Next slide" at bounding box center [771, 186] width 13 height 13
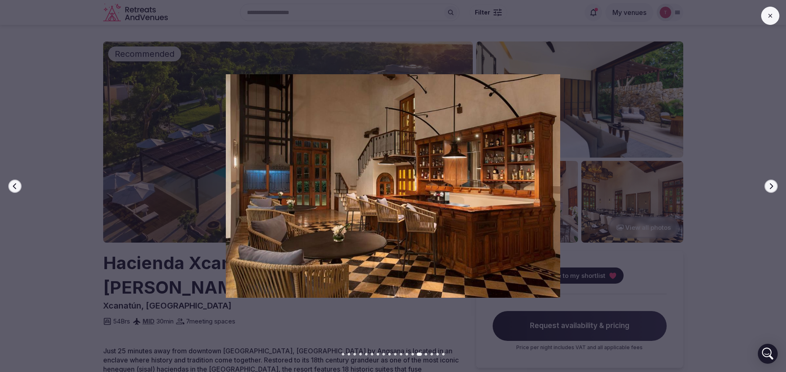
click at [776, 187] on button "Next slide" at bounding box center [771, 186] width 13 height 13
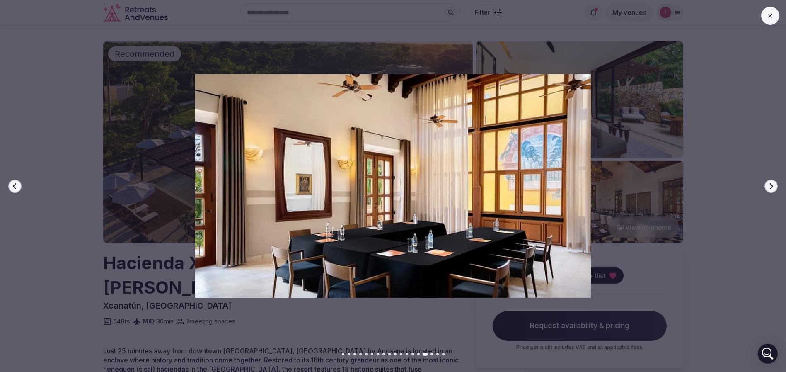
click at [776, 187] on button "Next slide" at bounding box center [771, 186] width 13 height 13
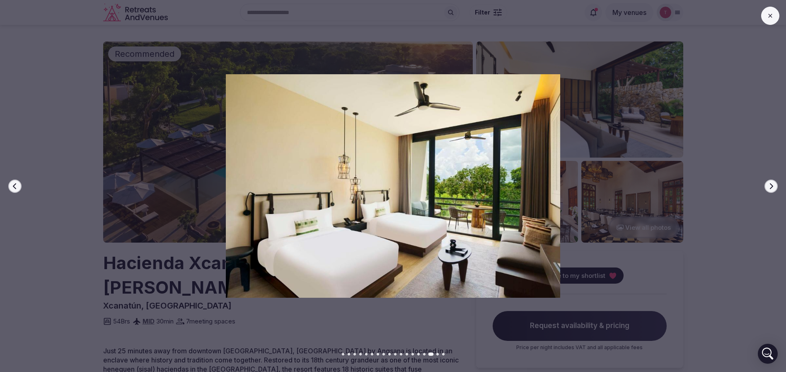
click at [776, 187] on button "Next slide" at bounding box center [771, 186] width 13 height 13
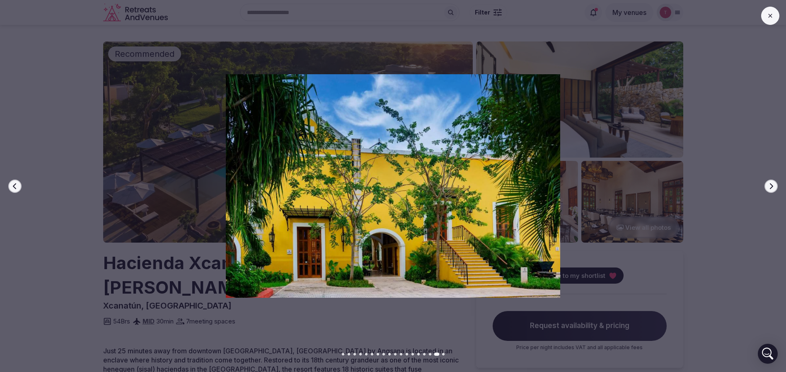
click at [776, 187] on button "Next slide" at bounding box center [771, 186] width 13 height 13
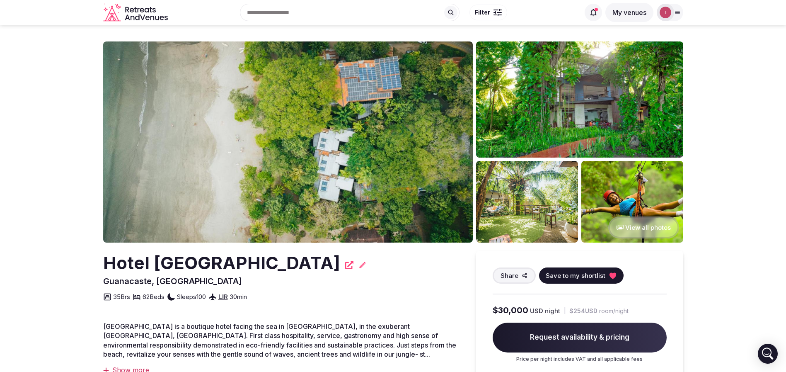
click at [353, 116] on img at bounding box center [288, 141] width 370 height 201
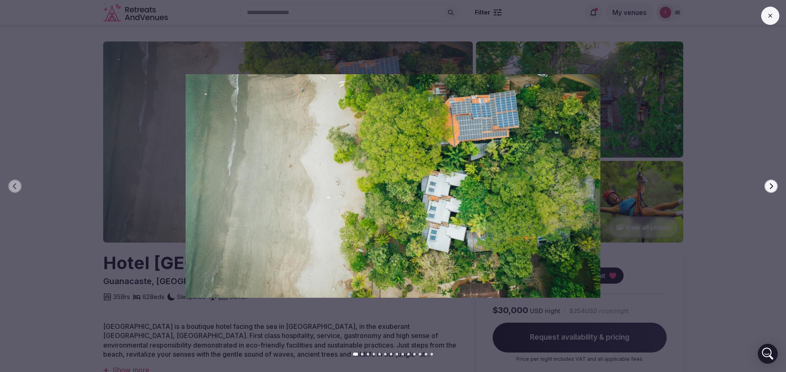
click at [767, 184] on button "Next slide" at bounding box center [771, 186] width 13 height 13
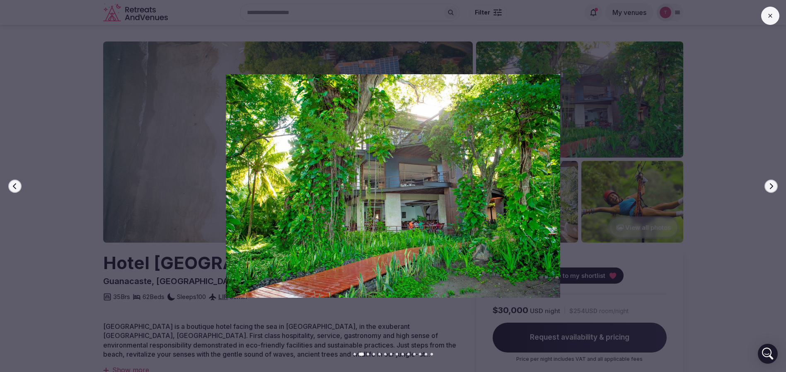
click at [763, 182] on div at bounding box center [389, 185] width 793 height 223
click at [767, 182] on button "Next slide" at bounding box center [771, 186] width 13 height 13
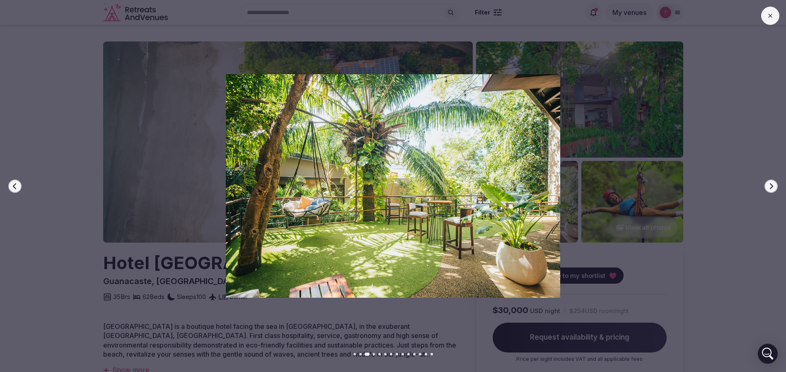
click at [770, 184] on icon "button" at bounding box center [771, 186] width 7 height 7
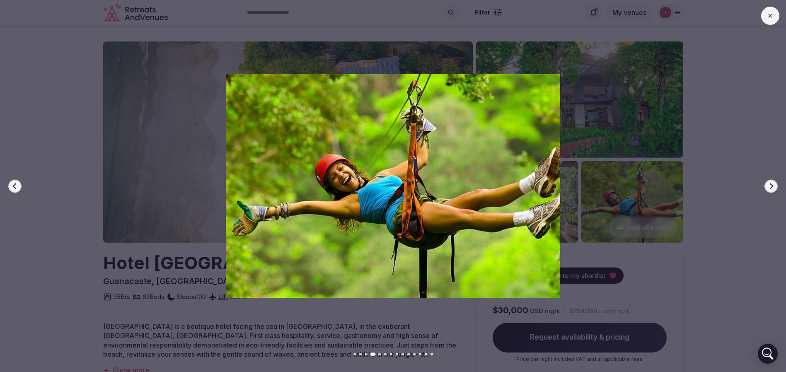
click at [772, 184] on icon "button" at bounding box center [771, 186] width 3 height 6
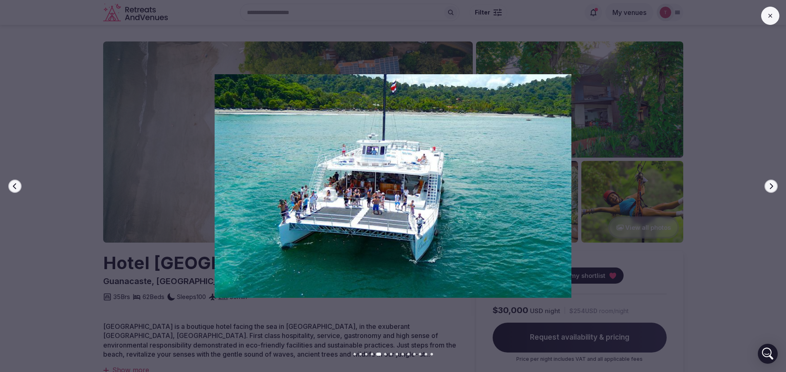
click at [772, 184] on icon "button" at bounding box center [771, 186] width 3 height 6
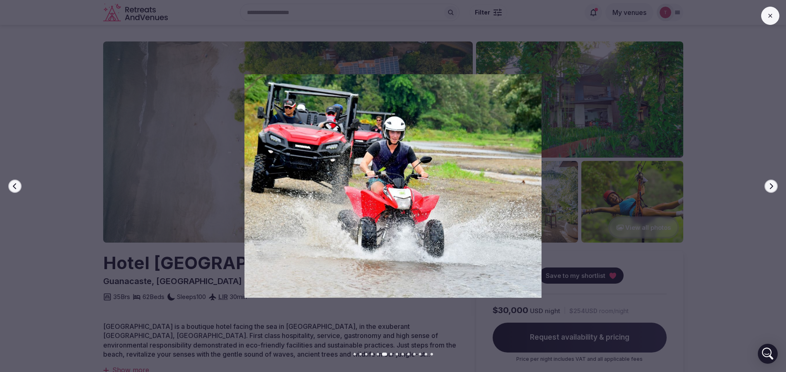
click at [772, 184] on icon "button" at bounding box center [771, 186] width 3 height 6
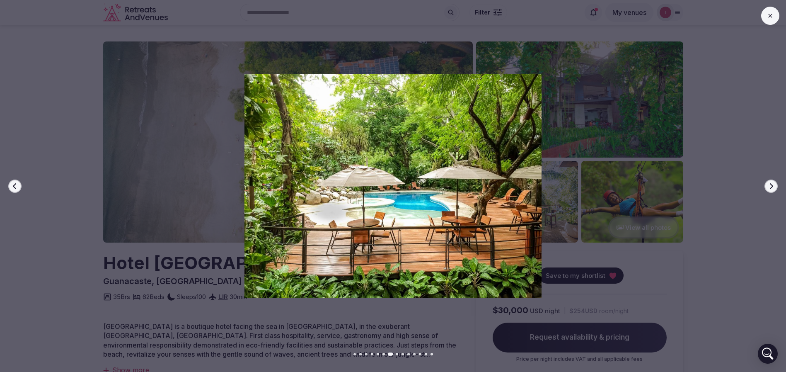
click at [774, 184] on icon "button" at bounding box center [771, 186] width 7 height 7
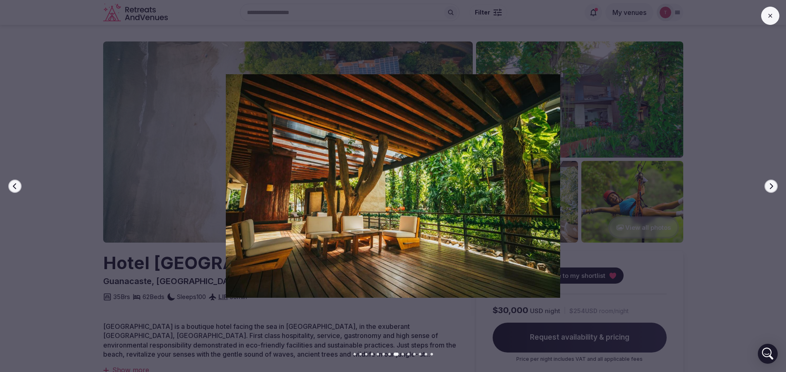
click at [774, 184] on icon "button" at bounding box center [771, 186] width 7 height 7
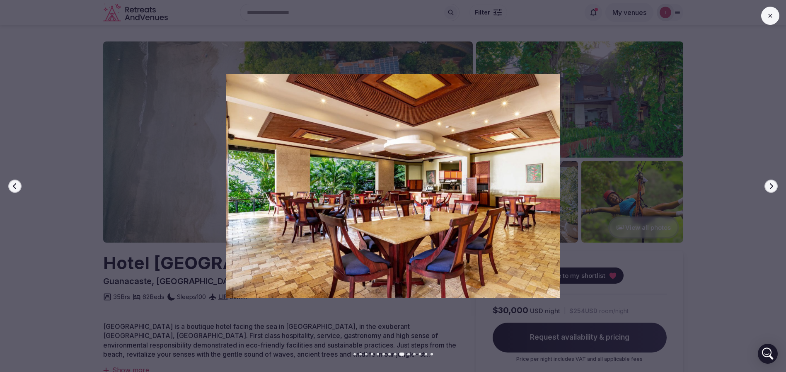
click at [774, 184] on icon "button" at bounding box center [771, 186] width 7 height 7
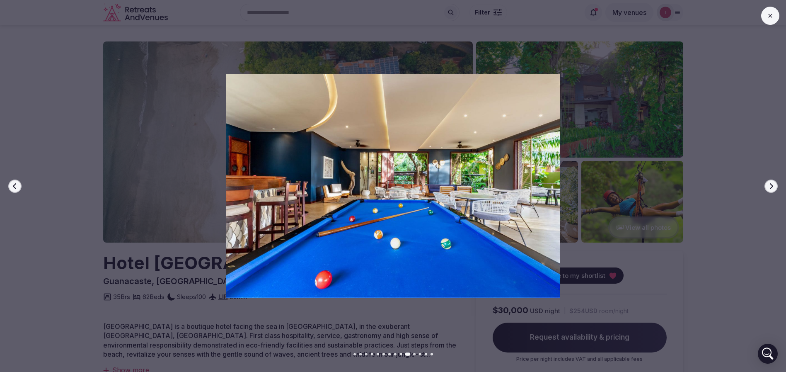
click at [774, 184] on icon "button" at bounding box center [771, 186] width 7 height 7
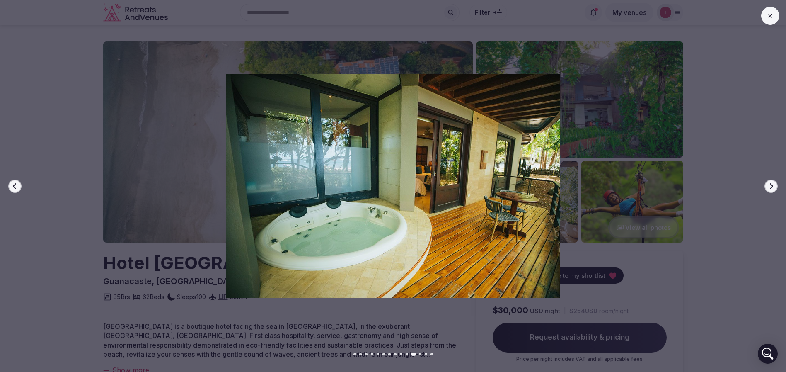
click at [775, 184] on button "Next slide" at bounding box center [771, 186] width 13 height 13
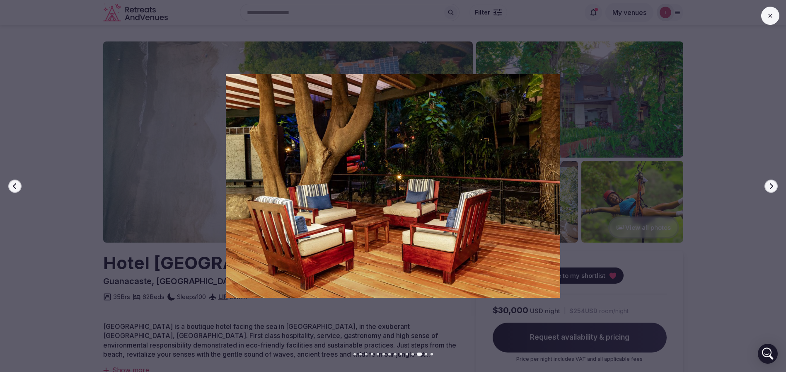
click at [775, 184] on button "Next slide" at bounding box center [771, 186] width 13 height 13
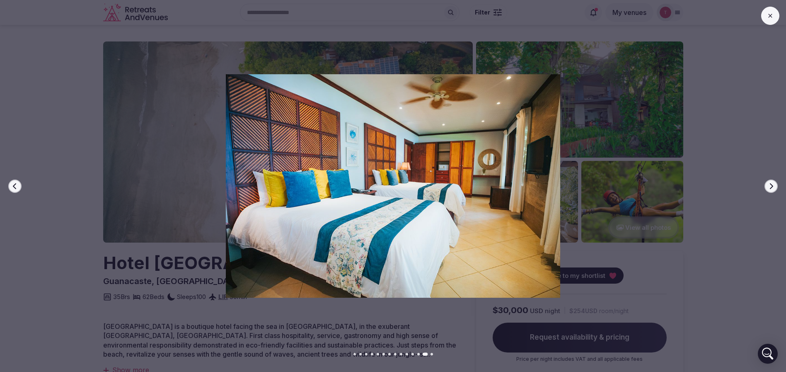
click at [775, 184] on button "Next slide" at bounding box center [771, 186] width 13 height 13
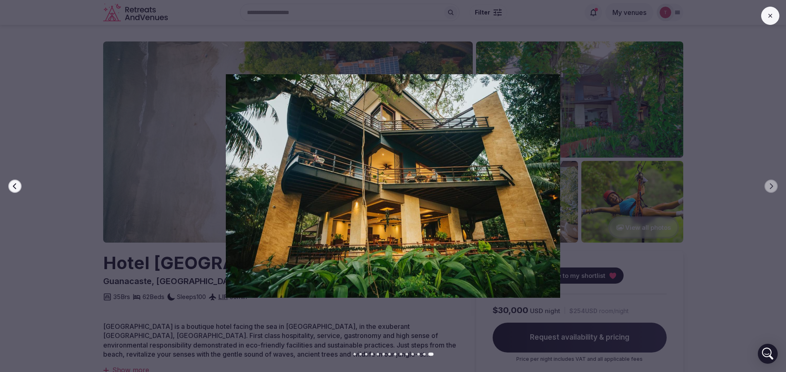
click at [779, 185] on div at bounding box center [389, 185] width 793 height 223
click at [6, 186] on div at bounding box center [389, 185] width 793 height 223
click at [10, 185] on button "Previous slide" at bounding box center [14, 186] width 13 height 13
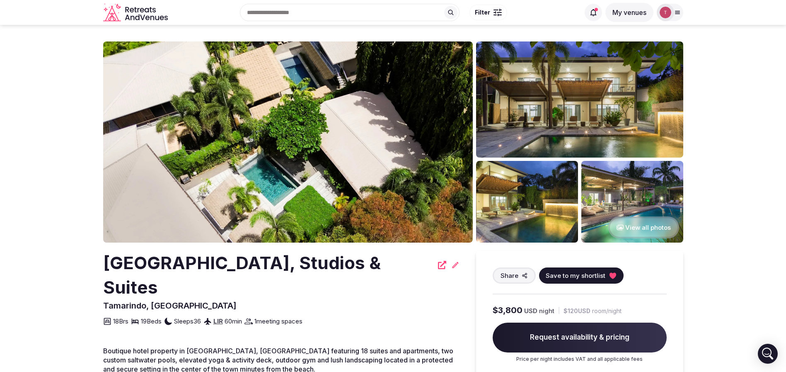
drag, startPoint x: 91, startPoint y: 262, endPoint x: 302, endPoint y: 283, distance: 212.1
copy h2 "[GEOGRAPHIC_DATA], Studios & Suites"
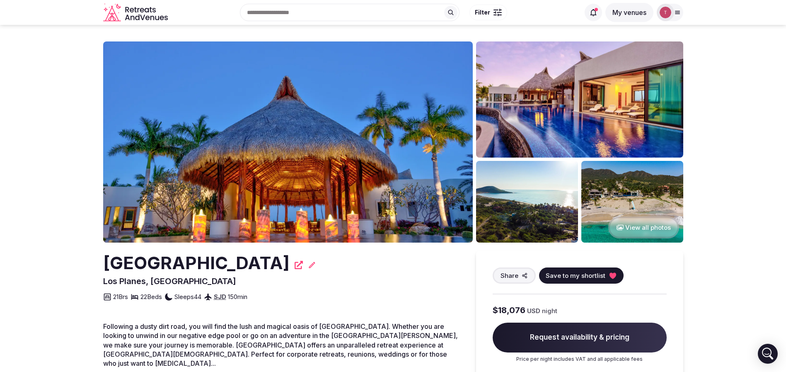
click at [299, 174] on img at bounding box center [288, 141] width 370 height 201
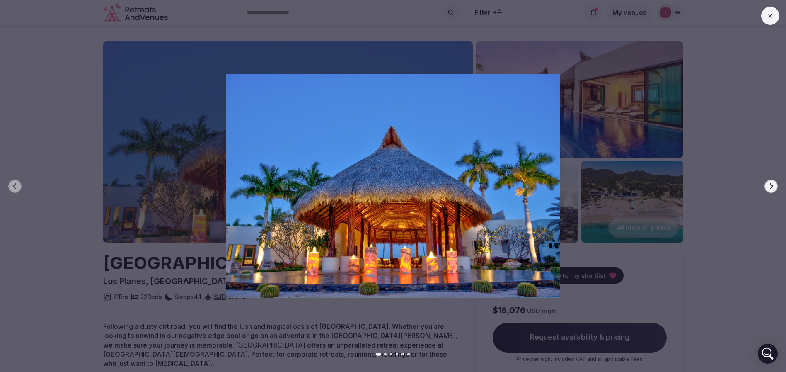
click at [778, 183] on div at bounding box center [389, 185] width 793 height 223
click at [775, 183] on button "Next slide" at bounding box center [771, 186] width 13 height 13
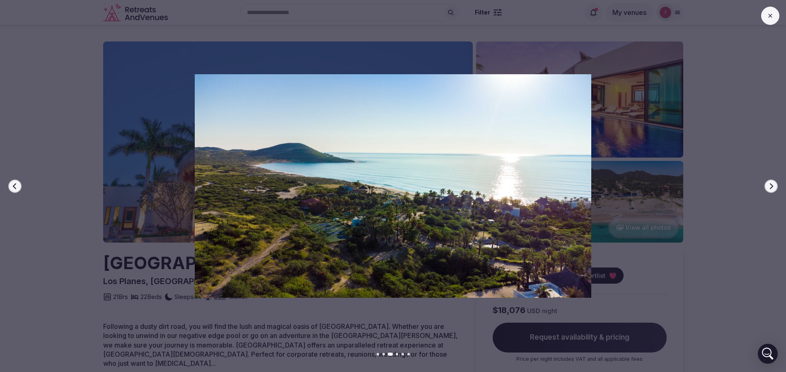
click at [775, 183] on button "Next slide" at bounding box center [771, 186] width 13 height 13
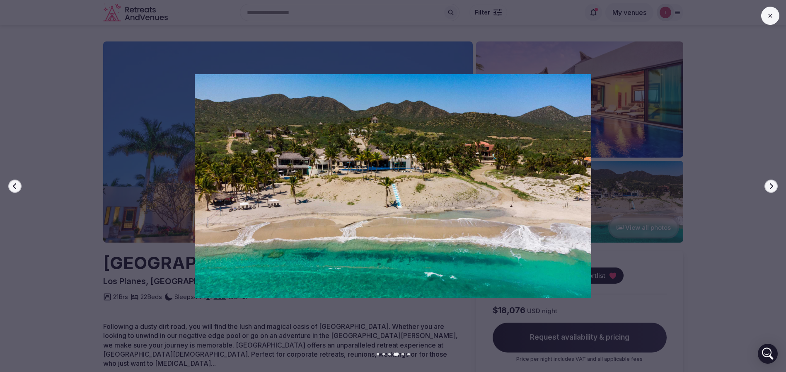
click at [775, 183] on button "Next slide" at bounding box center [771, 186] width 13 height 13
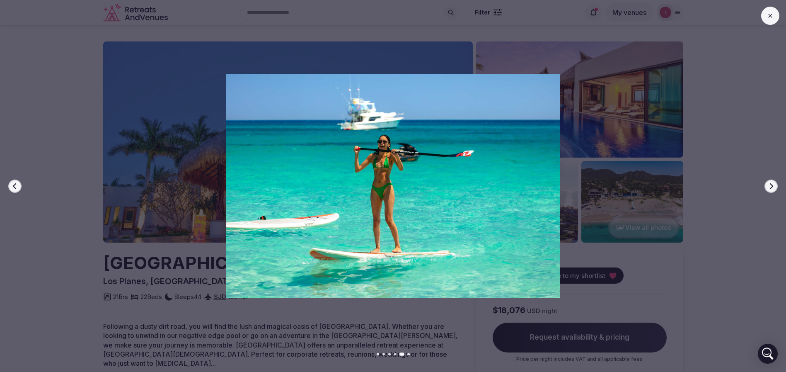
click at [775, 183] on button "Next slide" at bounding box center [771, 186] width 13 height 13
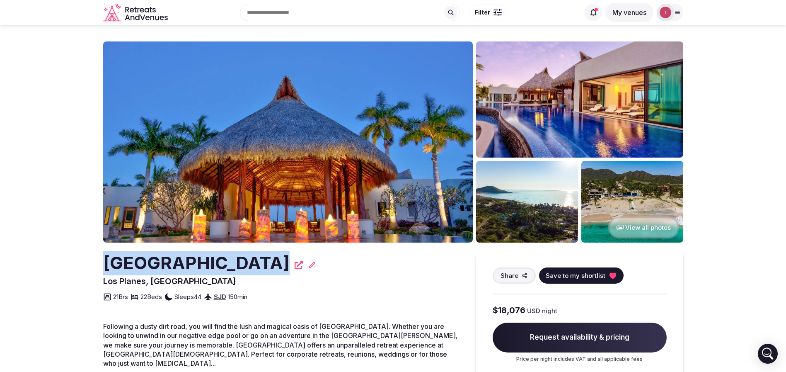
drag, startPoint x: 81, startPoint y: 268, endPoint x: 262, endPoint y: 258, distance: 181.5
click at [262, 258] on section "View all photos [GEOGRAPHIC_DATA] [GEOGRAPHIC_DATA], [GEOGRAPHIC_DATA] Share Sa…" at bounding box center [393, 305] width 786 height 560
copy h2 "[GEOGRAPHIC_DATA]"
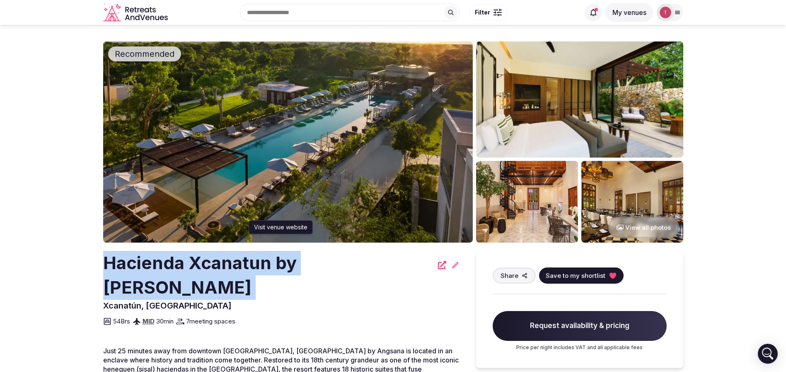
drag, startPoint x: 85, startPoint y: 268, endPoint x: 383, endPoint y: 264, distance: 297.3
copy div "Hacienda Xcanatun by [PERSON_NAME]"
click at [345, 149] on img at bounding box center [288, 141] width 370 height 201
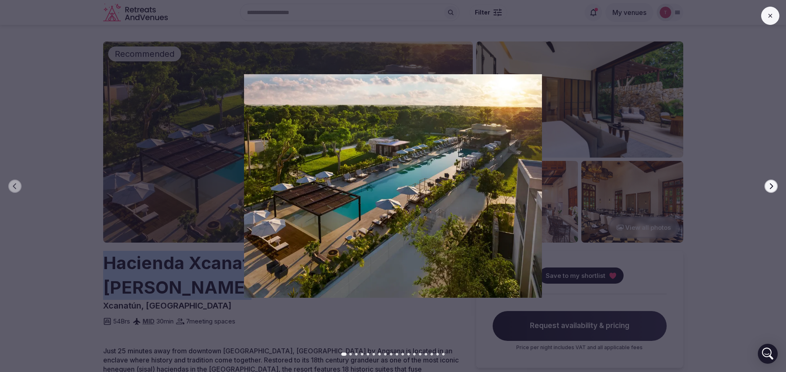
click at [773, 182] on button "Next slide" at bounding box center [771, 186] width 13 height 13
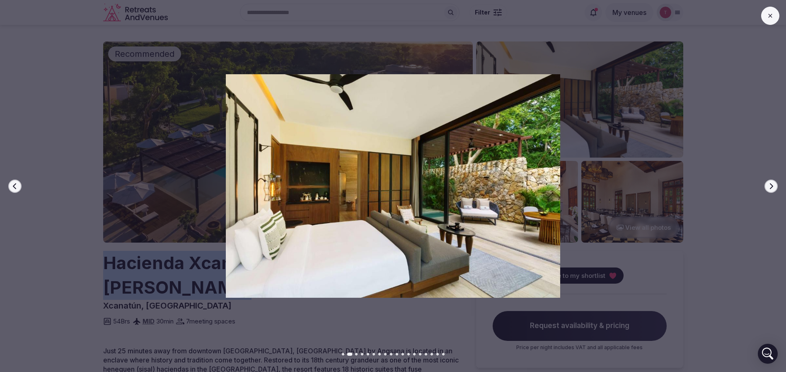
click at [773, 182] on button "Next slide" at bounding box center [771, 186] width 13 height 13
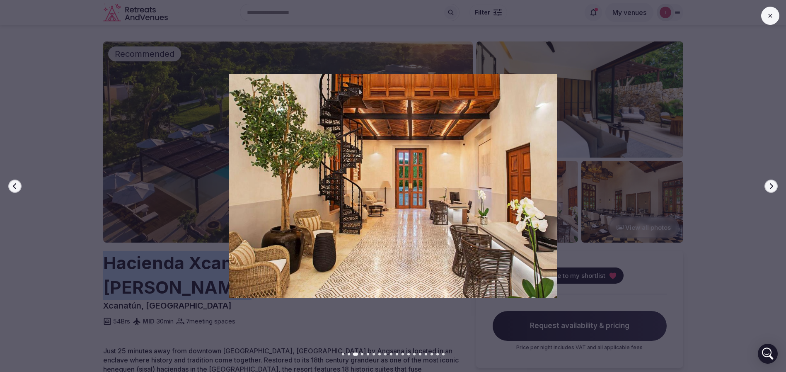
click at [773, 182] on button "Next slide" at bounding box center [771, 186] width 13 height 13
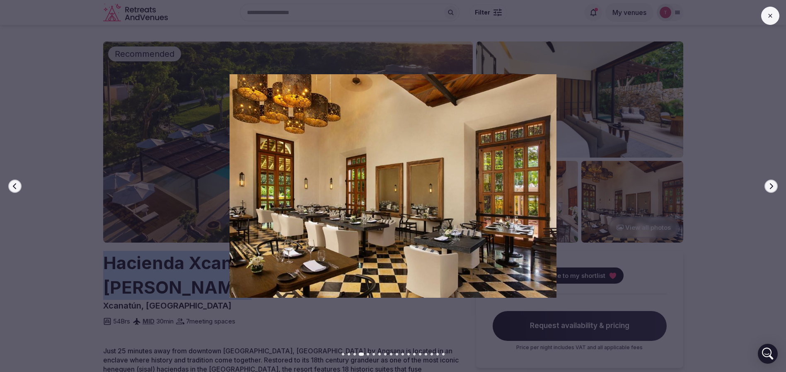
click at [773, 182] on button "Next slide" at bounding box center [771, 186] width 13 height 13
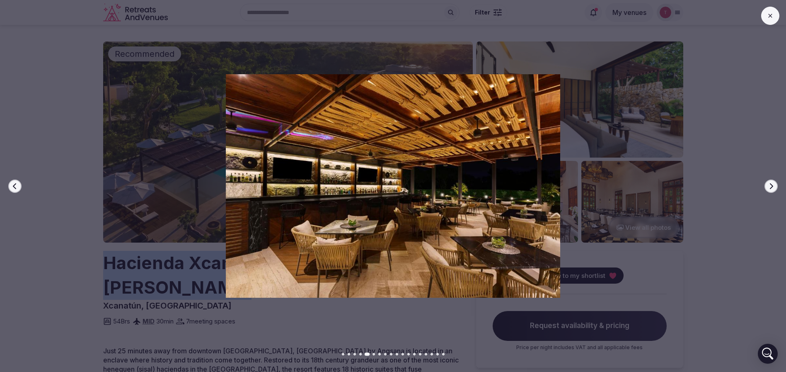
click at [773, 182] on button "Next slide" at bounding box center [771, 186] width 13 height 13
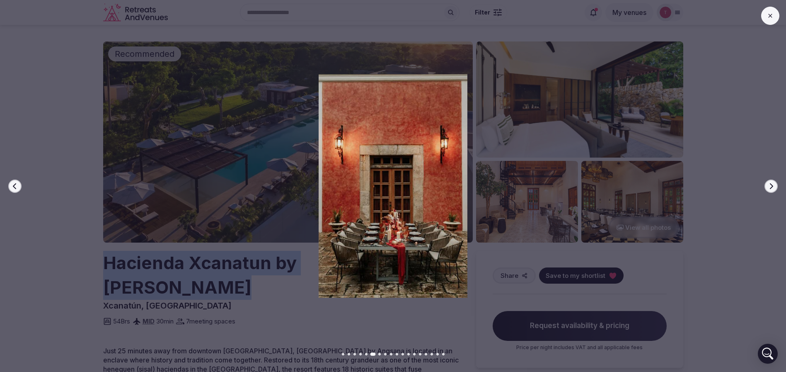
click at [773, 182] on button "Next slide" at bounding box center [771, 186] width 13 height 13
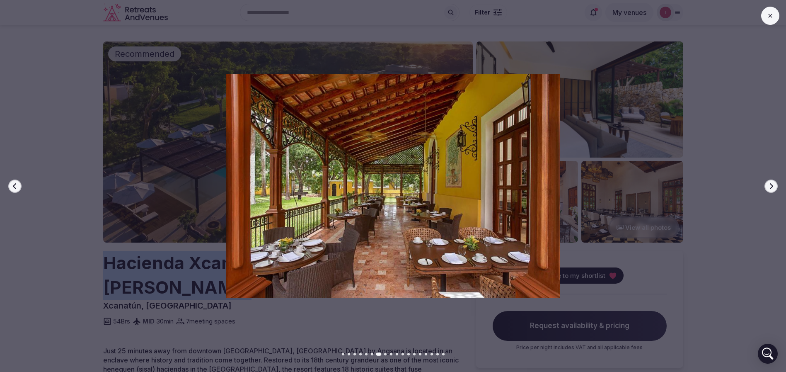
click at [773, 182] on button "Next slide" at bounding box center [771, 186] width 13 height 13
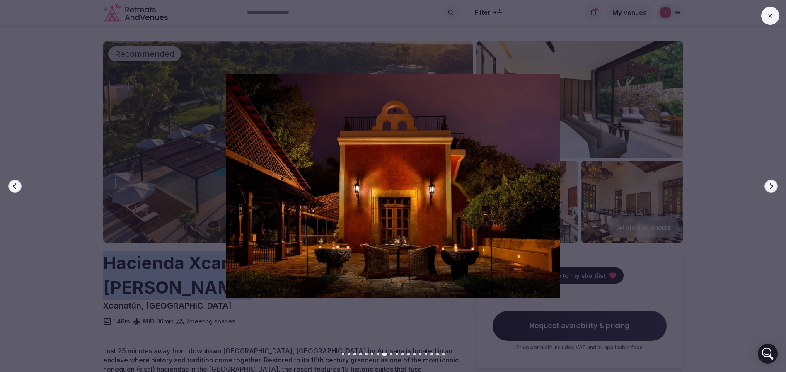
click at [773, 182] on button "Next slide" at bounding box center [771, 186] width 13 height 13
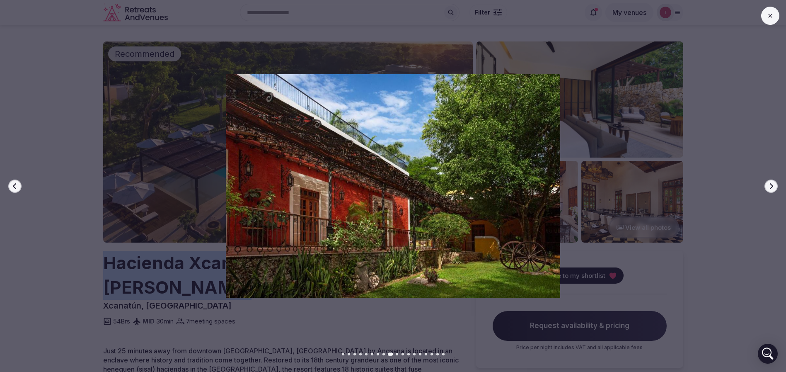
click at [773, 182] on button "Next slide" at bounding box center [771, 186] width 13 height 13
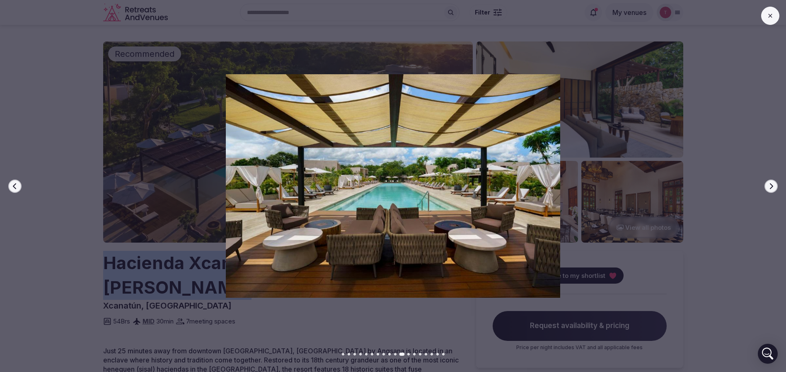
click at [773, 182] on button "Next slide" at bounding box center [771, 186] width 13 height 13
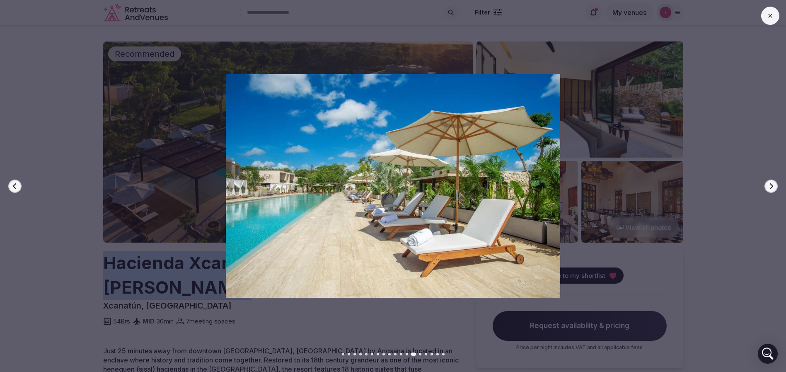
click at [773, 182] on button "Next slide" at bounding box center [771, 186] width 13 height 13
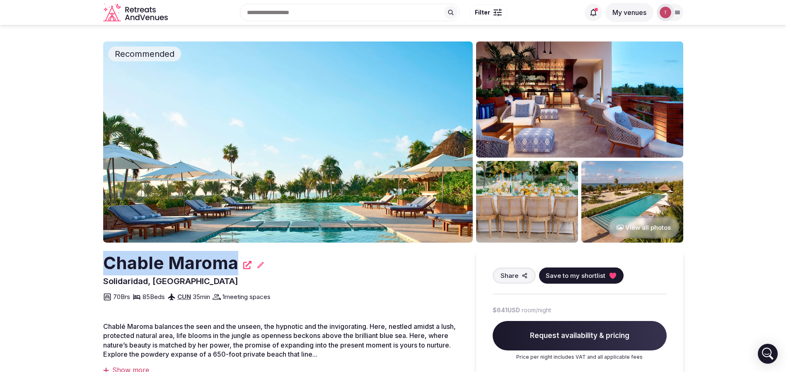
drag, startPoint x: 94, startPoint y: 261, endPoint x: 235, endPoint y: 255, distance: 141.1
click at [235, 255] on section "Recommended View all photos Chable Maroma Solidaridad, [GEOGRAPHIC_DATA] Share …" at bounding box center [393, 300] width 786 height 551
copy h2 "Chable Maroma"
click at [294, 187] on img at bounding box center [288, 141] width 370 height 201
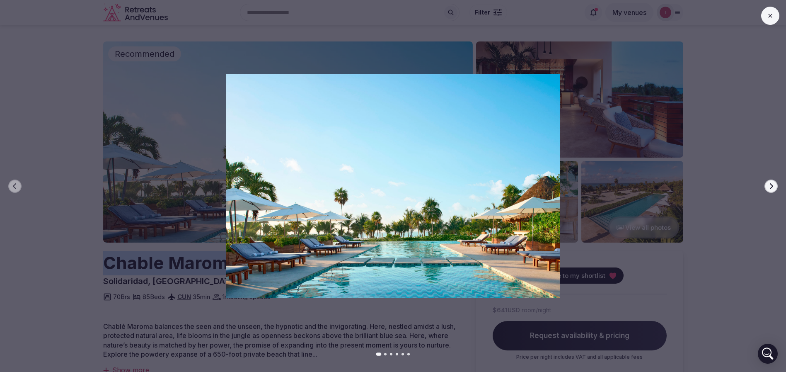
click at [765, 186] on button "Next slide" at bounding box center [771, 186] width 13 height 13
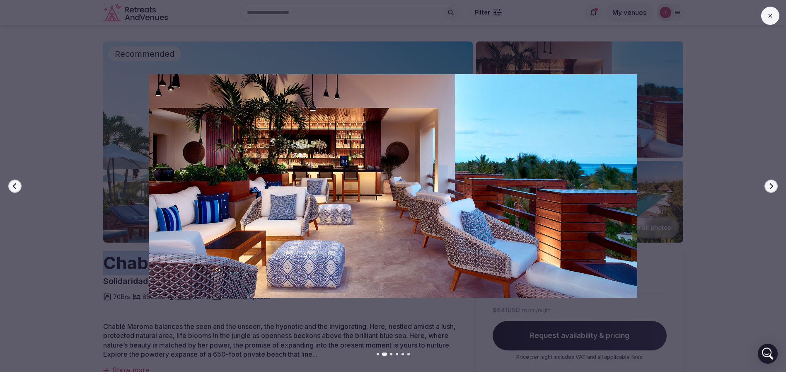
click at [773, 185] on icon "button" at bounding box center [771, 186] width 7 height 7
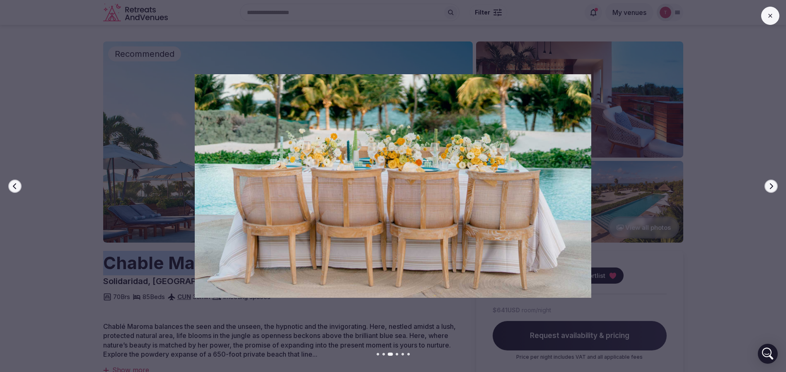
click at [773, 185] on icon "button" at bounding box center [771, 186] width 7 height 7
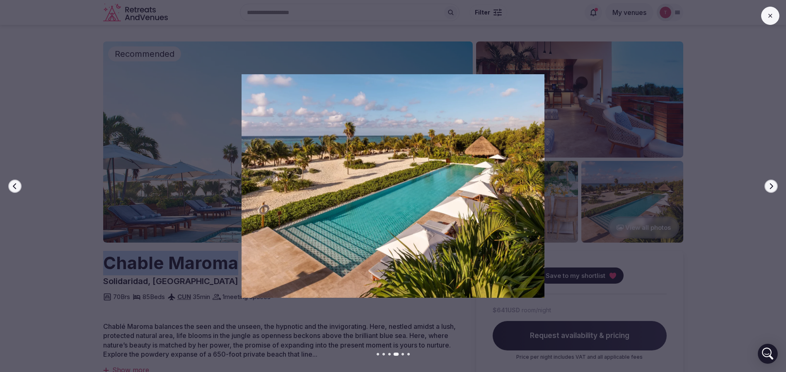
click at [773, 186] on icon "button" at bounding box center [771, 186] width 3 height 6
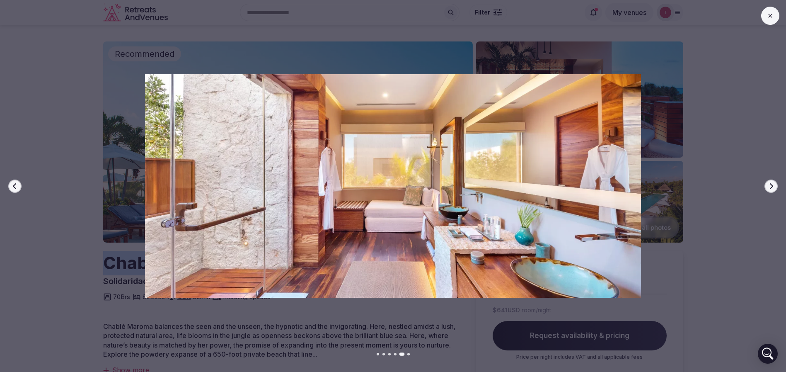
click at [773, 186] on icon "button" at bounding box center [771, 186] width 3 height 6
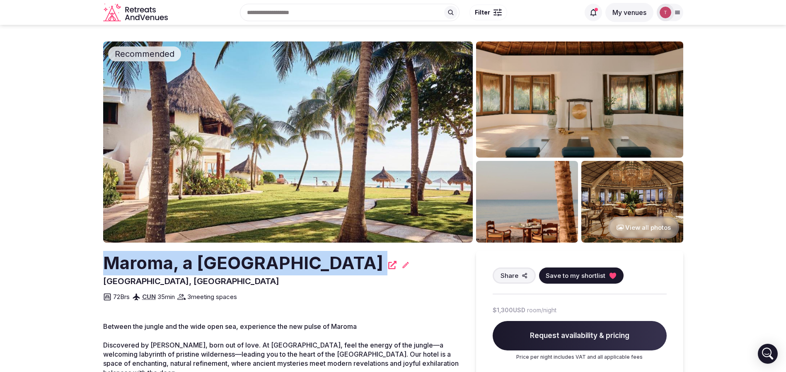
drag, startPoint x: 194, startPoint y: 269, endPoint x: 325, endPoint y: 266, distance: 130.2
click at [325, 266] on section "Recommended View all photos Maroma, a [GEOGRAPHIC_DATA], [GEOGRAPHIC_DATA] Shar…" at bounding box center [393, 310] width 786 height 570
click at [280, 187] on img at bounding box center [288, 141] width 370 height 201
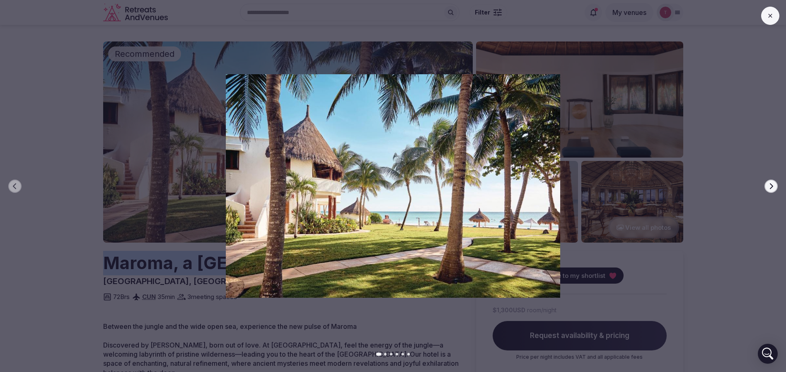
click at [773, 186] on icon "button" at bounding box center [771, 186] width 3 height 6
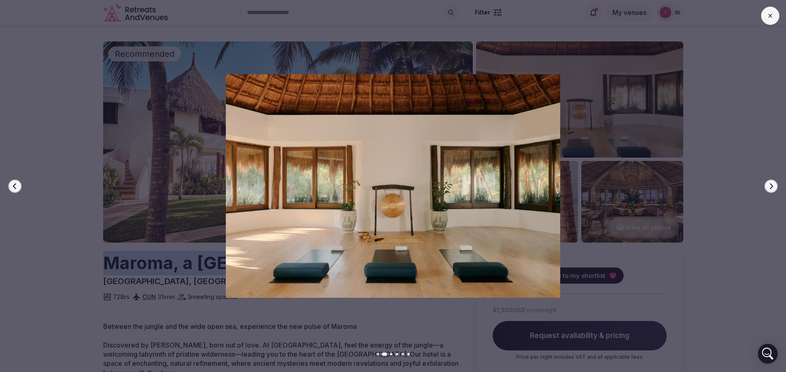
click at [774, 186] on icon "button" at bounding box center [771, 186] width 7 height 7
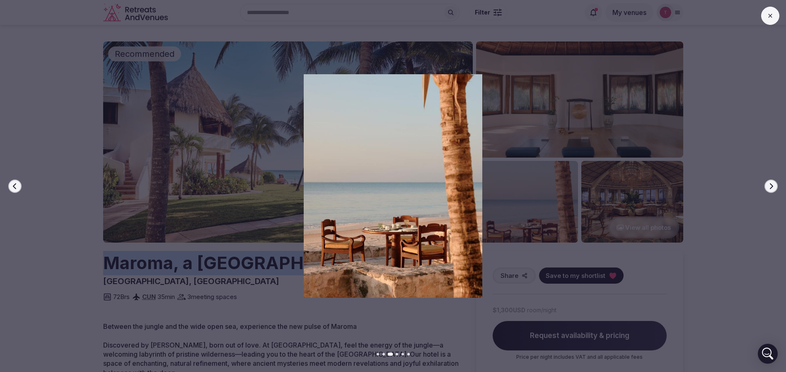
click at [774, 186] on icon "button" at bounding box center [771, 186] width 7 height 7
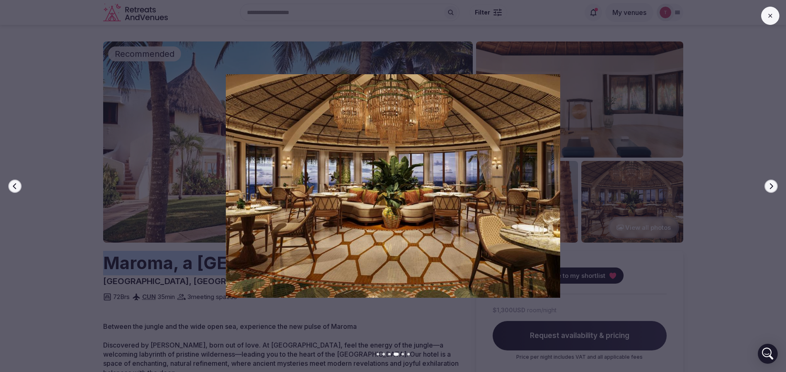
click at [774, 186] on icon "button" at bounding box center [771, 186] width 7 height 7
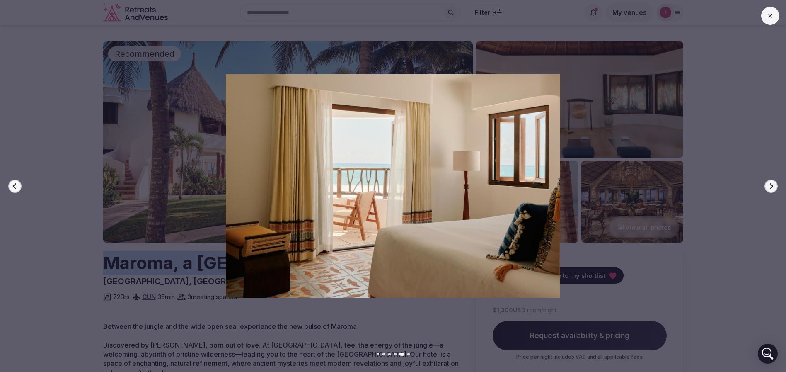
click at [11, 184] on button "Previous slide" at bounding box center [14, 186] width 13 height 13
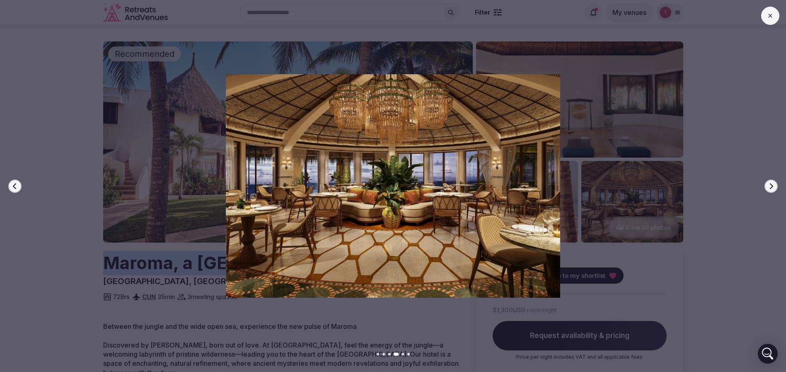
click at [772, 186] on icon "button" at bounding box center [771, 186] width 7 height 7
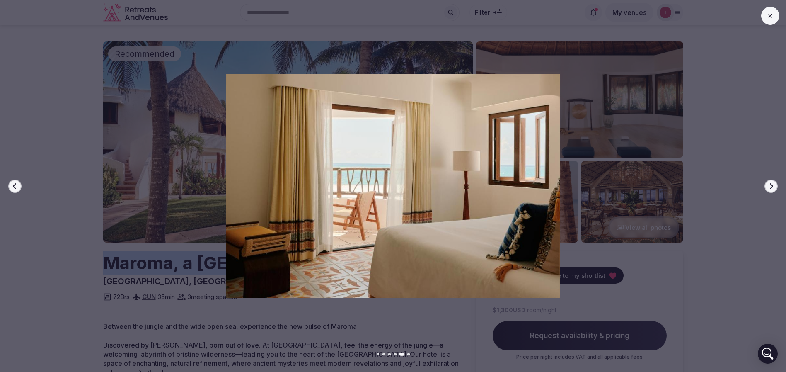
click at [772, 182] on button "Next slide" at bounding box center [771, 186] width 13 height 13
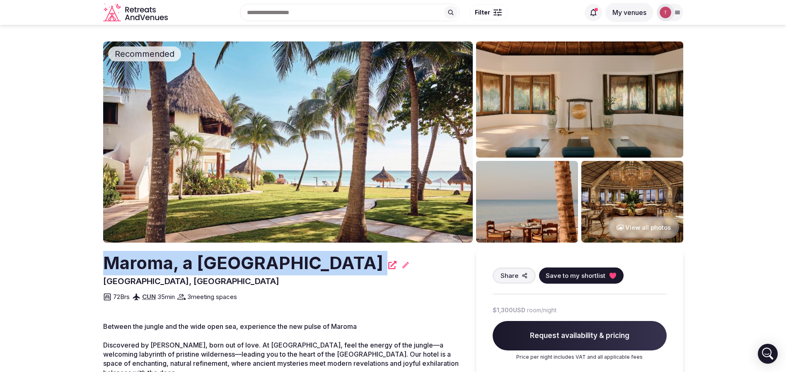
click at [120, 257] on h2 "Maroma, a Belmond Hotel" at bounding box center [243, 263] width 280 height 24
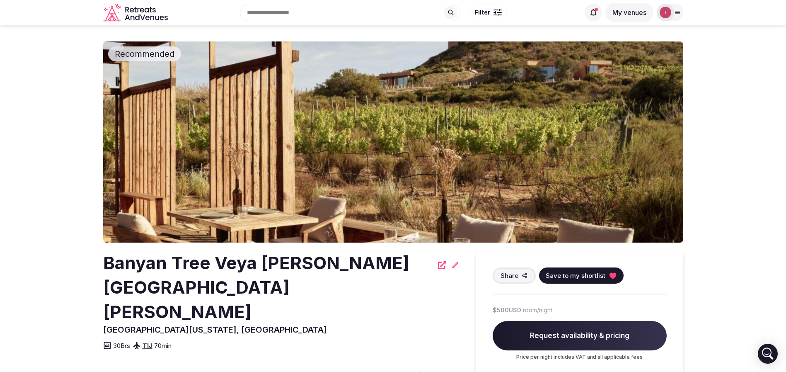
click at [249, 146] on img at bounding box center [393, 141] width 580 height 201
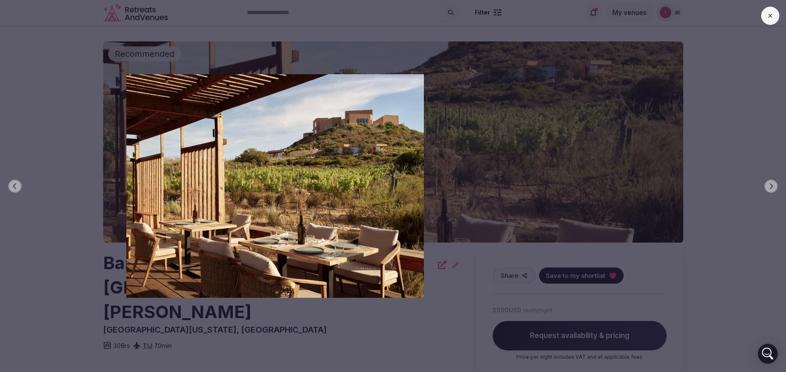
click at [764, 183] on div "Previous slide Next slide" at bounding box center [393, 186] width 786 height 372
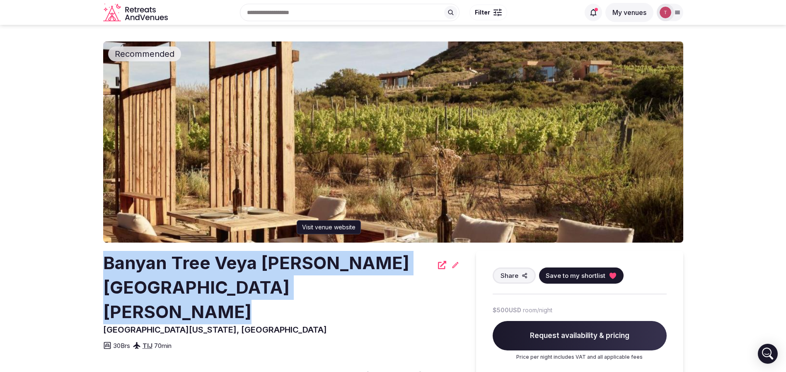
drag, startPoint x: 75, startPoint y: 269, endPoint x: 434, endPoint y: 264, distance: 358.6
click at [434, 264] on section "Recommended Banyan Tree Veya Valle de Guadalupe Visit venue website Visit venue…" at bounding box center [393, 244] width 786 height 439
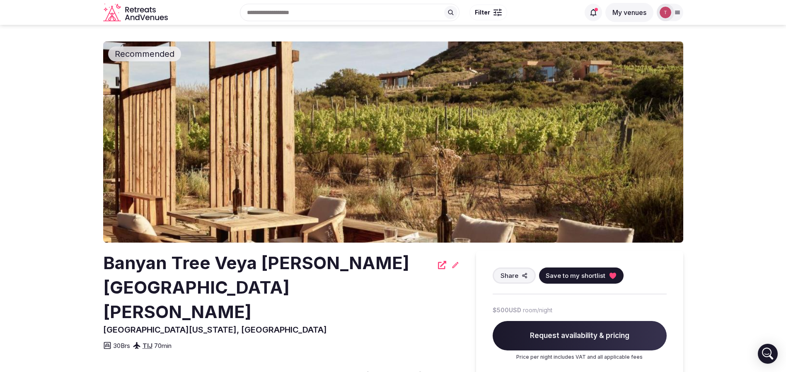
click at [51, 203] on section "Recommended Banyan Tree Veya Valle de Guadalupe Baja California, Mexico Share S…" at bounding box center [393, 244] width 786 height 439
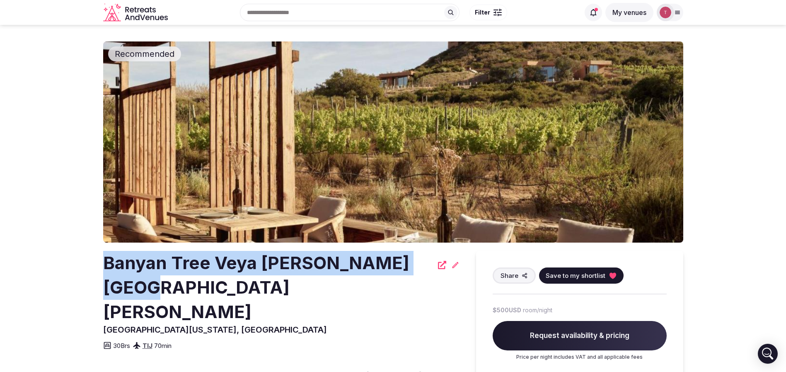
drag, startPoint x: 93, startPoint y: 260, endPoint x: 422, endPoint y: 257, distance: 328.8
click at [422, 257] on section "Recommended Banyan Tree Veya Valle de Guadalupe Baja California, Mexico Share S…" at bounding box center [393, 244] width 786 height 439
copy h2 "Banyan Tree Veya Valle de Guadalupe"
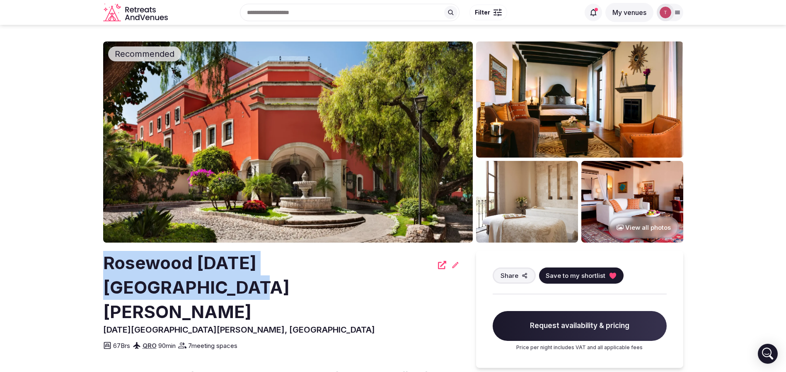
drag, startPoint x: 165, startPoint y: 261, endPoint x: 385, endPoint y: 265, distance: 220.2
copy h2 "Rosewood San Miguel de Allende"
click at [346, 129] on img at bounding box center [288, 141] width 370 height 201
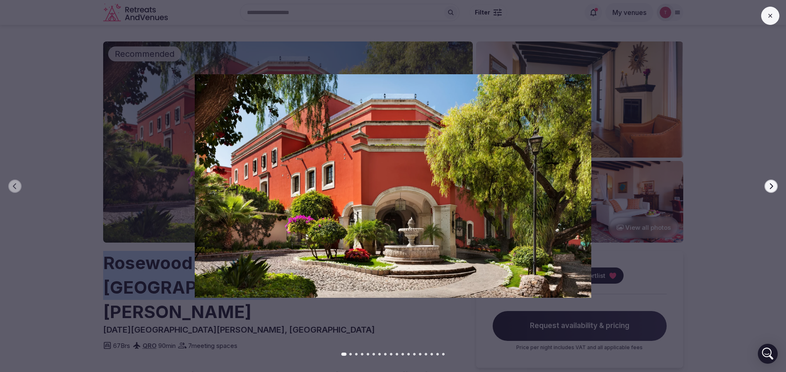
click at [772, 187] on icon "button" at bounding box center [771, 186] width 3 height 6
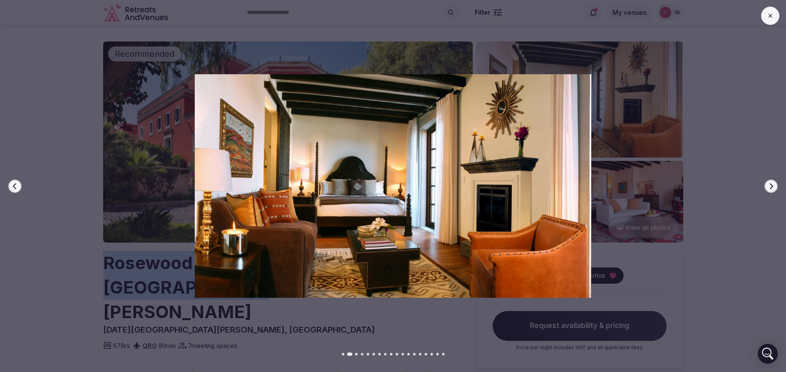
click at [772, 187] on icon "button" at bounding box center [771, 186] width 3 height 6
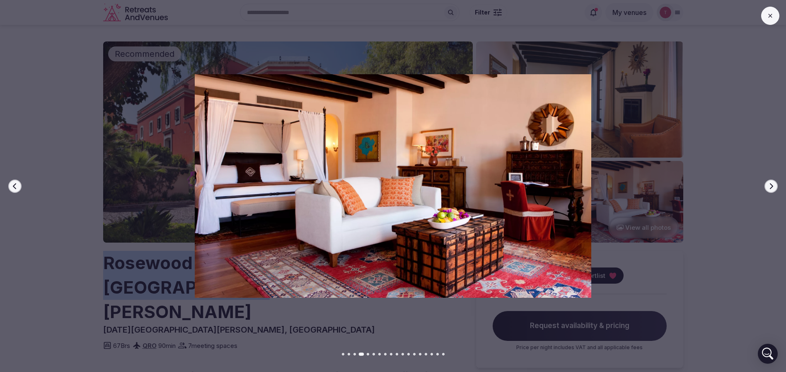
click at [15, 189] on icon "button" at bounding box center [15, 186] width 7 height 7
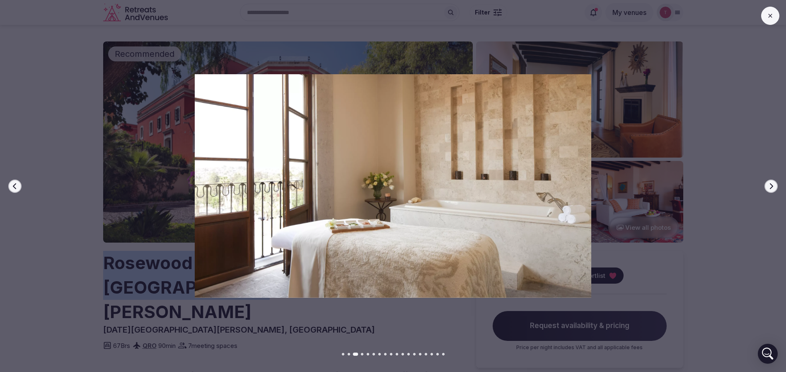
click at [774, 190] on button "Next slide" at bounding box center [771, 186] width 13 height 13
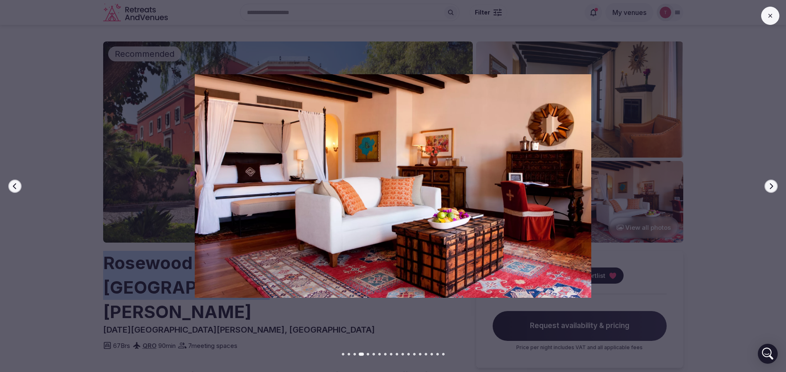
click at [774, 190] on button "Next slide" at bounding box center [771, 186] width 13 height 13
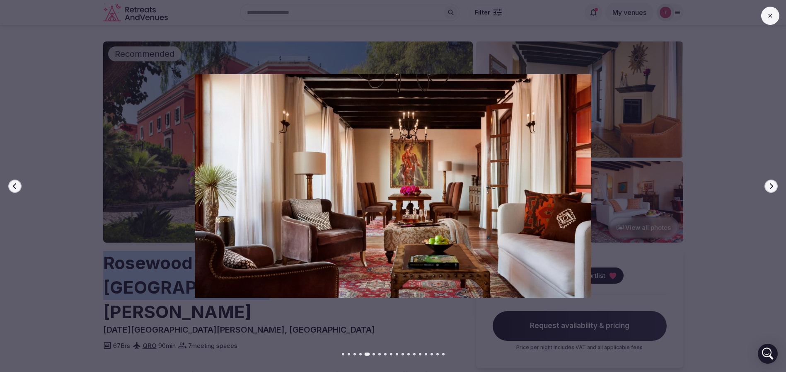
click at [774, 190] on button "Next slide" at bounding box center [771, 186] width 13 height 13
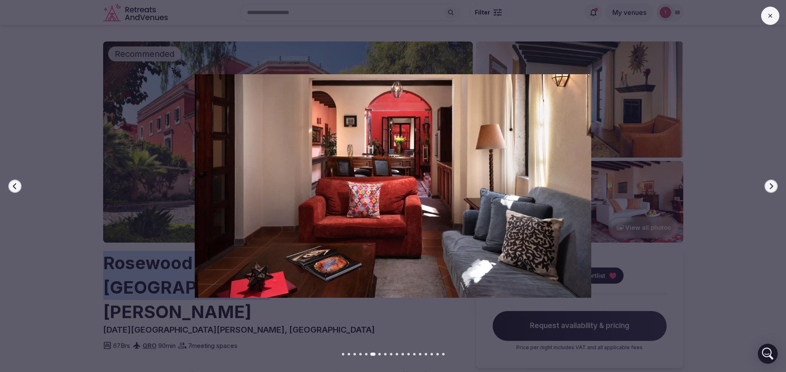
click at [774, 190] on button "Next slide" at bounding box center [771, 186] width 13 height 13
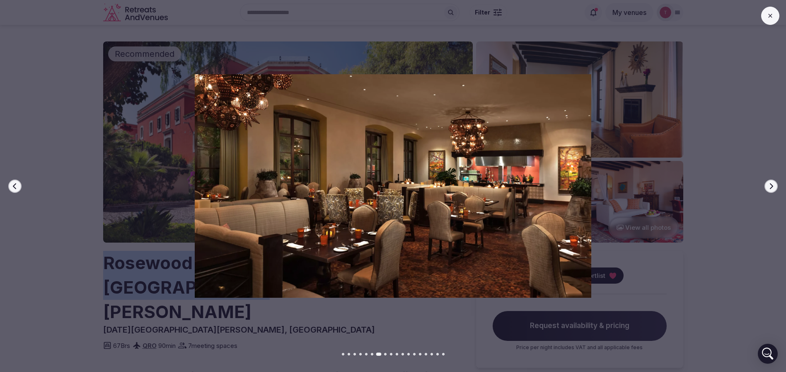
click at [774, 190] on button "Next slide" at bounding box center [771, 186] width 13 height 13
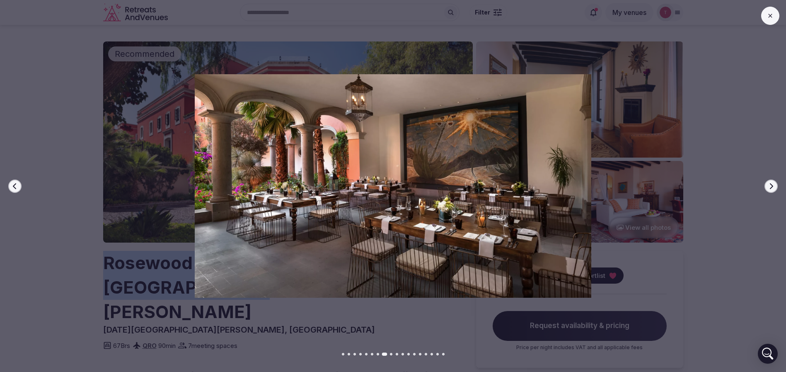
click at [774, 190] on button "Next slide" at bounding box center [771, 186] width 13 height 13
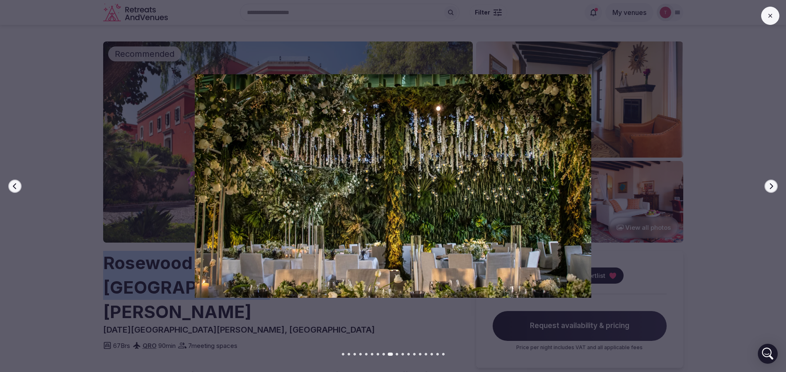
click at [774, 190] on button "Next slide" at bounding box center [771, 186] width 13 height 13
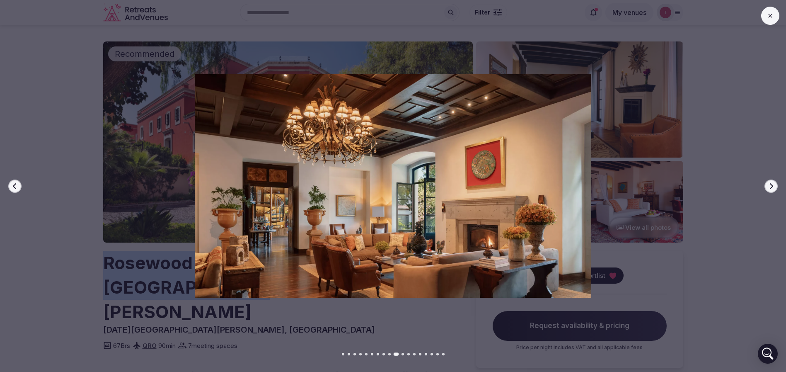
click at [774, 190] on button "Next slide" at bounding box center [771, 186] width 13 height 13
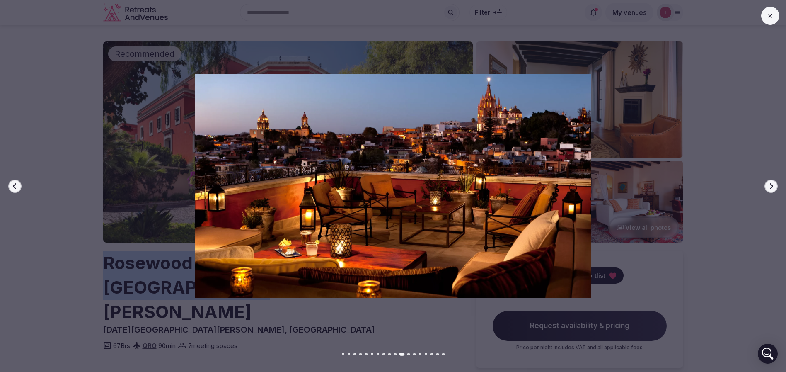
click at [774, 190] on button "Next slide" at bounding box center [771, 186] width 13 height 13
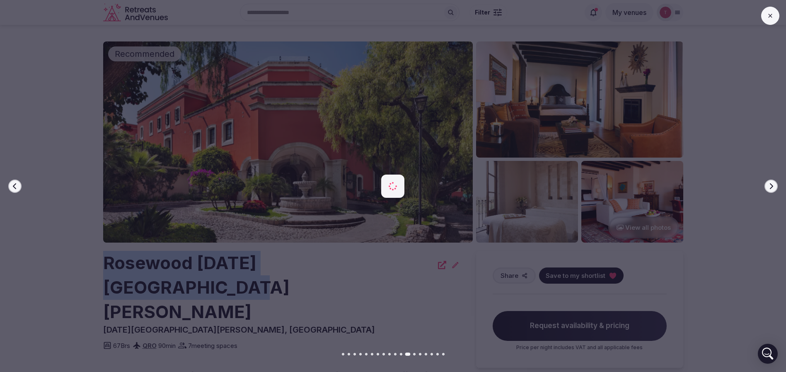
click at [774, 190] on button "Next slide" at bounding box center [771, 186] width 13 height 13
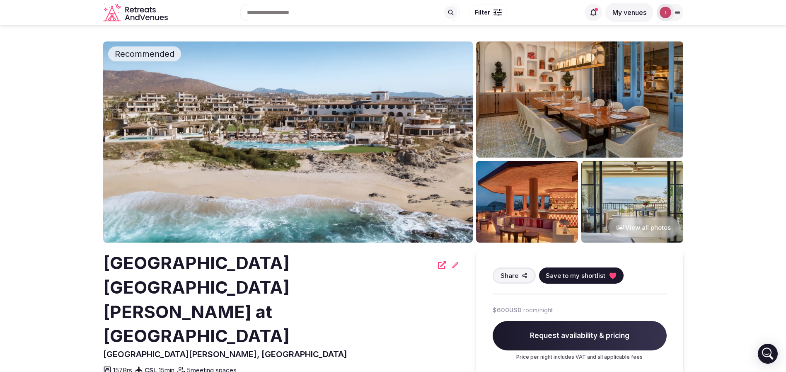
click at [275, 210] on img at bounding box center [288, 141] width 370 height 201
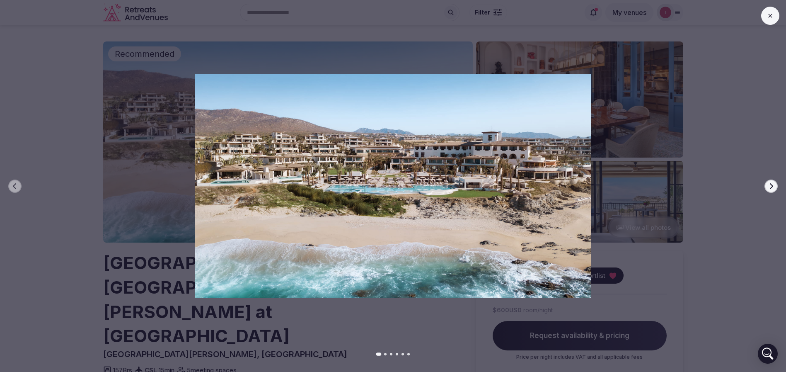
click at [776, 187] on button "Next slide" at bounding box center [771, 186] width 13 height 13
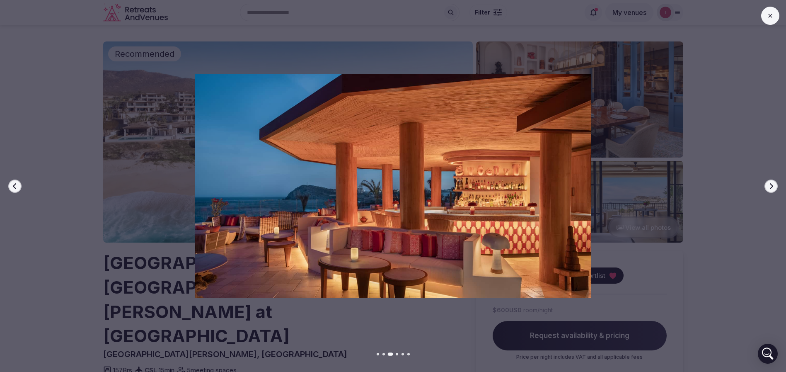
click at [776, 186] on button "Next slide" at bounding box center [771, 186] width 13 height 13
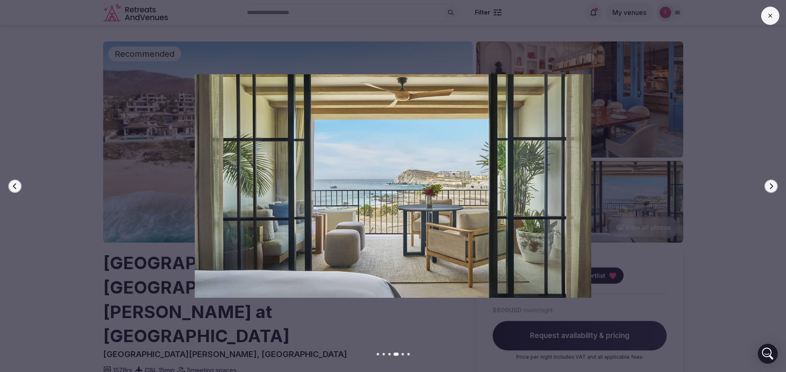
click at [775, 182] on button "Next slide" at bounding box center [771, 186] width 13 height 13
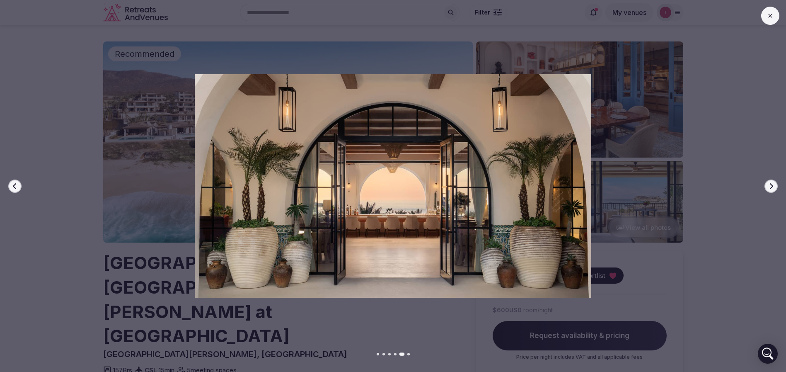
click at [775, 182] on button "Next slide" at bounding box center [771, 186] width 13 height 13
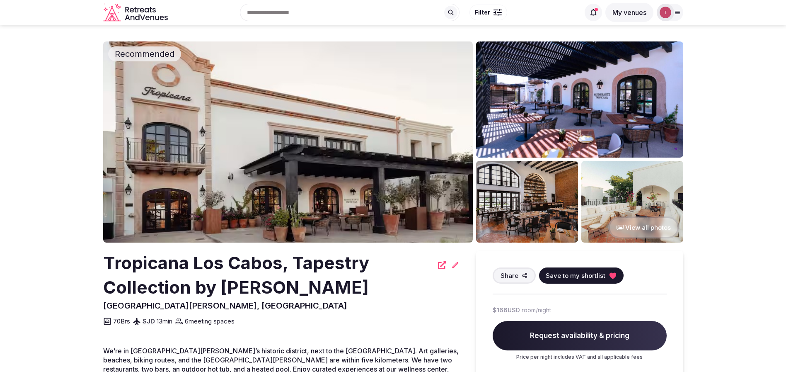
click at [347, 153] on img at bounding box center [288, 141] width 370 height 201
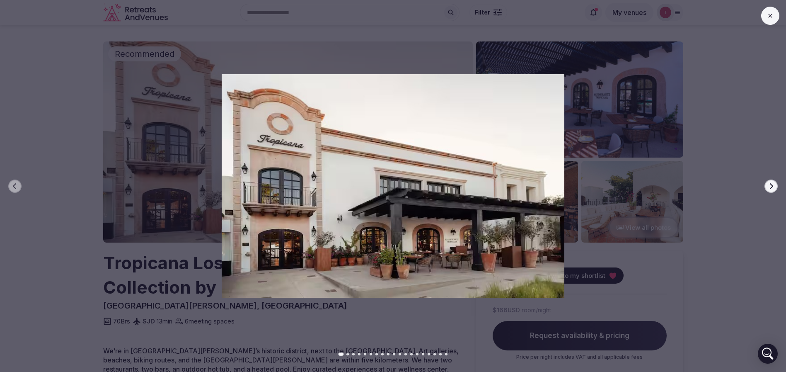
click at [774, 184] on button "Next slide" at bounding box center [771, 186] width 13 height 13
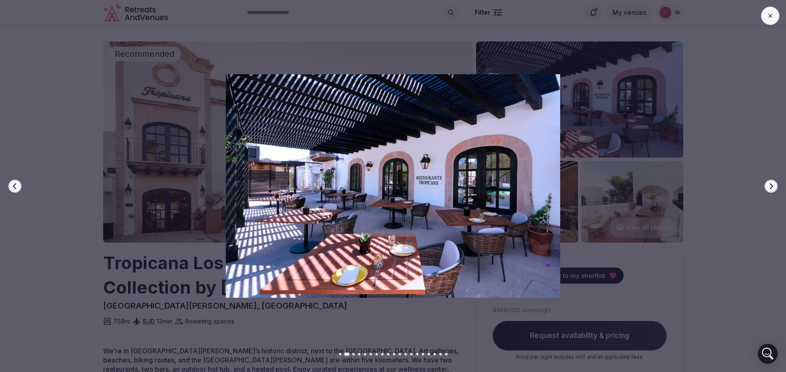
click at [774, 186] on icon "button" at bounding box center [771, 186] width 7 height 7
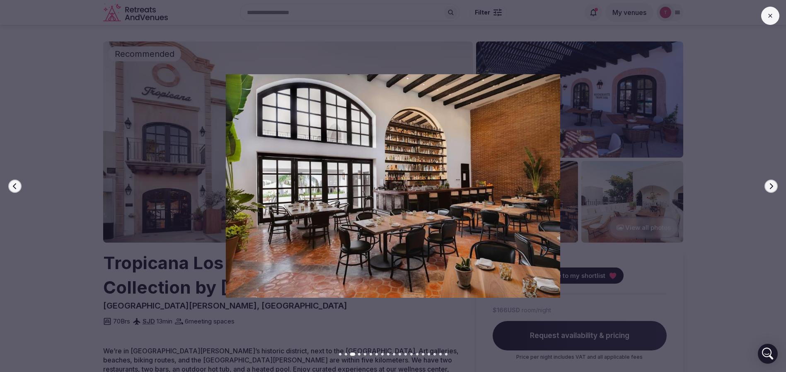
click at [774, 186] on icon "button" at bounding box center [771, 186] width 7 height 7
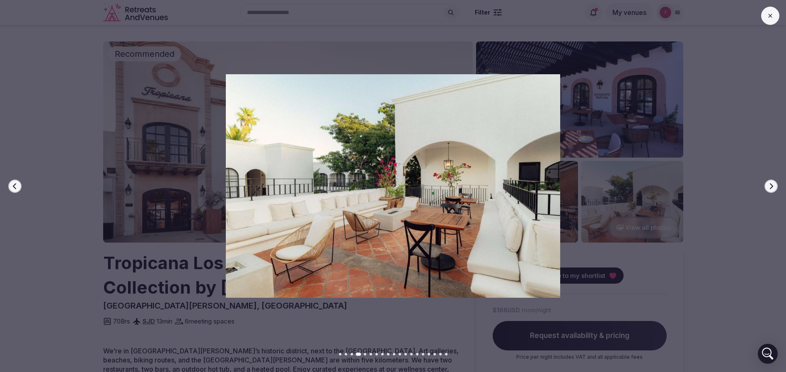
click at [774, 186] on icon "button" at bounding box center [771, 186] width 7 height 7
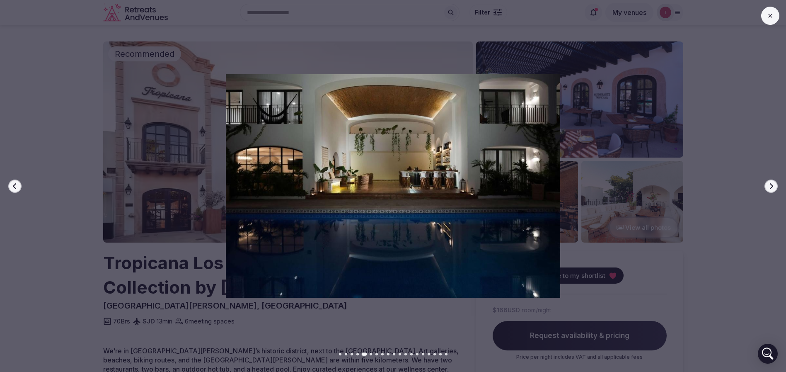
click at [774, 186] on icon "button" at bounding box center [771, 186] width 7 height 7
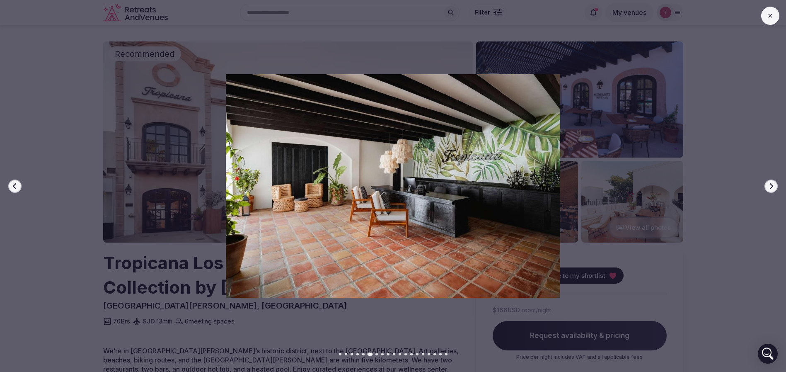
click at [774, 186] on icon "button" at bounding box center [771, 186] width 7 height 7
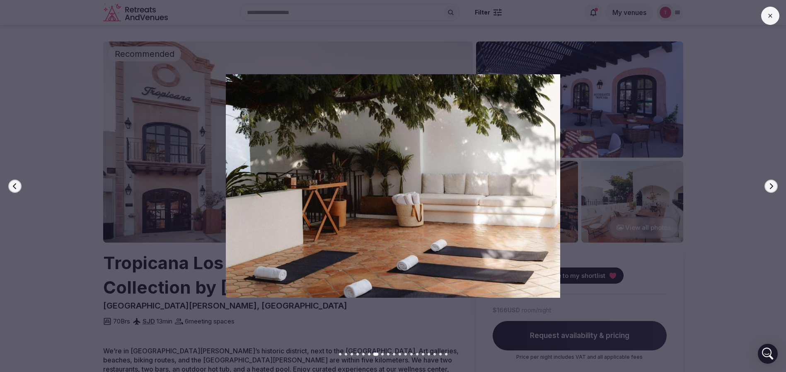
click at [774, 186] on icon "button" at bounding box center [771, 186] width 7 height 7
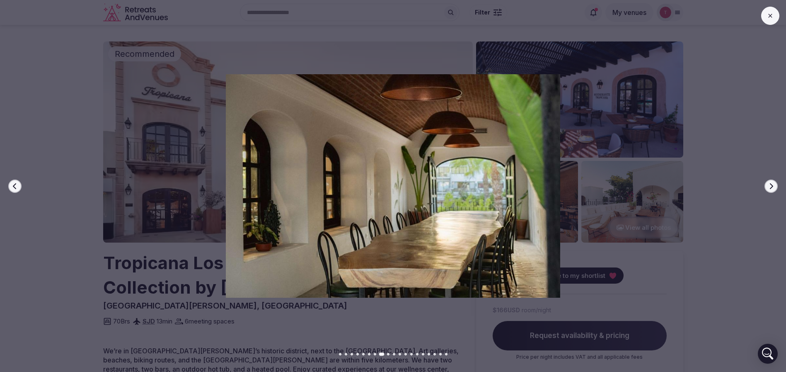
click at [774, 186] on icon "button" at bounding box center [771, 186] width 7 height 7
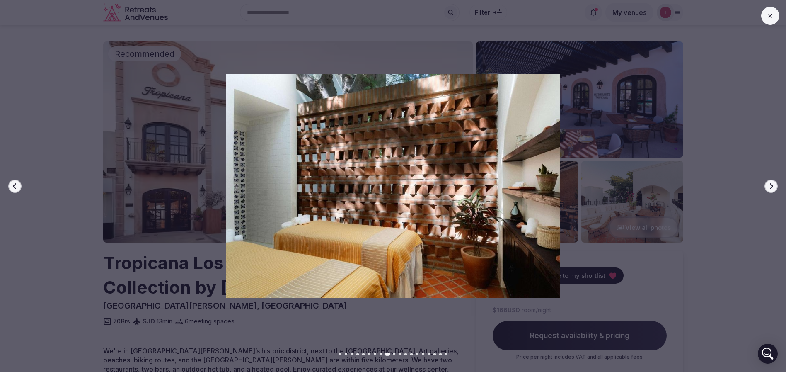
click at [774, 186] on icon "button" at bounding box center [771, 186] width 7 height 7
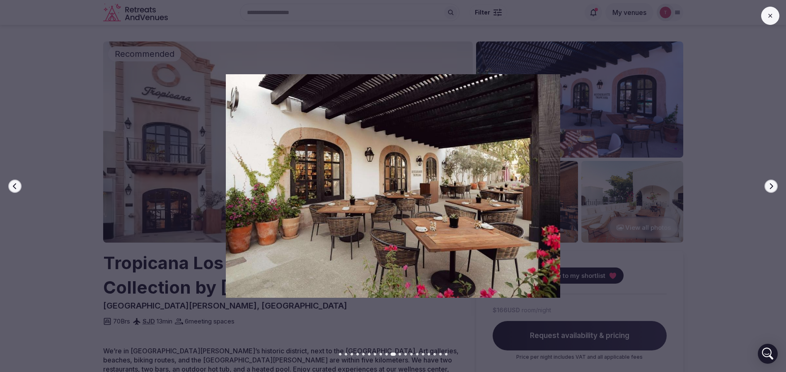
click at [774, 186] on icon "button" at bounding box center [771, 186] width 7 height 7
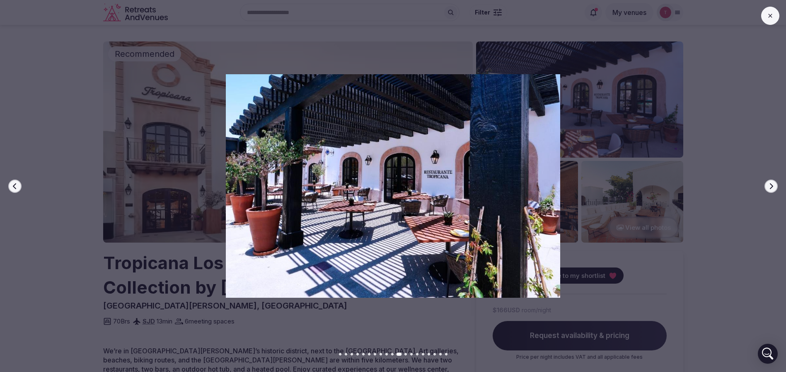
click at [774, 186] on icon "button" at bounding box center [771, 186] width 7 height 7
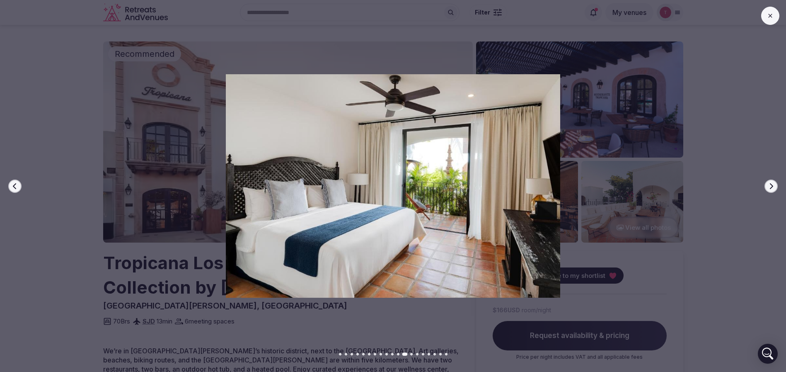
click at [774, 186] on icon "button" at bounding box center [771, 186] width 7 height 7
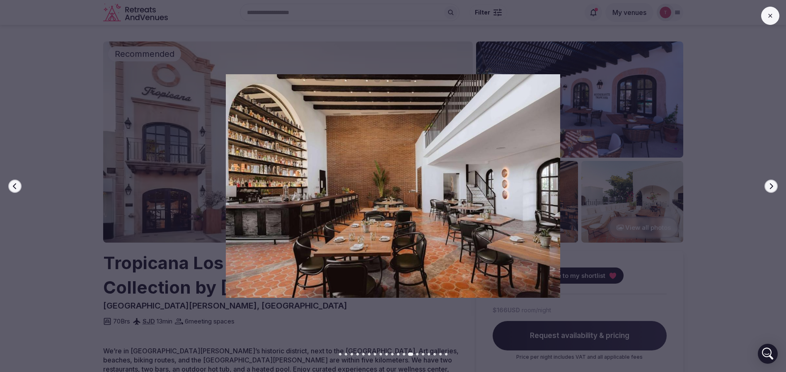
click at [774, 186] on icon "button" at bounding box center [771, 186] width 7 height 7
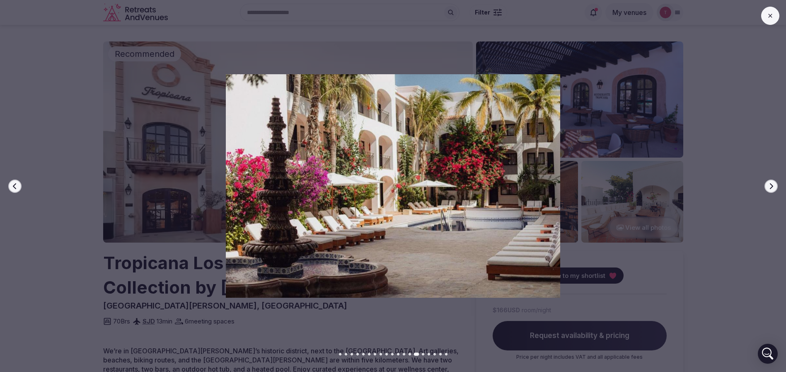
click at [774, 186] on icon "button" at bounding box center [771, 186] width 7 height 7
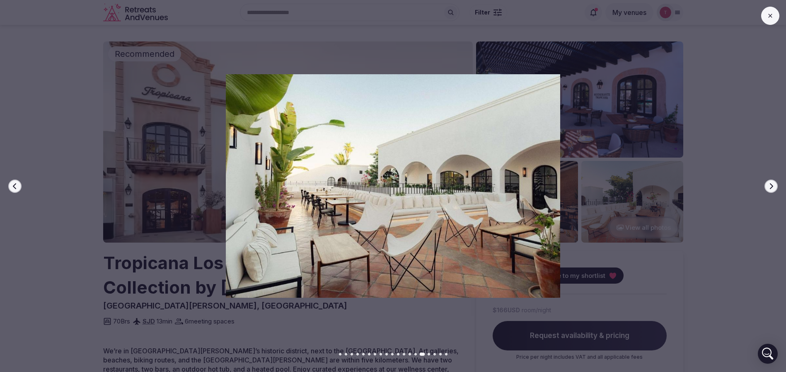
click at [774, 186] on icon "button" at bounding box center [771, 186] width 7 height 7
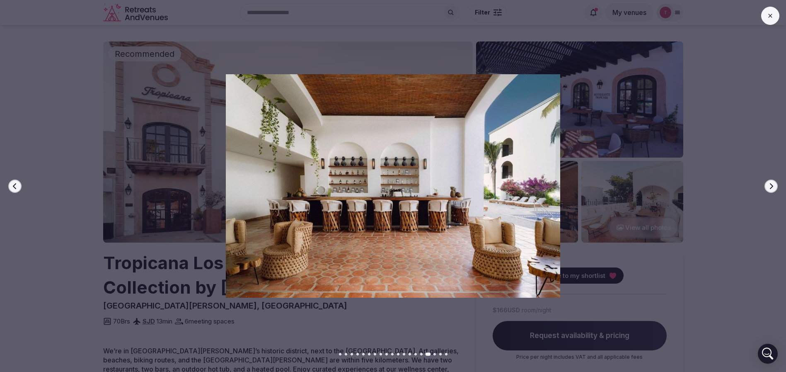
click at [774, 186] on icon "button" at bounding box center [771, 186] width 7 height 7
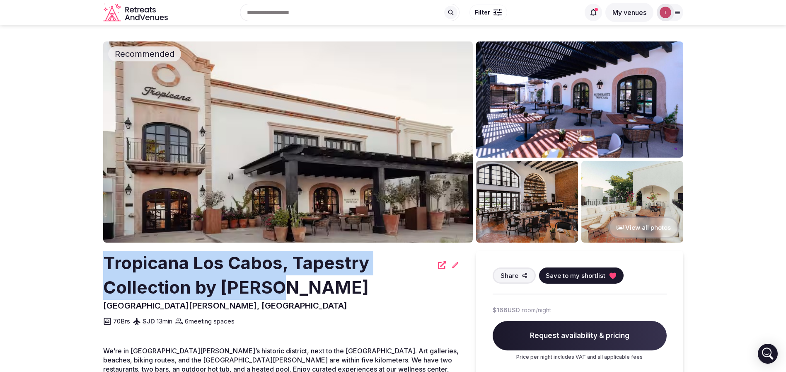
drag, startPoint x: 82, startPoint y: 264, endPoint x: 291, endPoint y: 288, distance: 210.3
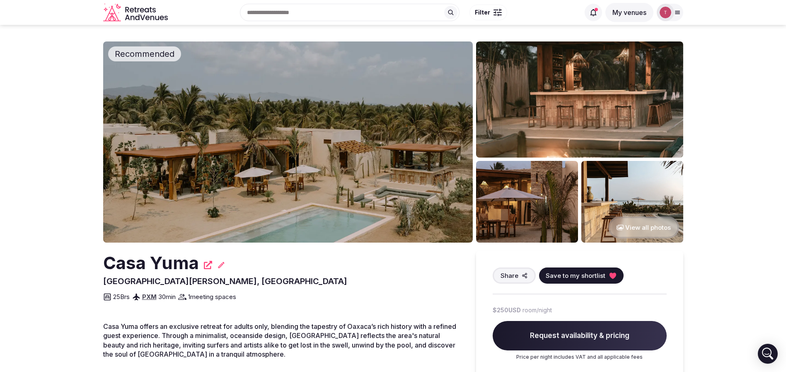
click at [247, 189] on img at bounding box center [288, 141] width 370 height 201
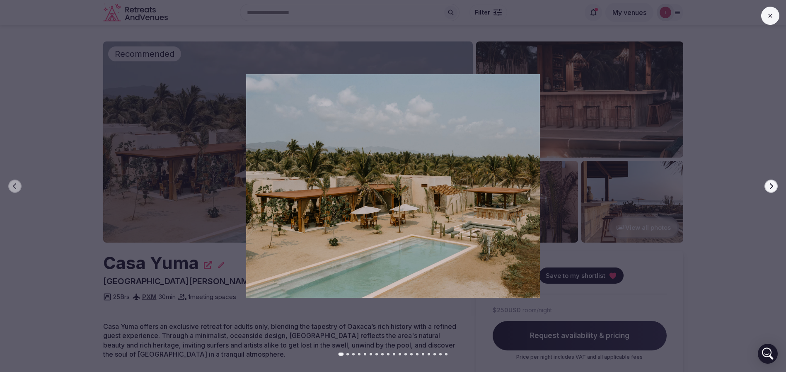
click at [778, 183] on div at bounding box center [389, 185] width 793 height 223
click at [775, 183] on button "Next slide" at bounding box center [771, 186] width 13 height 13
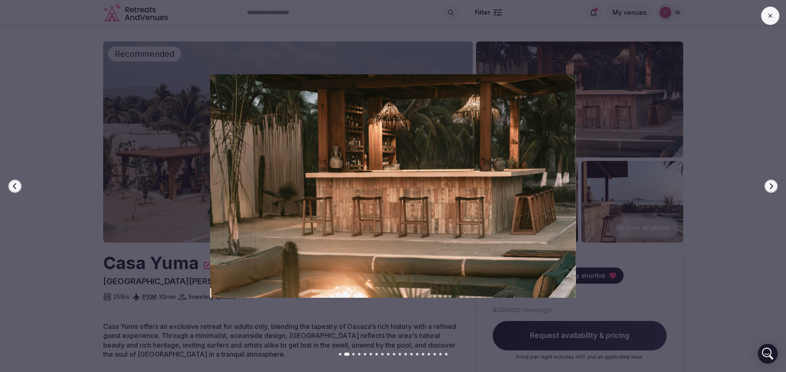
click at [775, 183] on button "Next slide" at bounding box center [771, 186] width 13 height 13
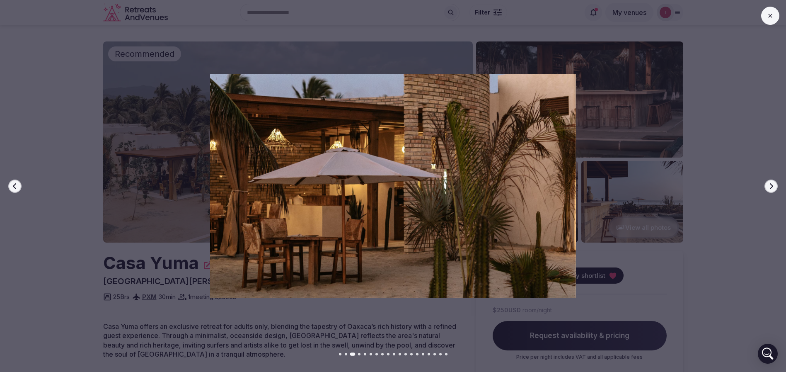
click at [775, 183] on button "Next slide" at bounding box center [771, 186] width 13 height 13
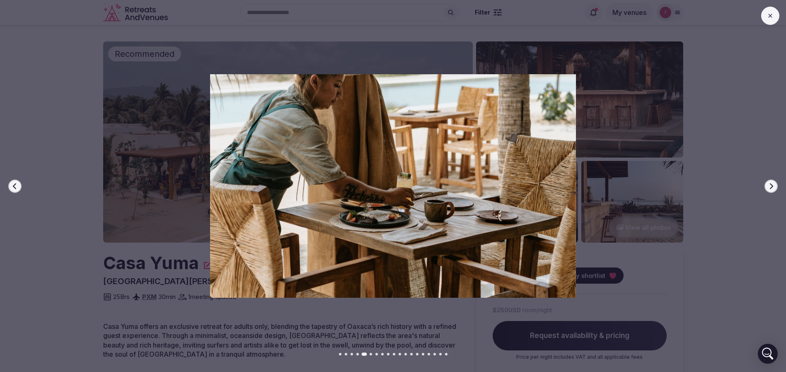
click at [775, 183] on button "Next slide" at bounding box center [771, 186] width 13 height 13
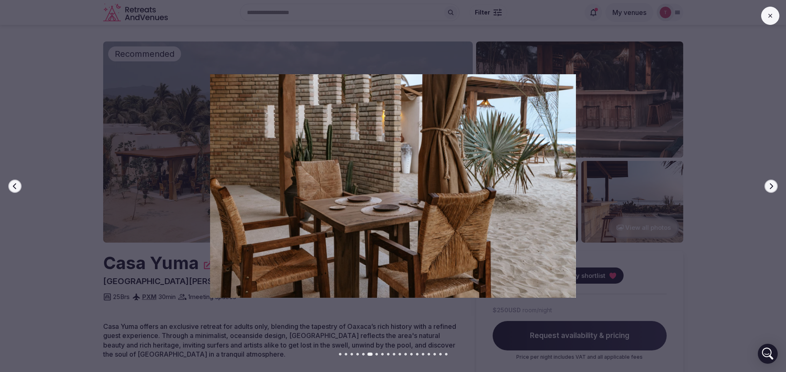
click at [775, 183] on button "Next slide" at bounding box center [771, 186] width 13 height 13
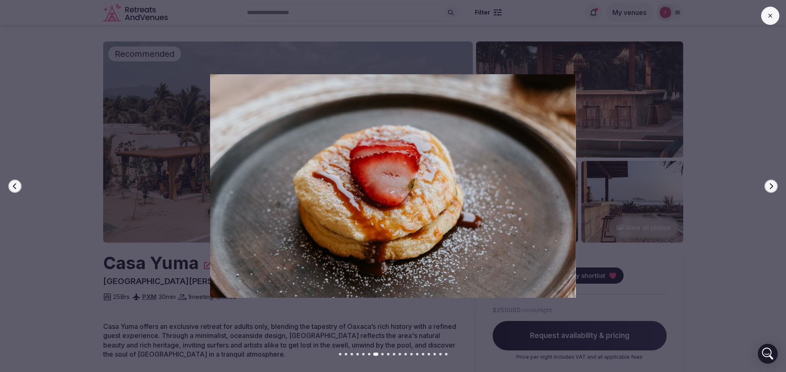
click at [775, 183] on button "Next slide" at bounding box center [771, 186] width 13 height 13
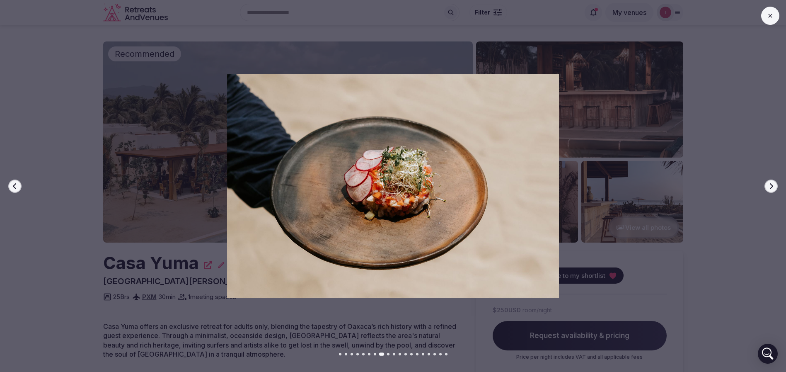
click at [775, 183] on button "Next slide" at bounding box center [771, 186] width 13 height 13
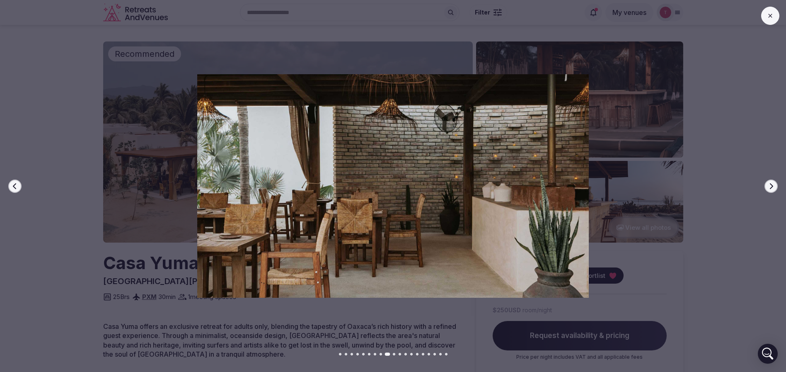
click at [775, 183] on button "Next slide" at bounding box center [771, 186] width 13 height 13
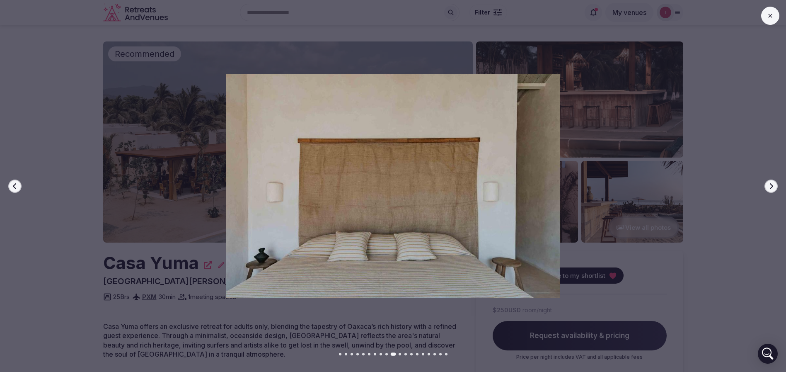
click at [775, 183] on button "Next slide" at bounding box center [771, 186] width 13 height 13
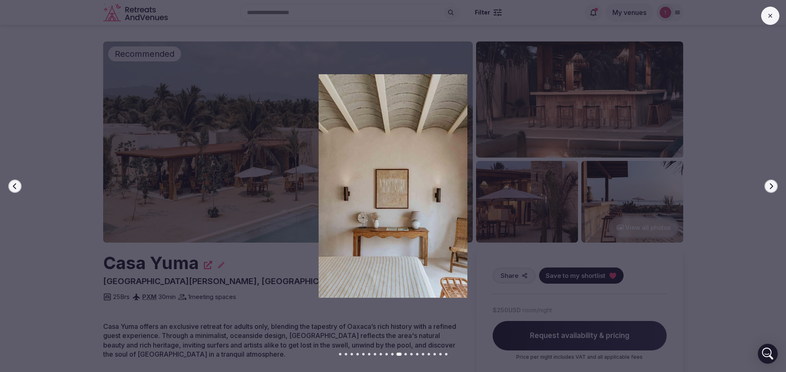
click at [775, 183] on button "Next slide" at bounding box center [771, 186] width 13 height 13
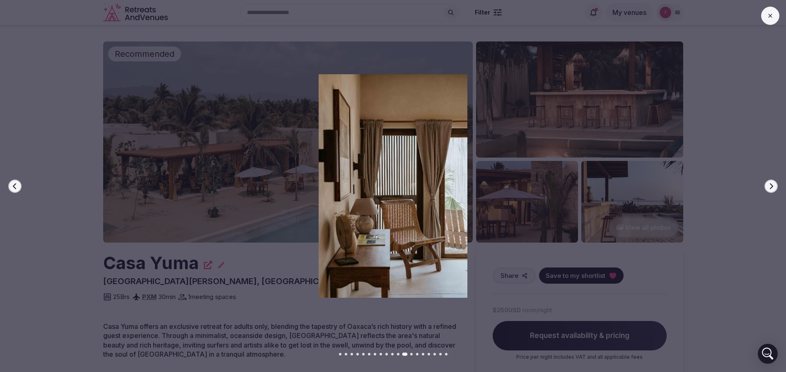
click at [775, 183] on button "Next slide" at bounding box center [771, 186] width 13 height 13
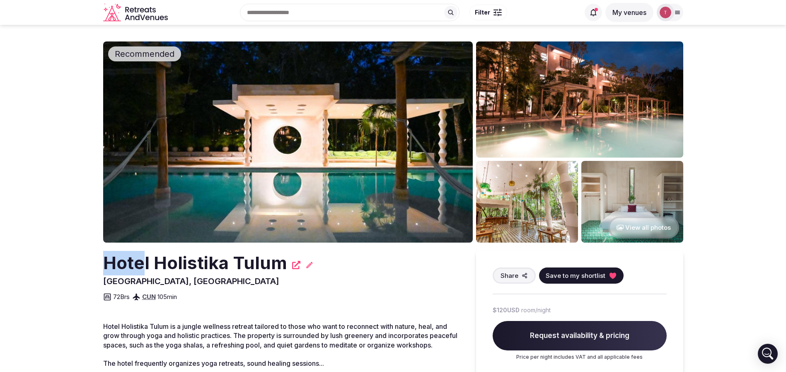
drag, startPoint x: 90, startPoint y: 270, endPoint x: 141, endPoint y: 262, distance: 52.5
click at [303, 141] on img at bounding box center [288, 141] width 370 height 201
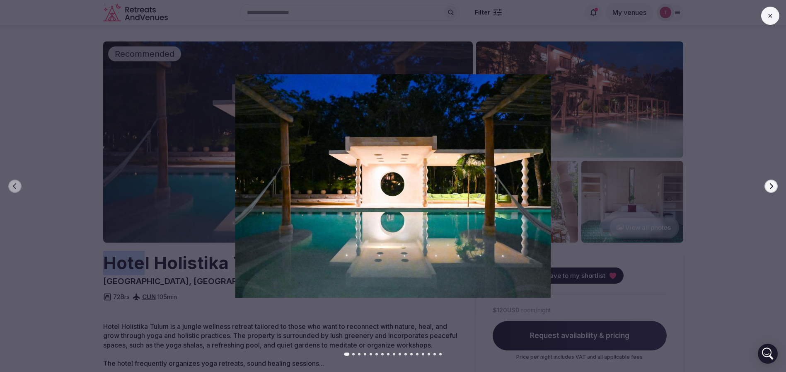
click at [771, 187] on icon "button" at bounding box center [771, 186] width 7 height 7
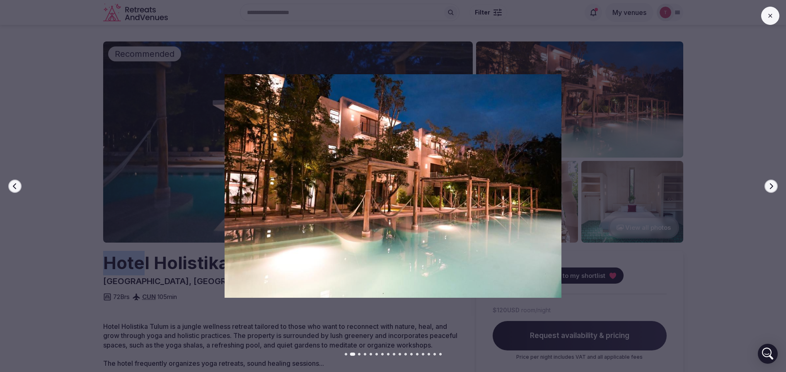
click at [771, 187] on icon "button" at bounding box center [771, 186] width 7 height 7
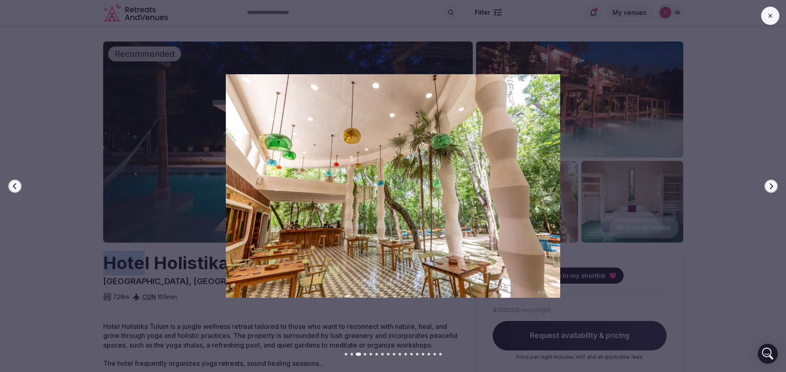
click at [776, 187] on button "Next slide" at bounding box center [771, 186] width 13 height 13
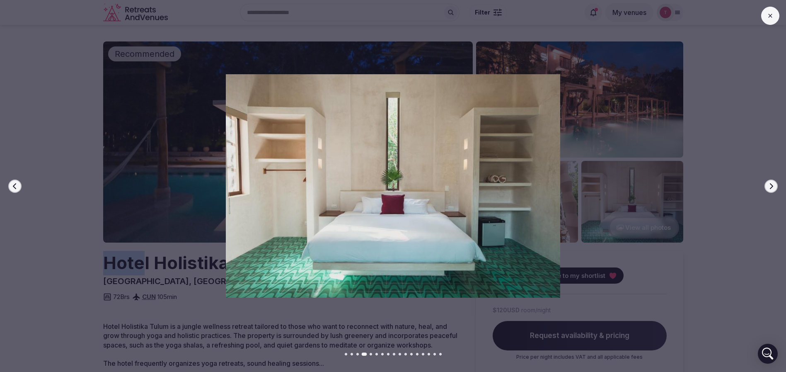
click at [776, 187] on button "Next slide" at bounding box center [771, 186] width 13 height 13
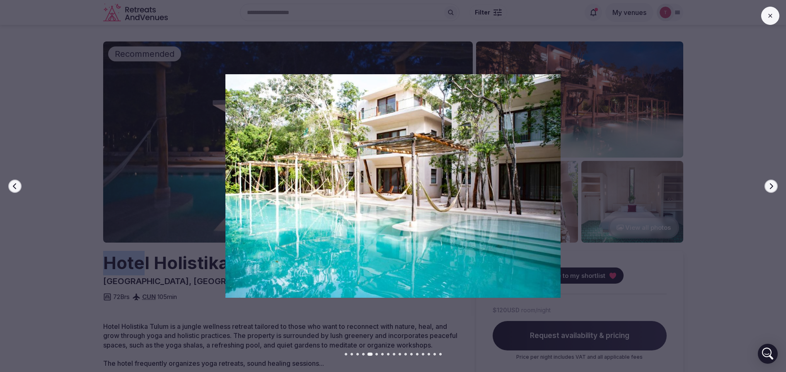
click at [776, 187] on button "Next slide" at bounding box center [771, 186] width 13 height 13
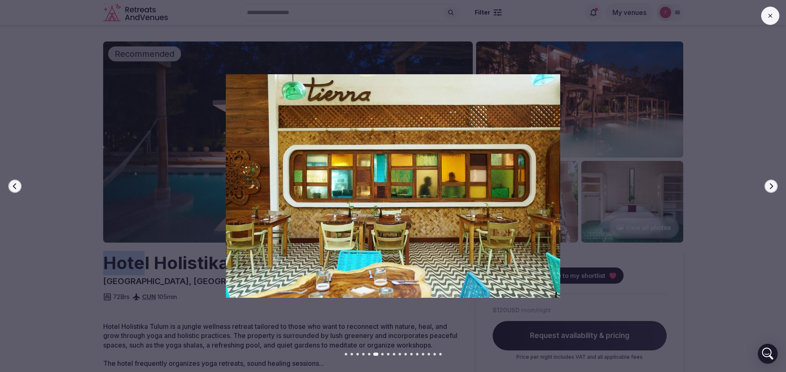
click at [776, 187] on button "Next slide" at bounding box center [771, 186] width 13 height 13
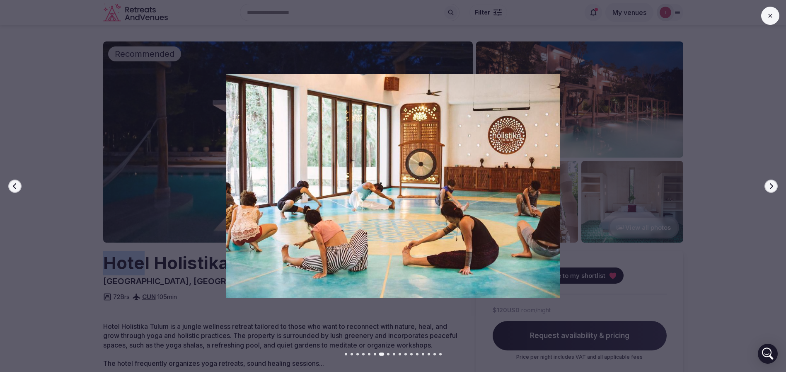
click at [776, 187] on button "Next slide" at bounding box center [771, 186] width 13 height 13
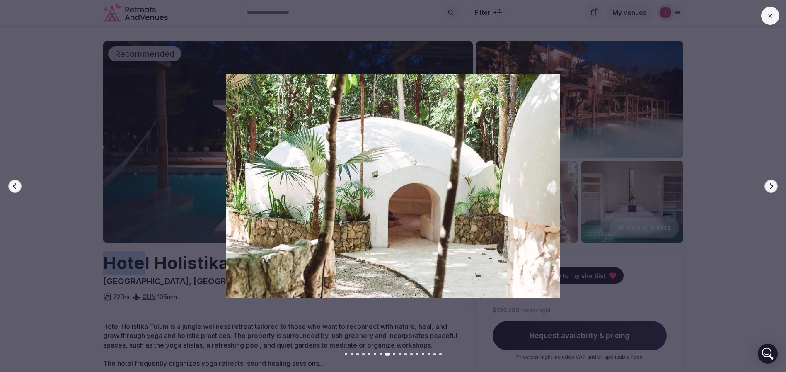
click at [776, 187] on button "Next slide" at bounding box center [771, 186] width 13 height 13
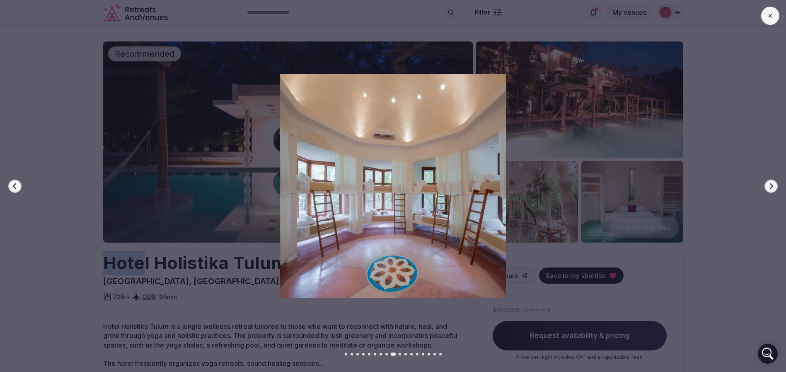
click at [776, 187] on button "Next slide" at bounding box center [771, 186] width 13 height 13
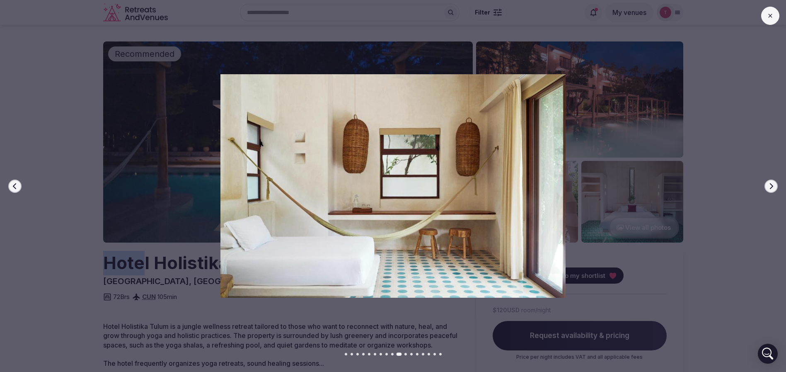
click at [776, 187] on button "Next slide" at bounding box center [771, 186] width 13 height 13
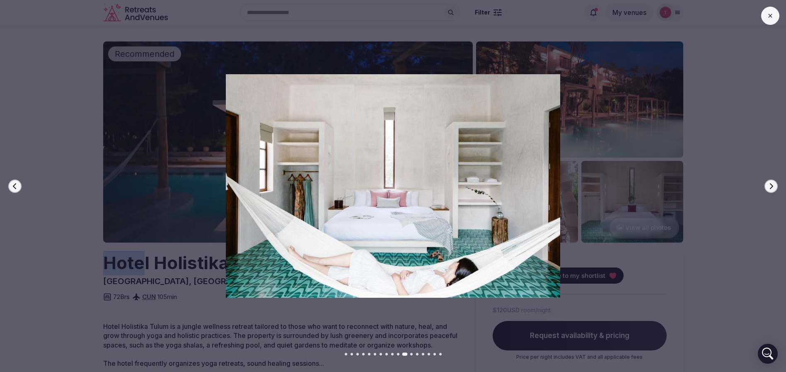
click at [776, 187] on button "Next slide" at bounding box center [771, 186] width 13 height 13
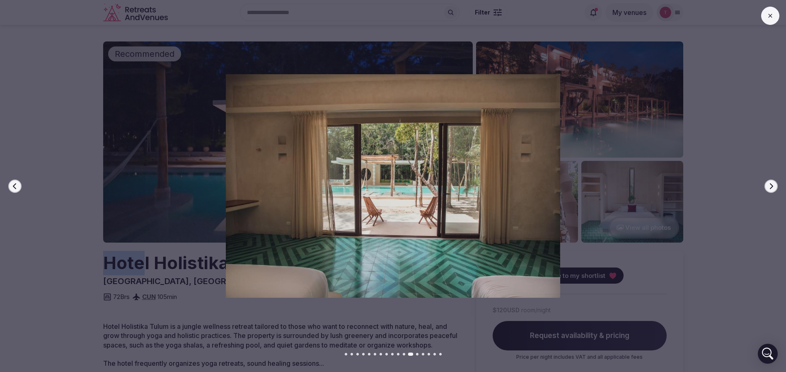
click at [776, 187] on button "Next slide" at bounding box center [771, 186] width 13 height 13
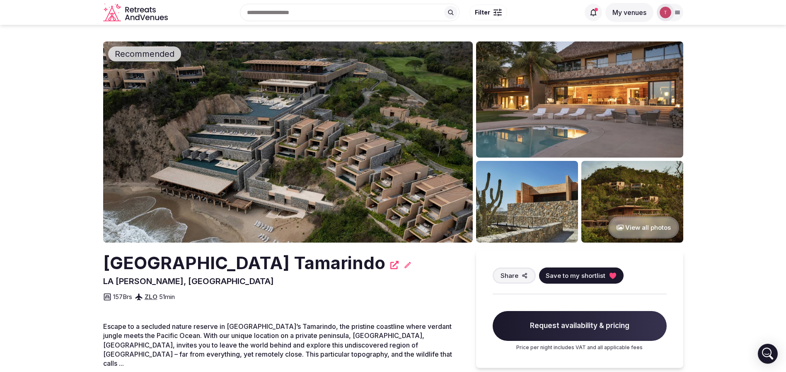
click at [306, 155] on img at bounding box center [288, 141] width 370 height 201
drag, startPoint x: 139, startPoint y: 261, endPoint x: 370, endPoint y: 255, distance: 231.0
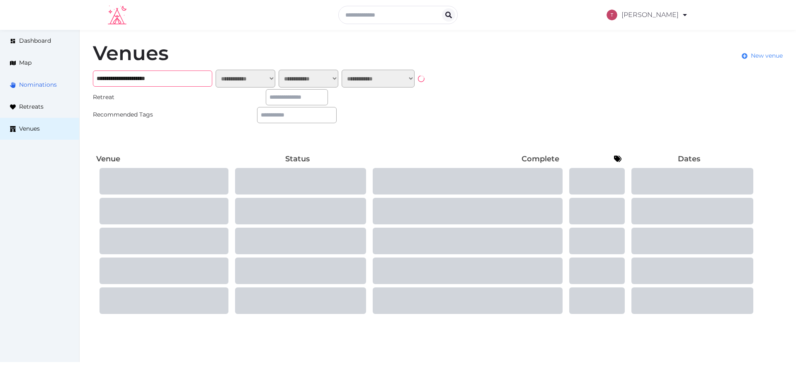
drag, startPoint x: 196, startPoint y: 82, endPoint x: 1, endPoint y: 79, distance: 194.5
click at [0, 80] on div "**********" at bounding box center [398, 179] width 796 height 299
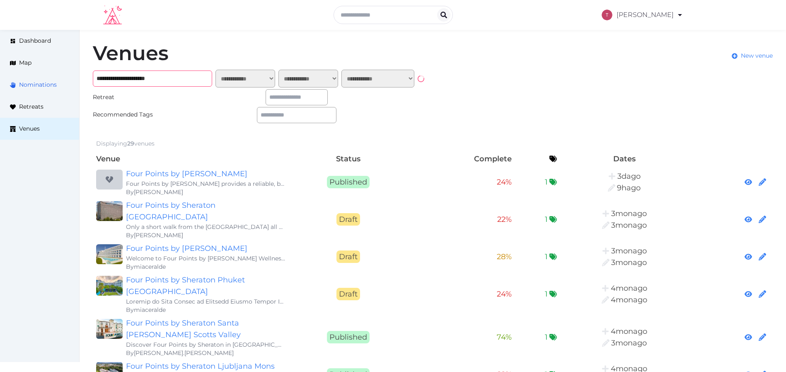
paste input "**********"
type input "**********"
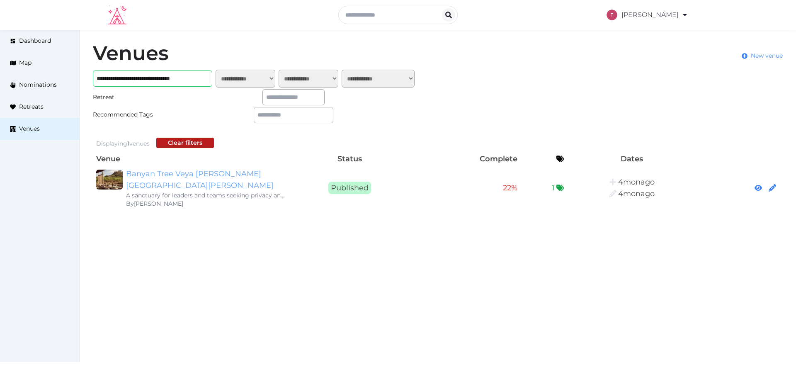
click at [190, 176] on link "Banyan Tree Veya [PERSON_NAME][GEOGRAPHIC_DATA][PERSON_NAME]" at bounding box center [205, 179] width 159 height 23
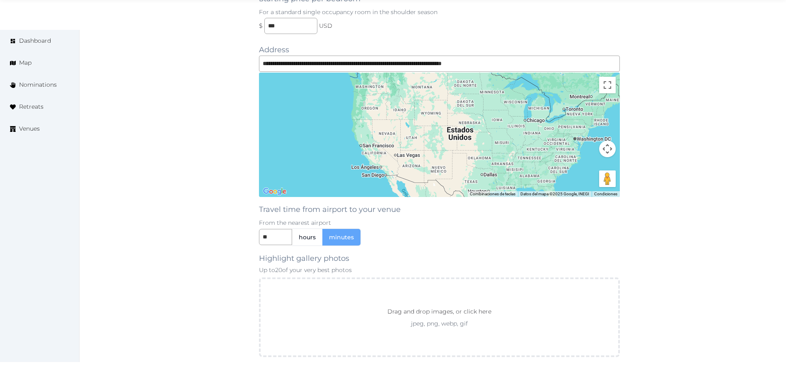
scroll to position [906, 0]
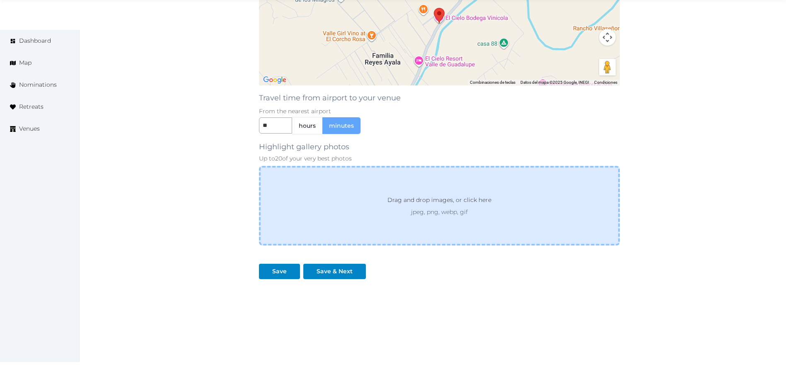
click at [446, 201] on p "Drag and drop images, or click here" at bounding box center [439, 201] width 117 height 12
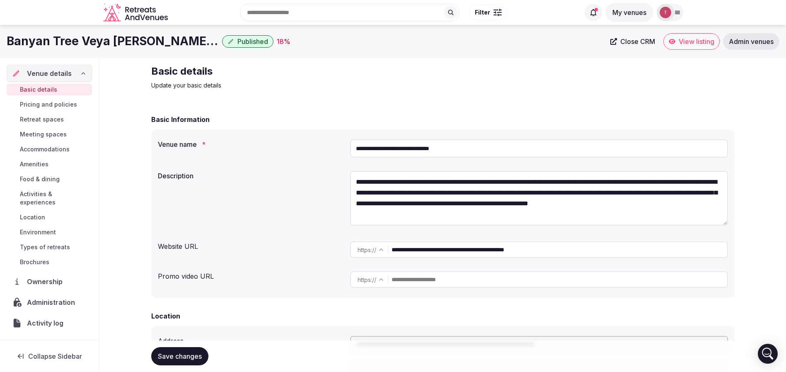
drag, startPoint x: 748, startPoint y: 278, endPoint x: 734, endPoint y: 278, distance: 14.1
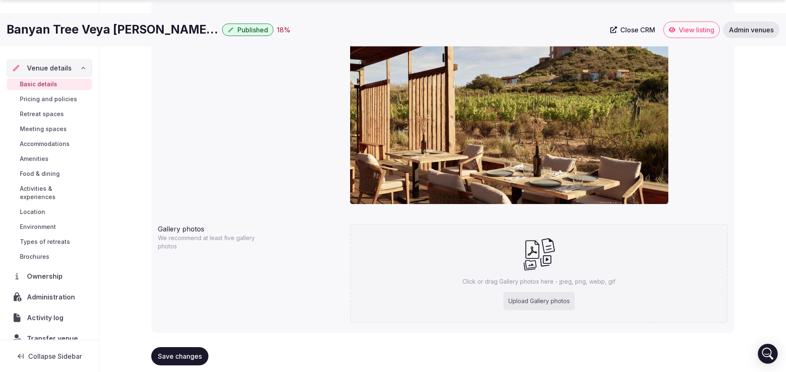
scroll to position [726, 0]
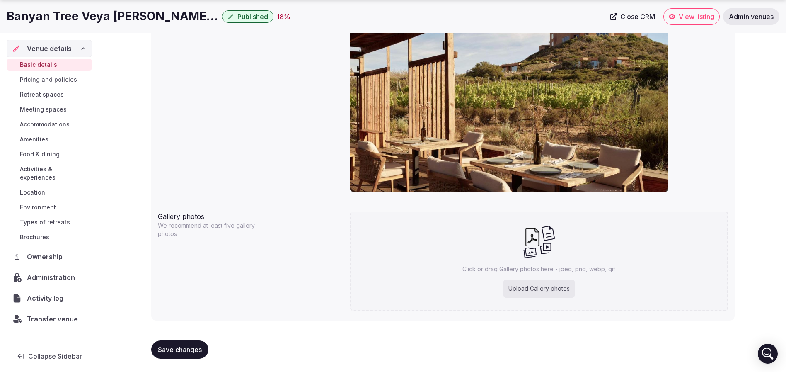
click at [545, 287] on div "Upload Gallery photos" at bounding box center [539, 288] width 71 height 18
click at [544, 284] on div "Upload Gallery photos" at bounding box center [539, 288] width 71 height 18
type input "**********"
click at [543, 287] on div "Upload Gallery photos" at bounding box center [539, 288] width 71 height 18
type input "**********"
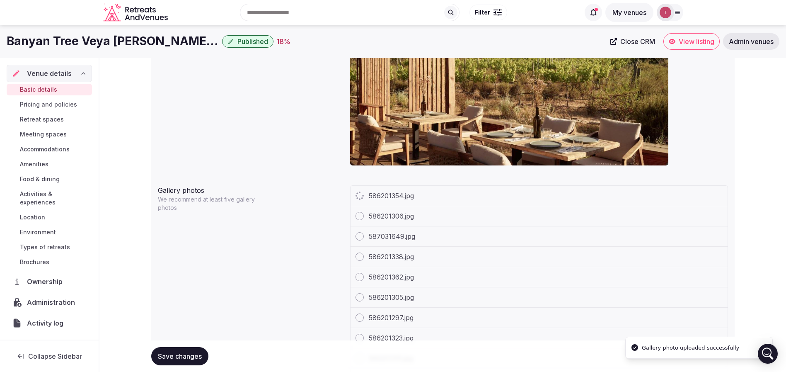
scroll to position [602, 0]
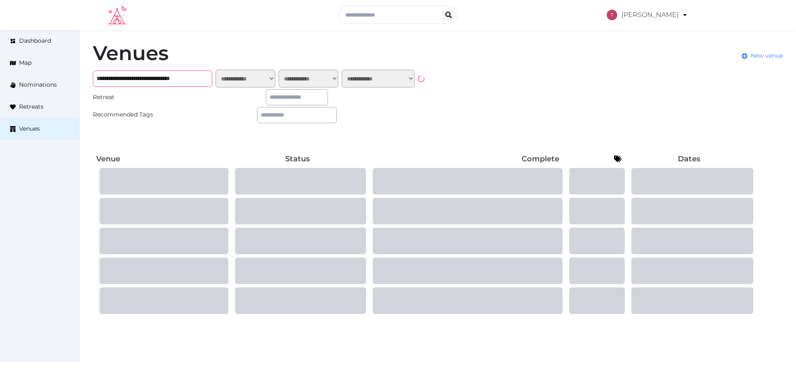
click at [189, 79] on input "**********" at bounding box center [152, 78] width 119 height 16
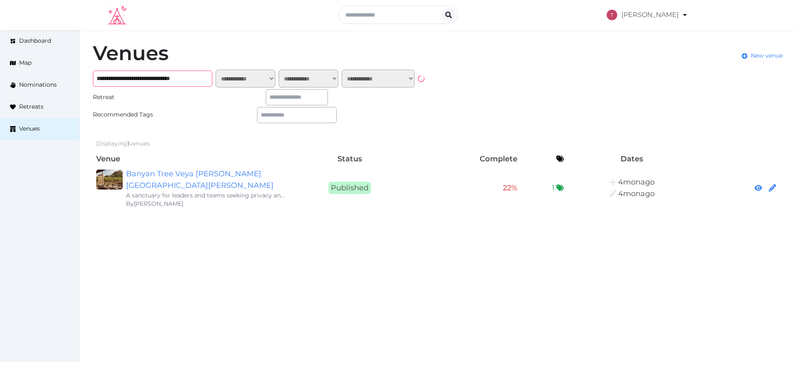
click at [189, 79] on input "**********" at bounding box center [152, 78] width 119 height 16
paste input "text"
type input "**********"
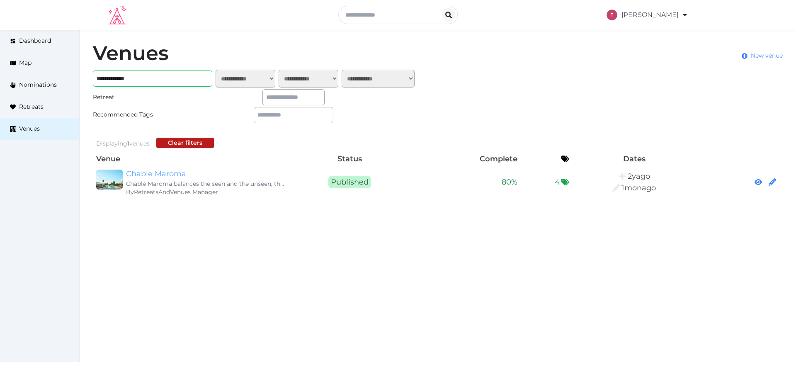
click at [165, 171] on link "Chable Maroma" at bounding box center [205, 174] width 159 height 12
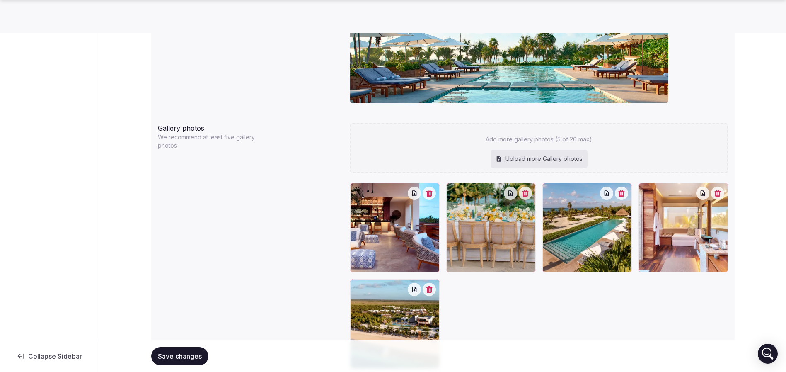
scroll to position [968, 0]
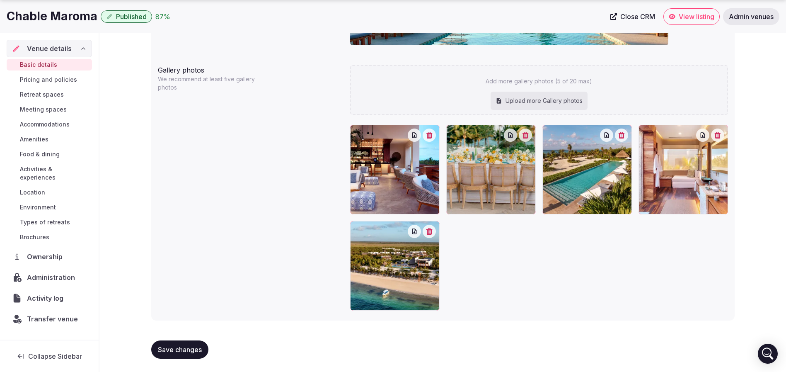
click at [553, 103] on div "Upload more Gallery photos" at bounding box center [539, 101] width 97 height 18
type input "**********"
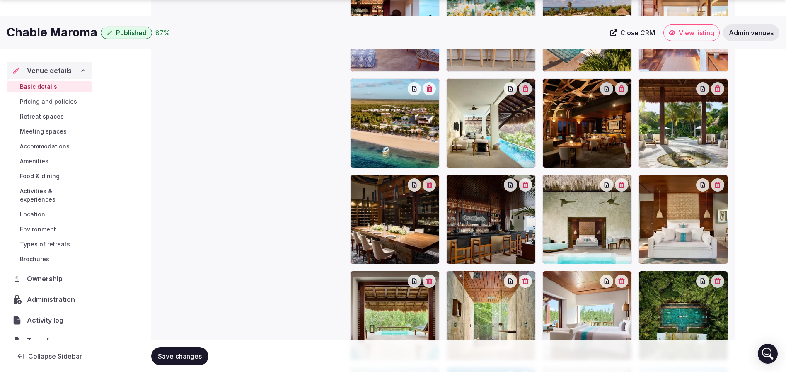
scroll to position [1360, 0]
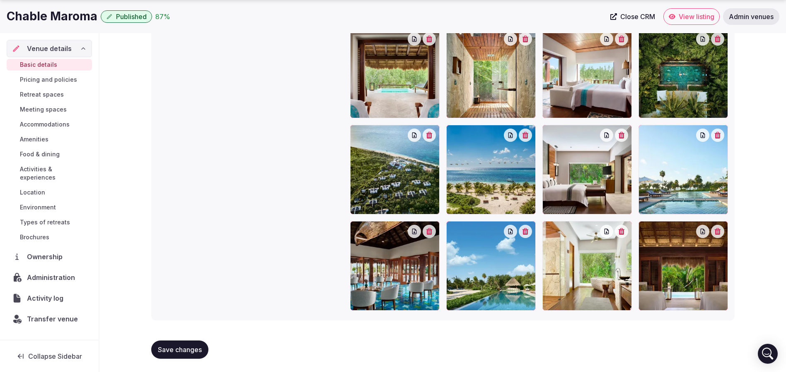
click at [175, 347] on span "Save changes" at bounding box center [180, 349] width 44 height 8
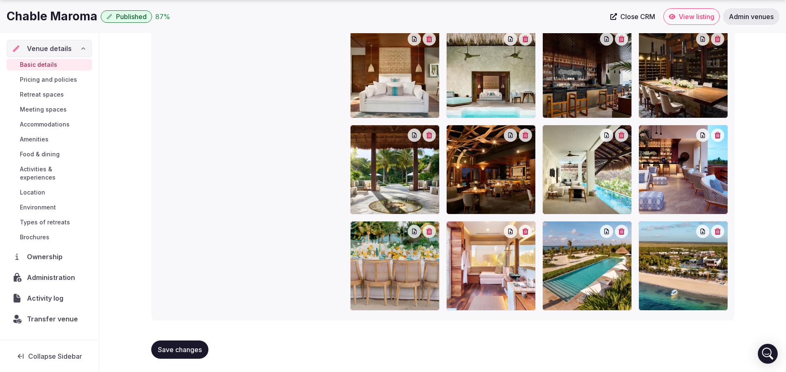
click at [193, 349] on span "Save changes" at bounding box center [180, 349] width 44 height 8
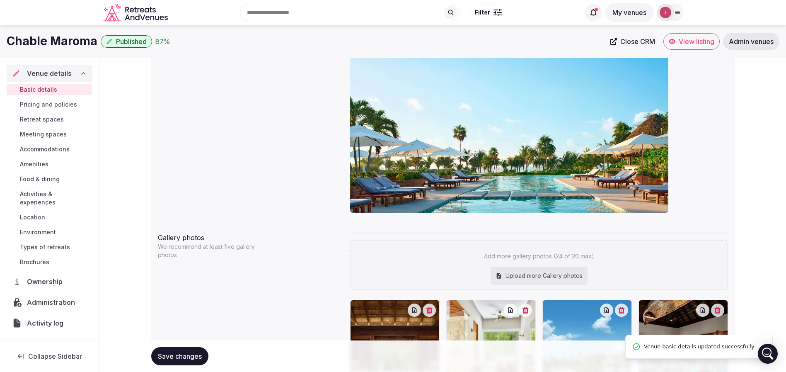
scroll to position [303, 0]
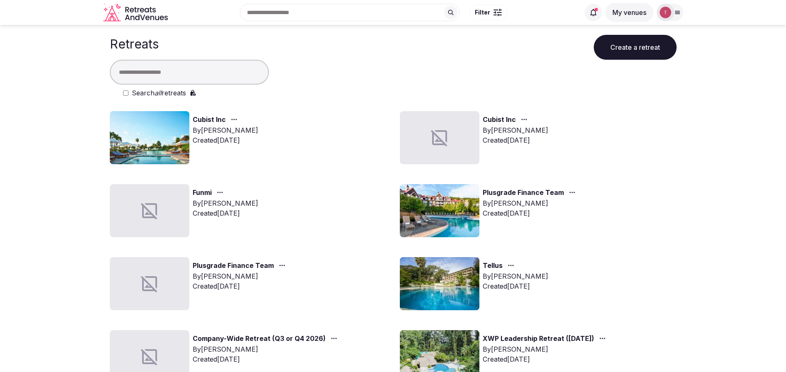
click at [638, 49] on button "Create a retreat" at bounding box center [635, 47] width 83 height 25
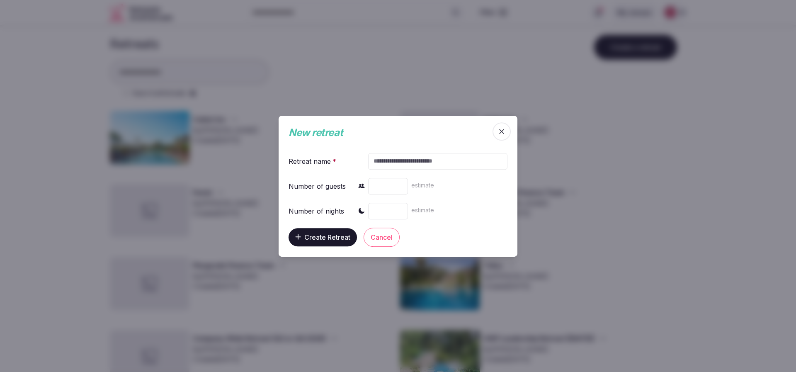
click at [402, 160] on input "text" at bounding box center [437, 161] width 139 height 17
paste input "**********"
type input "**********"
click at [382, 184] on input "number" at bounding box center [388, 185] width 40 height 17
type input "**"
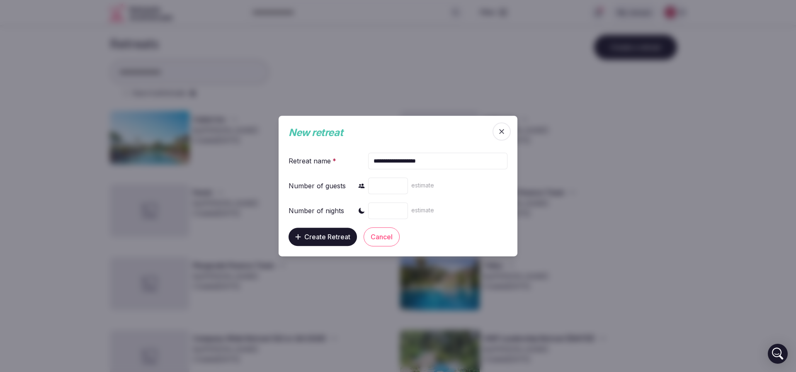
click at [376, 209] on input "number" at bounding box center [388, 210] width 40 height 17
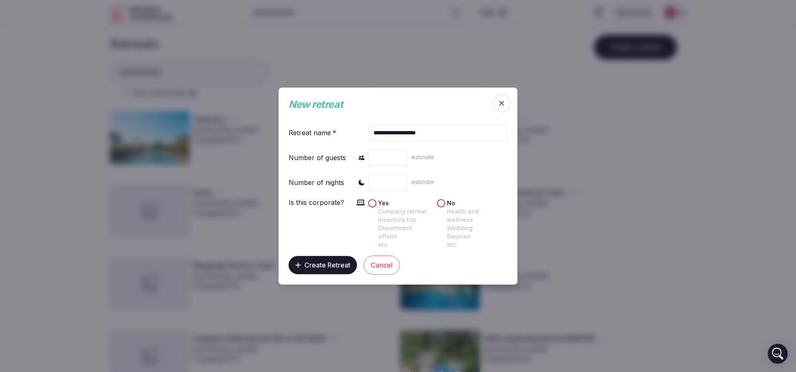
type input "*"
click at [337, 261] on span "Create Retreat" at bounding box center [327, 265] width 46 height 8
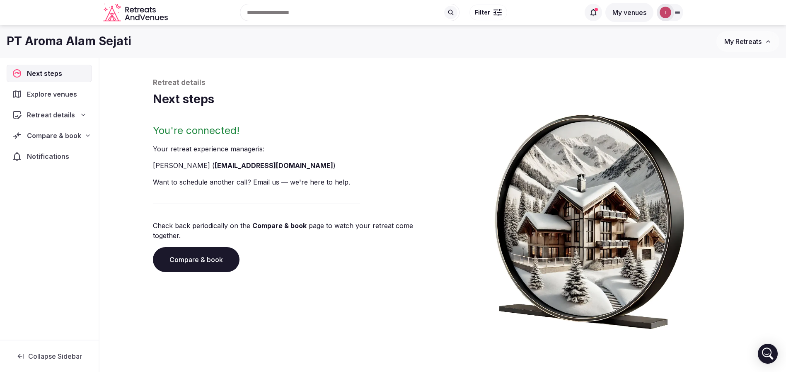
click at [70, 133] on span "Compare & book" at bounding box center [54, 136] width 54 height 10
click at [71, 113] on span "Retreat details" at bounding box center [51, 115] width 48 height 10
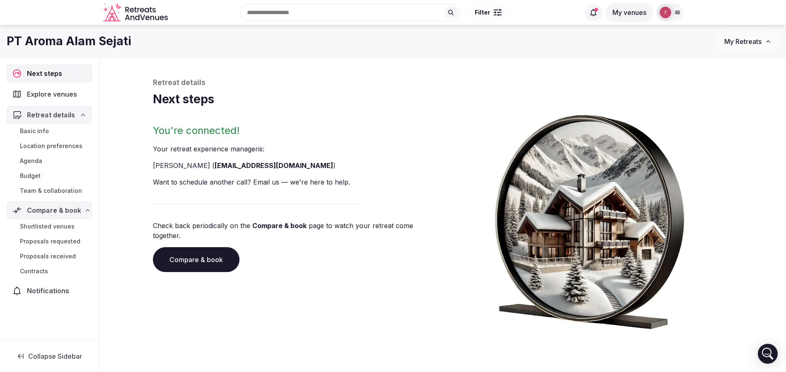
click at [60, 187] on span "Team & collaboration" at bounding box center [51, 191] width 62 height 8
click at [62, 187] on span "Team & collaboration" at bounding box center [51, 191] width 62 height 8
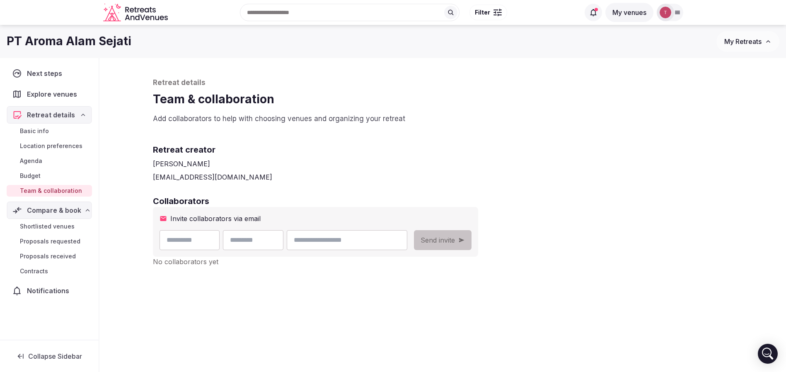
click at [208, 240] on input "text" at bounding box center [190, 240] width 61 height 20
type input "********"
click at [398, 225] on div "Invite collaborators via email ******** Send invite" at bounding box center [315, 232] width 325 height 50
click at [397, 239] on input "email" at bounding box center [347, 240] width 120 height 20
type input "**********"
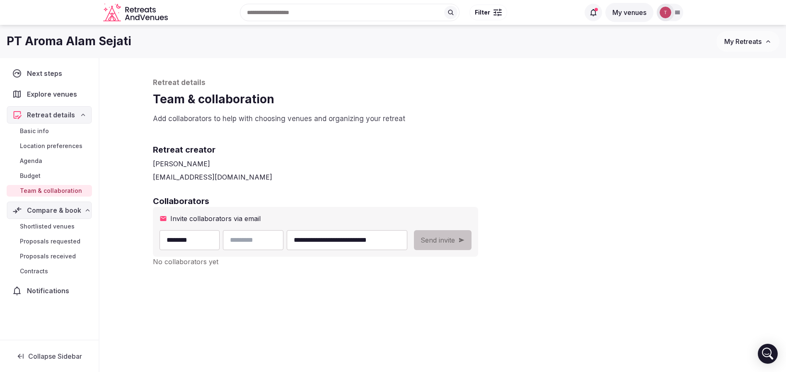
click at [284, 241] on input "text" at bounding box center [253, 240] width 61 height 20
type input "*"
click at [623, 193] on div "**********" at bounding box center [443, 218] width 597 height 321
drag, startPoint x: 257, startPoint y: 231, endPoint x: 261, endPoint y: 238, distance: 8.2
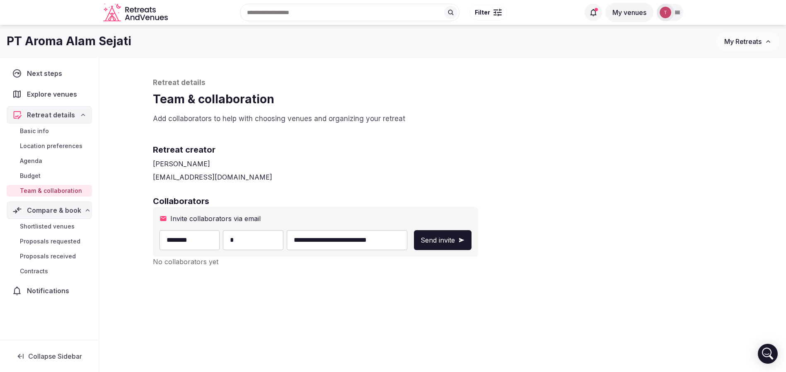
click at [257, 234] on input "*" at bounding box center [253, 240] width 61 height 20
type input "*"
click at [517, 164] on div "[PERSON_NAME]" at bounding box center [443, 164] width 580 height 10
click at [455, 237] on span "Send invite" at bounding box center [438, 240] width 34 height 10
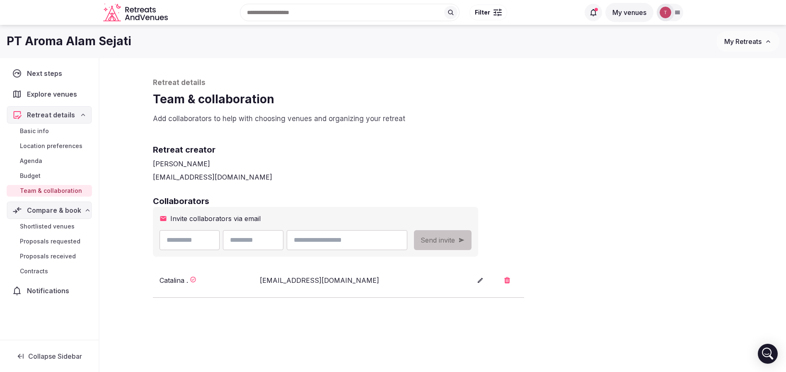
click at [475, 174] on div "thiago@retreatsandvenues.com" at bounding box center [443, 177] width 580 height 10
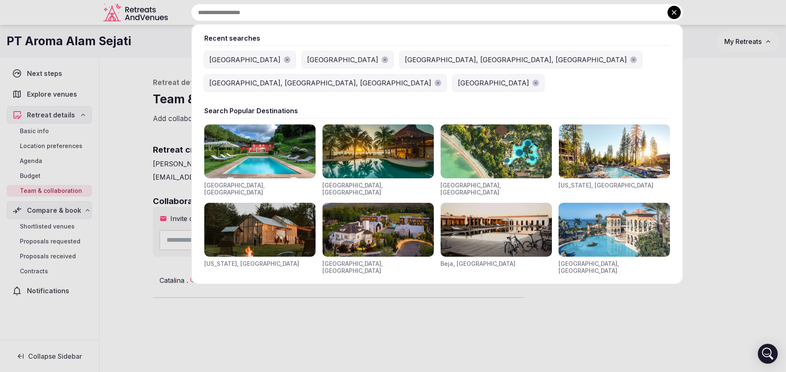
click at [288, 11] on div "Recent searches Costa Rica Mexico Grey County, ON, Canada Toronto, ON, Canada B…" at bounding box center [427, 12] width 512 height 17
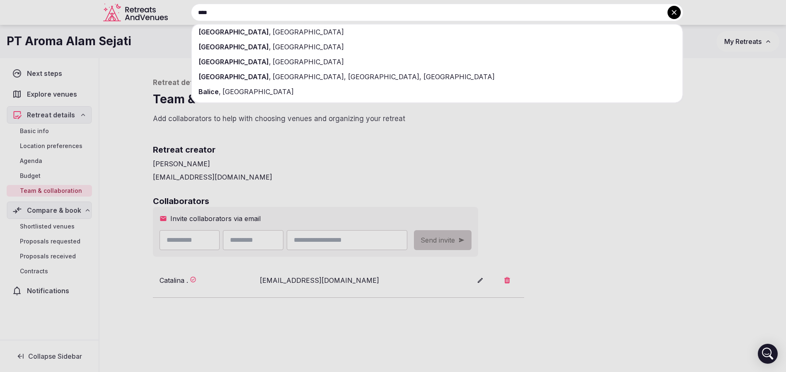
type input "****"
click at [281, 29] on div "Bali , Indonesia" at bounding box center [437, 31] width 491 height 15
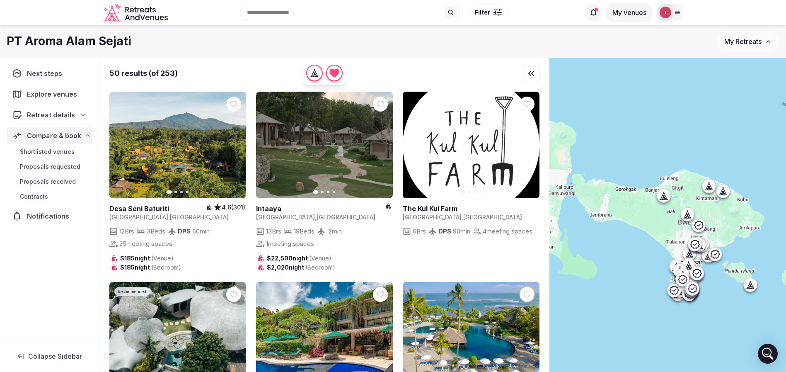
click at [483, 13] on span "Filter" at bounding box center [482, 12] width 15 height 8
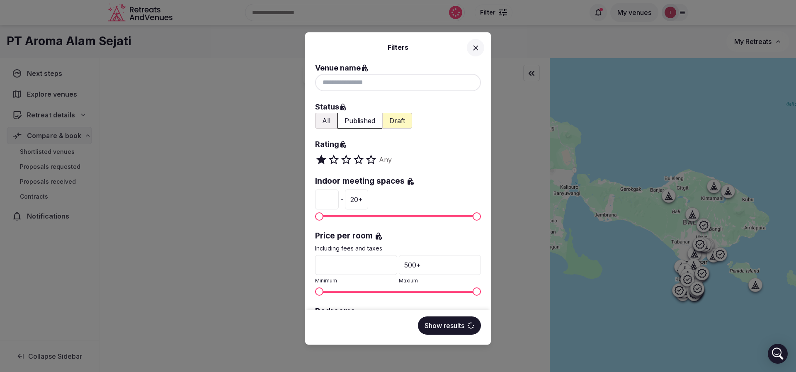
scroll to position [124, 0]
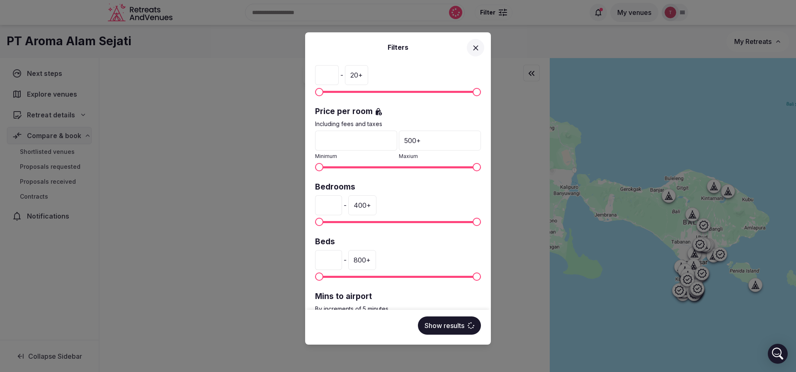
drag, startPoint x: 337, startPoint y: 204, endPoint x: 297, endPoint y: 204, distance: 40.2
click at [297, 204] on div "Filters Venue name Status All Published Draft Rating Any Indoor meeting spaces …" at bounding box center [398, 186] width 796 height 372
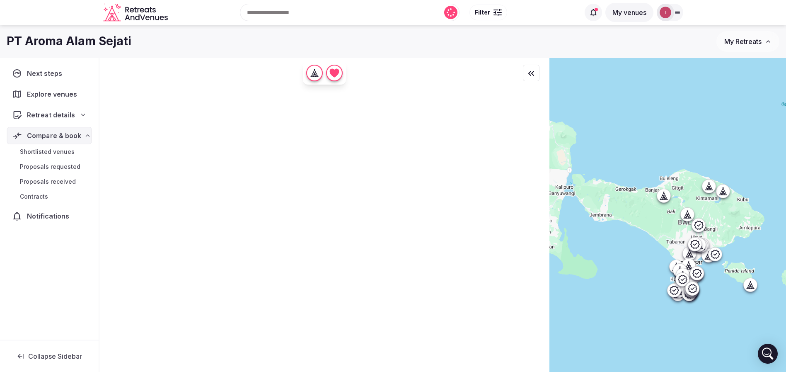
click at [494, 10] on div at bounding box center [498, 10] width 8 height 2
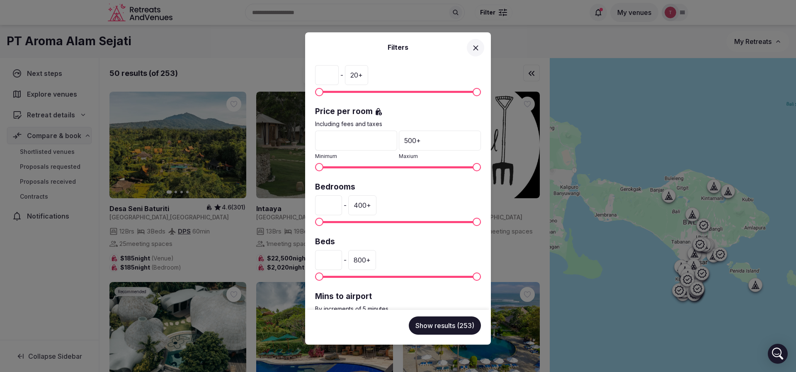
click at [338, 211] on input "*" at bounding box center [328, 205] width 27 height 20
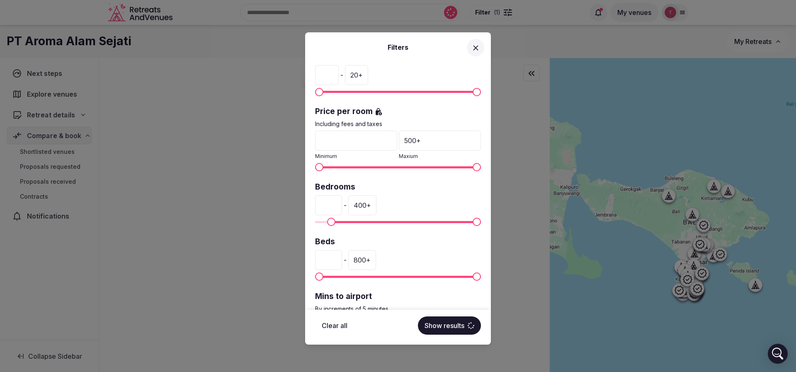
type input "**"
click at [454, 327] on button "Show results" at bounding box center [449, 325] width 63 height 18
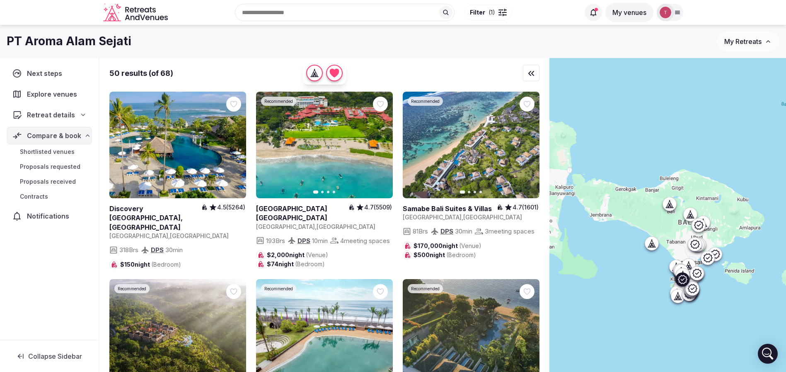
click at [379, 145] on icon "button" at bounding box center [381, 145] width 7 height 7
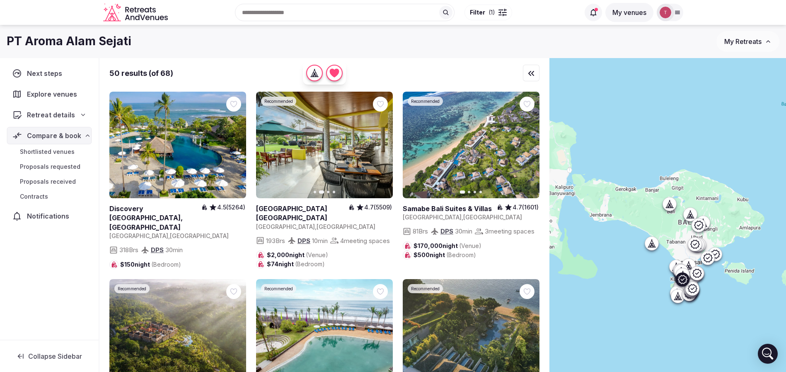
click at [380, 144] on icon "button" at bounding box center [381, 145] width 7 height 7
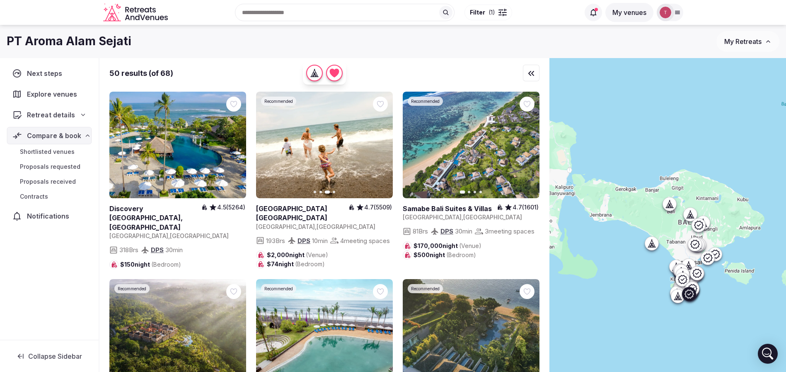
click at [531, 142] on icon "button" at bounding box center [528, 145] width 7 height 7
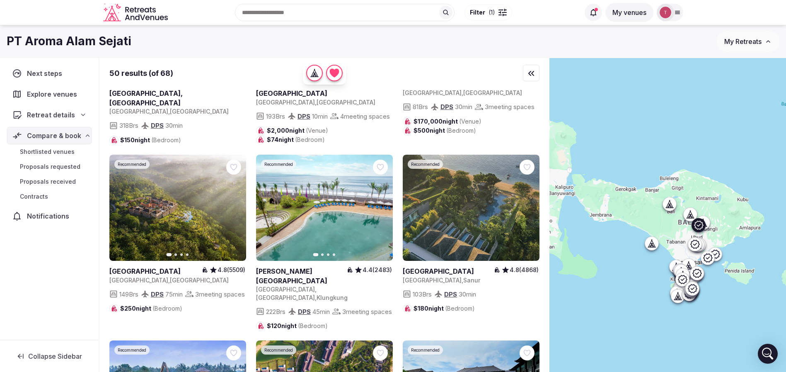
click at [234, 211] on icon "button" at bounding box center [234, 208] width 3 height 6
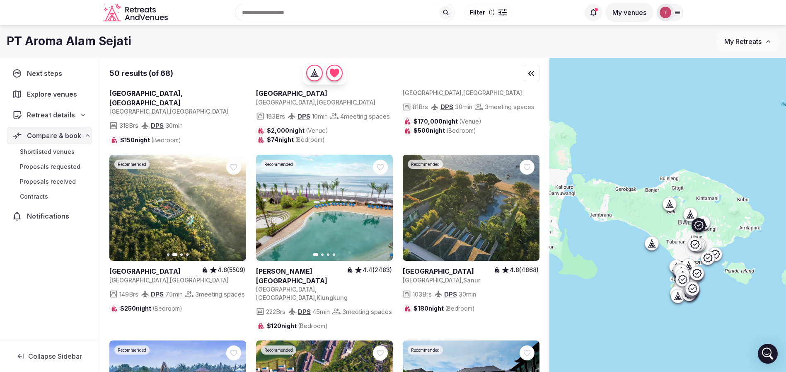
click at [236, 211] on icon "button" at bounding box center [234, 208] width 3 height 6
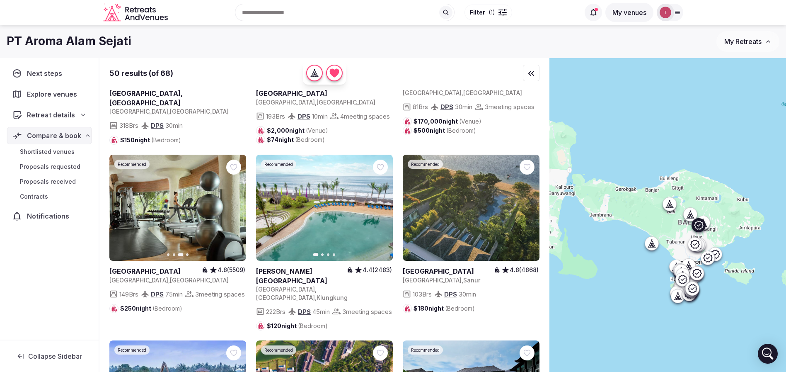
click at [235, 211] on icon "button" at bounding box center [234, 207] width 7 height 7
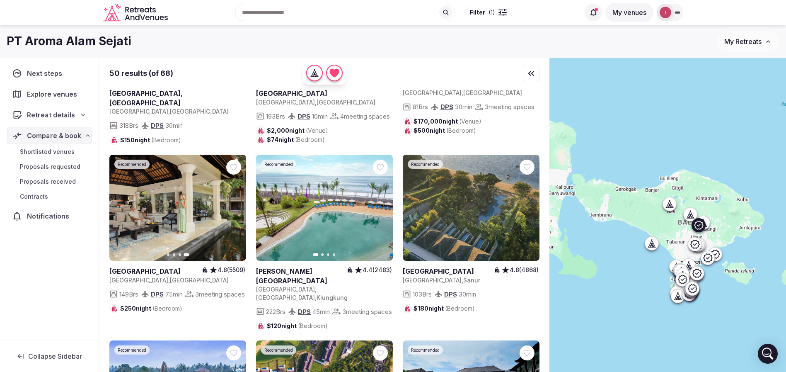
click at [0, 0] on icon at bounding box center [0, 0] width 0 height 0
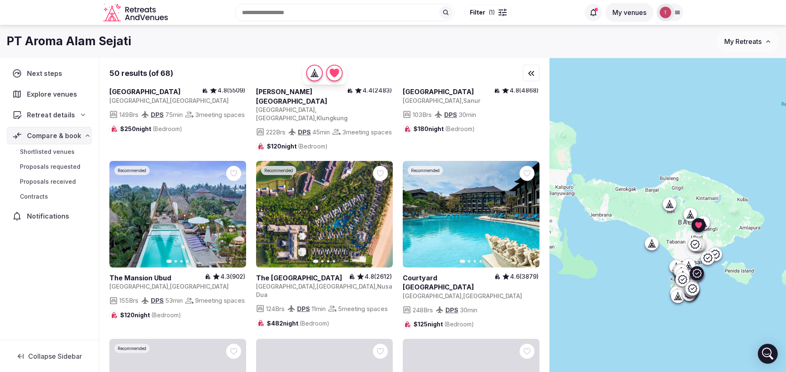
scroll to position [311, 0]
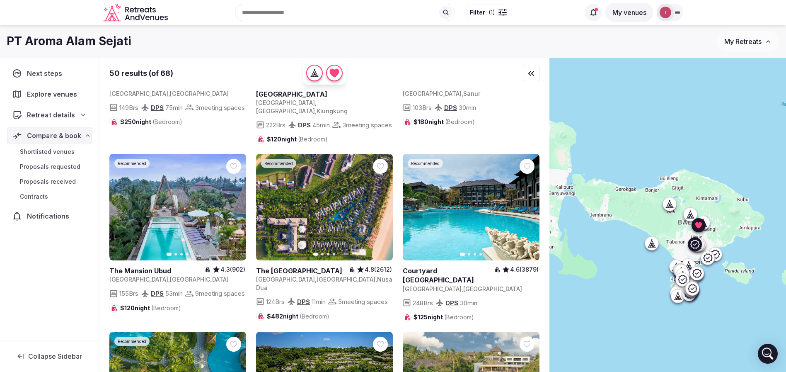
click at [235, 210] on icon "button" at bounding box center [234, 207] width 3 height 6
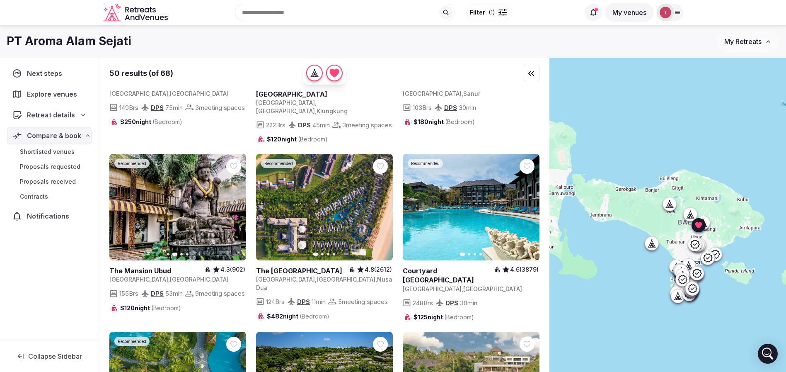
click at [0, 0] on icon at bounding box center [0, 0] width 0 height 0
click at [531, 211] on icon "button" at bounding box center [528, 207] width 7 height 7
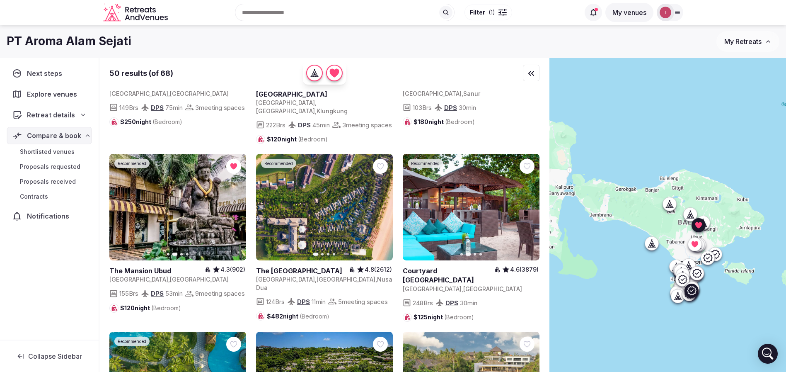
click at [381, 211] on icon "button" at bounding box center [381, 207] width 7 height 7
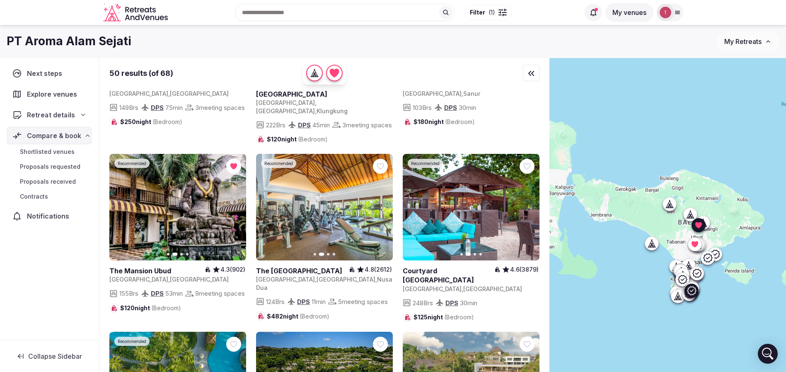
click at [381, 211] on icon "button" at bounding box center [381, 207] width 7 height 7
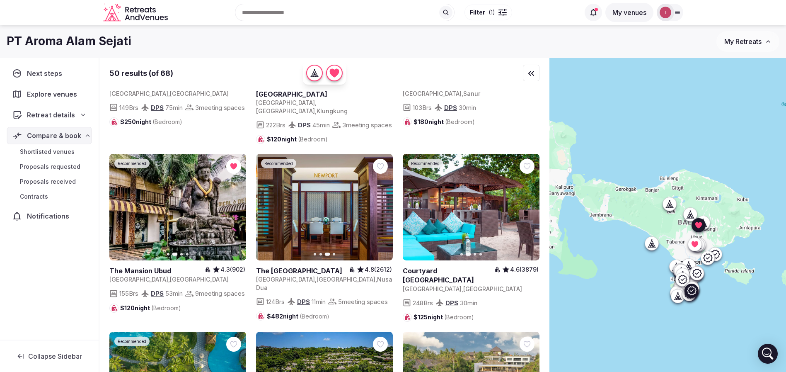
click at [381, 211] on icon "button" at bounding box center [381, 207] width 7 height 7
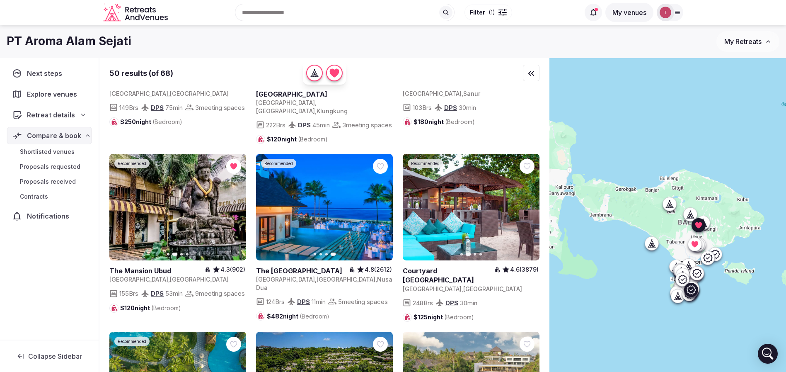
click at [529, 210] on icon "button" at bounding box center [528, 207] width 3 height 6
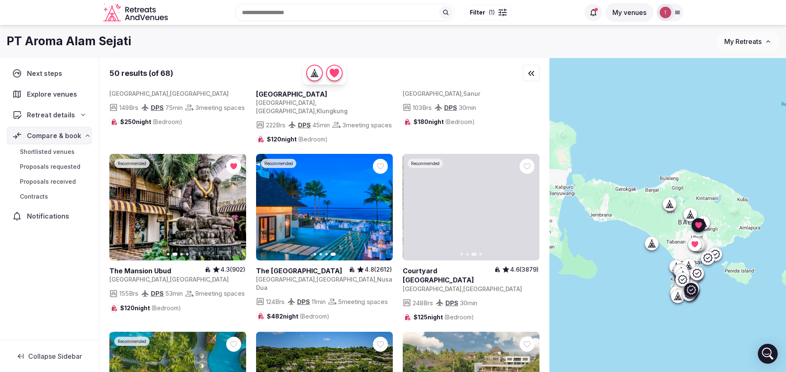
click at [529, 210] on icon "button" at bounding box center [528, 207] width 3 height 6
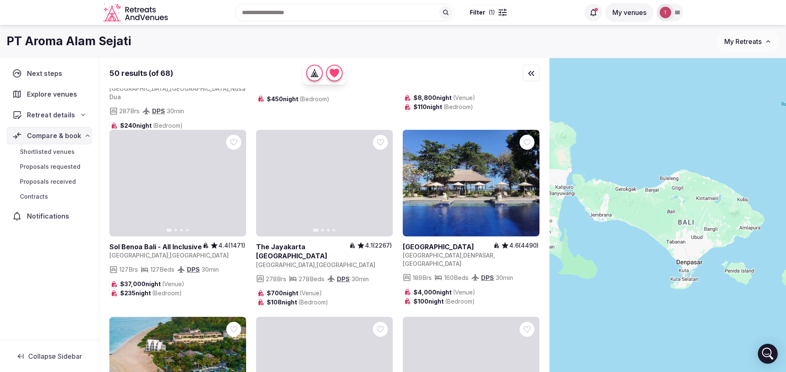
scroll to position [746, 0]
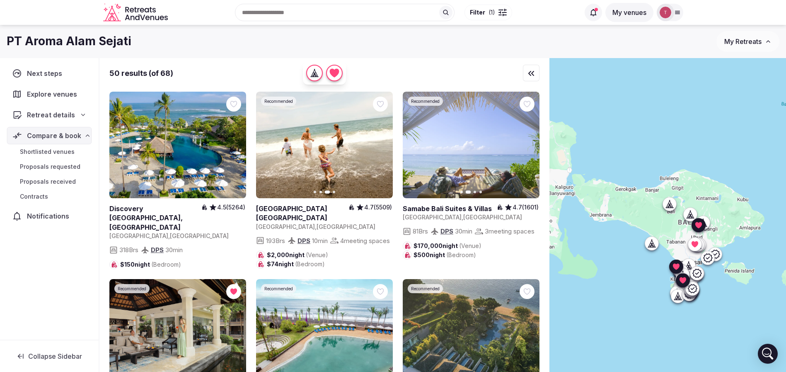
scroll to position [1928, 0]
